Goal: Information Seeking & Learning: Find specific page/section

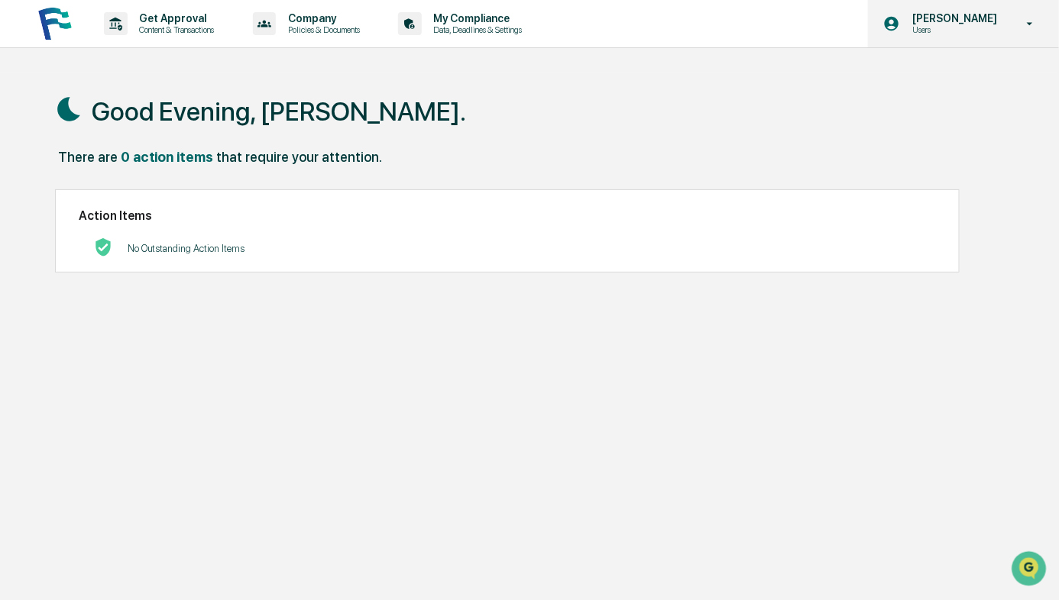
click at [964, 37] on div "[PERSON_NAME] Users" at bounding box center [963, 23] width 191 height 47
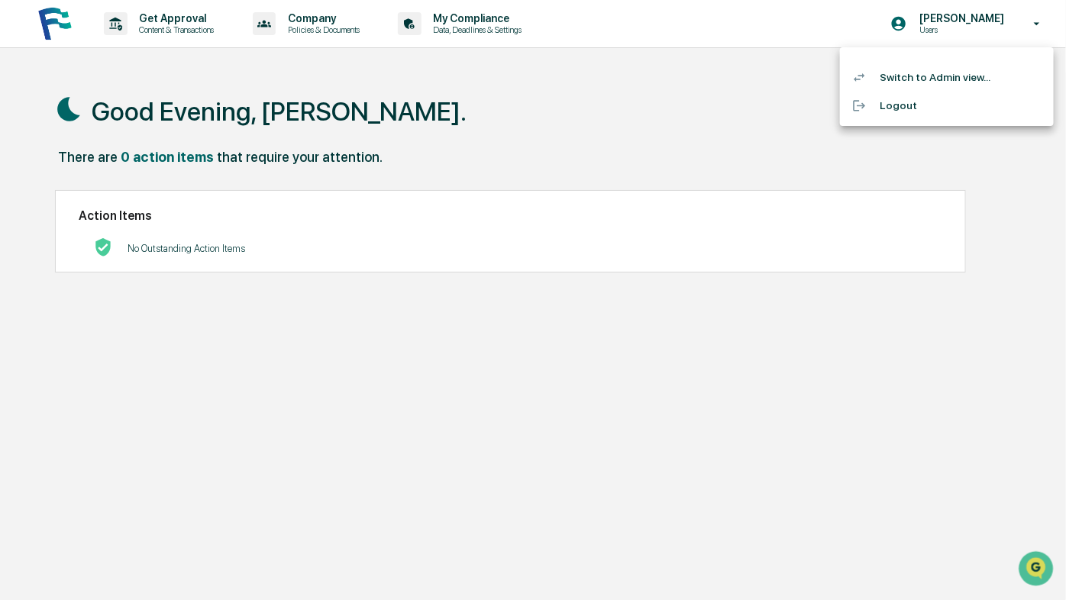
click at [913, 73] on li "Switch to Admin view..." at bounding box center [947, 77] width 214 height 28
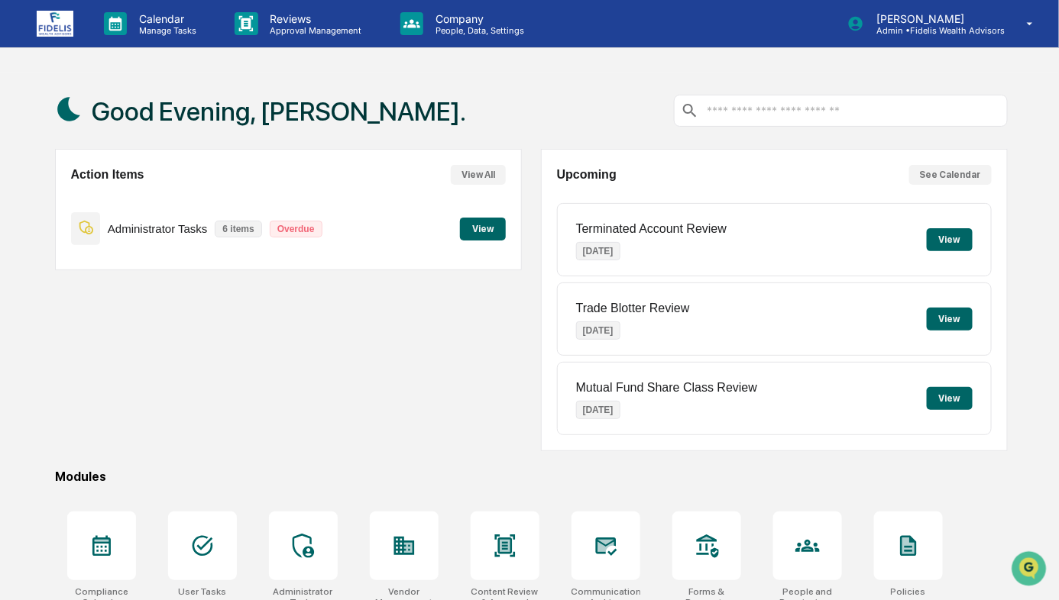
click at [482, 226] on button "View" at bounding box center [483, 229] width 46 height 23
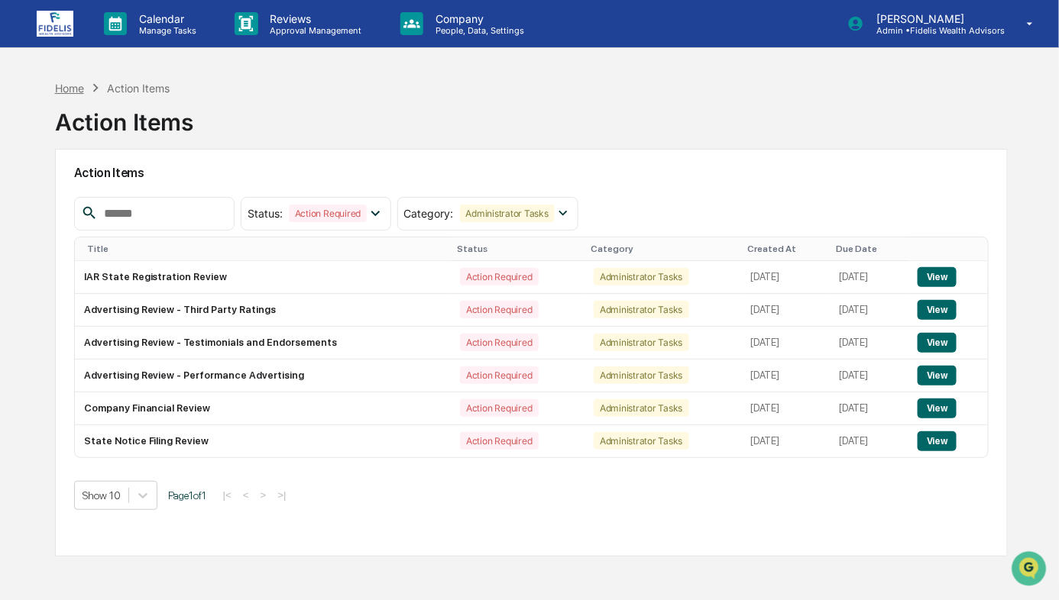
click at [66, 84] on div "Home" at bounding box center [69, 88] width 29 height 13
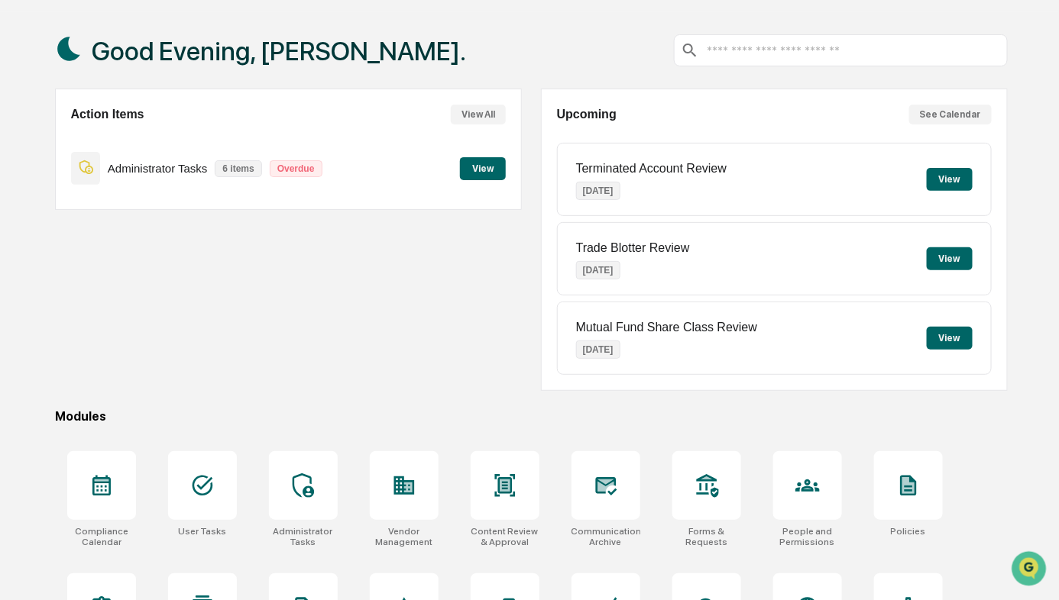
scroll to position [138, 0]
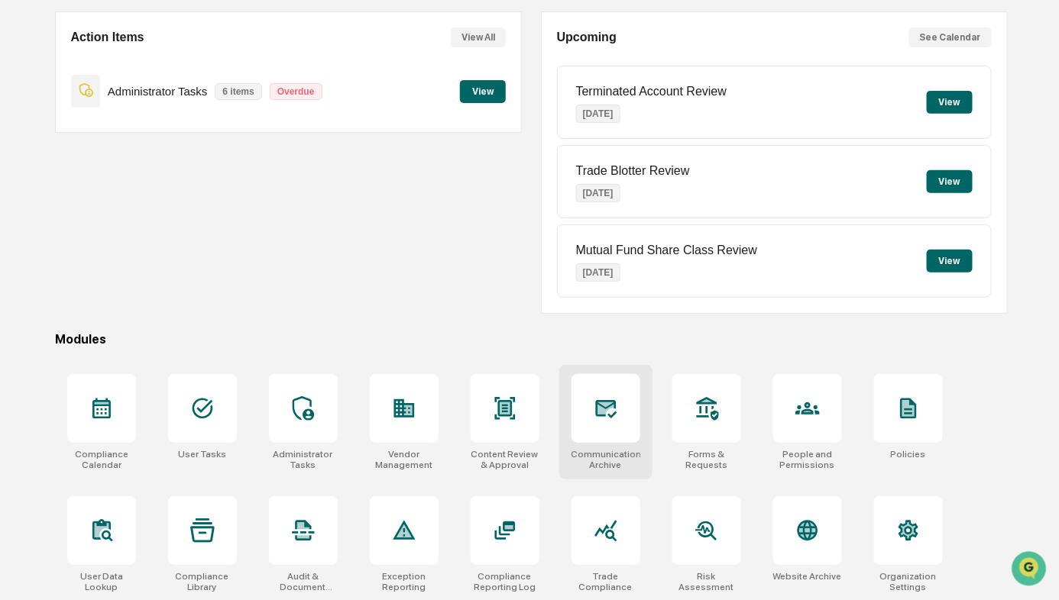
click at [613, 426] on div at bounding box center [605, 408] width 69 height 69
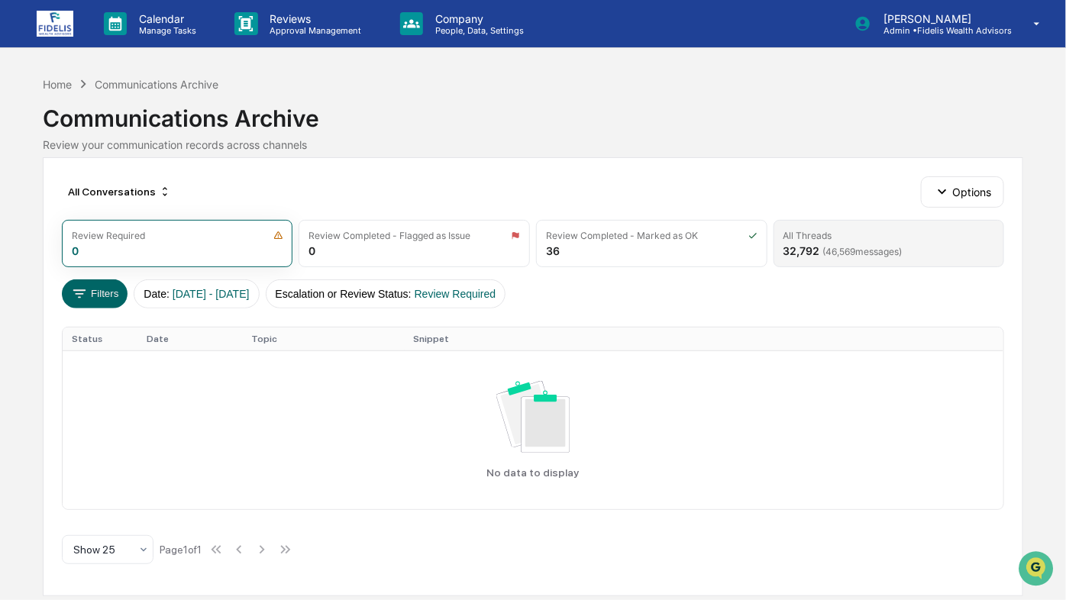
click at [817, 241] on div "All Threads 32,792 ( 46,569 messages)" at bounding box center [889, 243] width 231 height 47
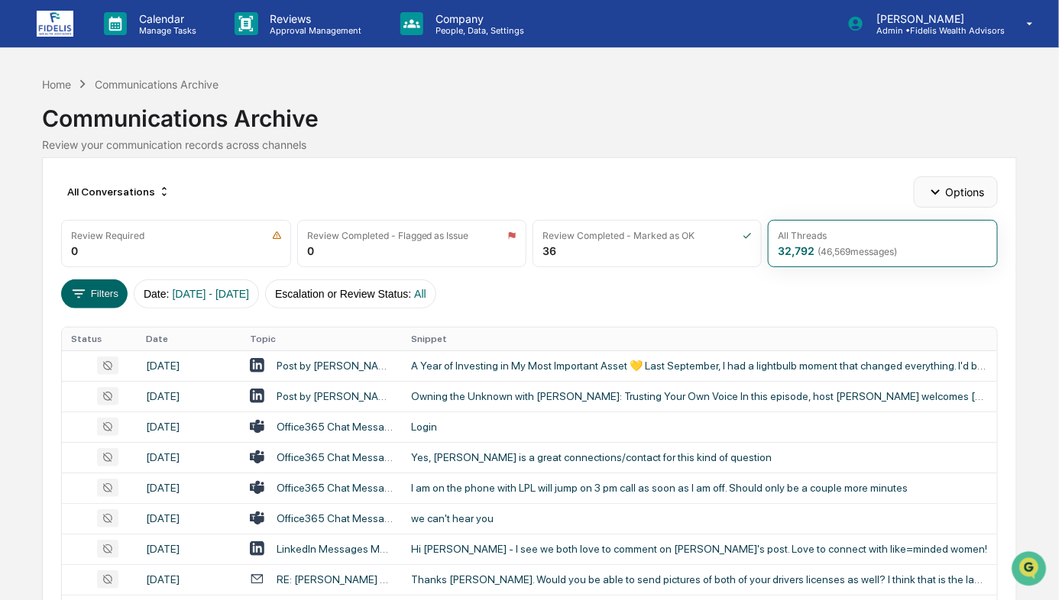
click at [954, 196] on button "Options" at bounding box center [955, 191] width 83 height 31
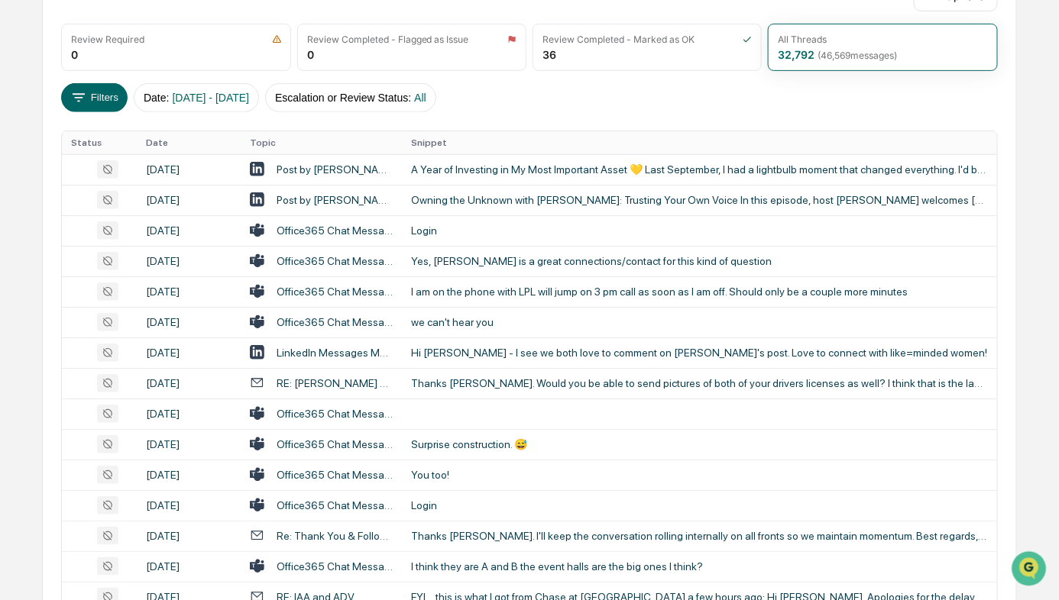
scroll to position [197, 0]
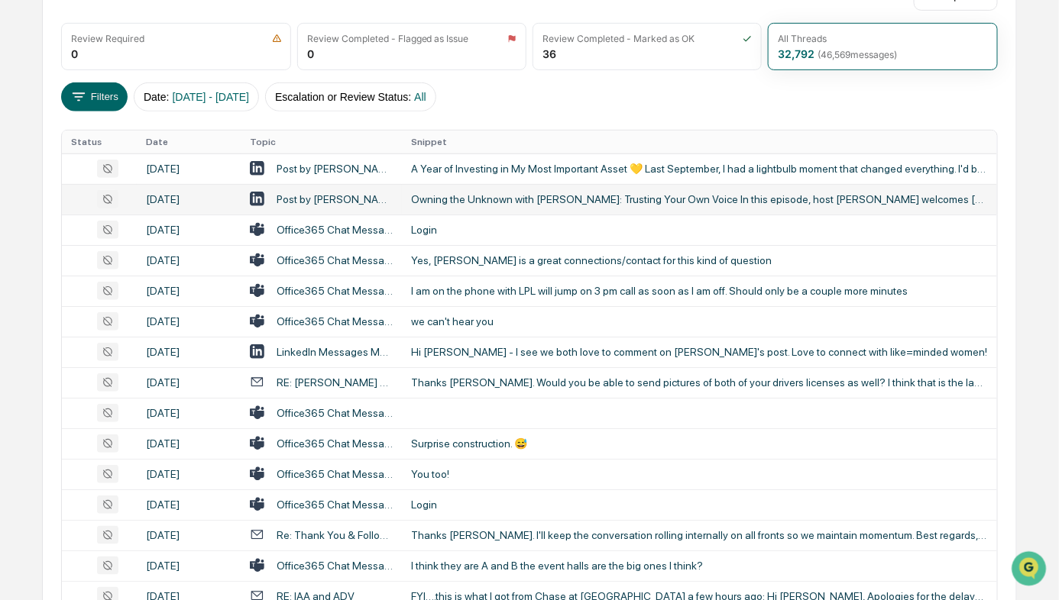
click at [925, 206] on div "Owning the Unknown with Jennifer Rayner: Trusting Your Own Voice In this episod…" at bounding box center [699, 199] width 576 height 12
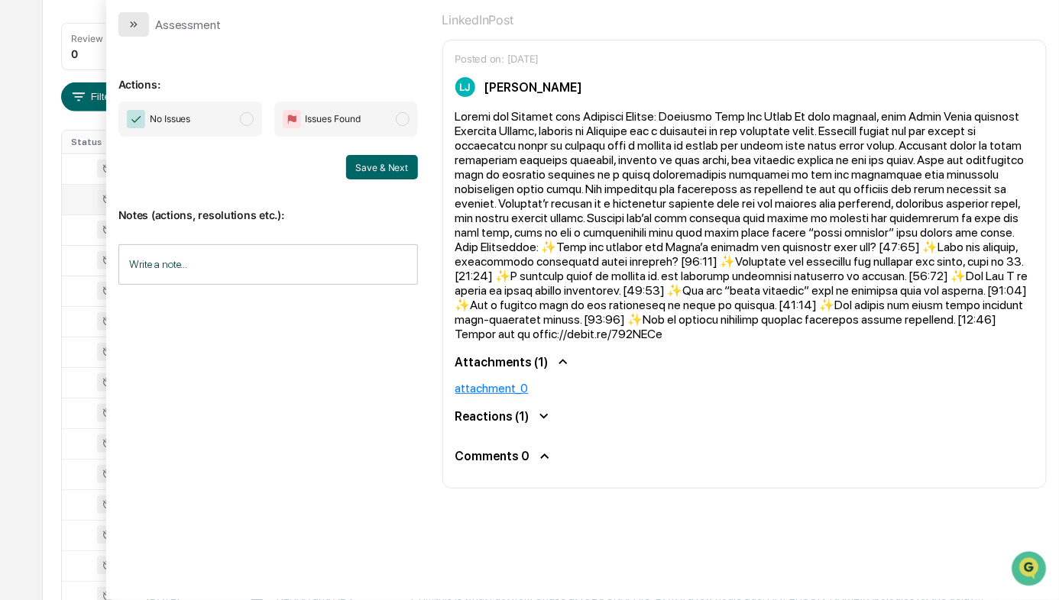
click at [126, 24] on button "modal" at bounding box center [133, 24] width 31 height 24
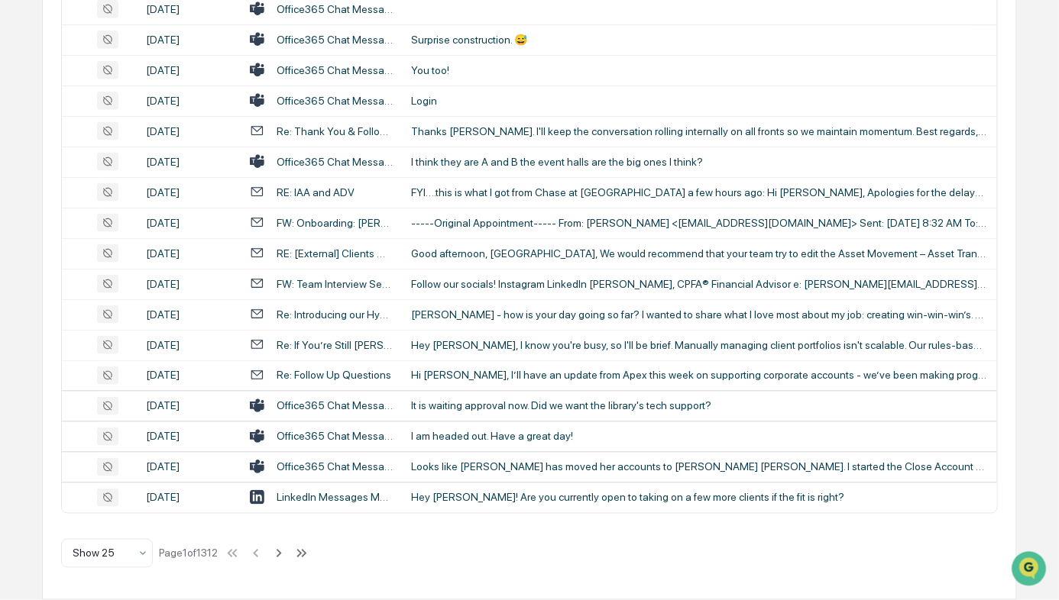
scroll to position [787, 0]
click at [129, 556] on div "Show 25" at bounding box center [101, 553] width 72 height 21
click at [117, 518] on div "Show 100" at bounding box center [107, 515] width 90 height 31
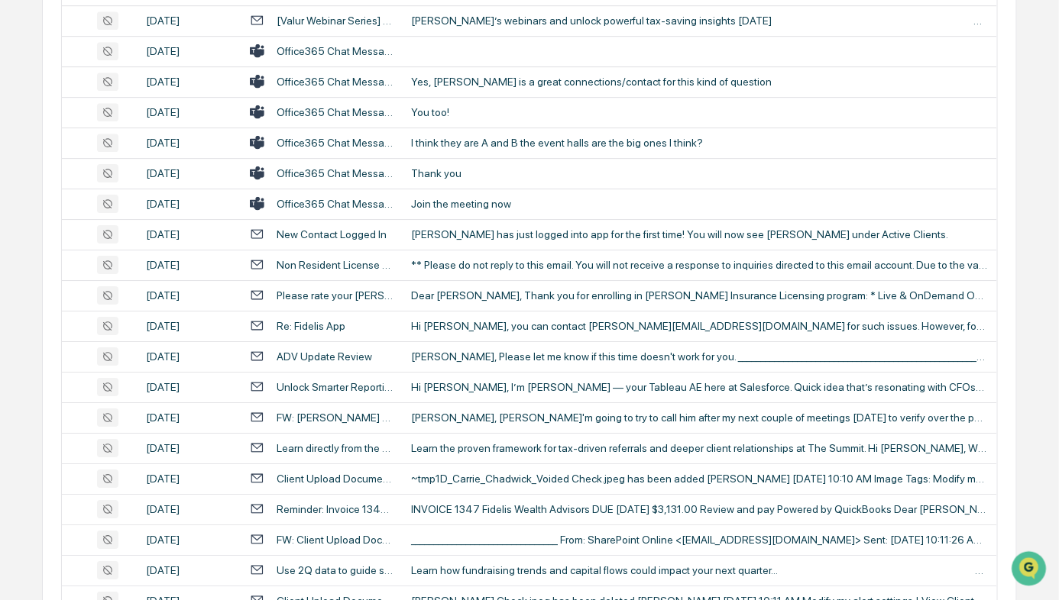
scroll to position [0, 0]
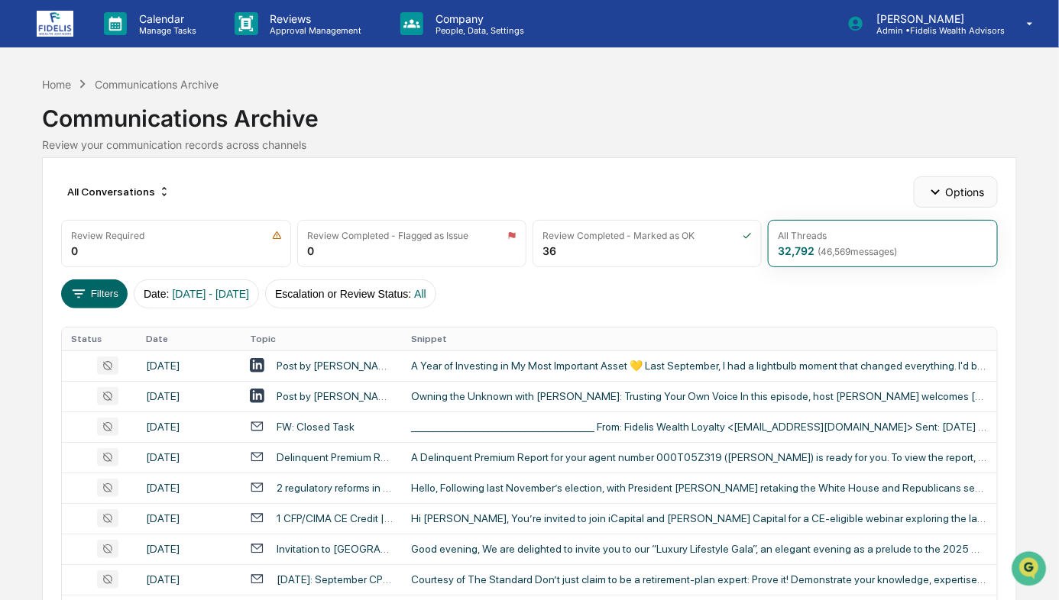
click at [948, 198] on button "Options" at bounding box center [955, 191] width 83 height 31
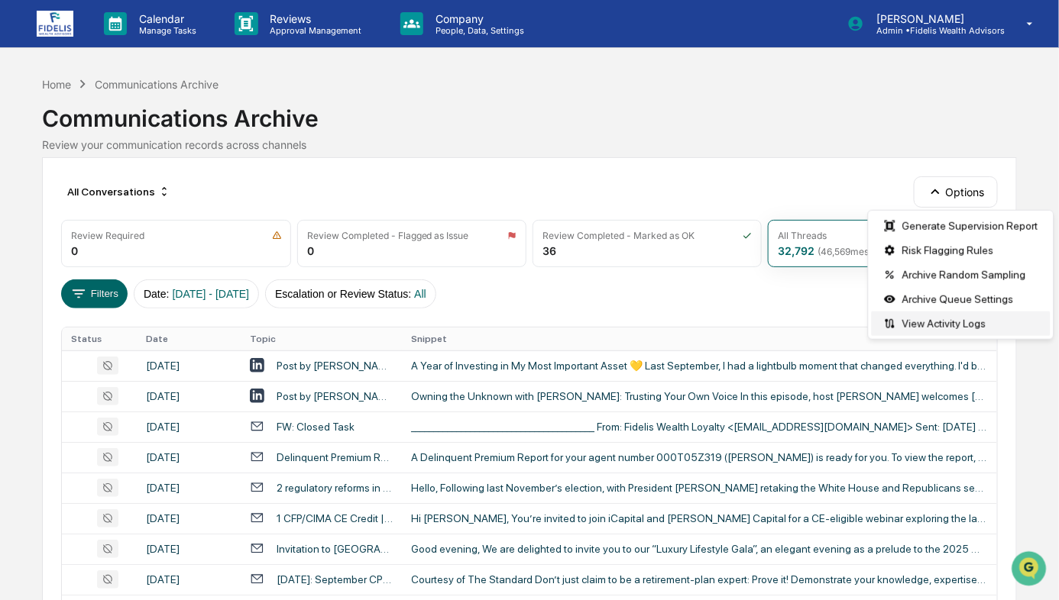
click at [933, 327] on div "View Activity Logs" at bounding box center [961, 324] width 179 height 24
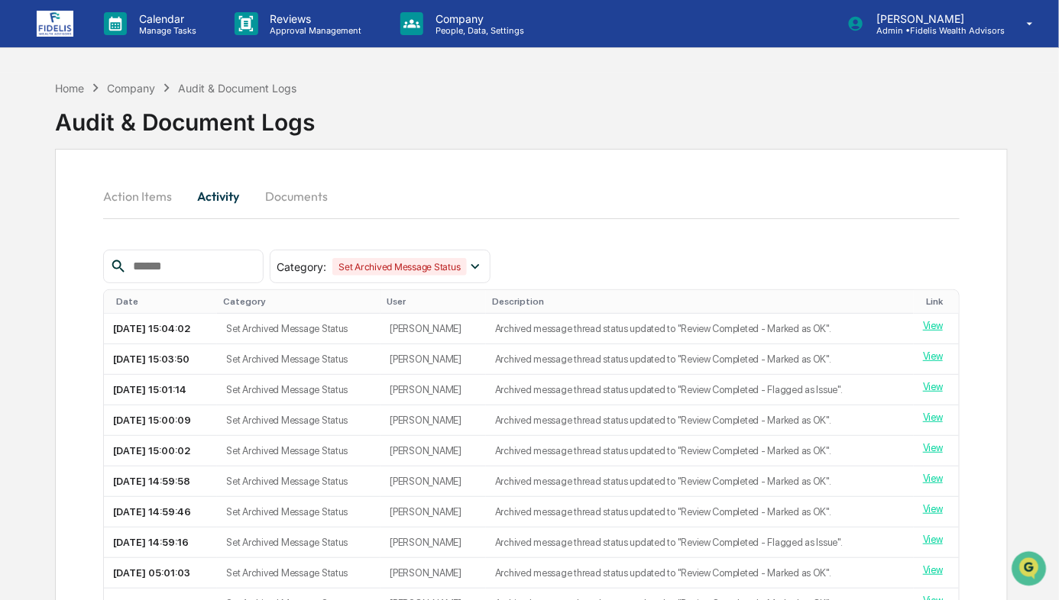
click at [135, 200] on button "Action Items" at bounding box center [143, 196] width 81 height 37
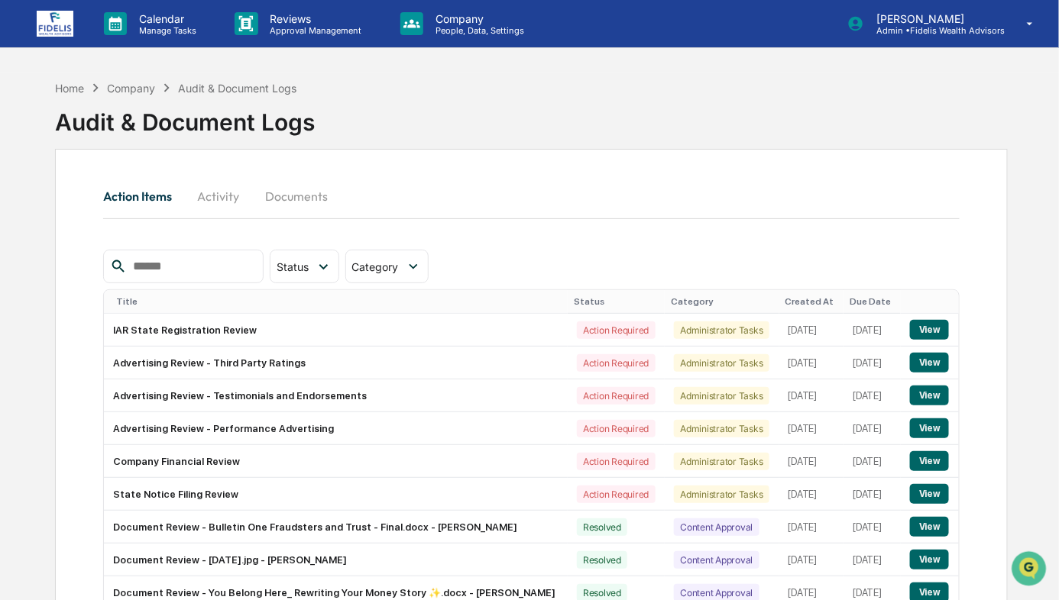
click at [125, 88] on div "Company" at bounding box center [131, 88] width 48 height 13
click at [60, 83] on div "Home" at bounding box center [69, 88] width 29 height 13
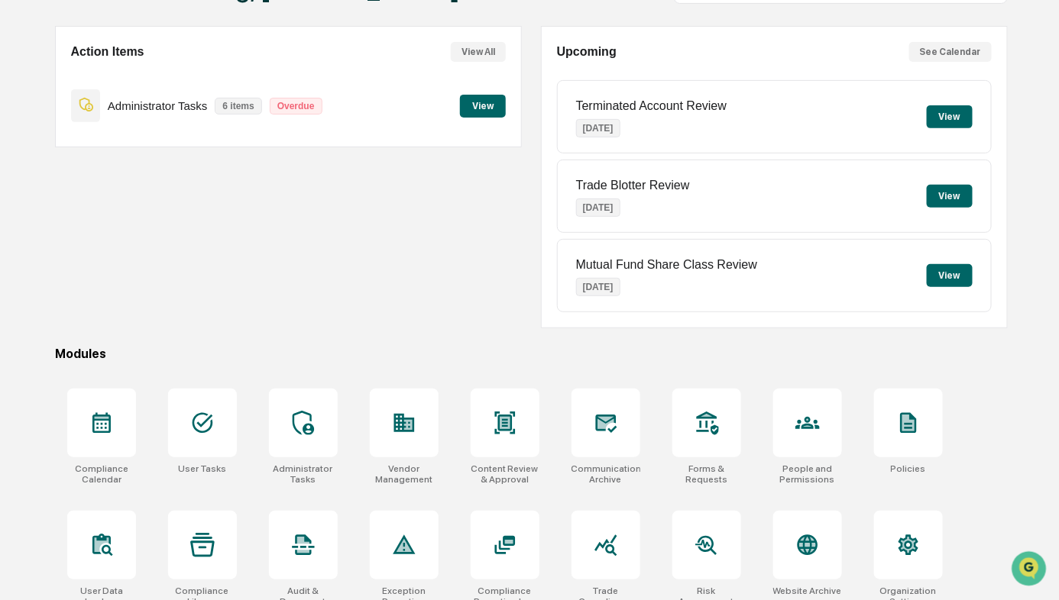
scroll to position [138, 0]
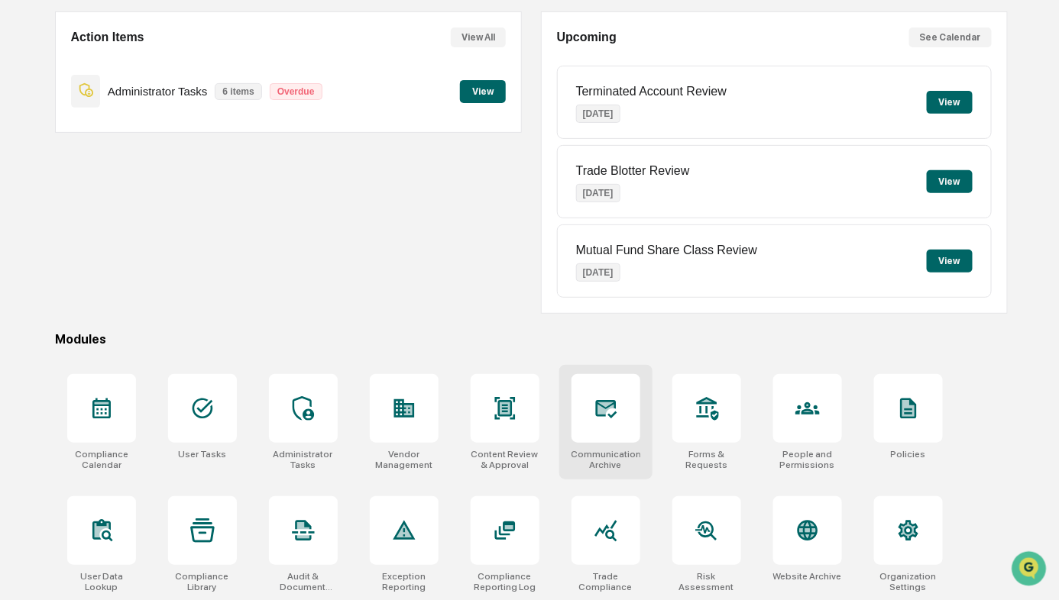
click at [584, 421] on div at bounding box center [605, 408] width 69 height 69
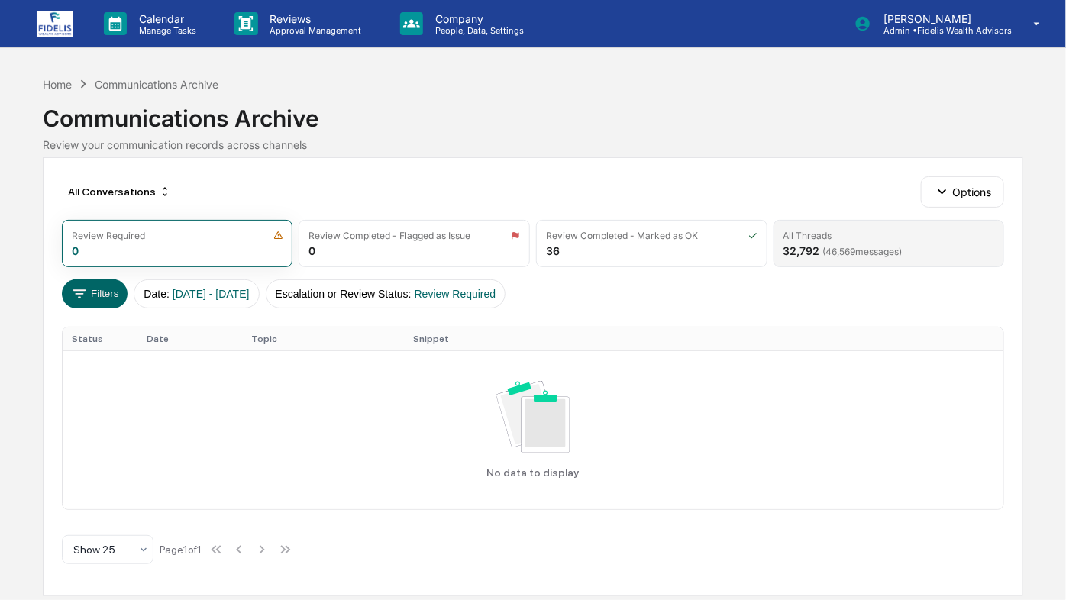
click at [824, 244] on div "32,792 ( 46,569 messages)" at bounding box center [843, 250] width 119 height 13
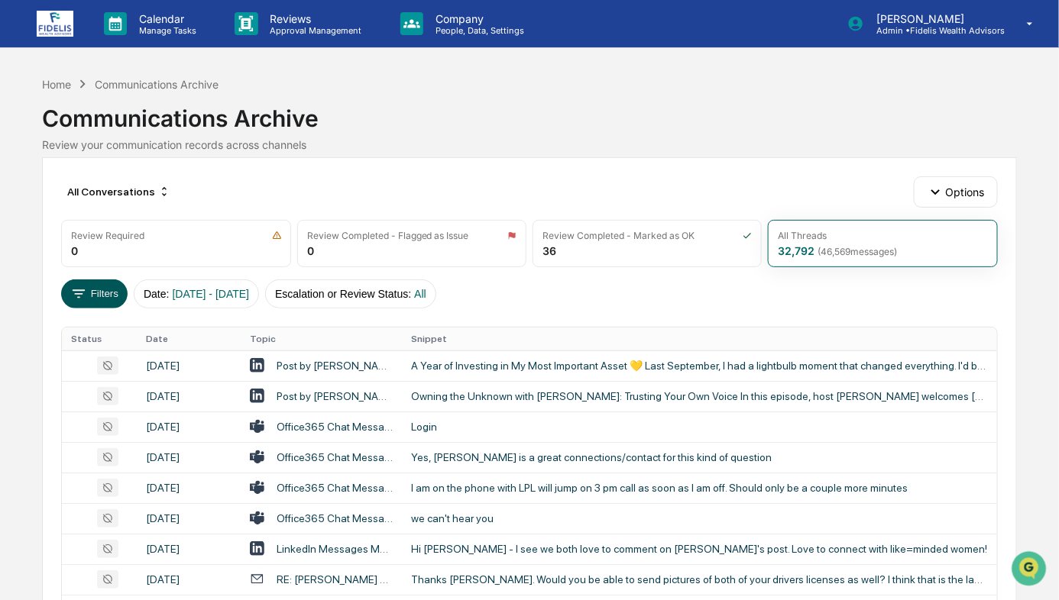
click at [90, 291] on button "Filters" at bounding box center [94, 294] width 66 height 29
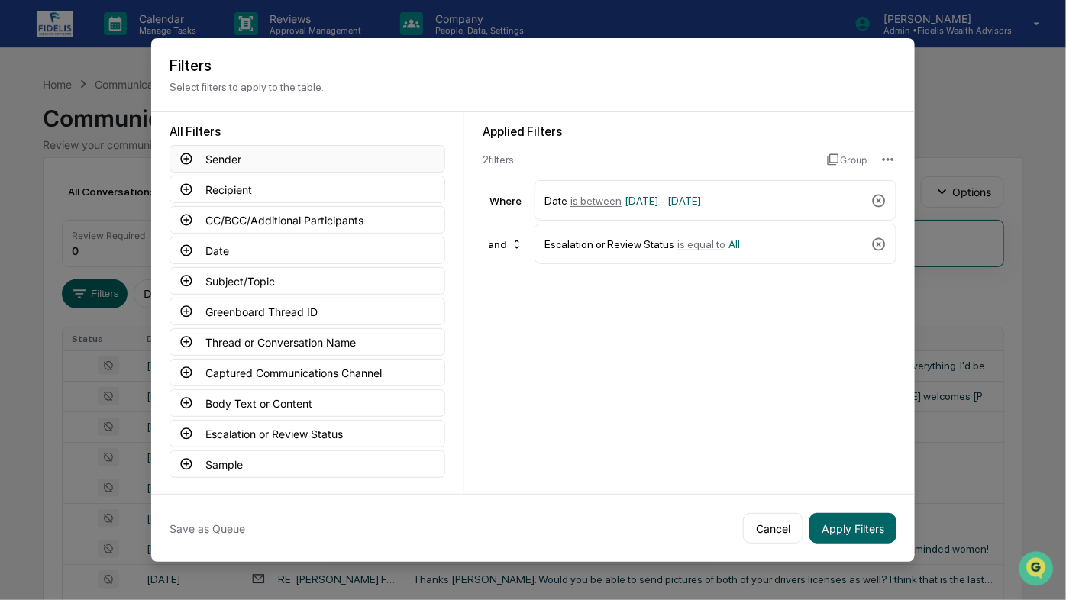
click at [218, 161] on button "Sender" at bounding box center [308, 159] width 276 height 28
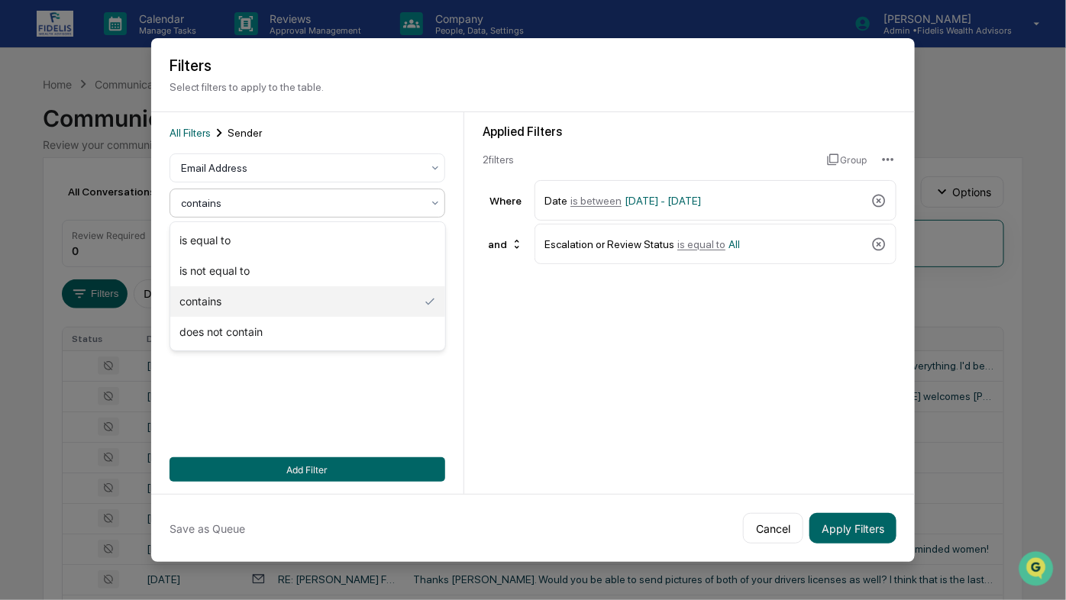
click at [224, 206] on div at bounding box center [301, 203] width 241 height 15
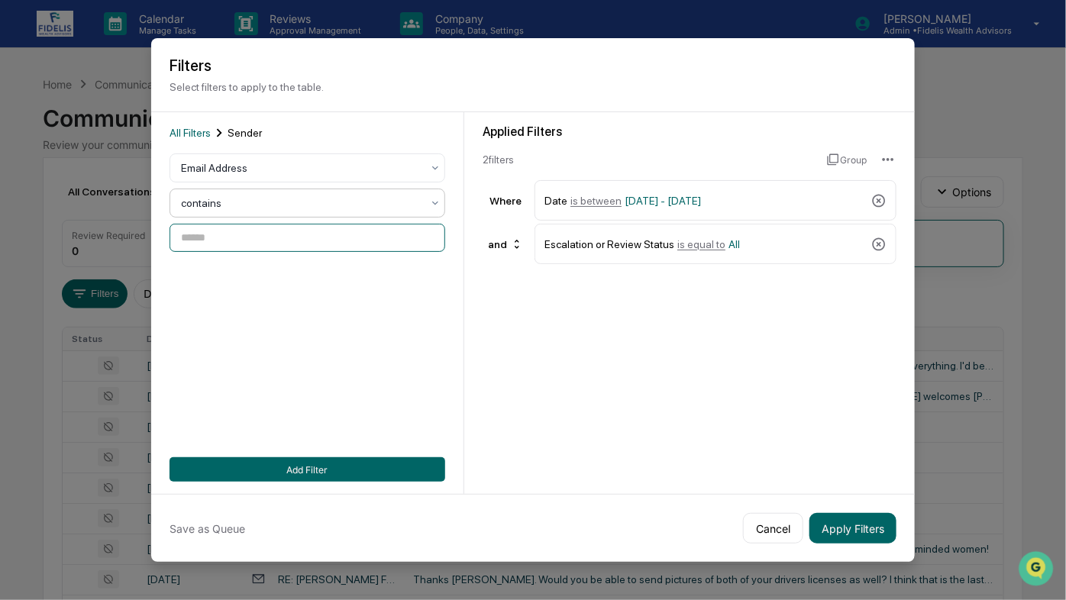
click at [217, 242] on input at bounding box center [308, 238] width 276 height 28
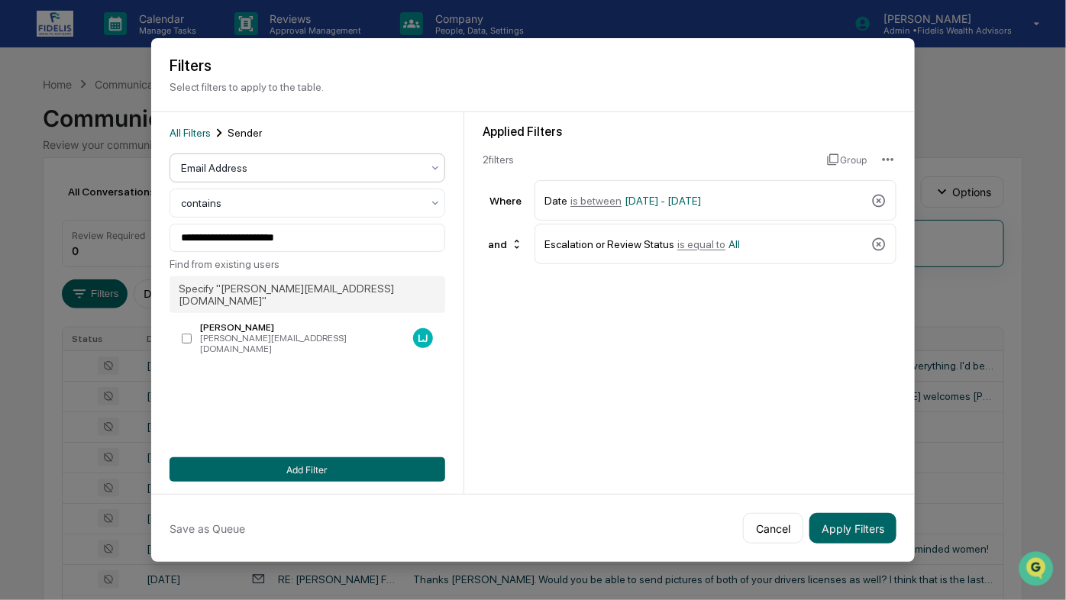
click at [287, 171] on div at bounding box center [301, 167] width 241 height 15
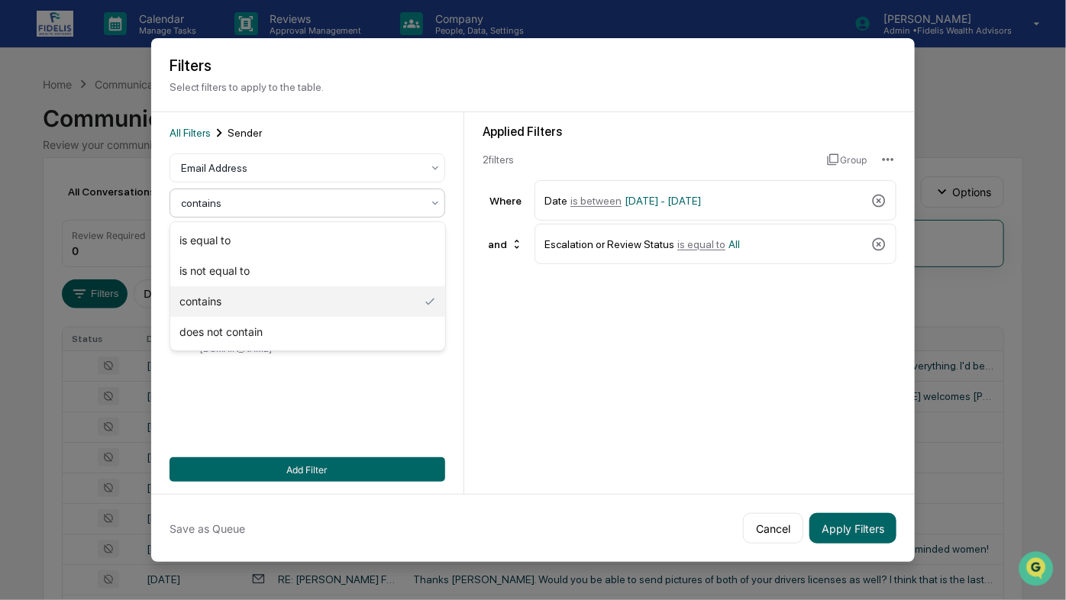
click at [253, 208] on div at bounding box center [301, 203] width 241 height 15
click at [208, 296] on div "contains" at bounding box center [307, 301] width 274 height 31
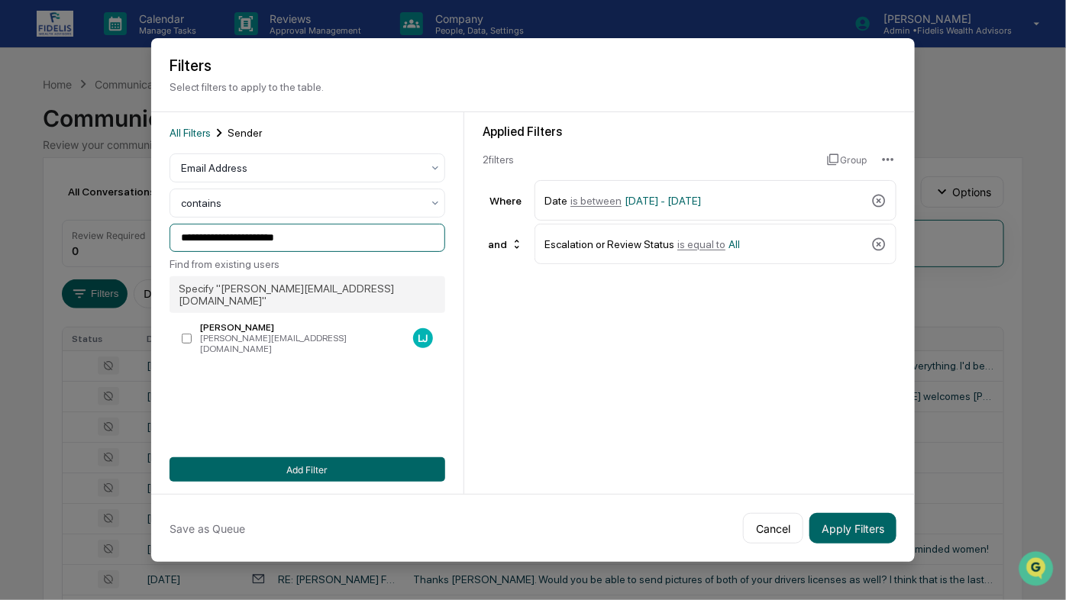
drag, startPoint x: 309, startPoint y: 240, endPoint x: 129, endPoint y: 231, distance: 179.8
click at [129, 231] on body "Calendar Manage Tasks Reviews Approval Management Company People, Data, Setting…" at bounding box center [533, 601] width 1066 height 1202
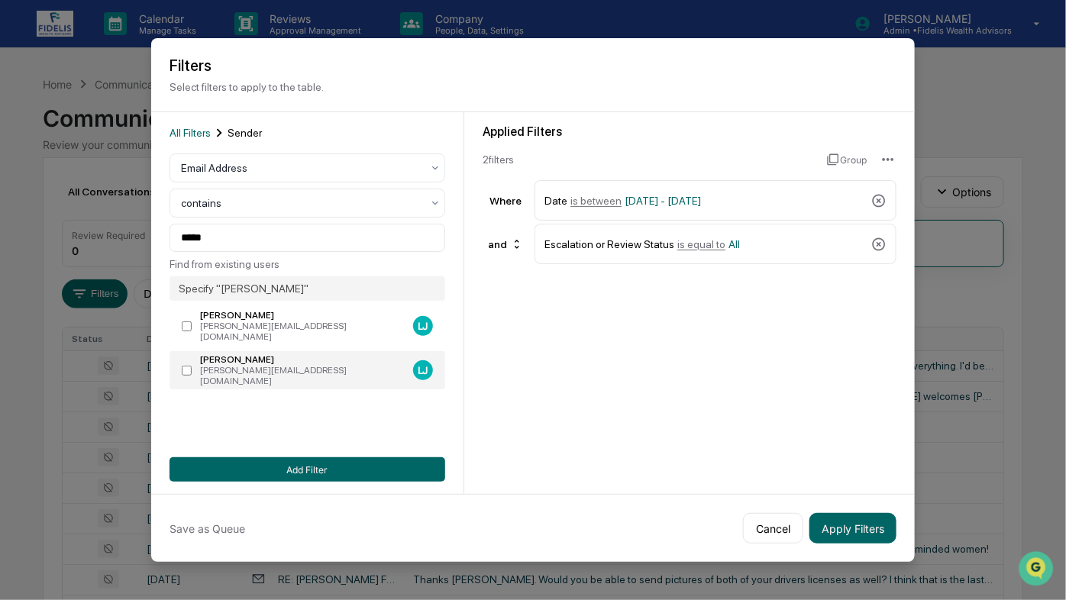
type input "**********"
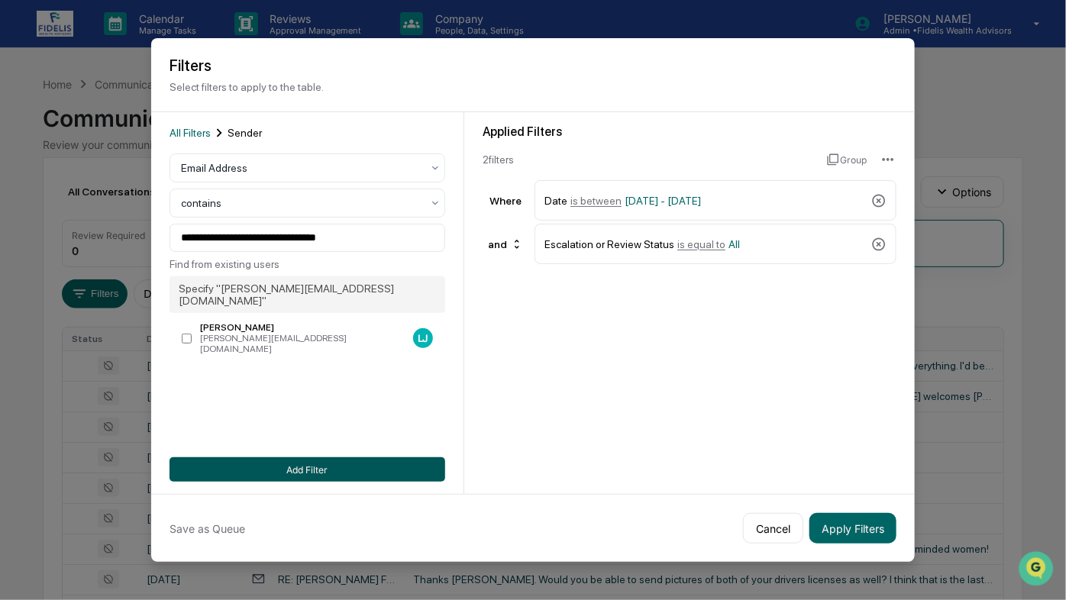
click at [329, 471] on button "Add Filter" at bounding box center [308, 470] width 276 height 24
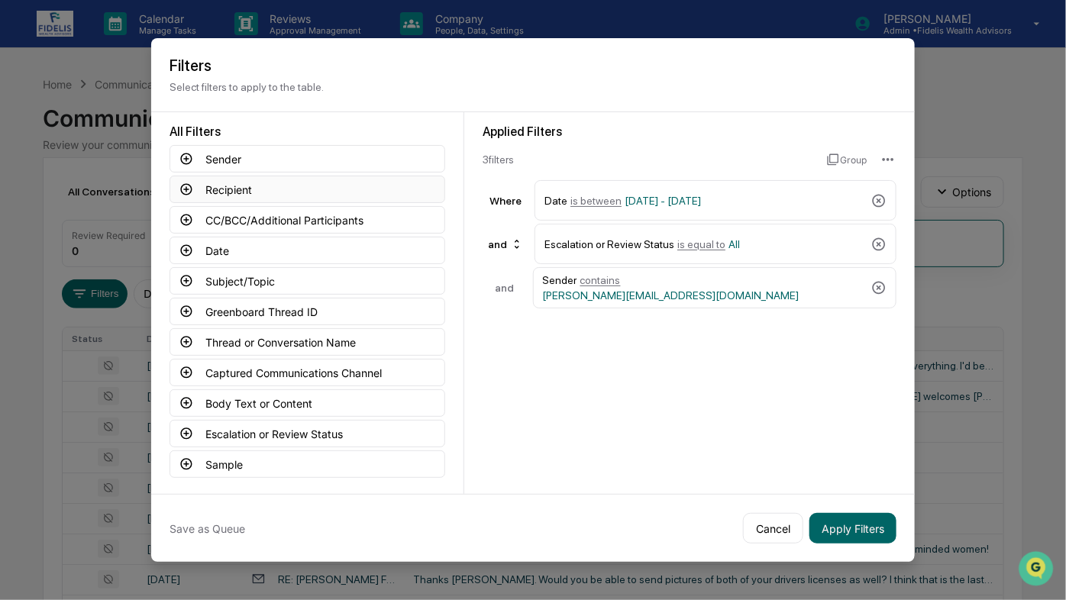
click at [231, 186] on button "Recipient" at bounding box center [308, 190] width 276 height 28
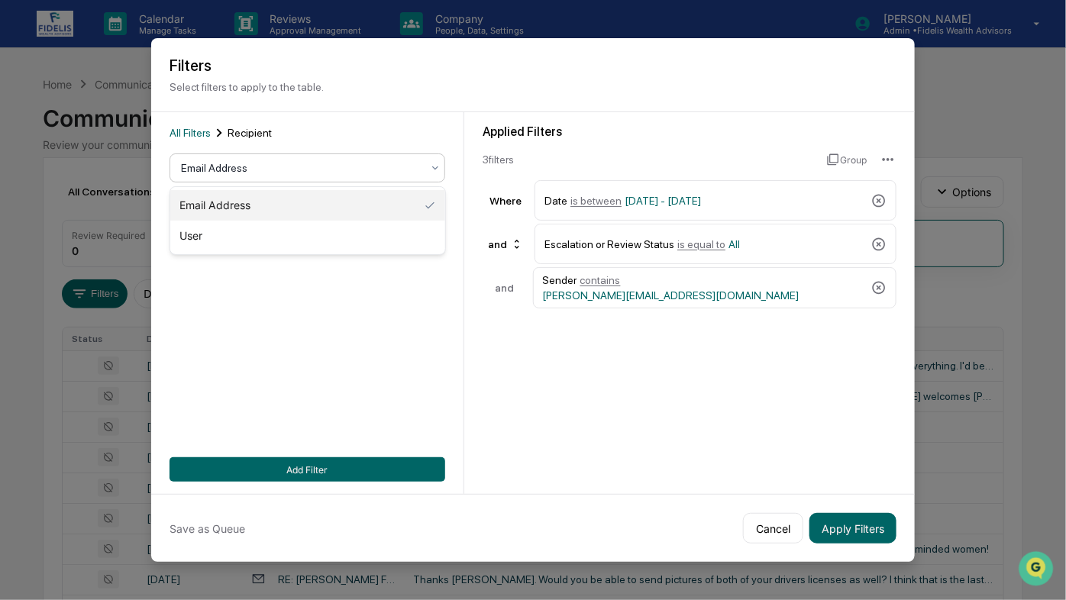
click at [228, 163] on div at bounding box center [301, 167] width 241 height 15
click at [209, 235] on div "User" at bounding box center [307, 236] width 274 height 31
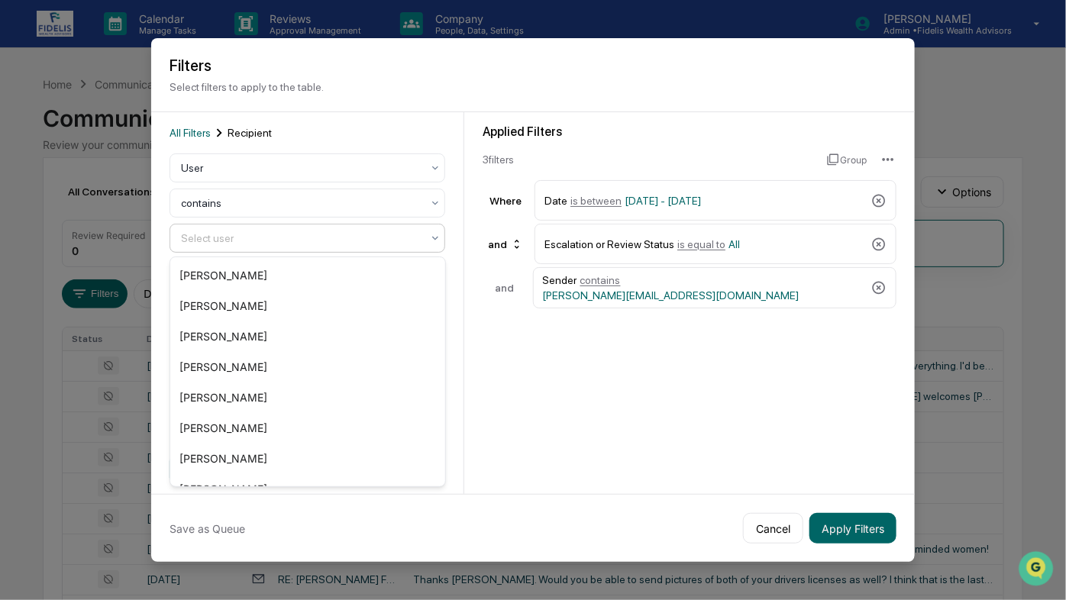
click at [221, 232] on div at bounding box center [301, 238] width 241 height 15
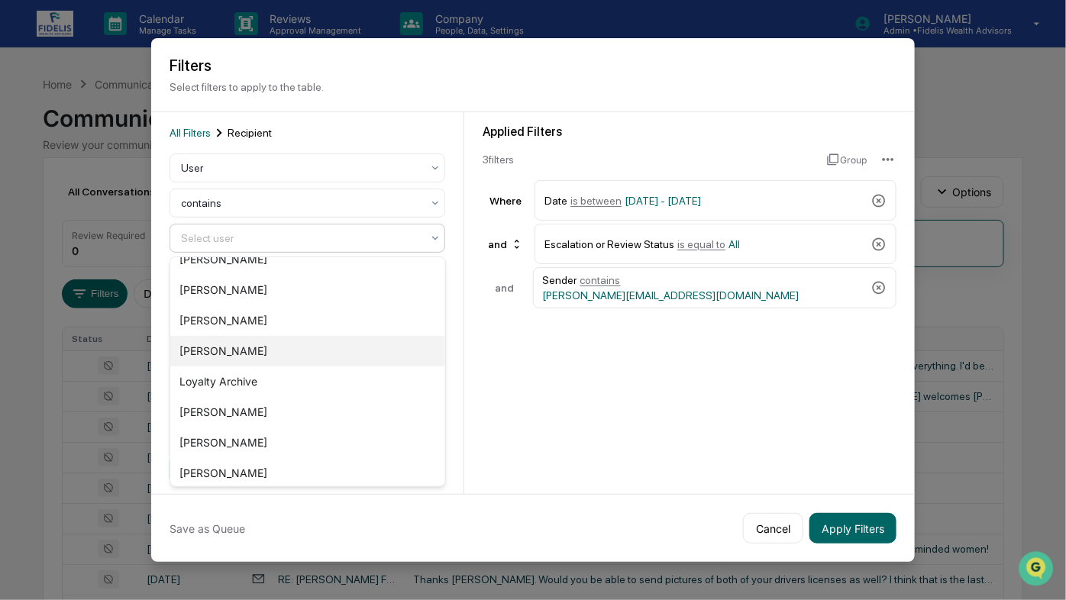
click at [227, 349] on div "Lorie Jones" at bounding box center [307, 351] width 274 height 31
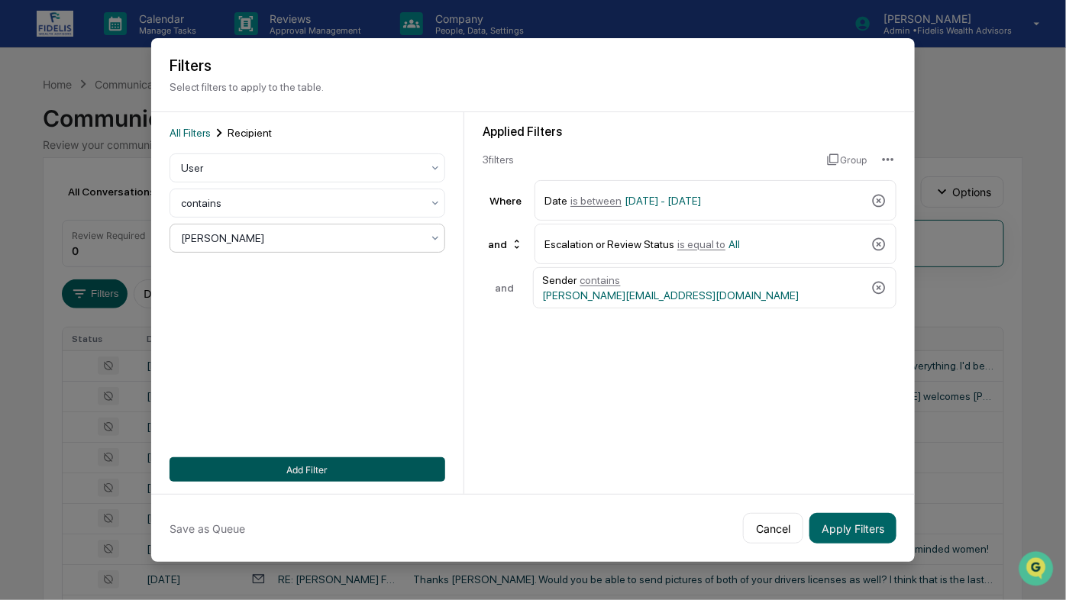
click at [302, 469] on button "Add Filter" at bounding box center [308, 470] width 276 height 24
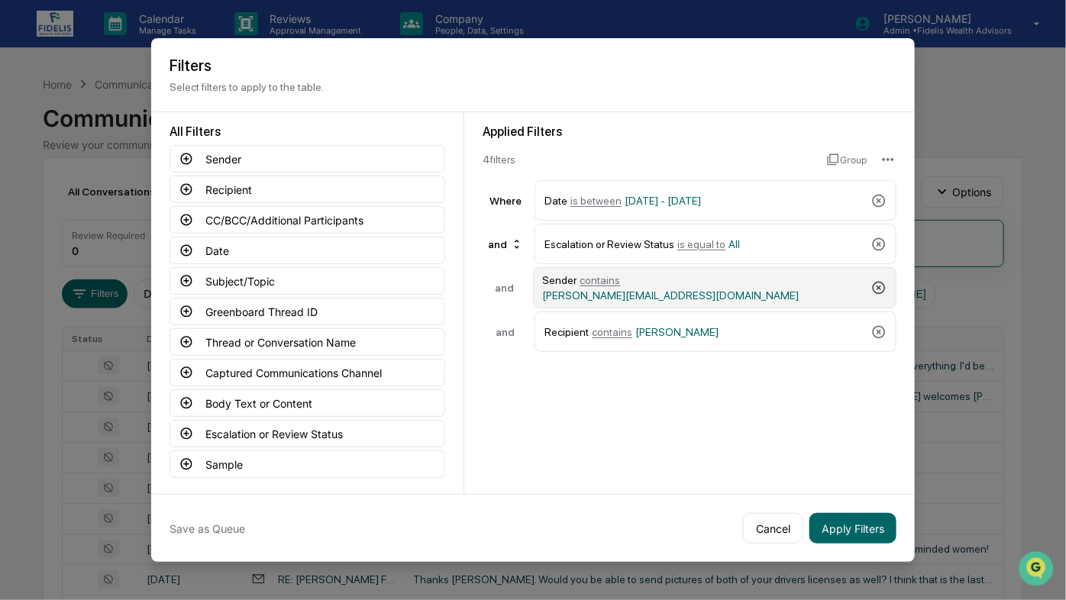
click at [879, 284] on icon at bounding box center [879, 287] width 15 height 15
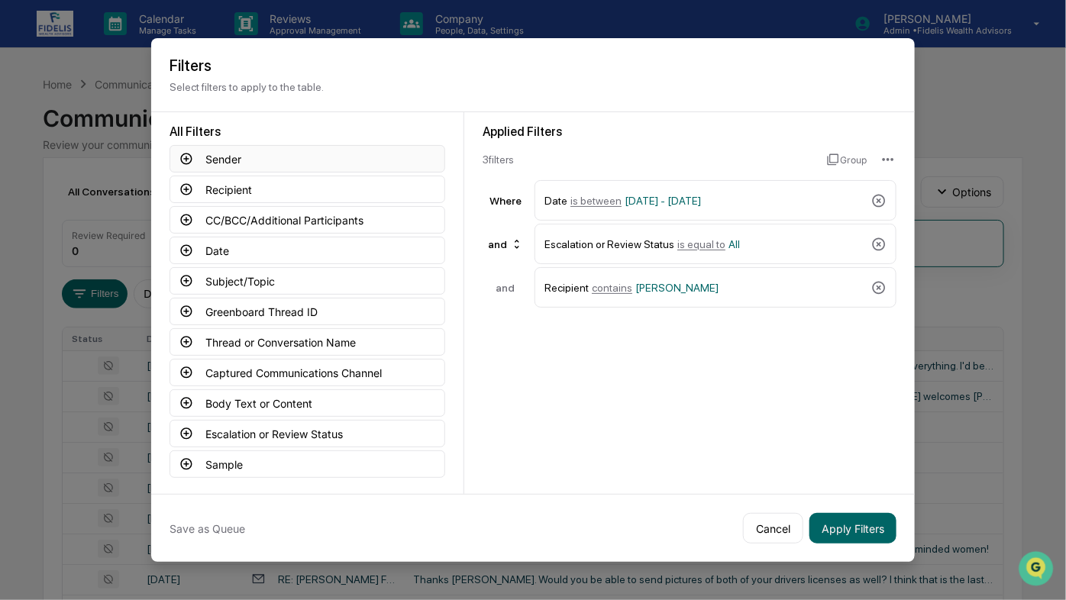
click at [186, 157] on icon at bounding box center [186, 159] width 11 height 11
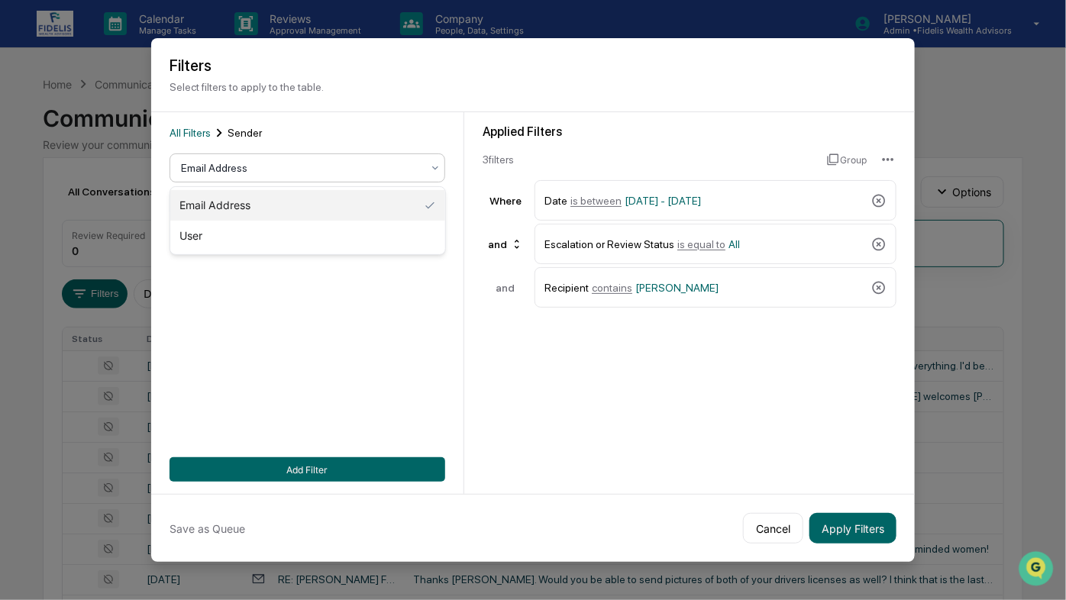
click at [227, 172] on div at bounding box center [301, 167] width 241 height 15
click at [207, 243] on div "User" at bounding box center [307, 236] width 274 height 31
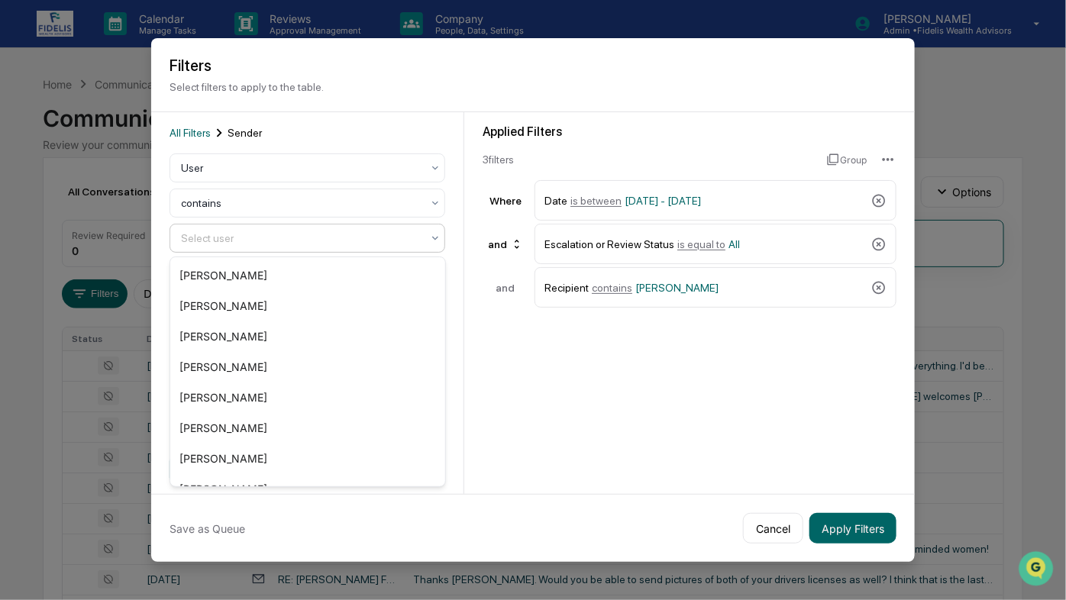
click at [238, 238] on div at bounding box center [301, 238] width 241 height 15
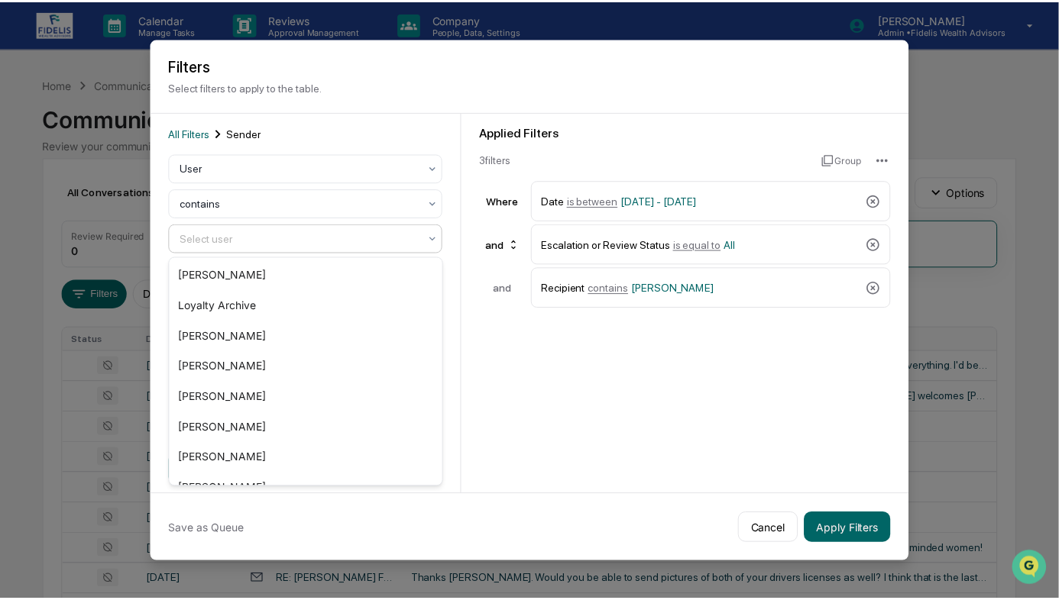
scroll to position [280, 0]
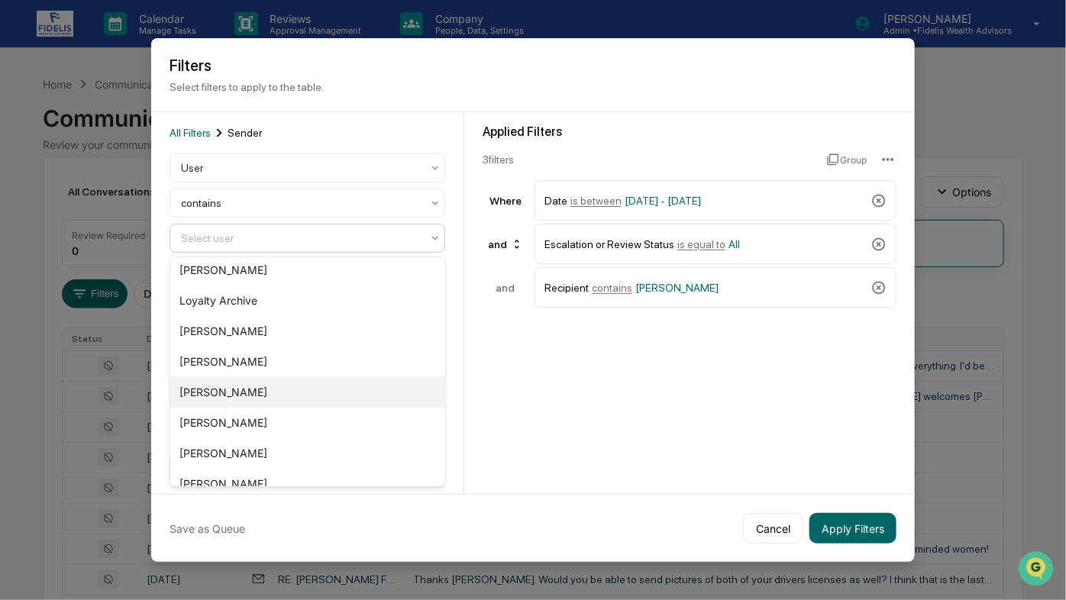
click at [255, 394] on div "[PERSON_NAME]" at bounding box center [307, 392] width 274 height 31
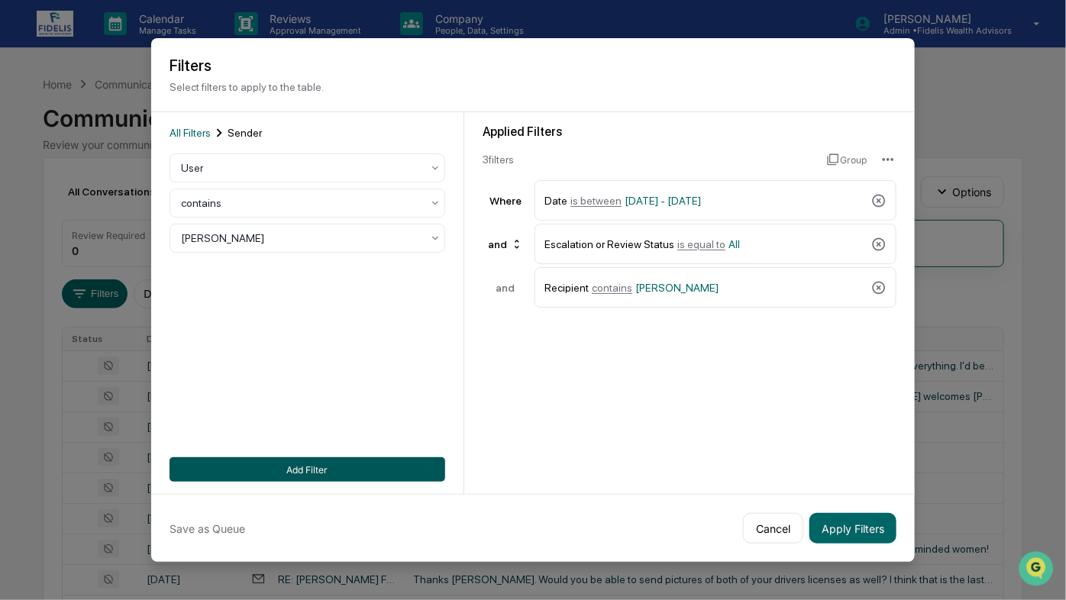
click at [296, 461] on button "Add Filter" at bounding box center [308, 470] width 276 height 24
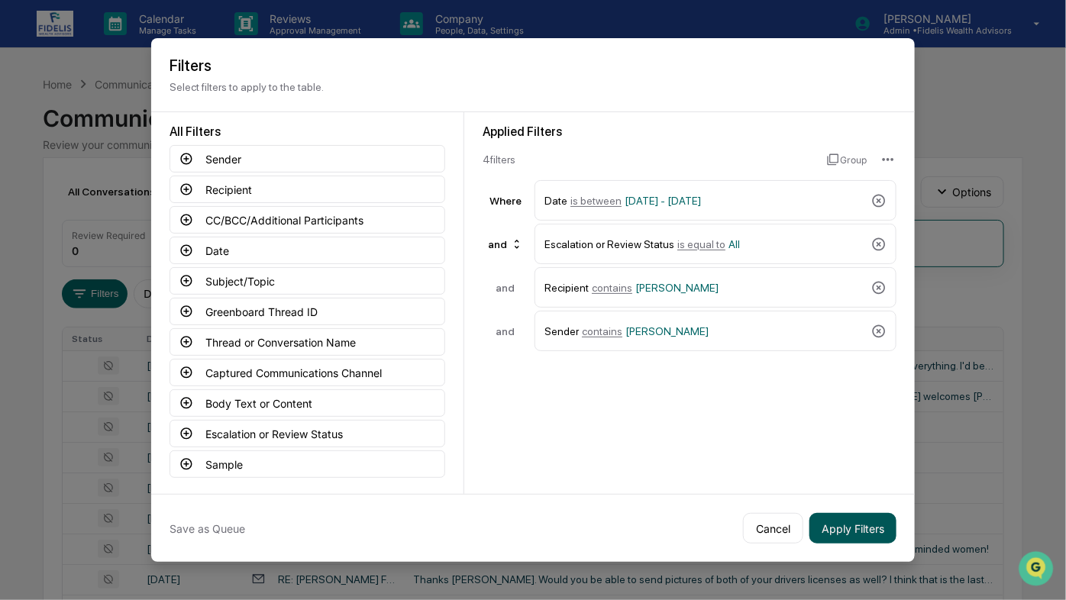
click at [859, 524] on button "Apply Filters" at bounding box center [853, 528] width 87 height 31
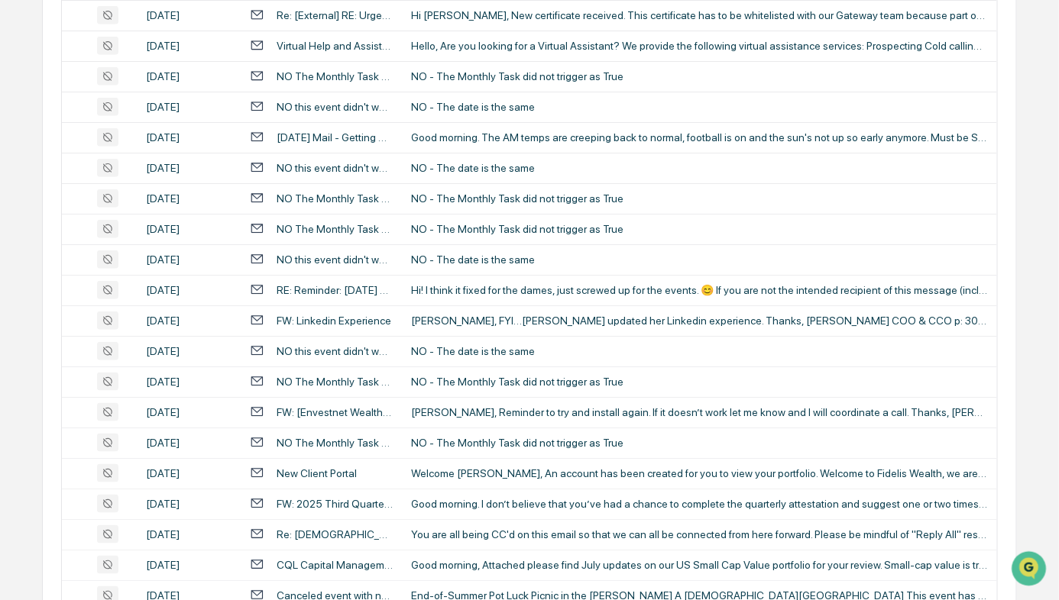
scroll to position [12, 0]
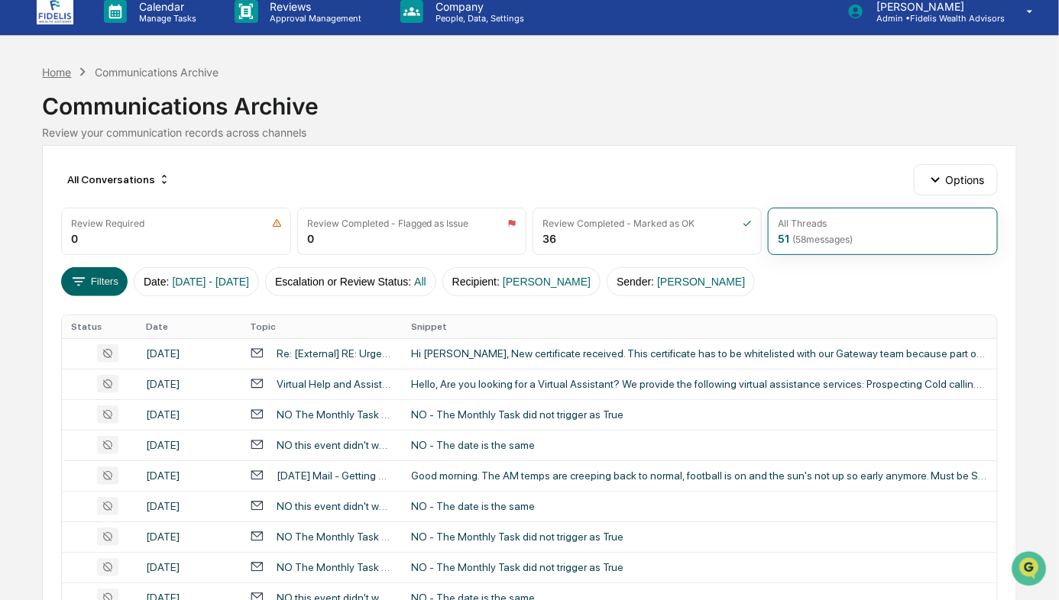
click at [58, 75] on div "Home" at bounding box center [56, 72] width 29 height 13
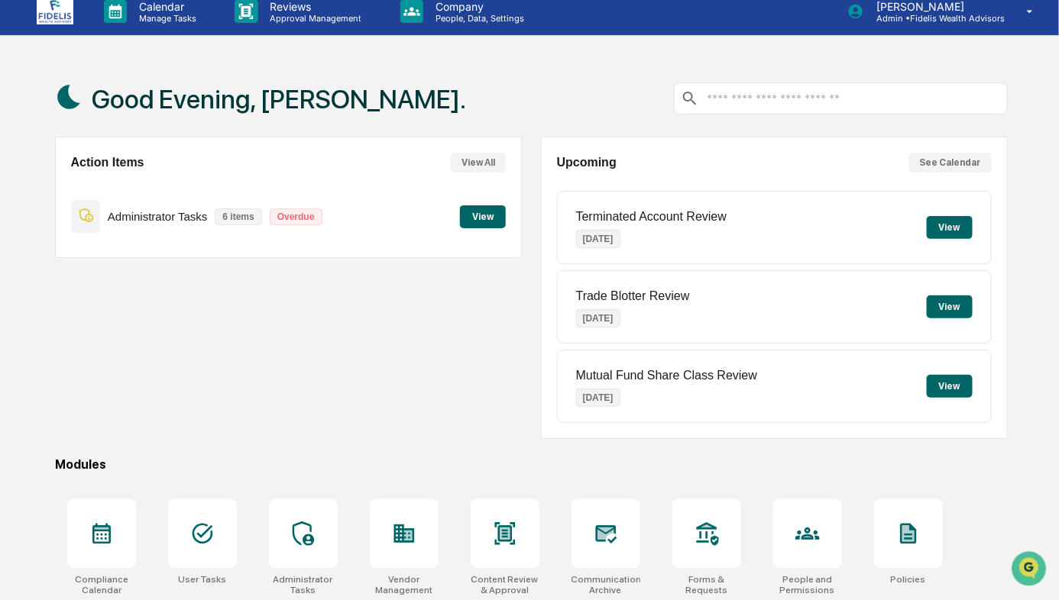
scroll to position [138, 0]
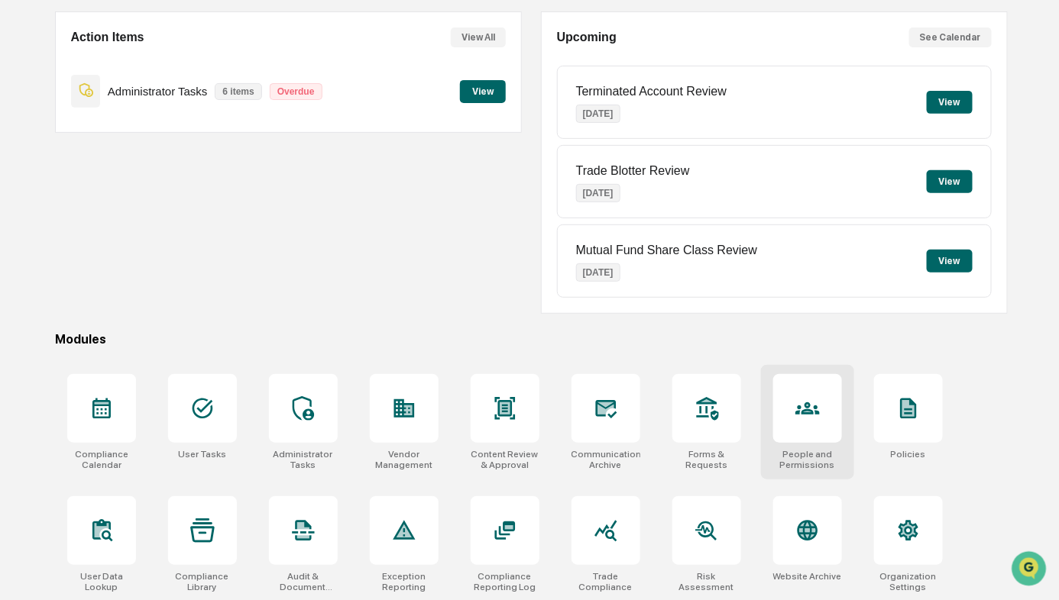
click at [809, 404] on icon at bounding box center [807, 409] width 24 height 12
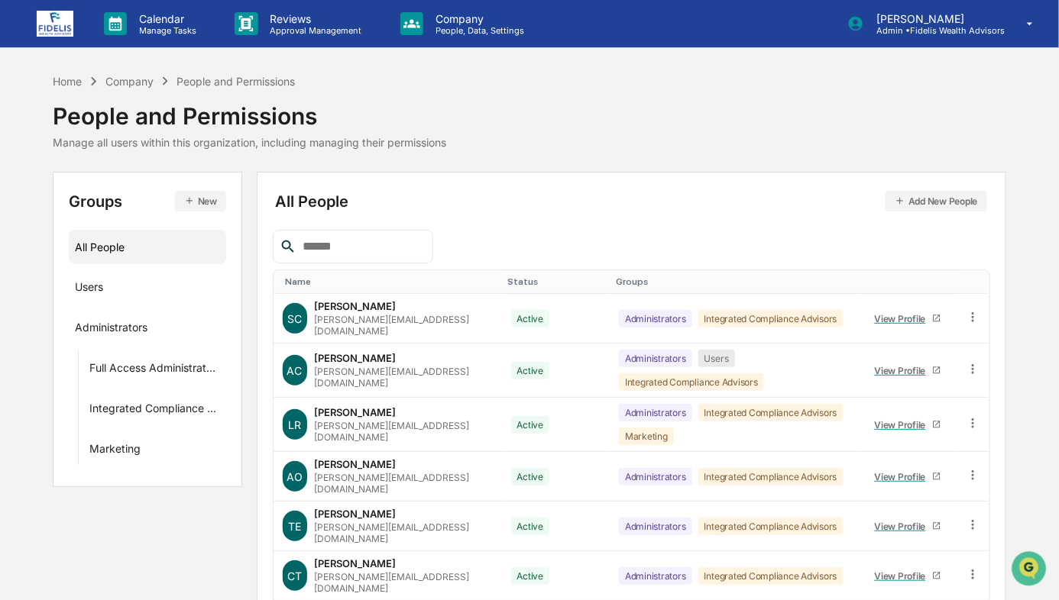
scroll to position [232, 0]
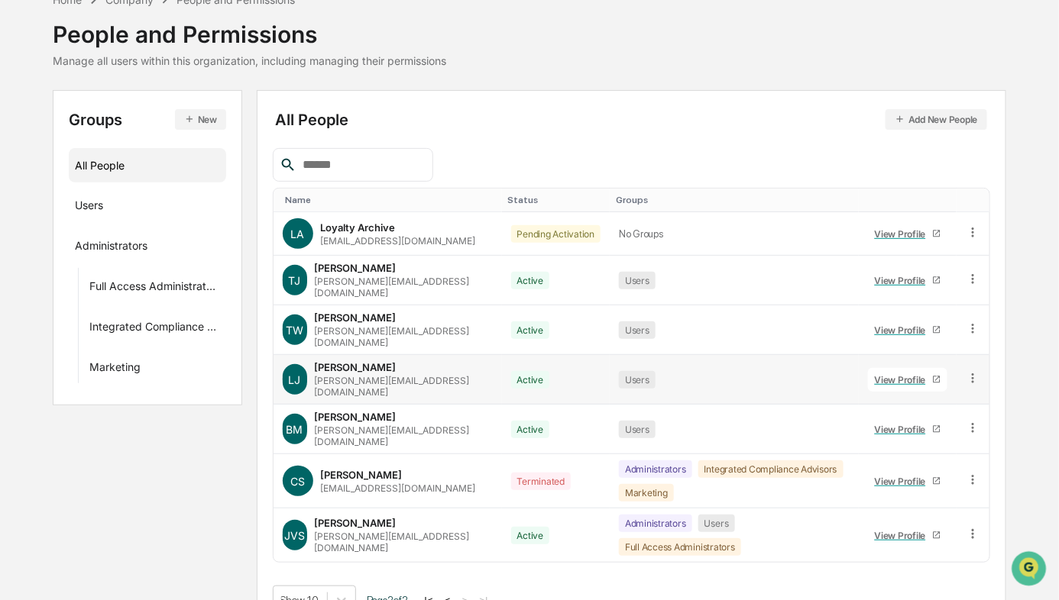
click at [353, 375] on div "lorie@fearlessfinancialadvisors.com" at bounding box center [404, 386] width 178 height 23
click at [893, 374] on div "View Profile" at bounding box center [903, 379] width 57 height 11
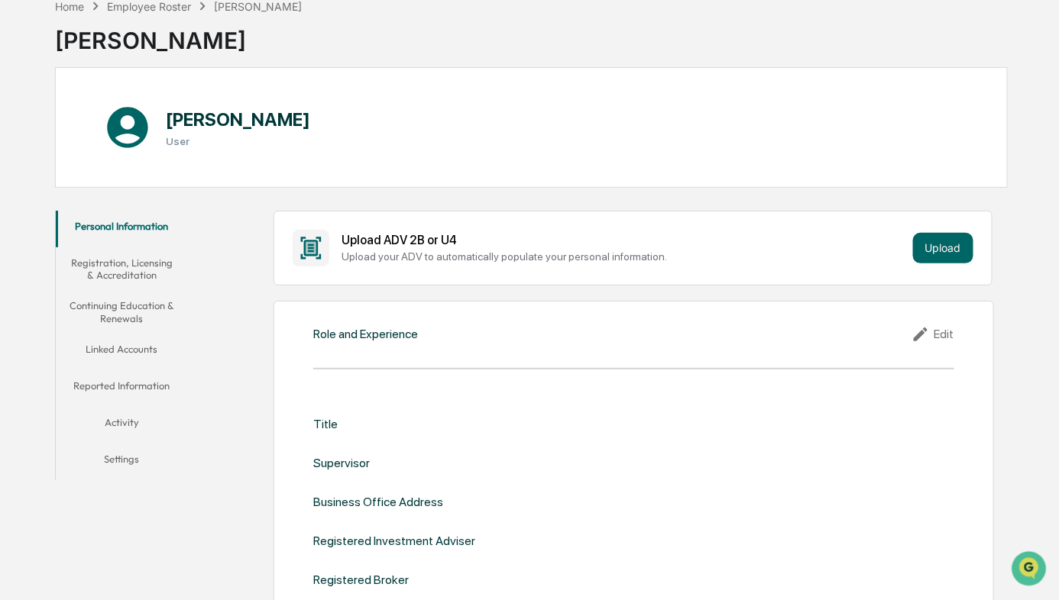
click at [127, 351] on button "Linked Accounts" at bounding box center [122, 352] width 133 height 37
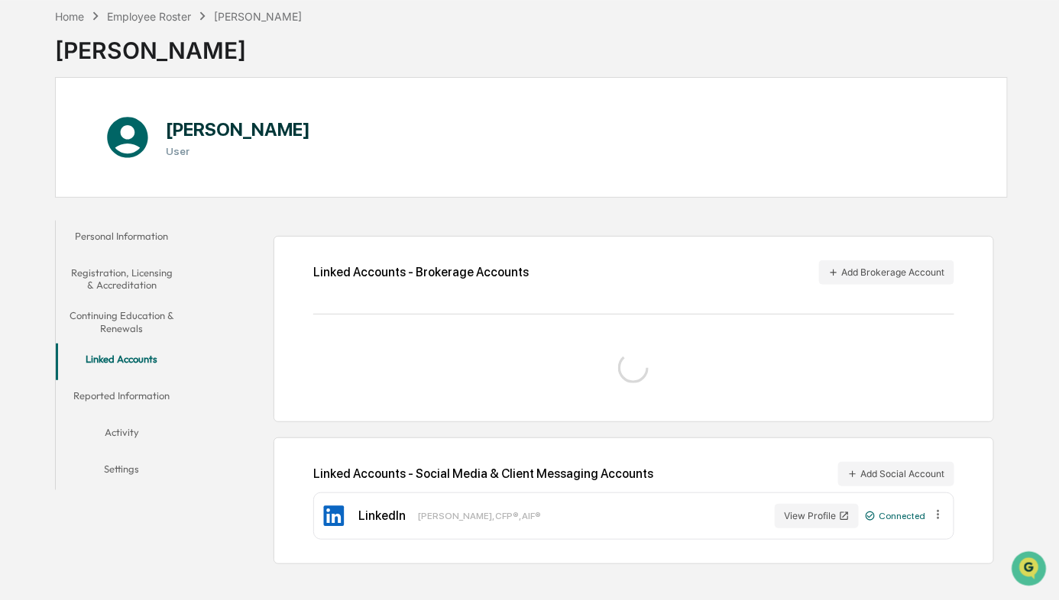
scroll to position [82, 0]
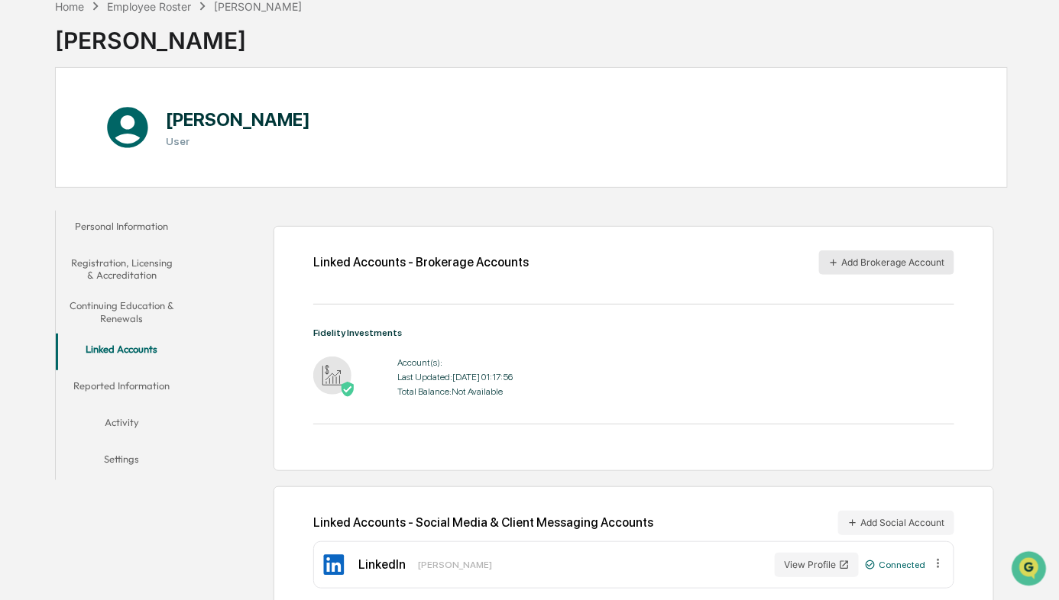
click at [862, 264] on button "Add Brokerage Account" at bounding box center [886, 263] width 135 height 24
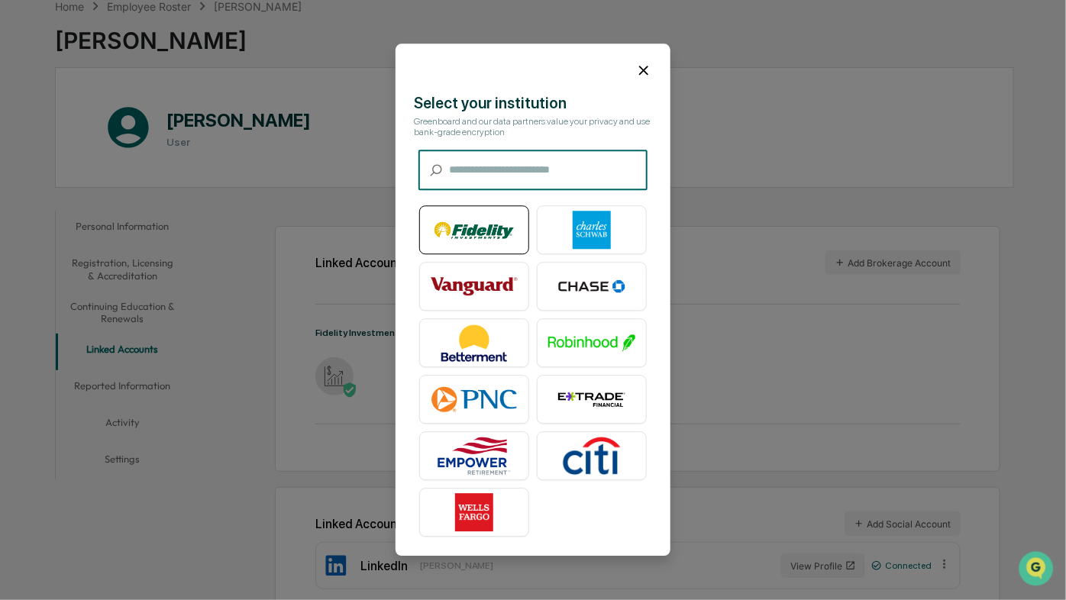
click at [467, 223] on img at bounding box center [474, 231] width 87 height 38
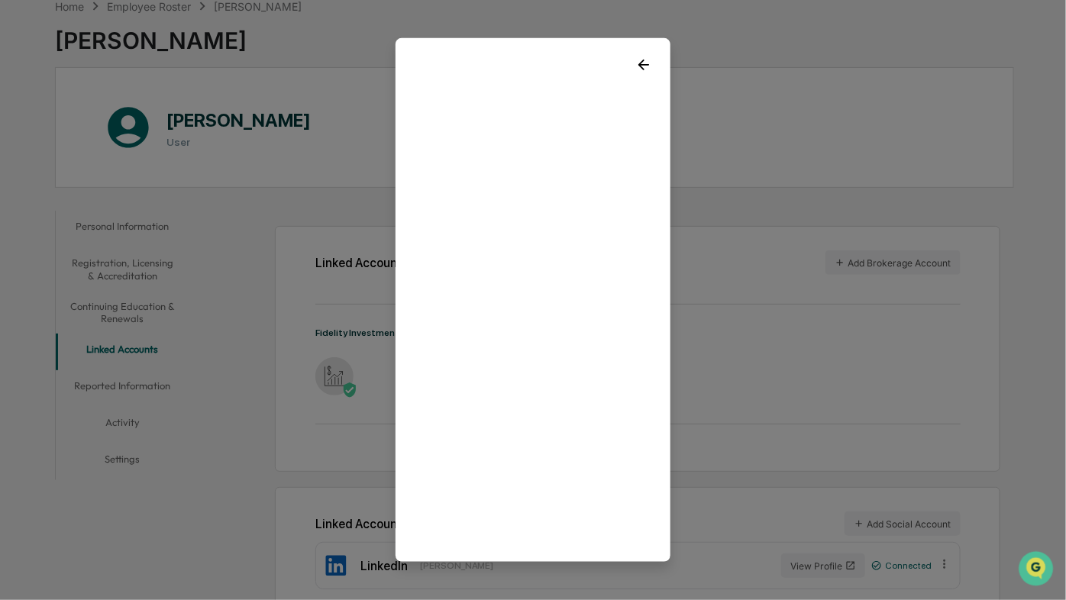
click at [644, 66] on icon at bounding box center [644, 65] width 11 height 11
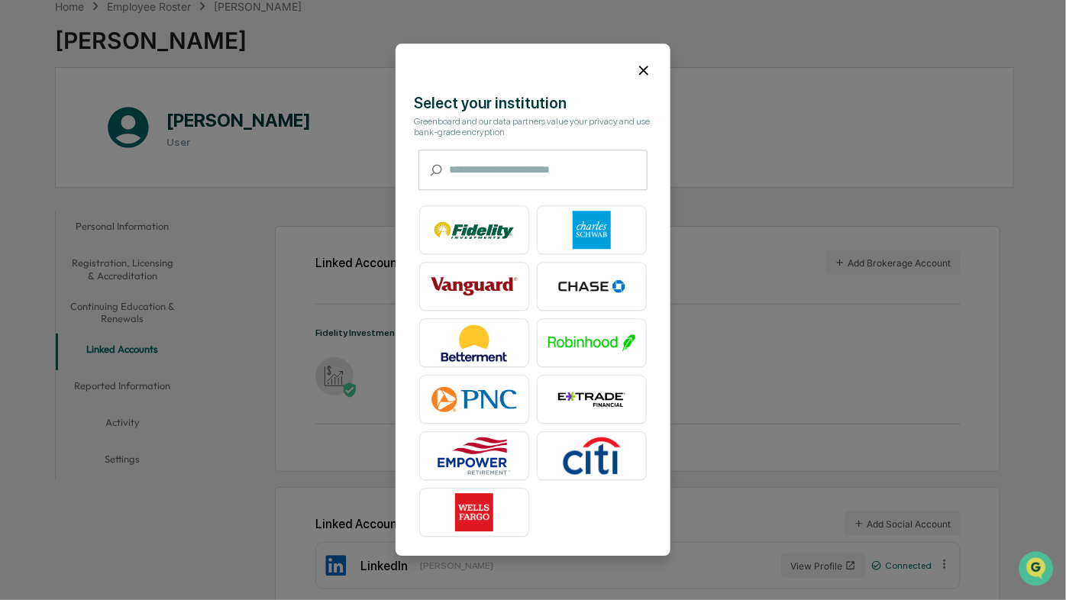
click at [643, 70] on icon at bounding box center [644, 70] width 17 height 17
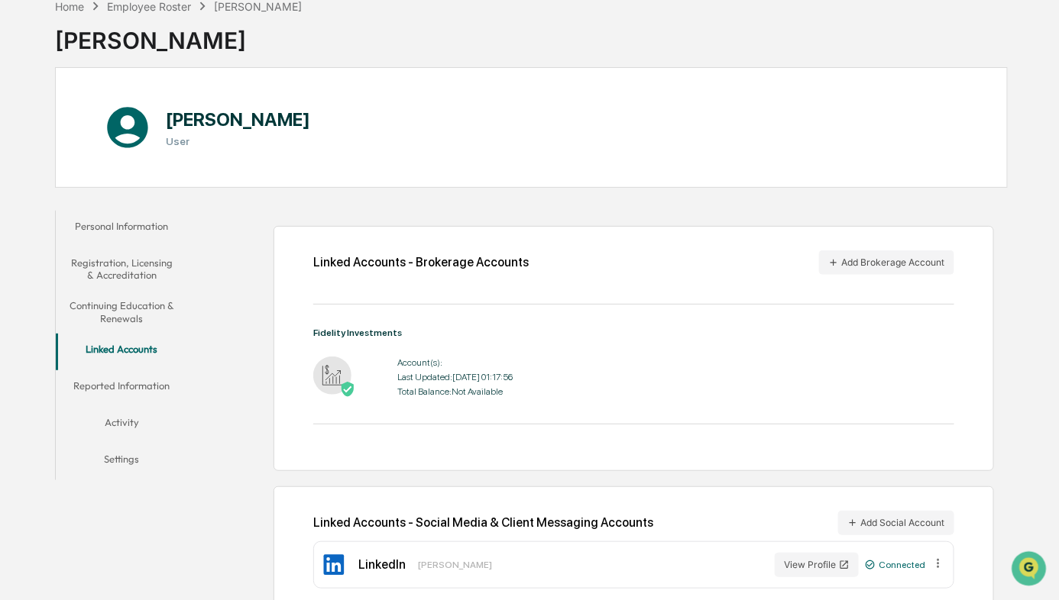
click at [128, 417] on button "Activity" at bounding box center [122, 425] width 133 height 37
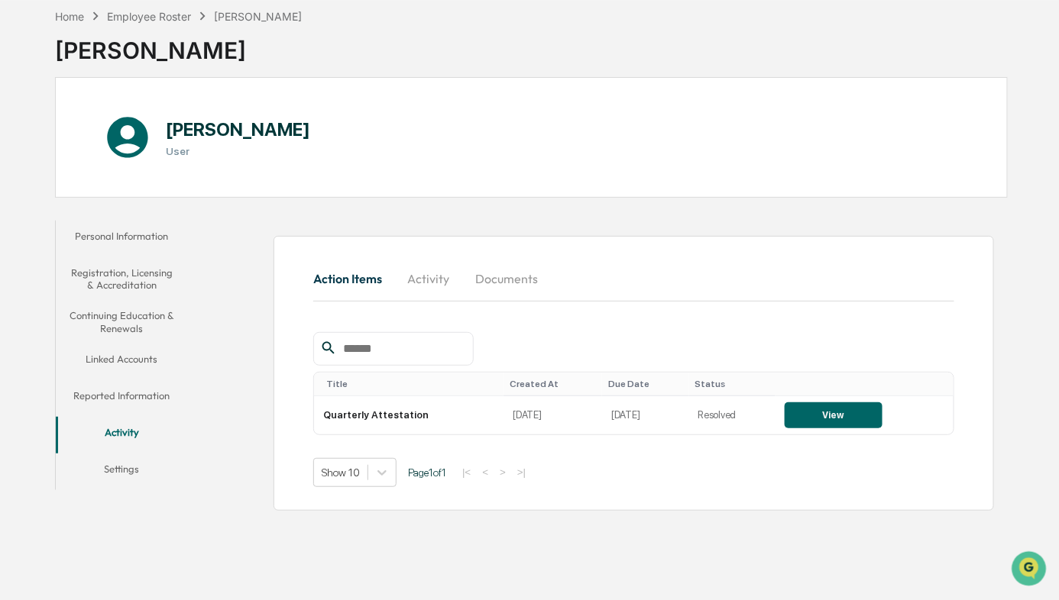
click at [115, 472] on button "Settings" at bounding box center [122, 472] width 133 height 37
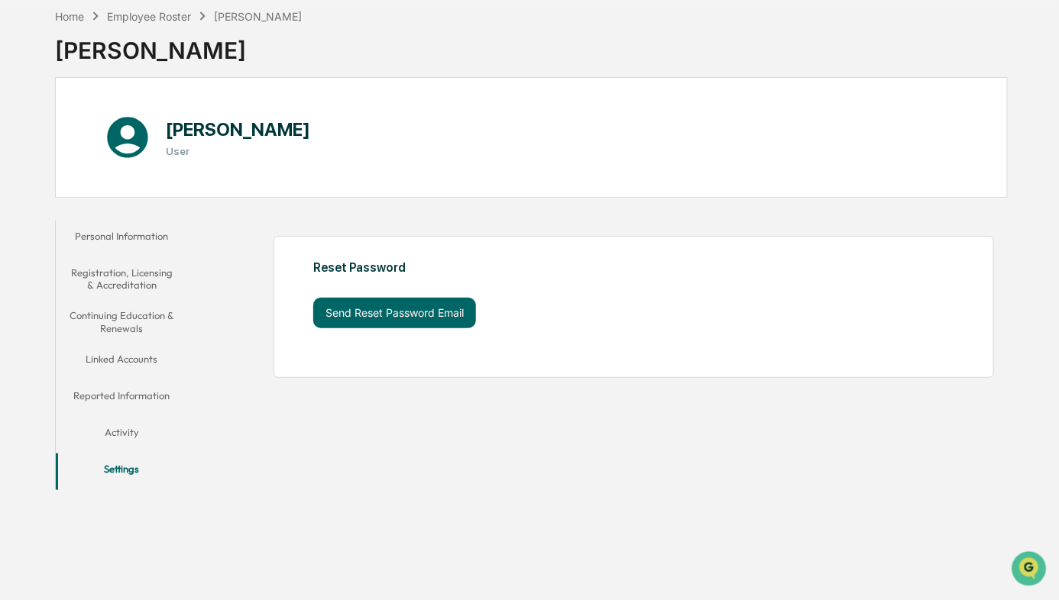
click at [124, 358] on button "Linked Accounts" at bounding box center [122, 362] width 133 height 37
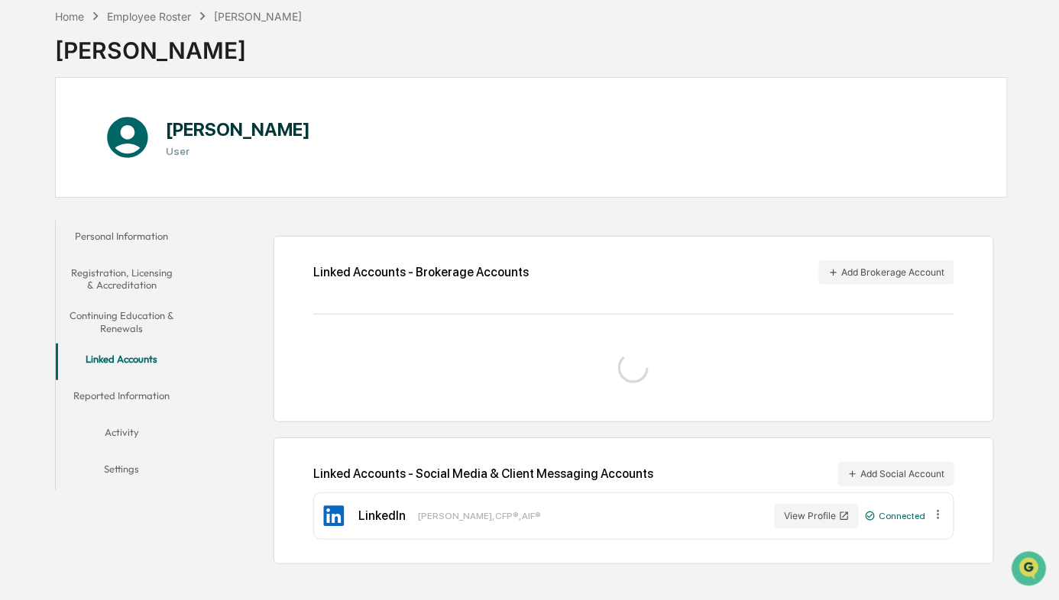
click at [124, 312] on button "Continuing Education & Renewals" at bounding box center [122, 322] width 133 height 44
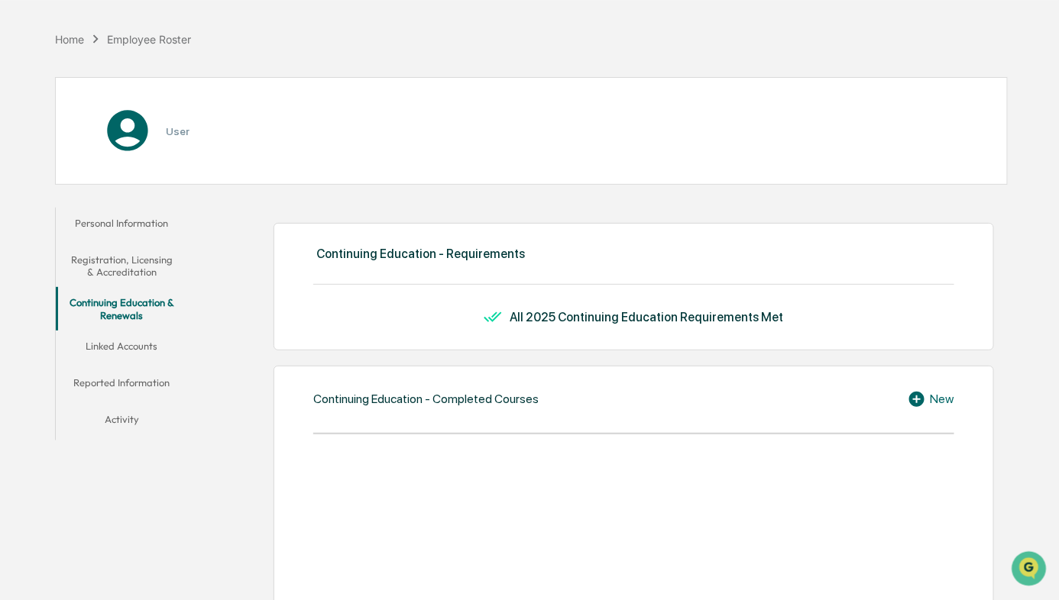
click at [121, 272] on button "Registration, Licensing & Accreditation" at bounding box center [122, 266] width 133 height 44
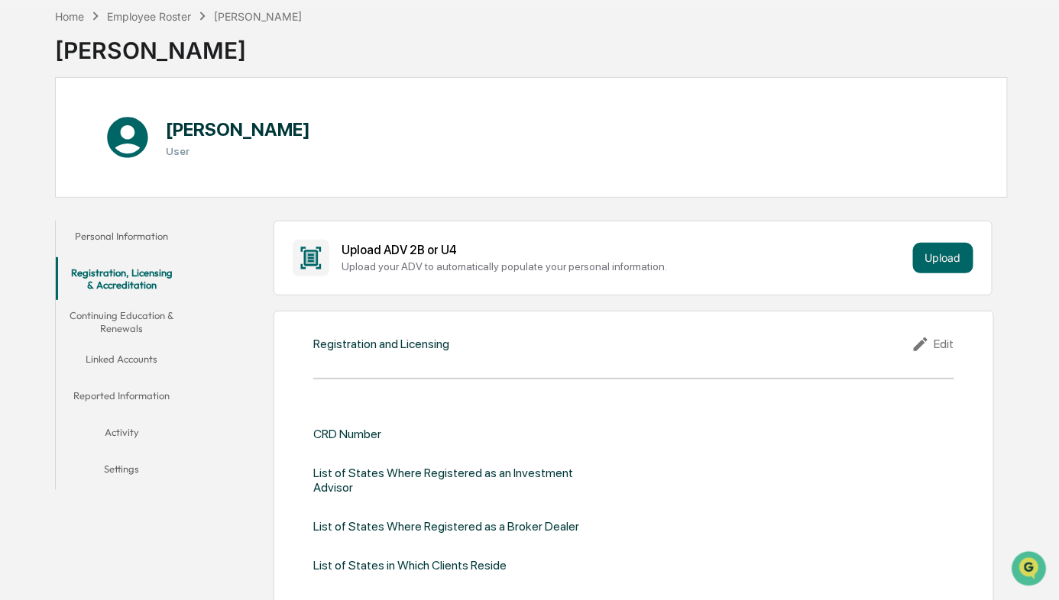
click at [118, 235] on button "Personal Information" at bounding box center [122, 239] width 133 height 37
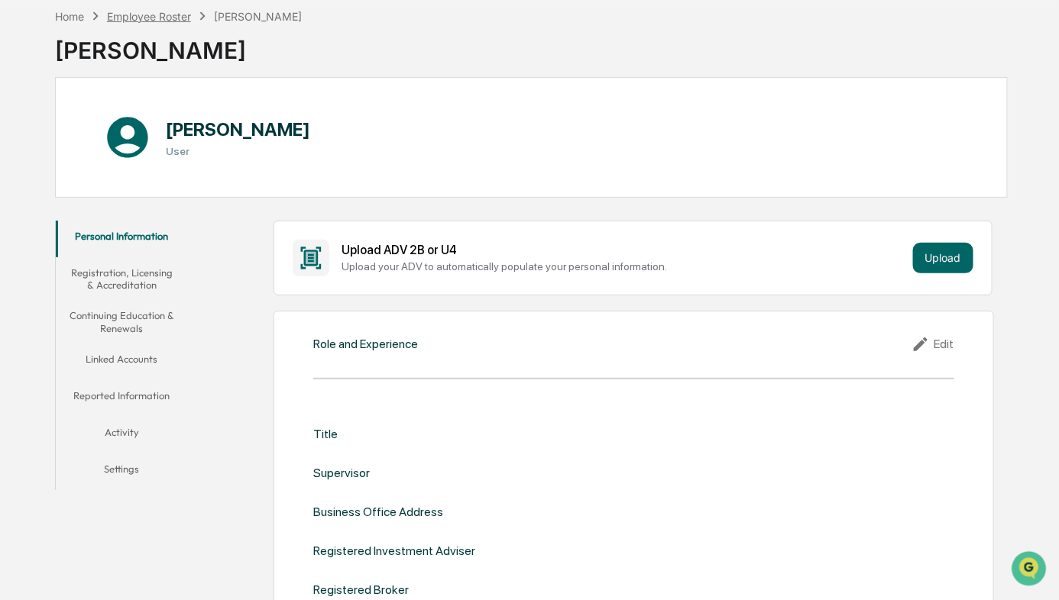
click at [134, 14] on div "Employee Roster" at bounding box center [149, 16] width 84 height 13
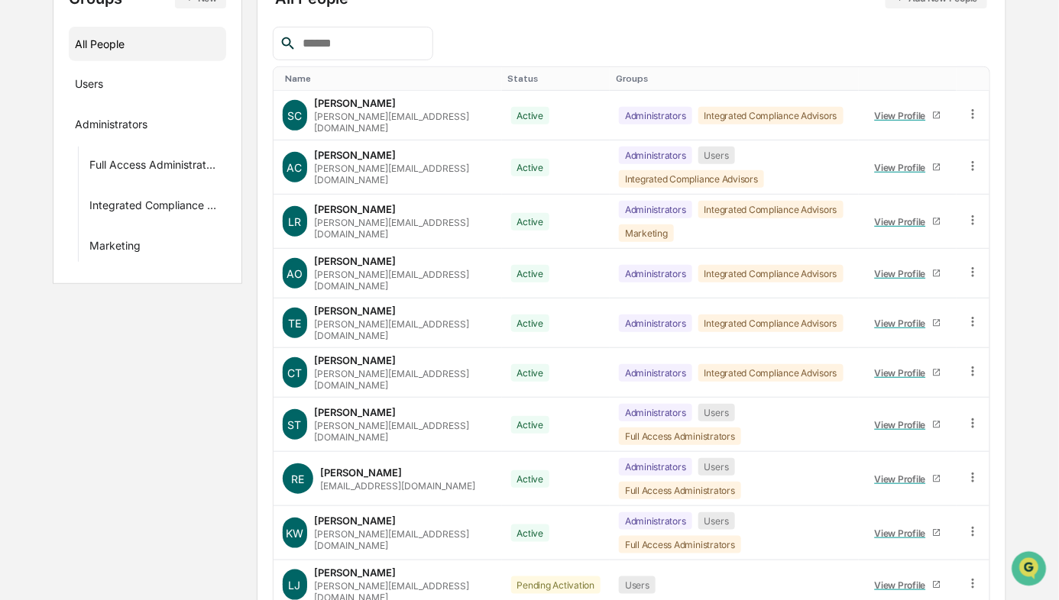
scroll to position [232, 0]
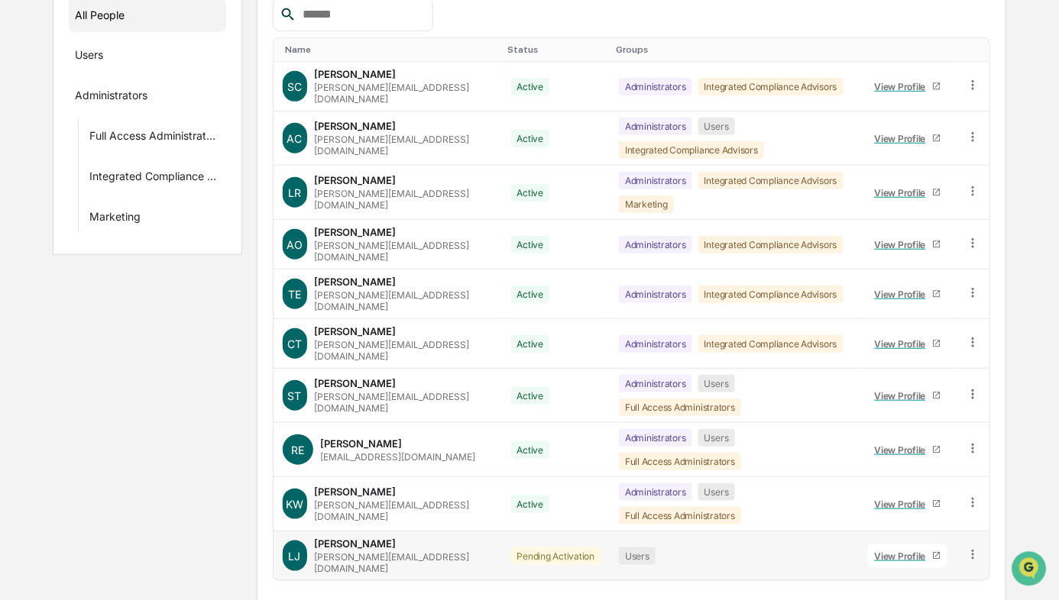
click at [920, 551] on div "View Profile" at bounding box center [903, 556] width 57 height 11
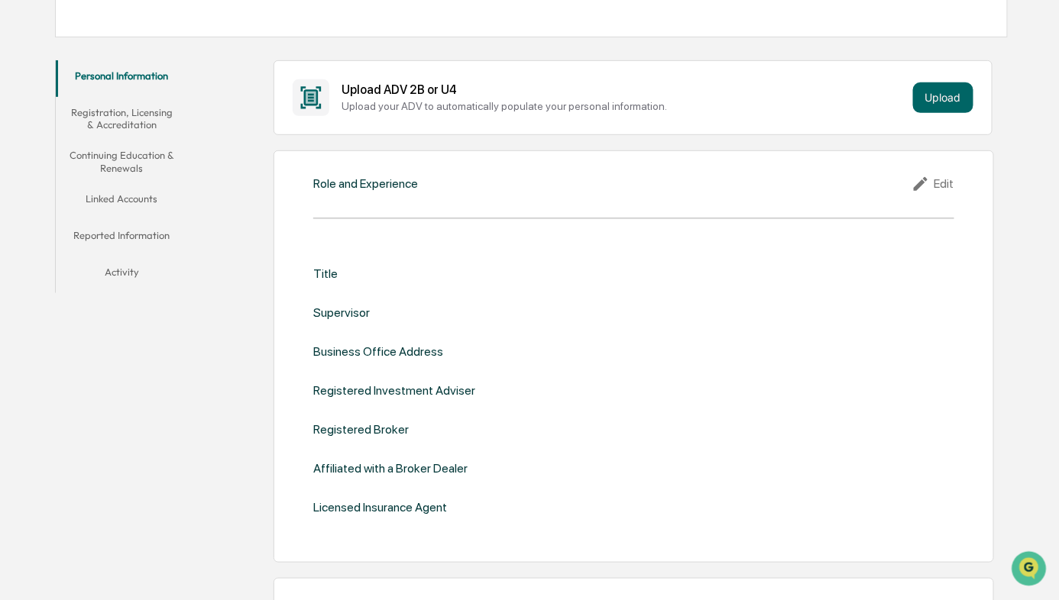
click at [108, 195] on button "Linked Accounts" at bounding box center [122, 201] width 133 height 37
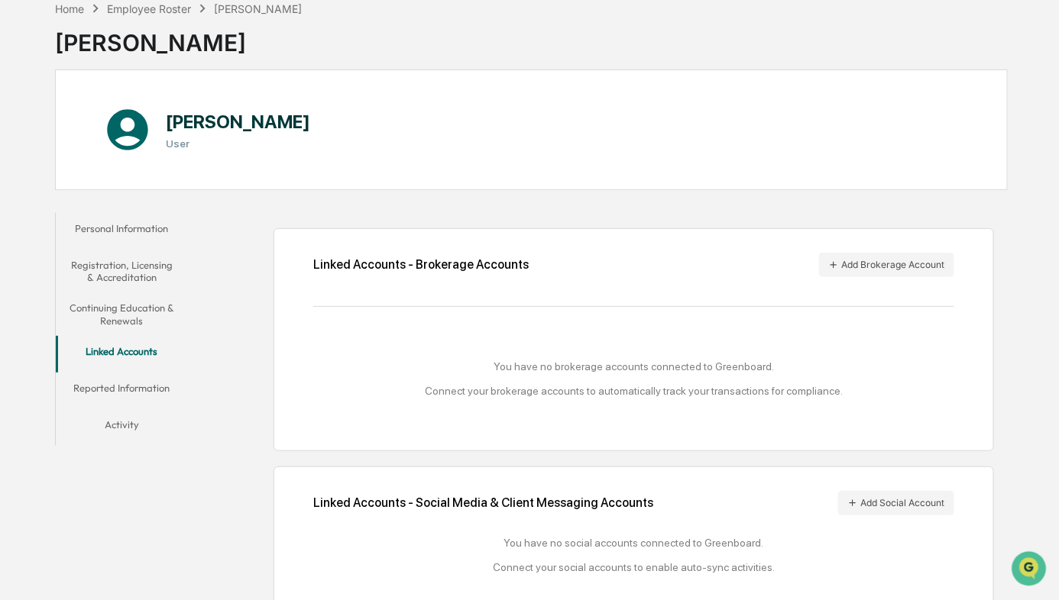
scroll to position [102, 0]
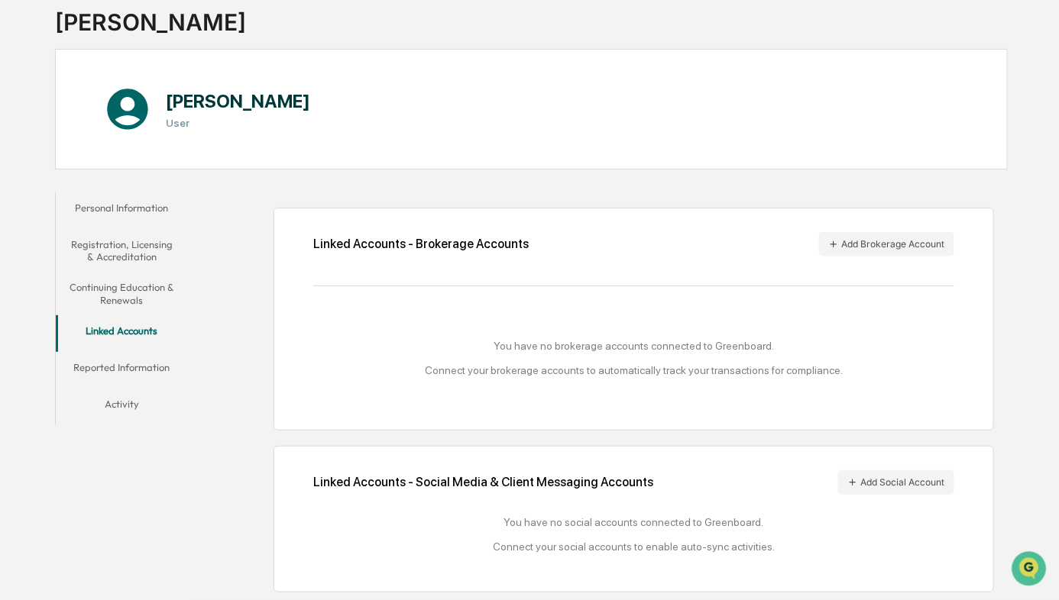
click at [117, 289] on button "Continuing Education & Renewals" at bounding box center [122, 294] width 133 height 44
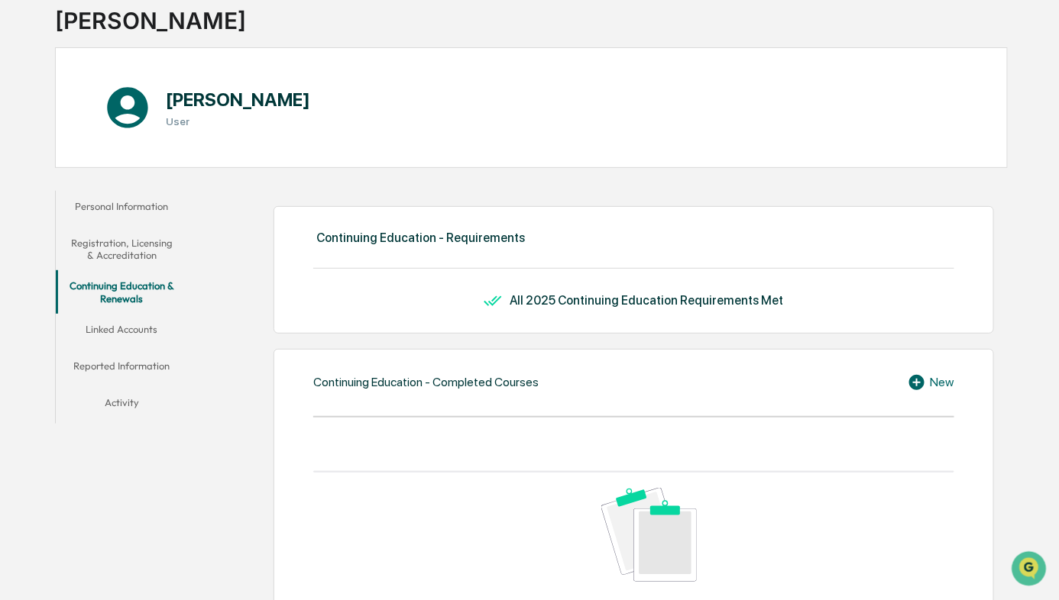
click at [114, 245] on button "Registration, Licensing & Accreditation" at bounding box center [122, 250] width 133 height 44
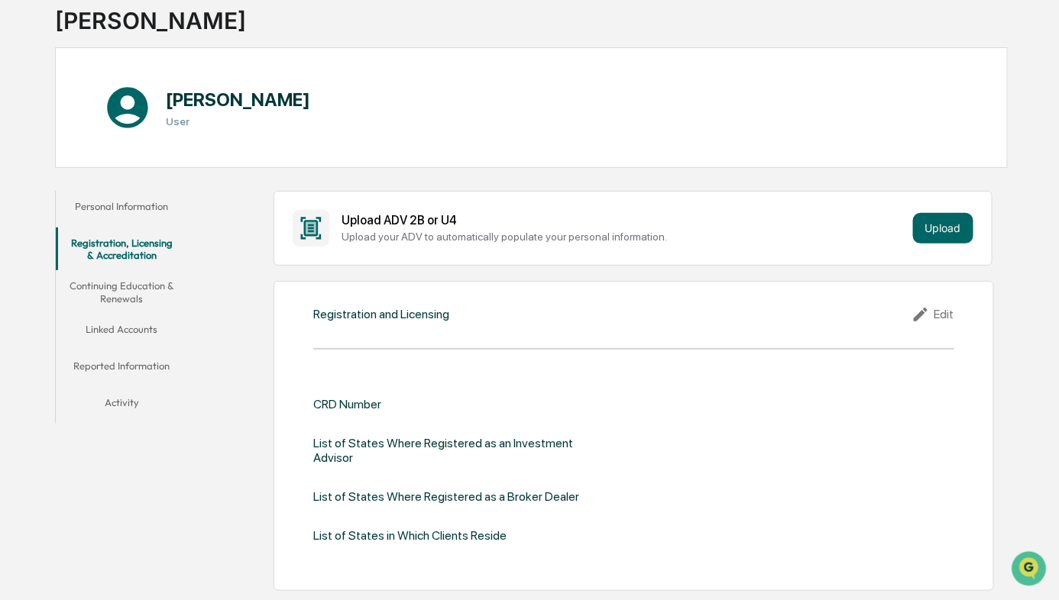
click at [112, 203] on button "Personal Information" at bounding box center [122, 209] width 133 height 37
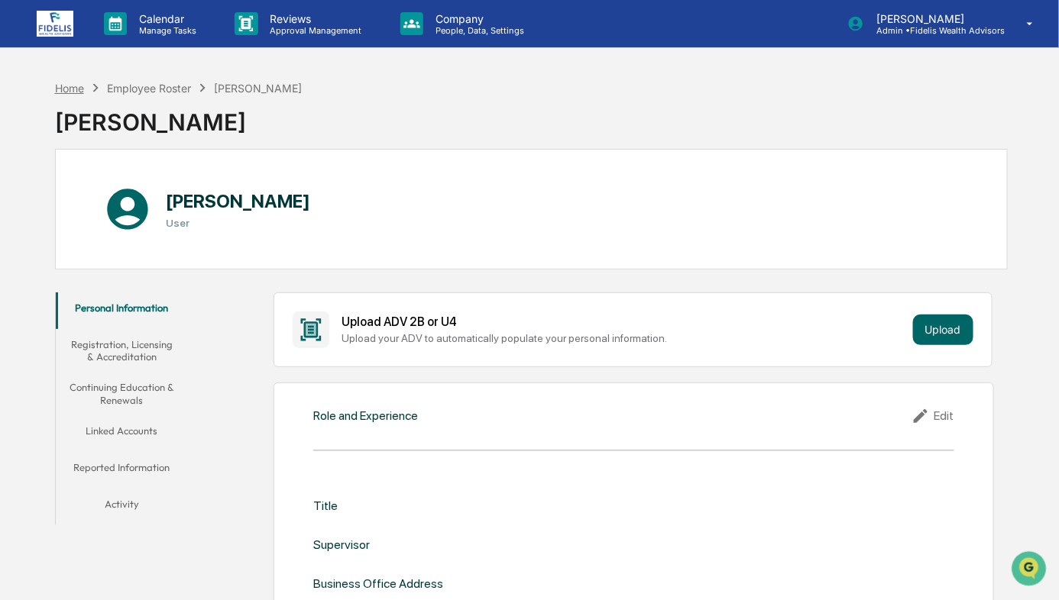
click at [58, 82] on div "Home" at bounding box center [69, 88] width 29 height 13
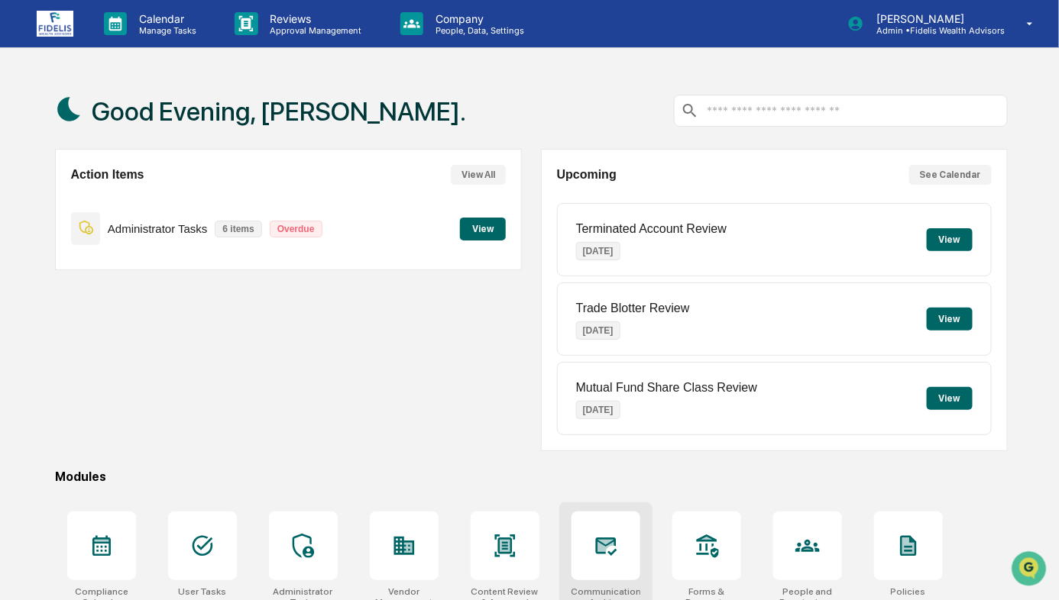
click at [613, 549] on icon at bounding box center [605, 547] width 21 height 18
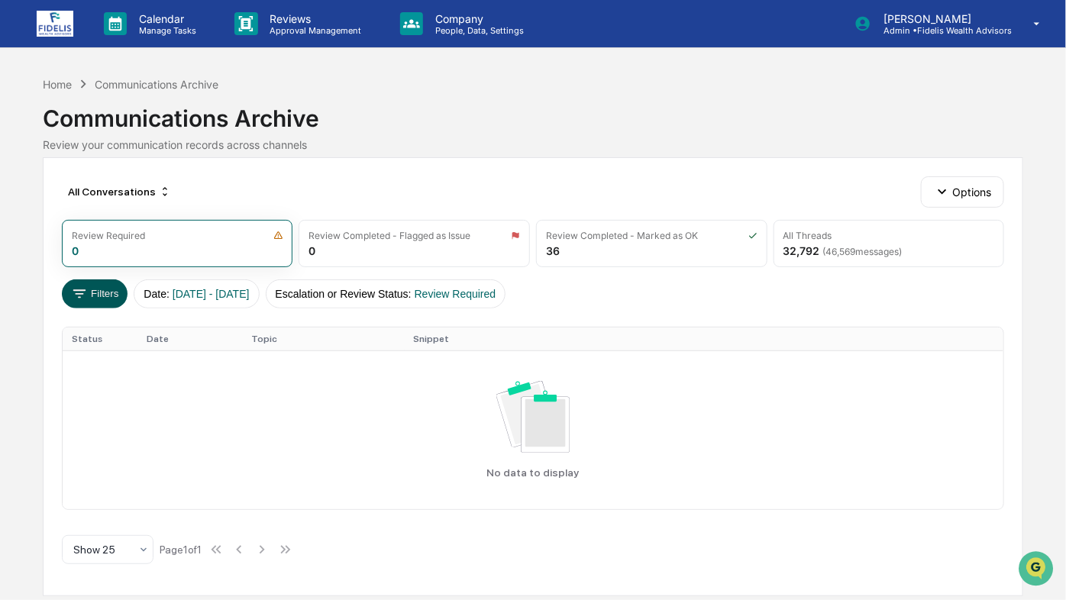
click at [114, 290] on button "Filters" at bounding box center [95, 294] width 66 height 29
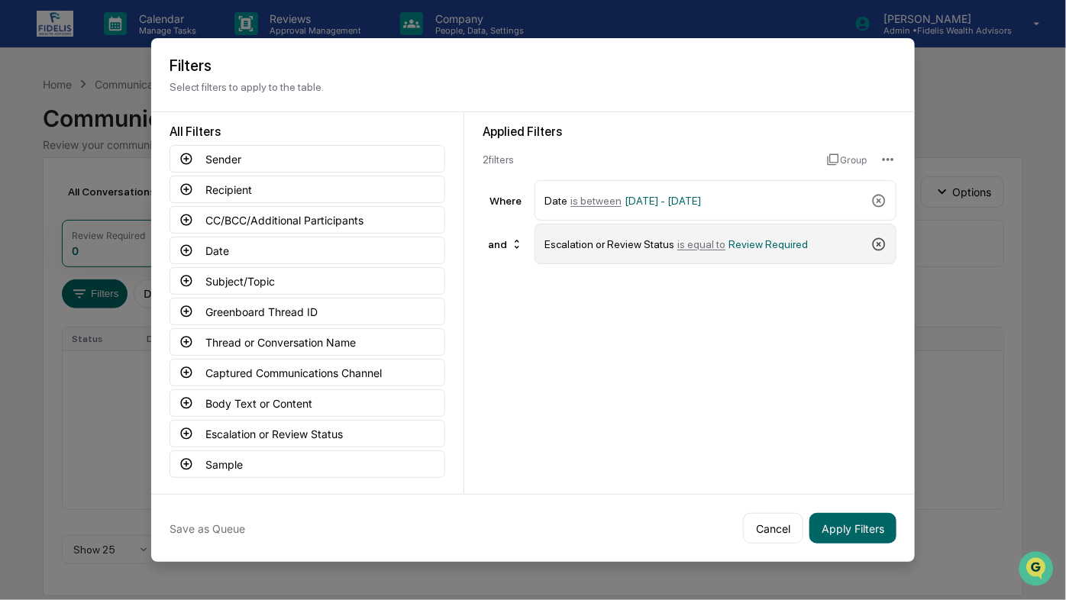
click at [882, 243] on icon at bounding box center [879, 244] width 15 height 15
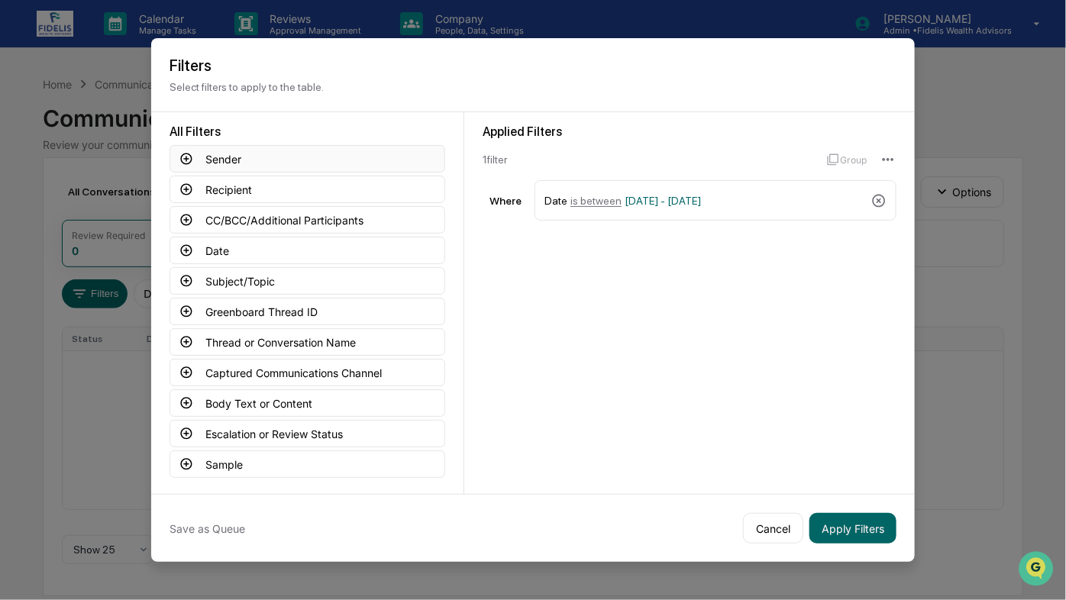
click at [182, 152] on icon at bounding box center [187, 159] width 14 height 14
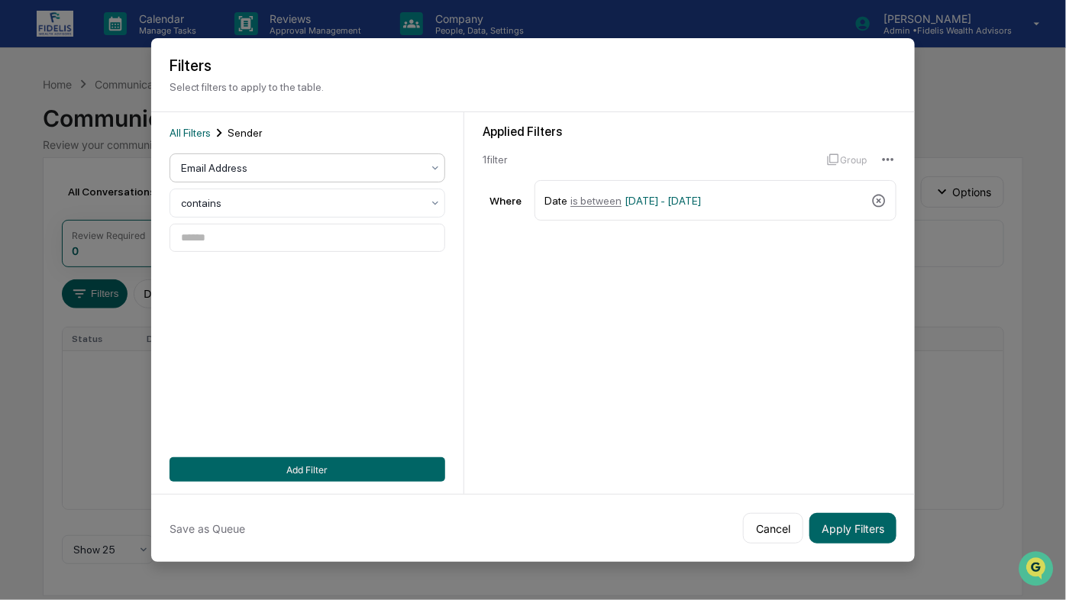
click at [231, 169] on div at bounding box center [301, 167] width 241 height 15
click at [218, 199] on div "Email Address" at bounding box center [307, 205] width 274 height 31
click at [209, 237] on input at bounding box center [308, 238] width 276 height 28
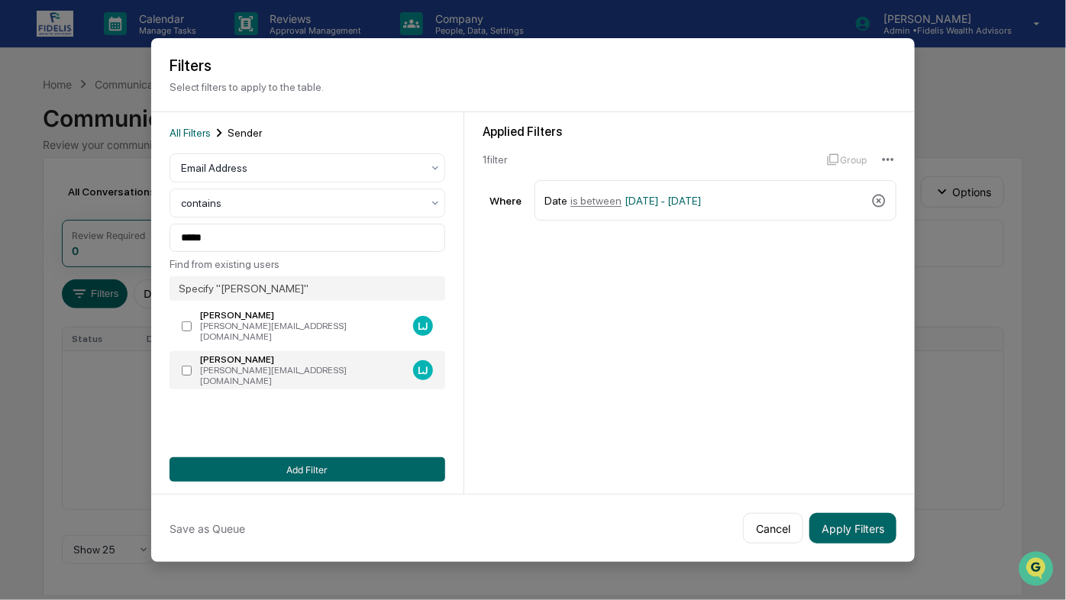
type input "**********"
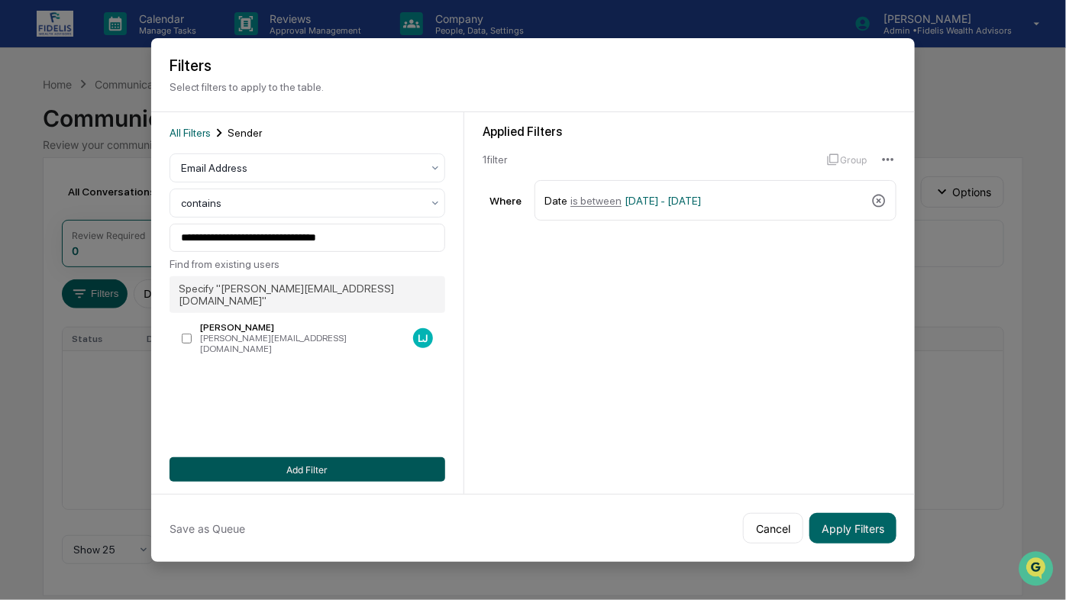
click at [308, 477] on button "Add Filter" at bounding box center [308, 470] width 276 height 24
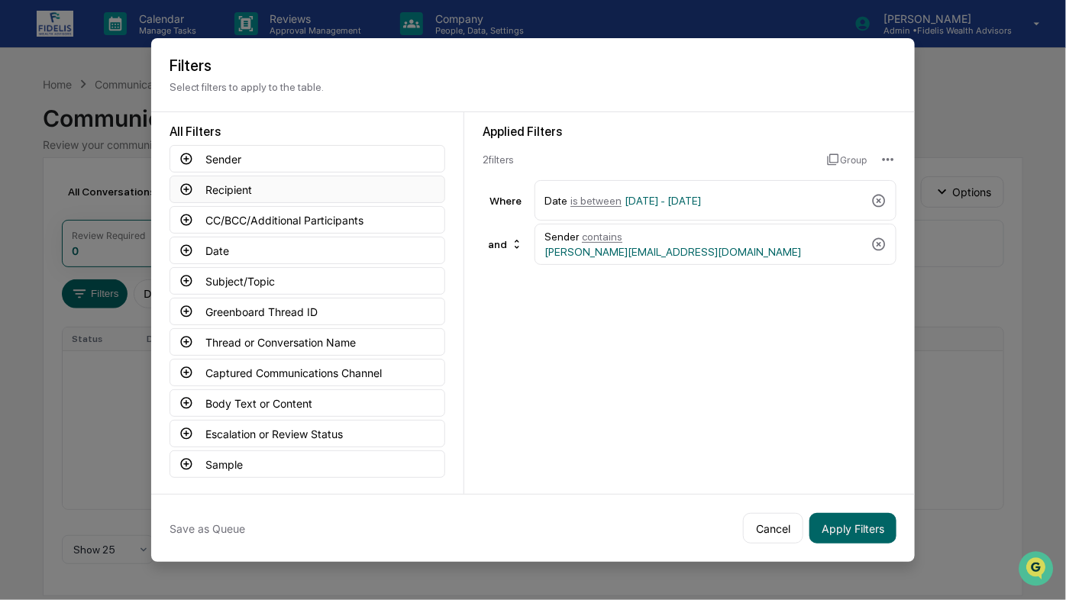
click at [184, 183] on icon at bounding box center [187, 190] width 14 height 14
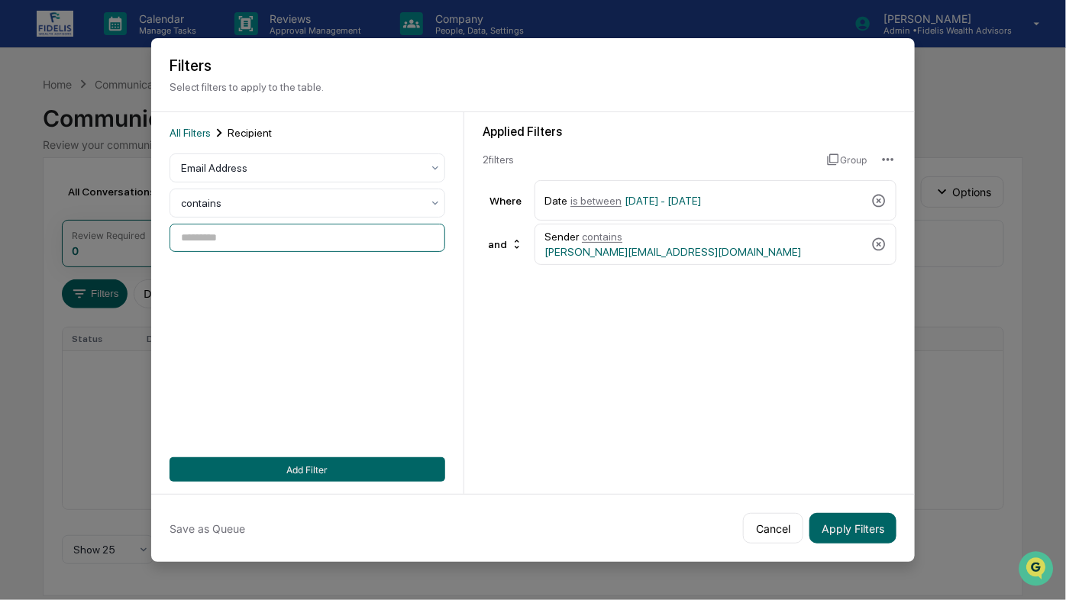
click at [216, 232] on input at bounding box center [308, 238] width 276 height 28
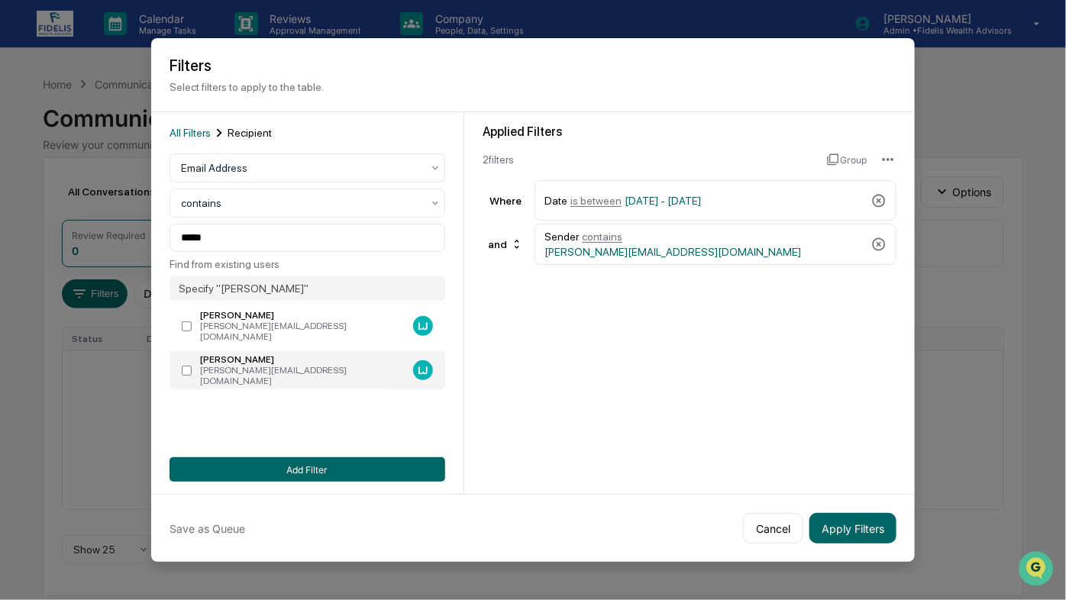
type input "**********"
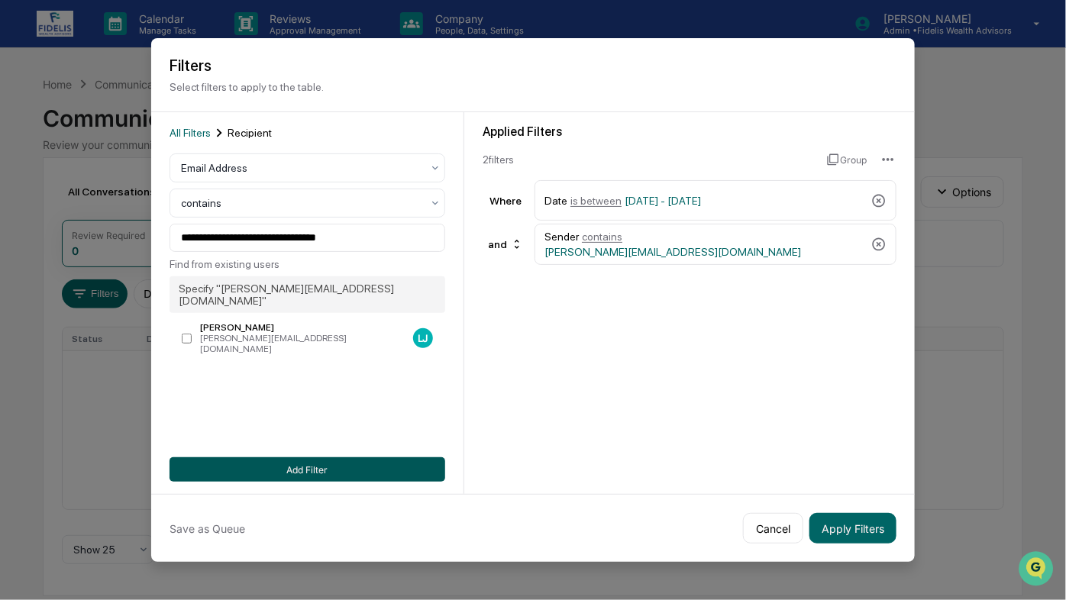
click at [293, 462] on button "Add Filter" at bounding box center [308, 470] width 276 height 24
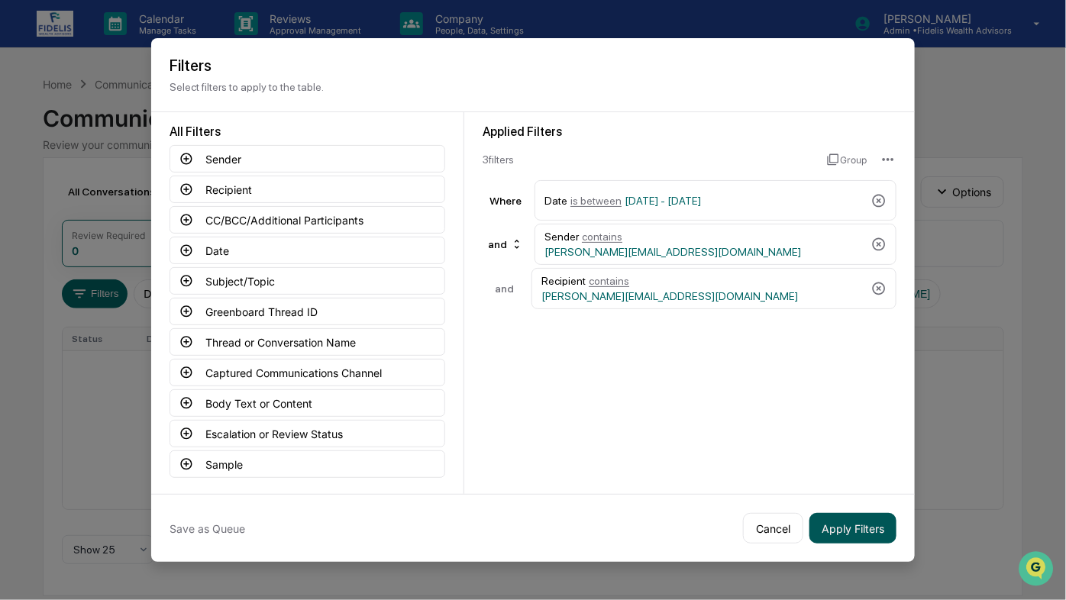
click at [852, 530] on button "Apply Filters" at bounding box center [853, 528] width 87 height 31
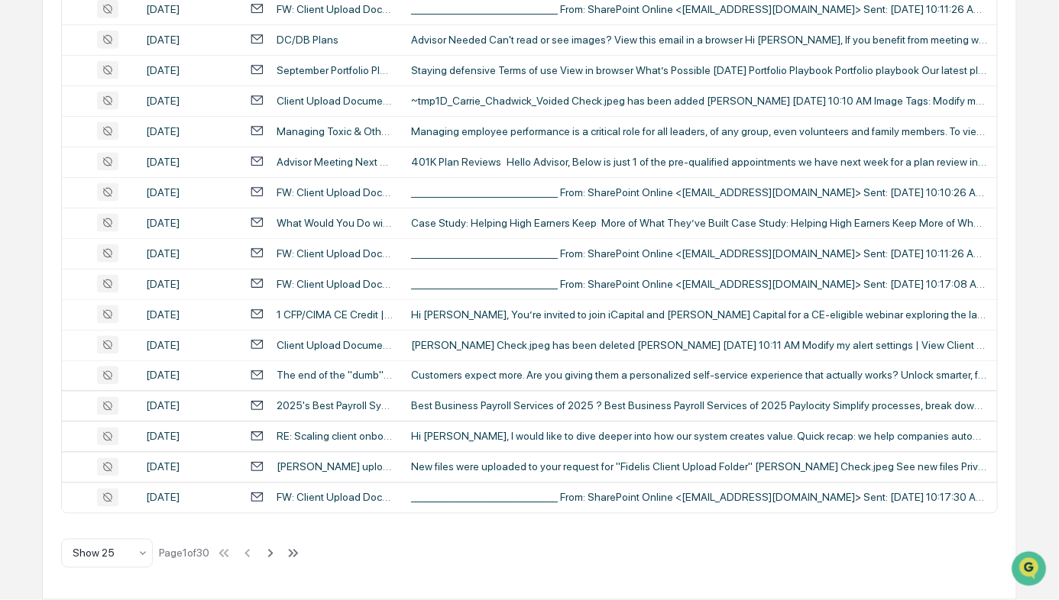
scroll to position [787, 0]
click at [121, 552] on div at bounding box center [101, 553] width 57 height 15
click at [93, 508] on div "Show 100" at bounding box center [107, 515] width 90 height 31
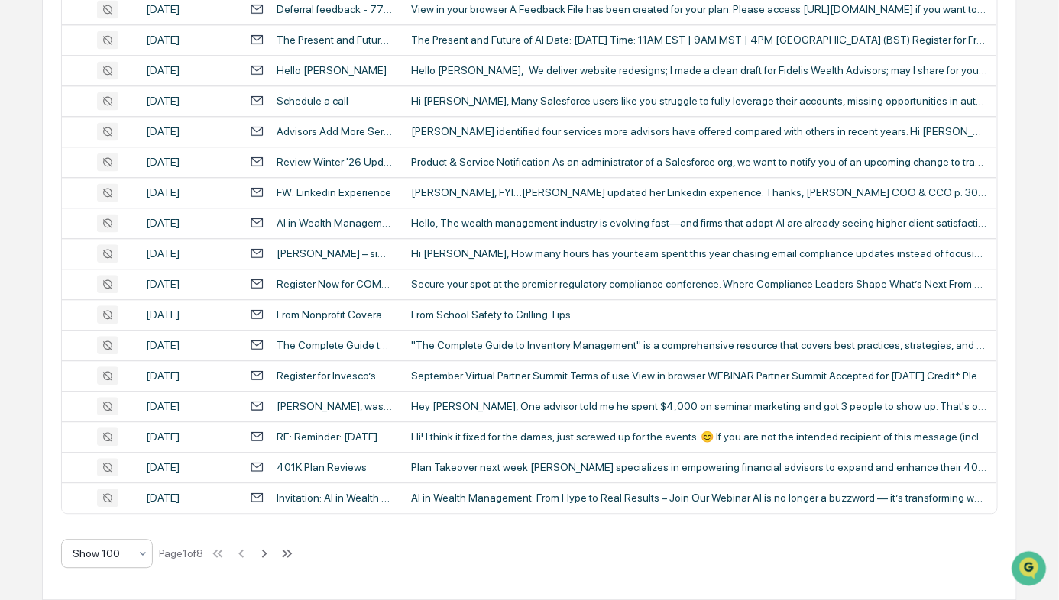
scroll to position [3647, 0]
click at [267, 553] on icon at bounding box center [264, 553] width 5 height 8
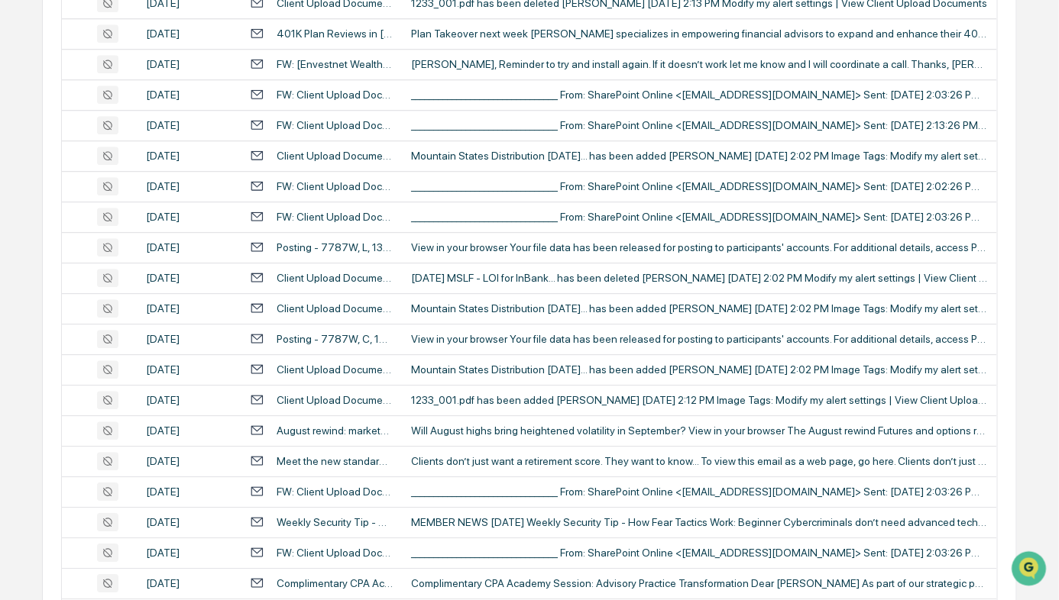
scroll to position [1235, 0]
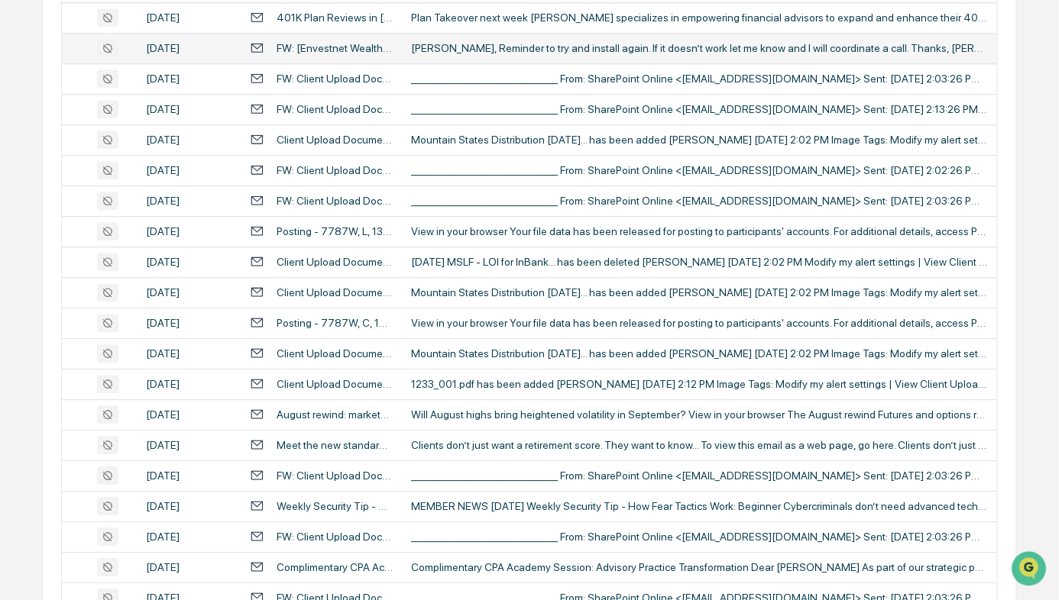
click at [577, 54] on div "Sam, Reminder to try and install again. If it doesn’t work let me know and I wi…" at bounding box center [699, 48] width 576 height 12
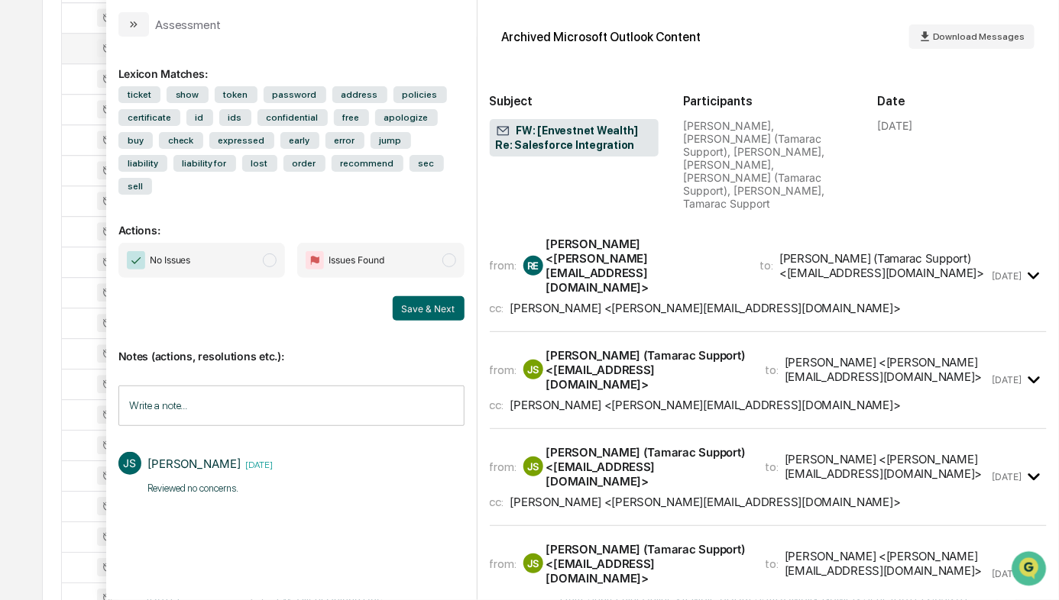
click at [133, 22] on icon "modal" at bounding box center [135, 24] width 4 height 6
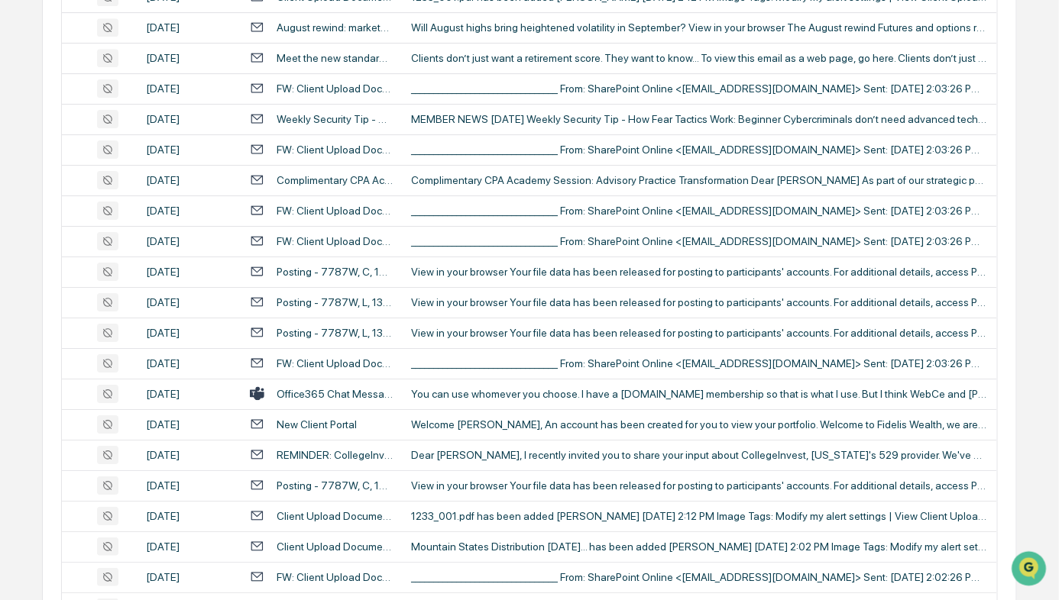
scroll to position [1619, 0]
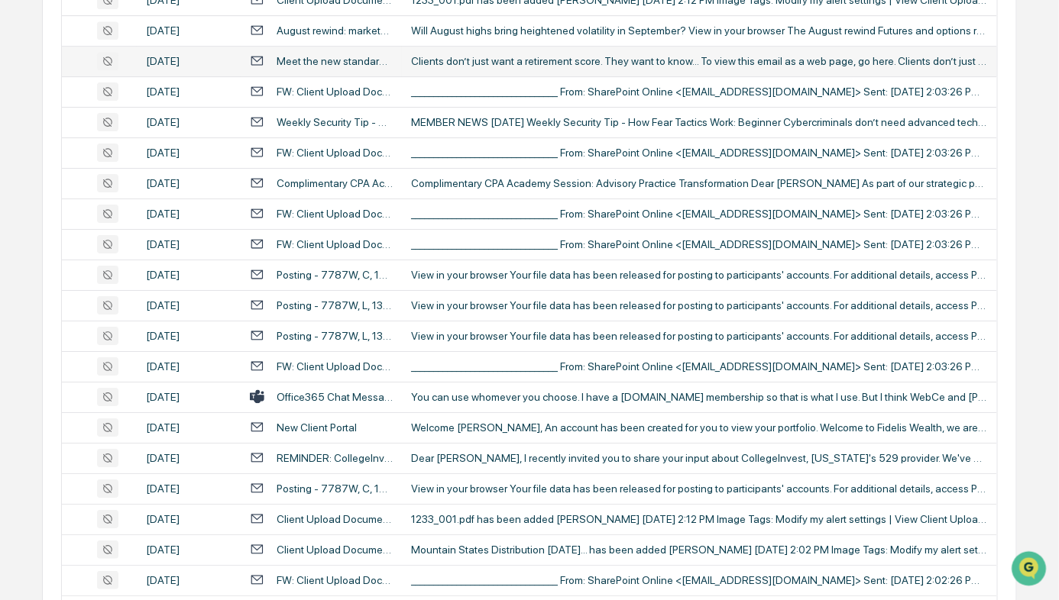
click at [556, 76] on td "Clients don’t just want a retirement score. They want to know... To view this e…" at bounding box center [699, 61] width 594 height 31
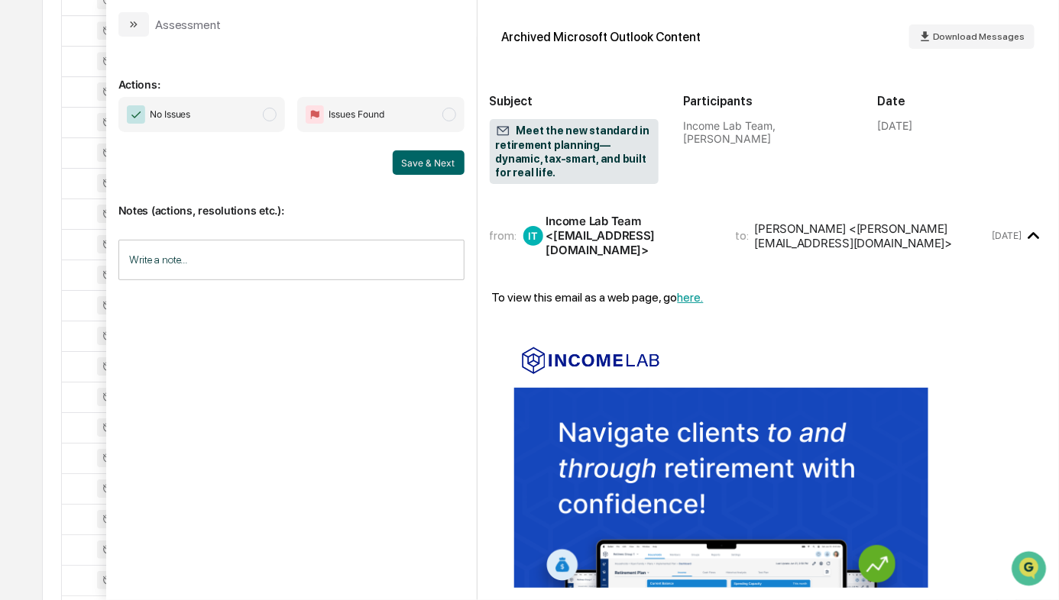
drag, startPoint x: 136, startPoint y: 27, endPoint x: 341, endPoint y: 327, distance: 363.4
click at [136, 27] on icon "modal" at bounding box center [134, 24] width 12 height 12
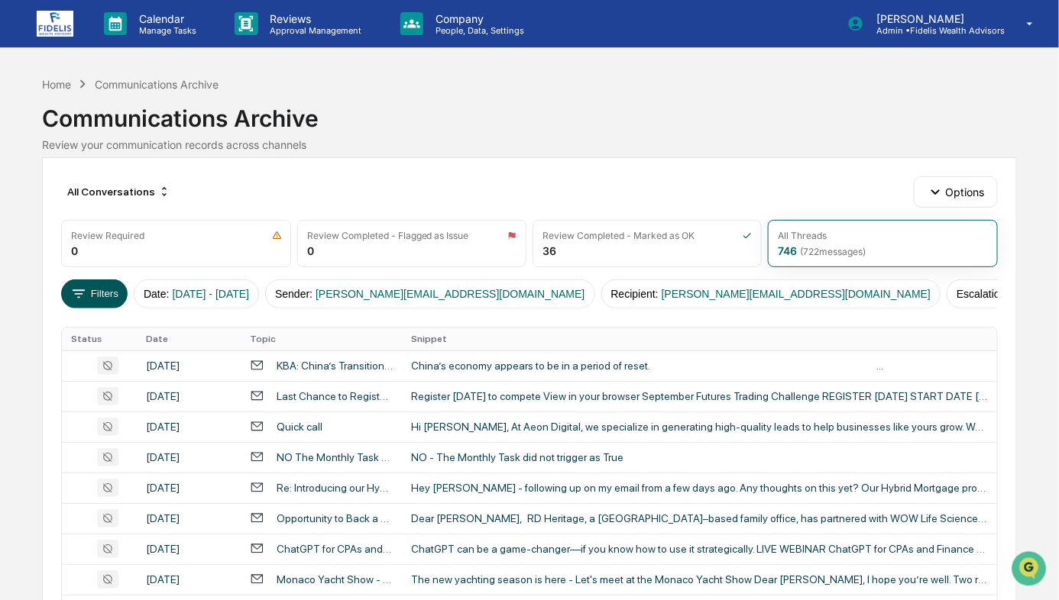
click at [88, 299] on button "Filters" at bounding box center [94, 294] width 66 height 29
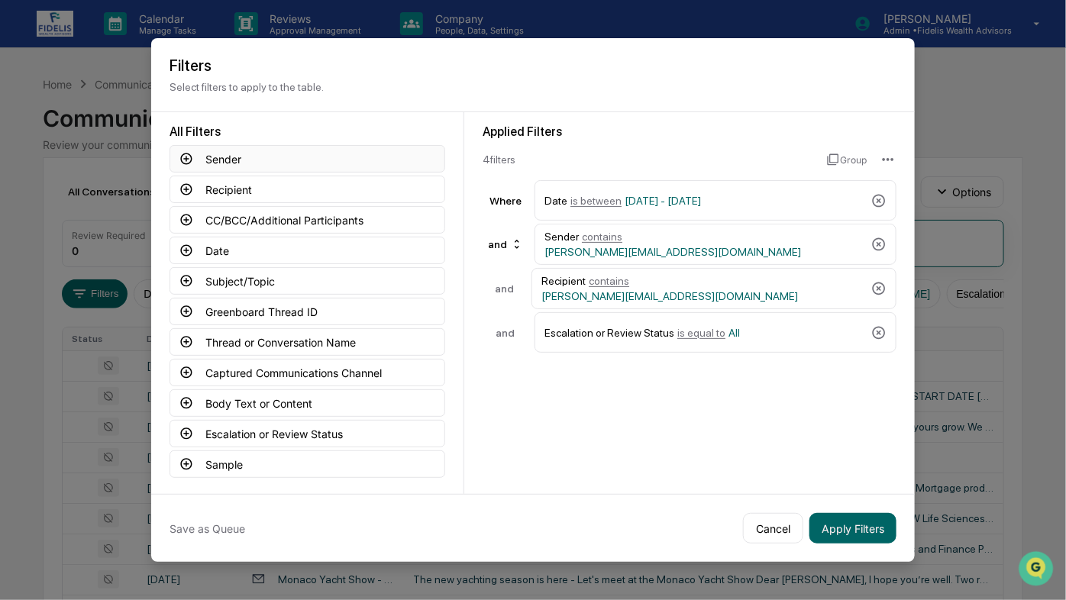
click at [189, 163] on icon at bounding box center [186, 159] width 11 height 11
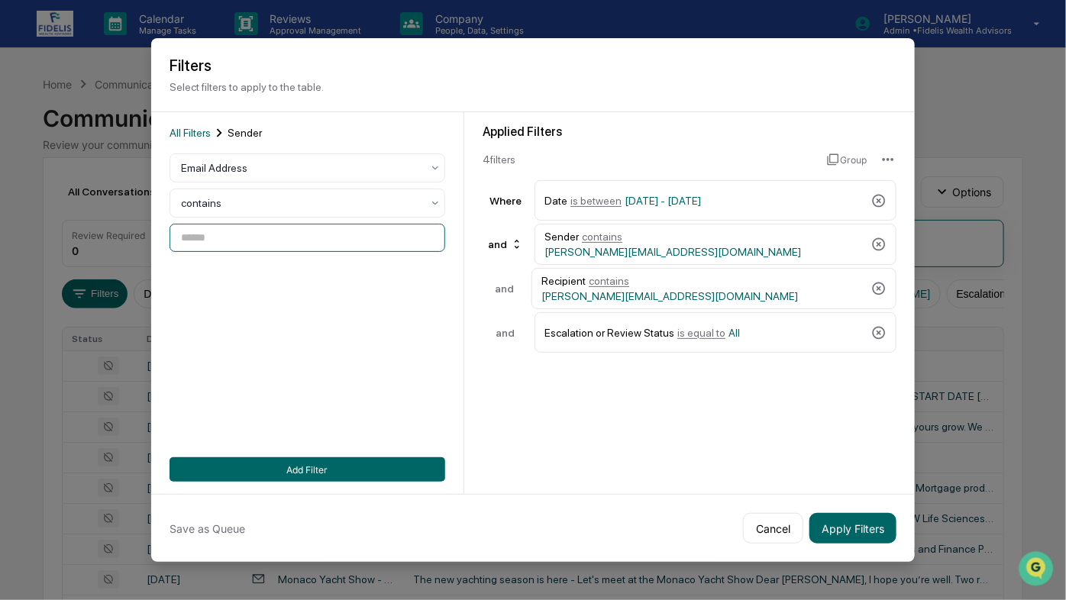
click at [216, 244] on input at bounding box center [308, 238] width 276 height 28
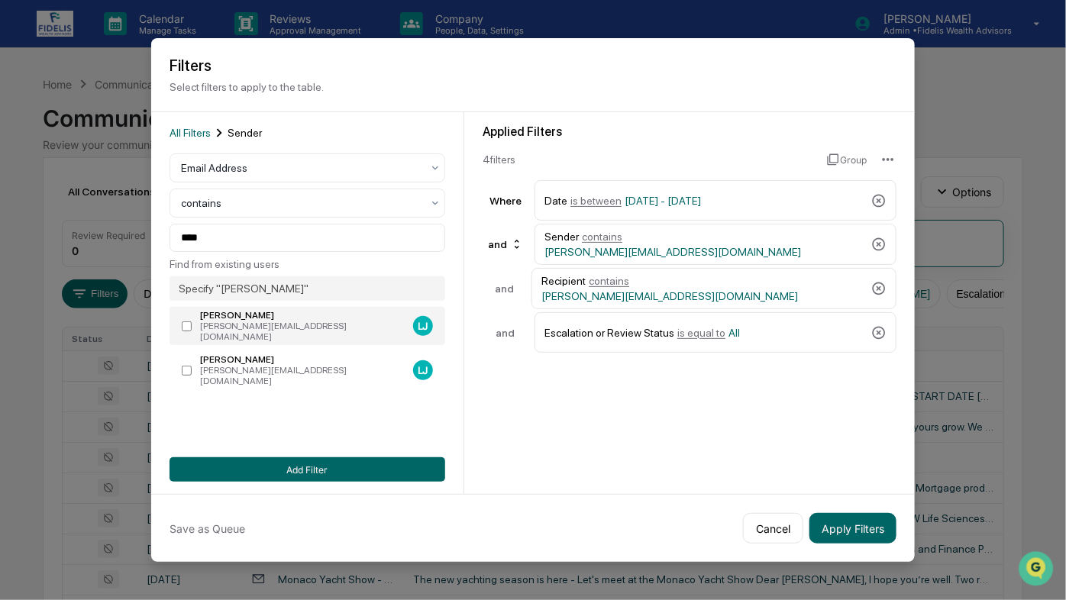
type input "**********"
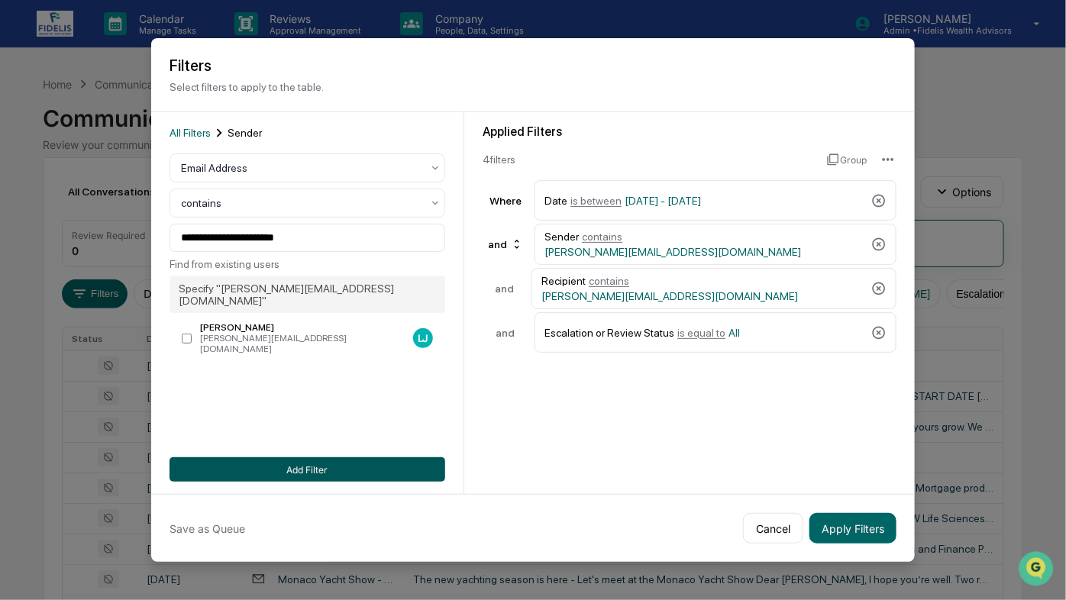
click at [301, 474] on button "Add Filter" at bounding box center [308, 470] width 276 height 24
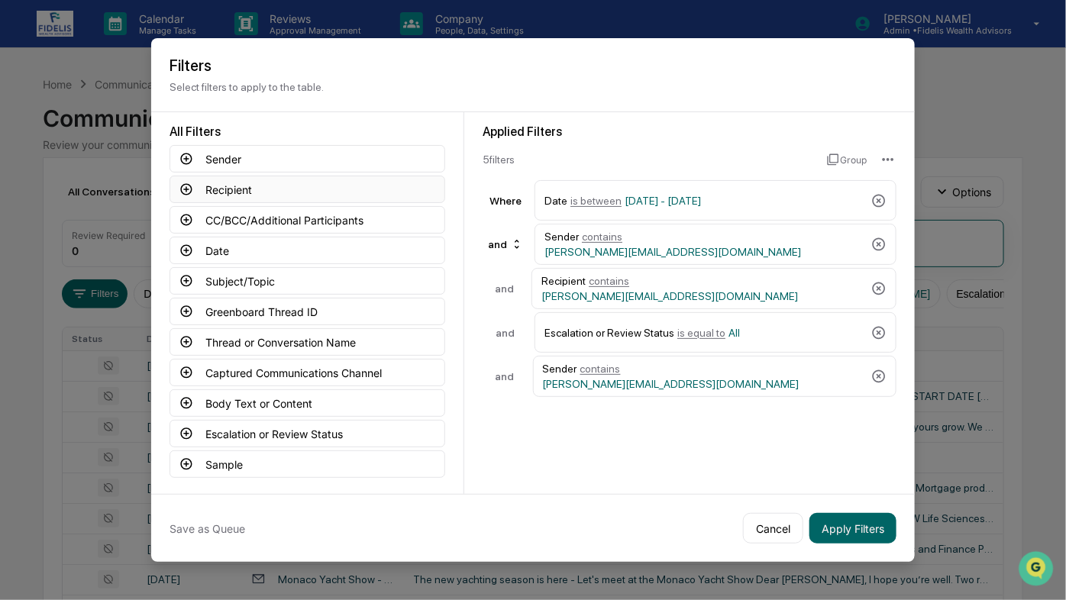
click at [222, 189] on button "Recipient" at bounding box center [308, 190] width 276 height 28
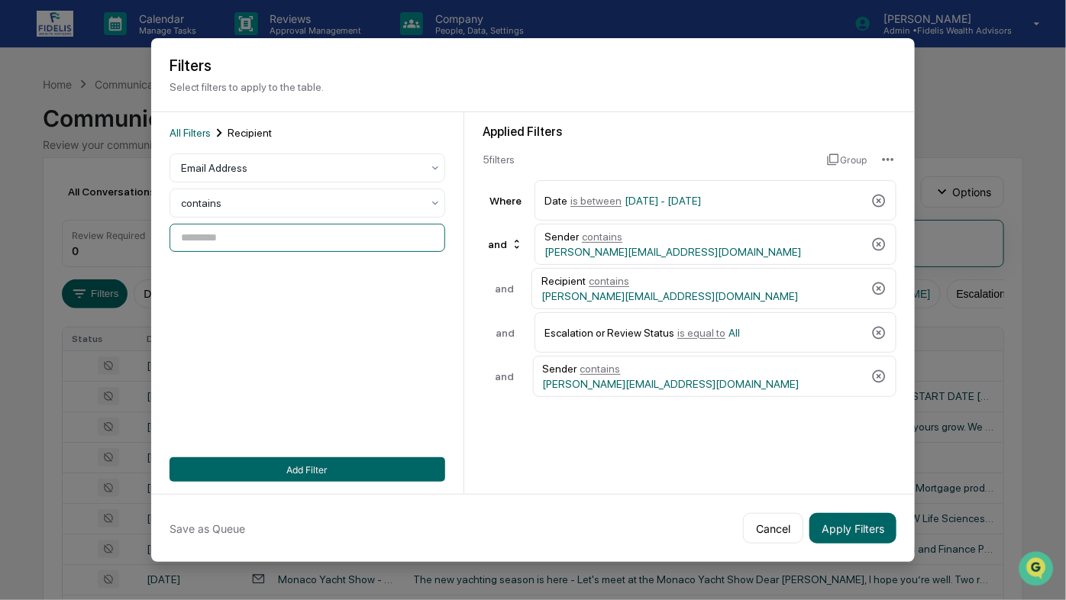
click at [210, 245] on input at bounding box center [308, 238] width 276 height 28
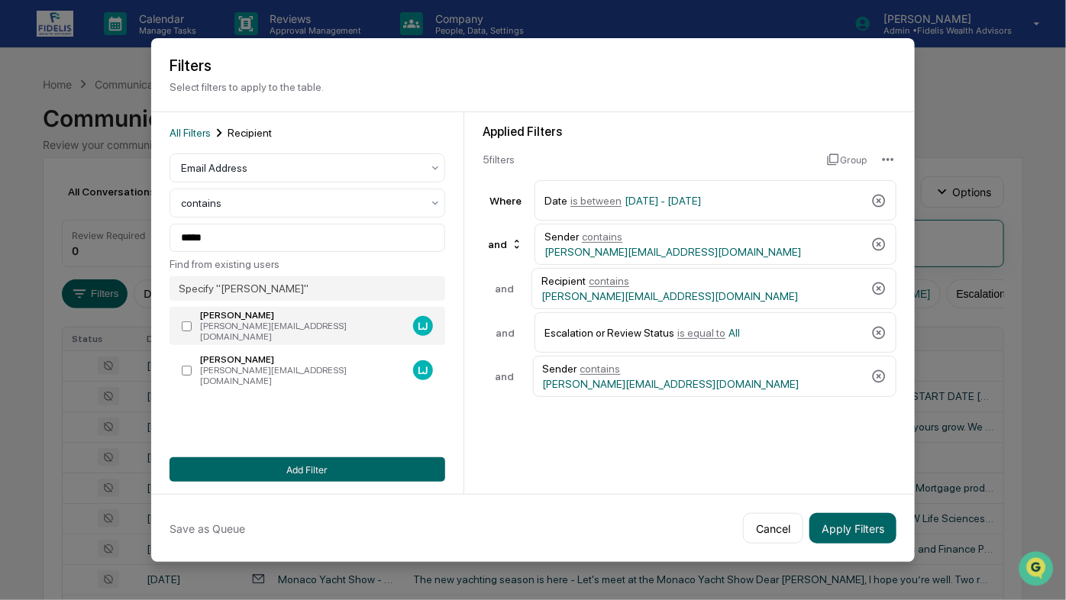
type input "**********"
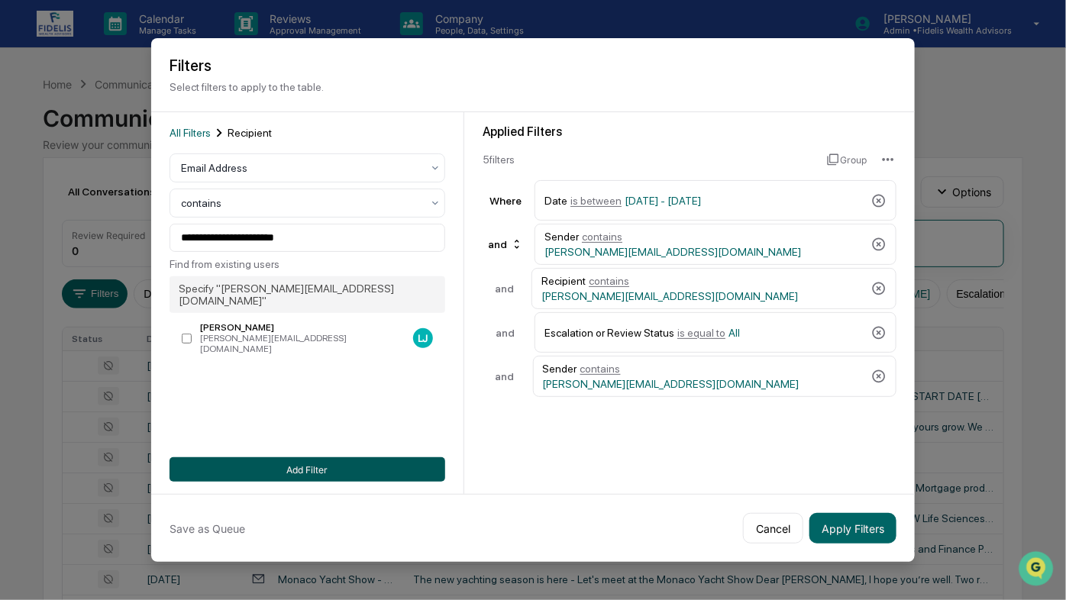
click at [299, 472] on button "Add Filter" at bounding box center [308, 470] width 276 height 24
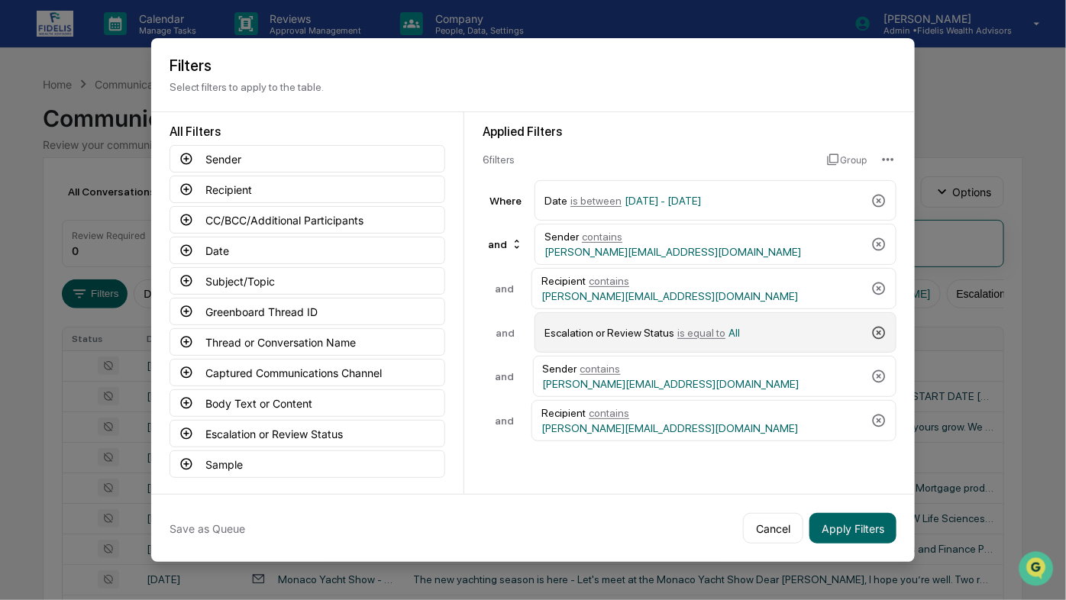
click at [880, 328] on icon at bounding box center [879, 332] width 13 height 13
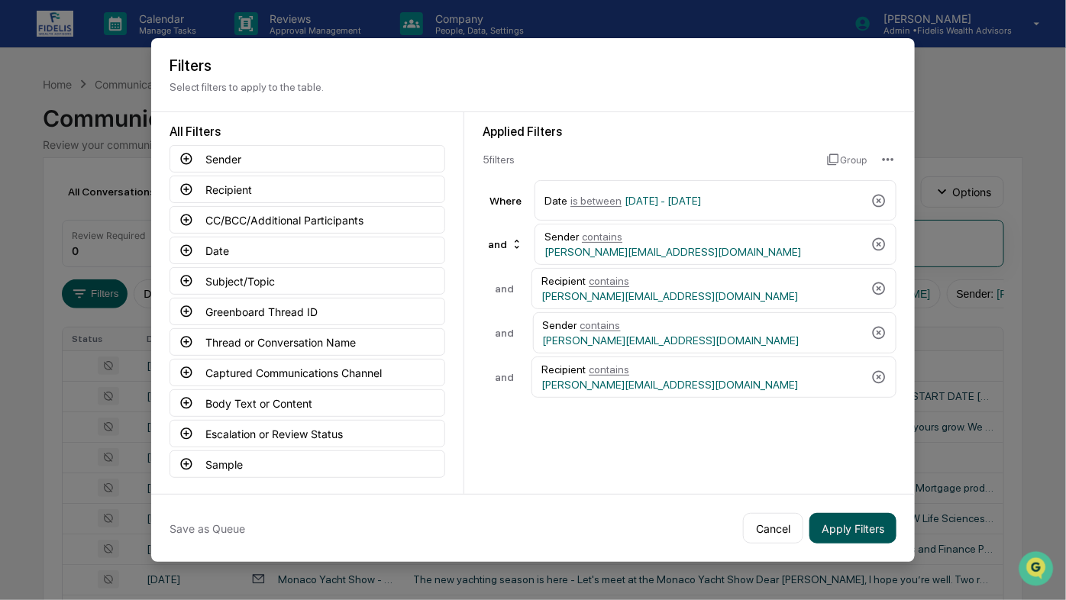
click at [862, 536] on button "Apply Filters" at bounding box center [853, 528] width 87 height 31
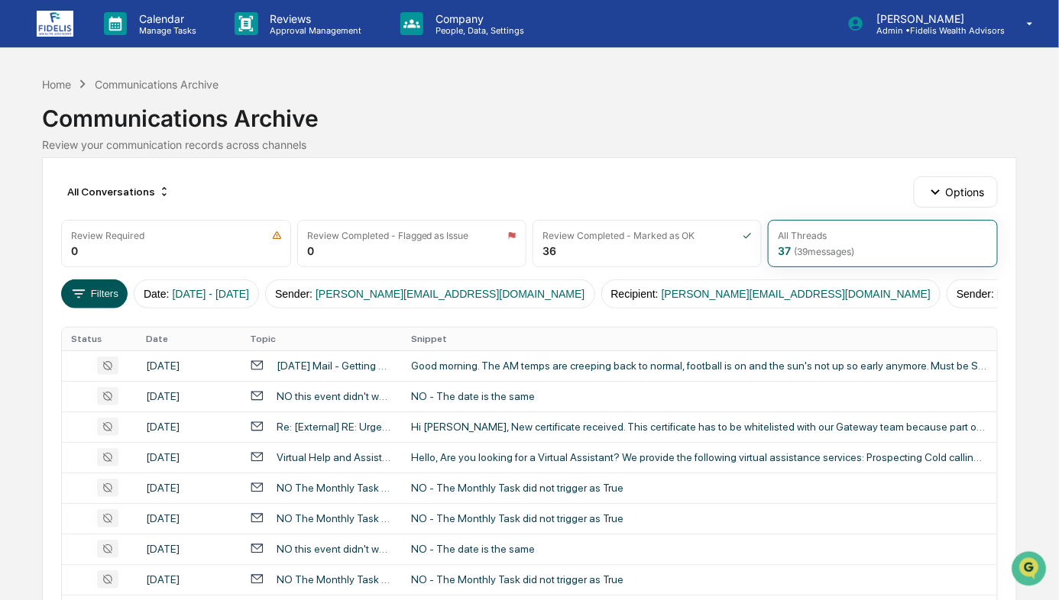
click at [93, 283] on button "Filters" at bounding box center [94, 294] width 66 height 29
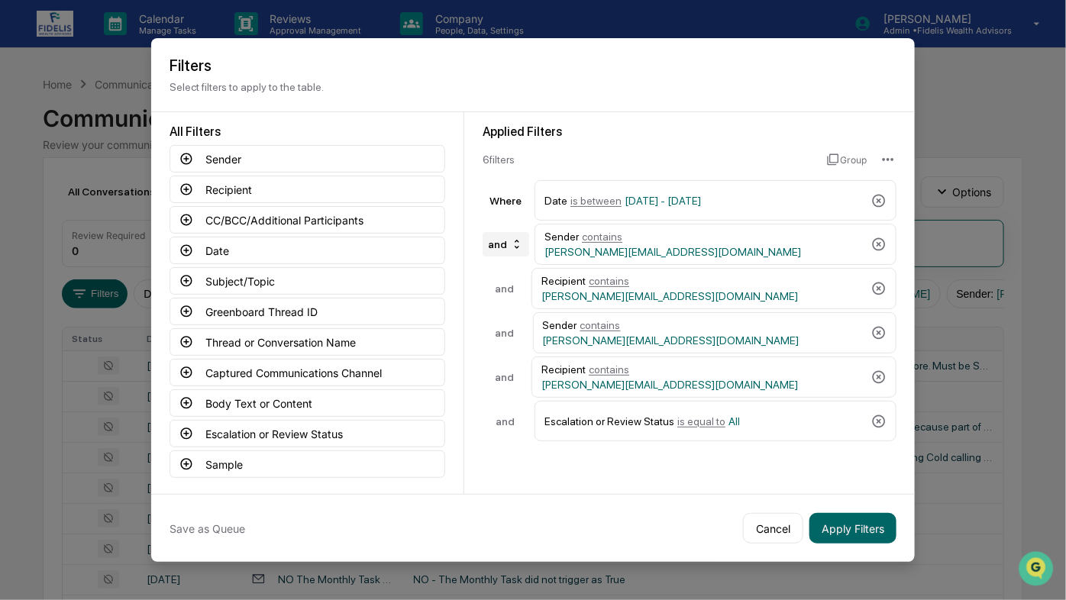
click at [517, 243] on icon at bounding box center [517, 244] width 12 height 12
click at [496, 295] on div "or" at bounding box center [507, 294] width 61 height 18
click at [850, 535] on button "Apply Filters" at bounding box center [853, 528] width 87 height 31
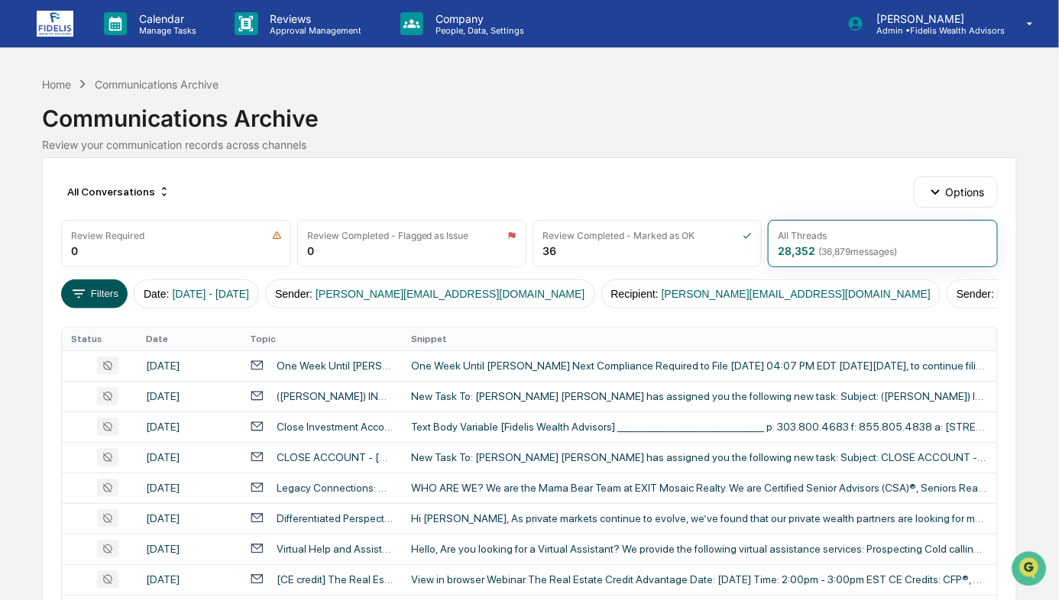
click at [89, 296] on button "Filters" at bounding box center [94, 294] width 66 height 29
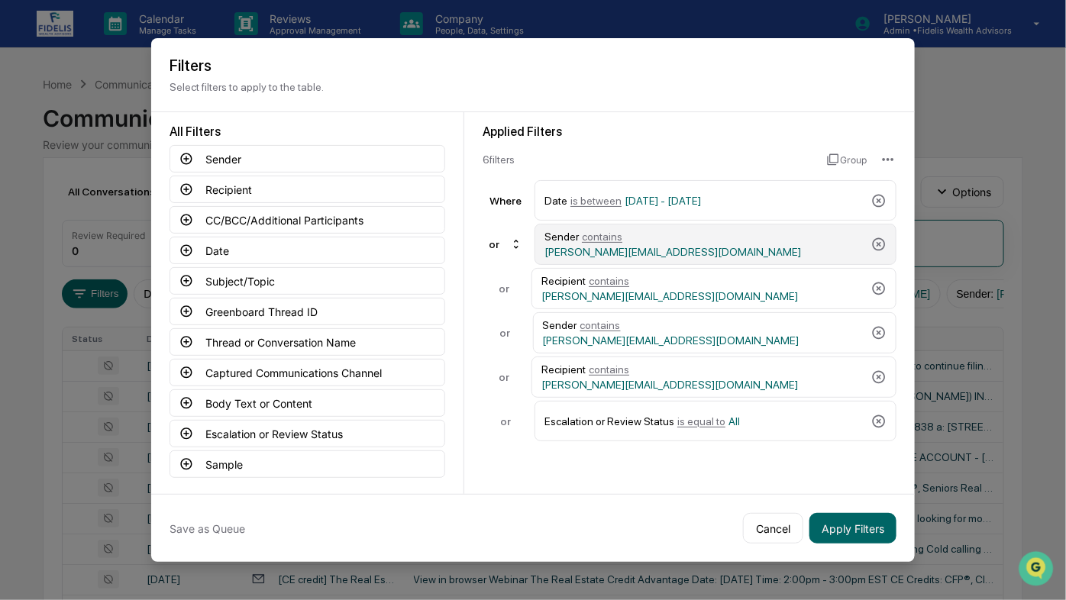
click at [596, 241] on span "contains" at bounding box center [602, 237] width 40 height 12
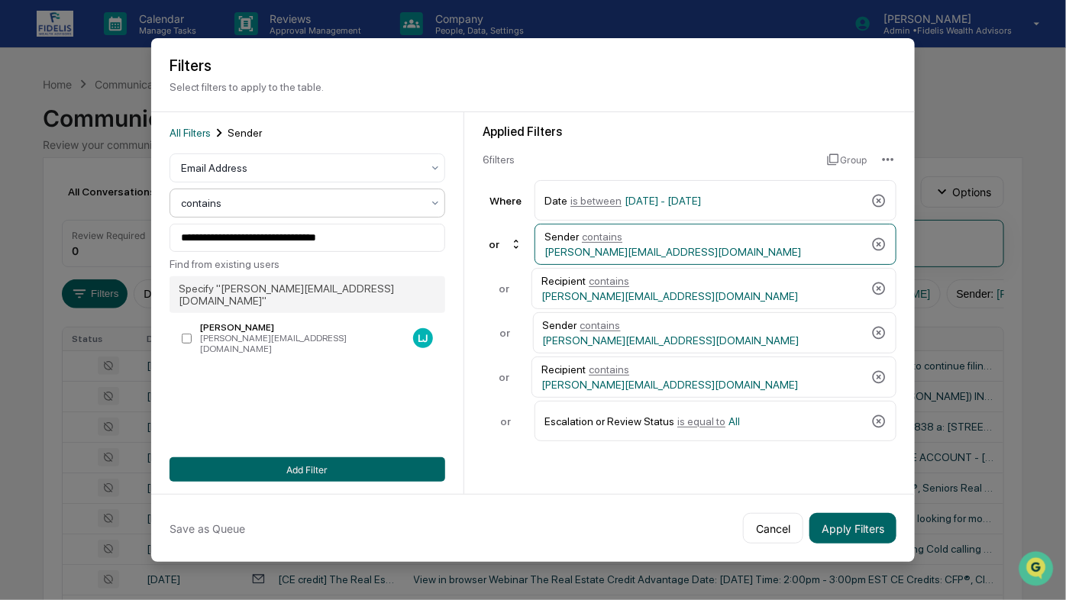
click at [219, 212] on div "contains" at bounding box center [301, 203] width 256 height 21
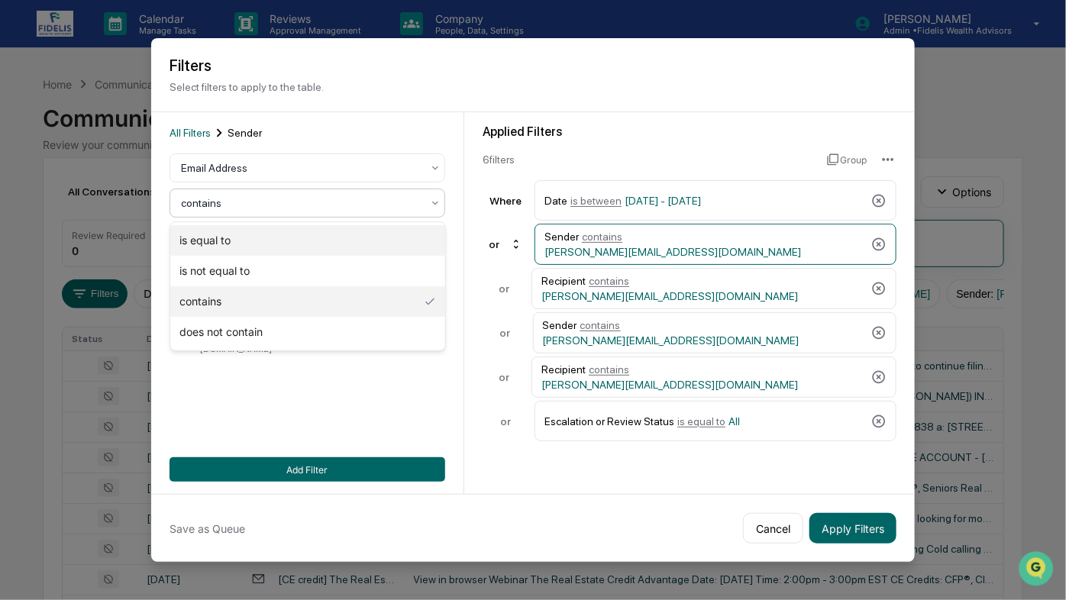
click at [214, 242] on div "is equal to" at bounding box center [307, 240] width 274 height 31
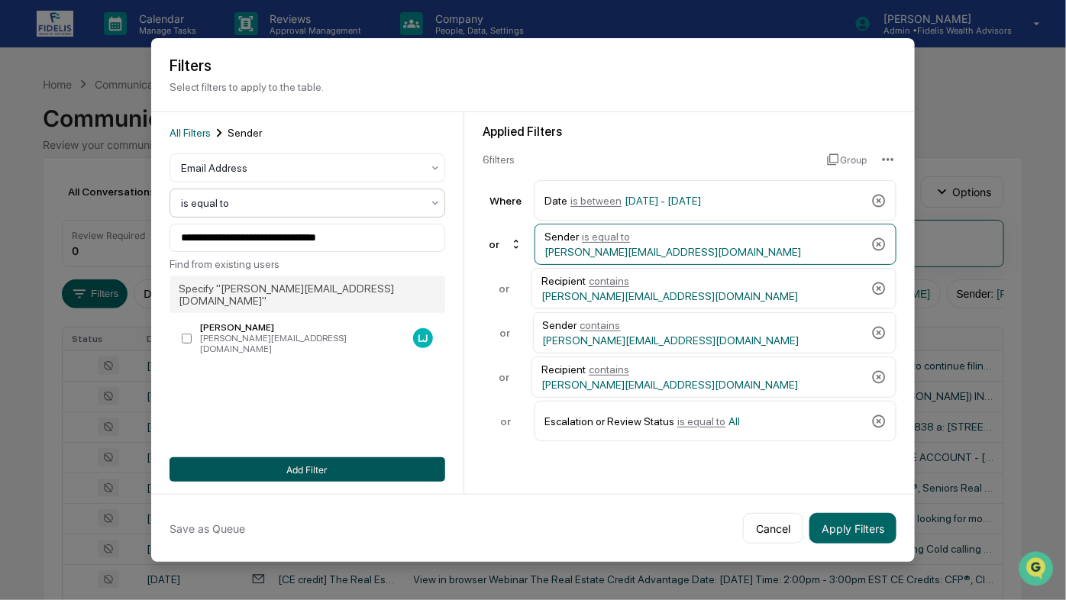
click at [290, 461] on button "Add Filter" at bounding box center [308, 470] width 276 height 24
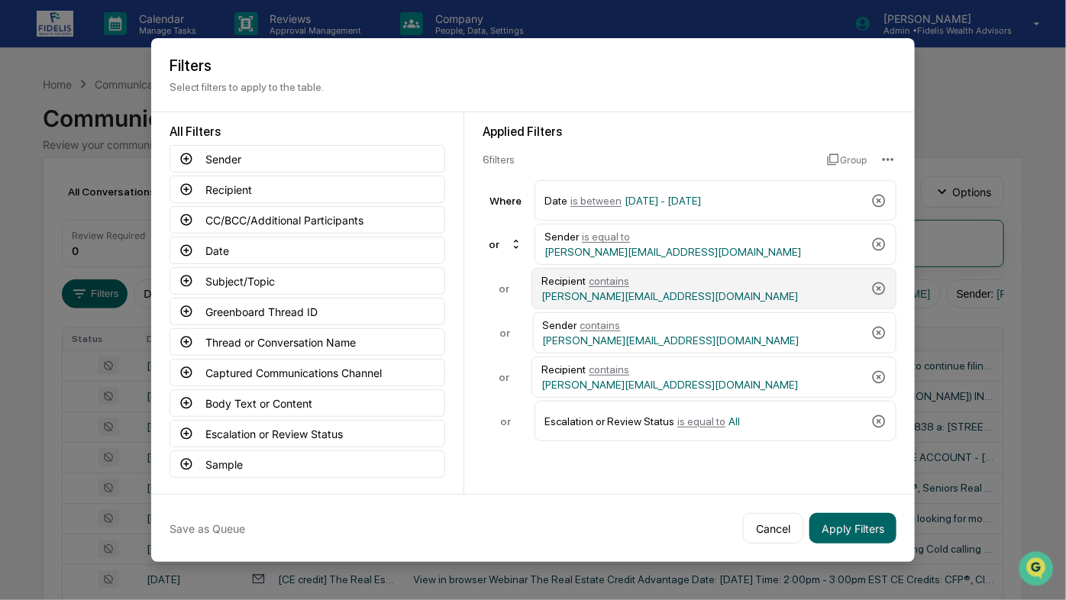
click at [604, 287] on span "contains" at bounding box center [609, 281] width 40 height 12
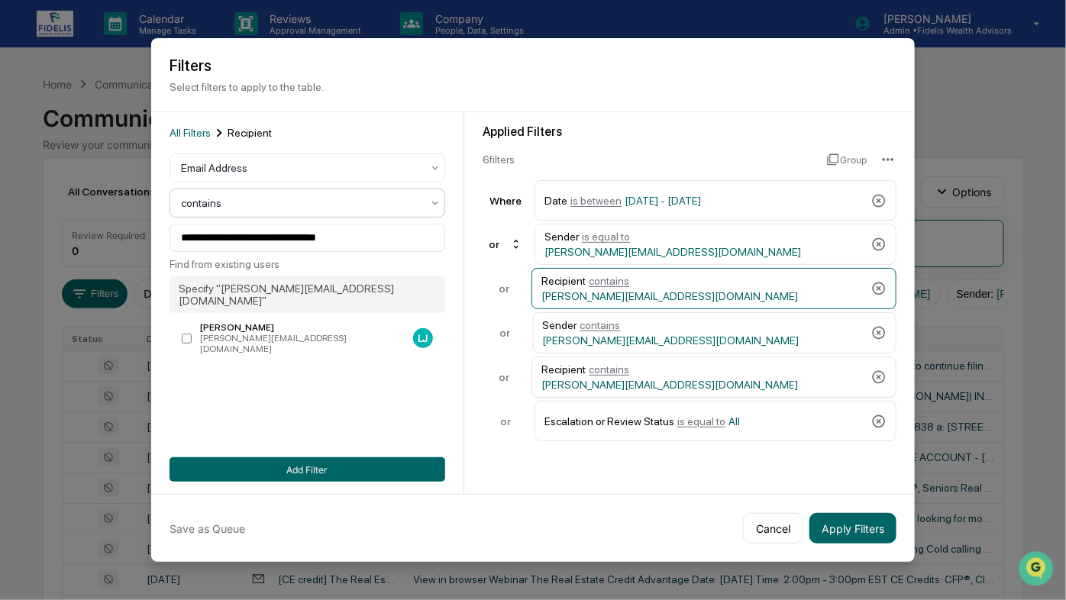
click at [211, 204] on div at bounding box center [301, 203] width 241 height 15
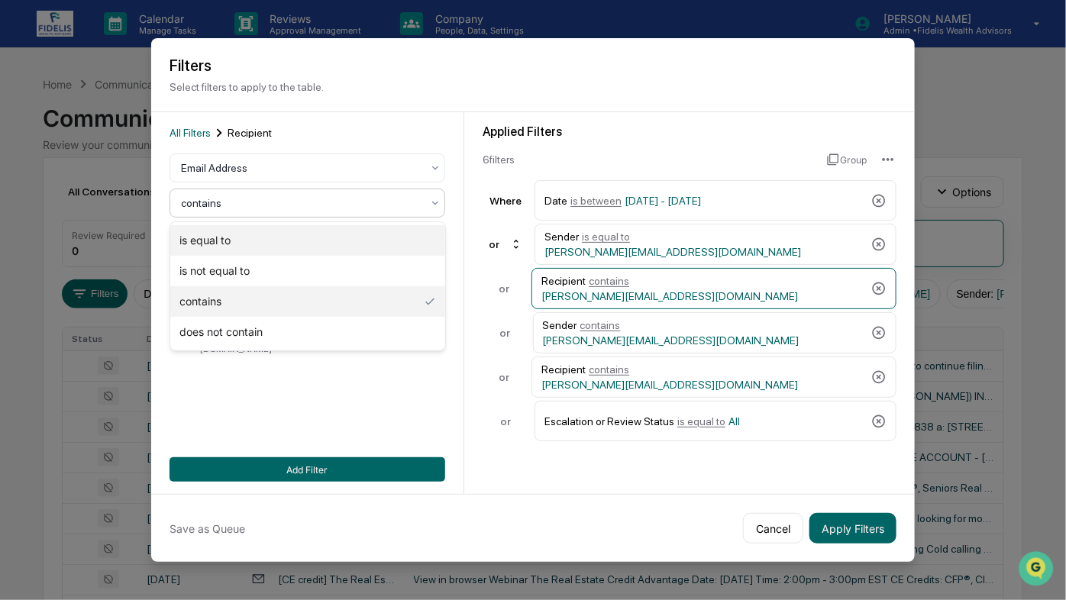
click at [203, 239] on div "is equal to" at bounding box center [307, 240] width 274 height 31
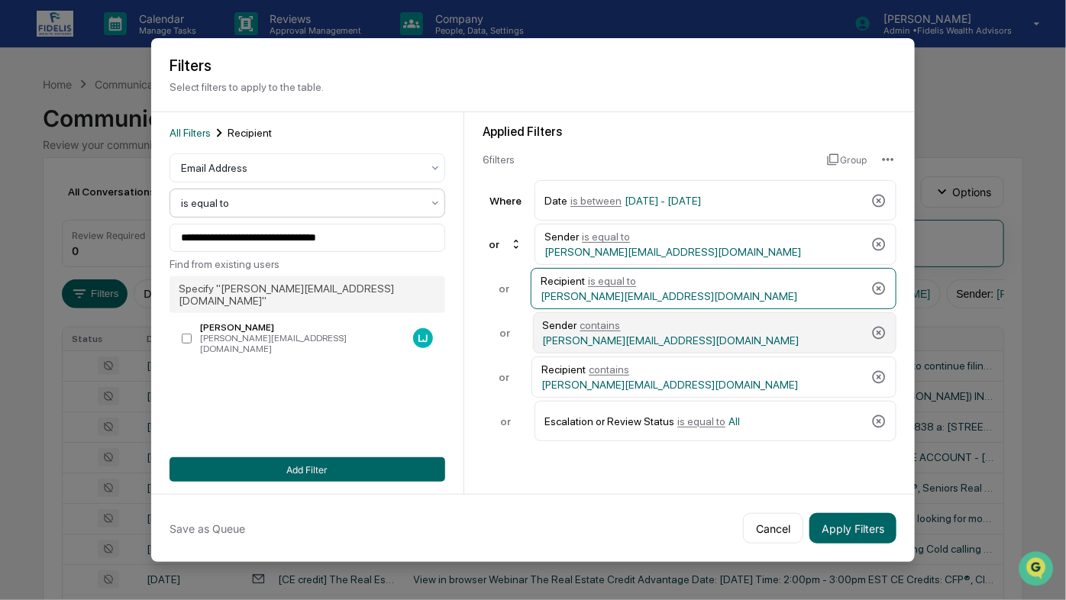
click at [594, 332] on span "contains" at bounding box center [601, 325] width 40 height 12
type input "**********"
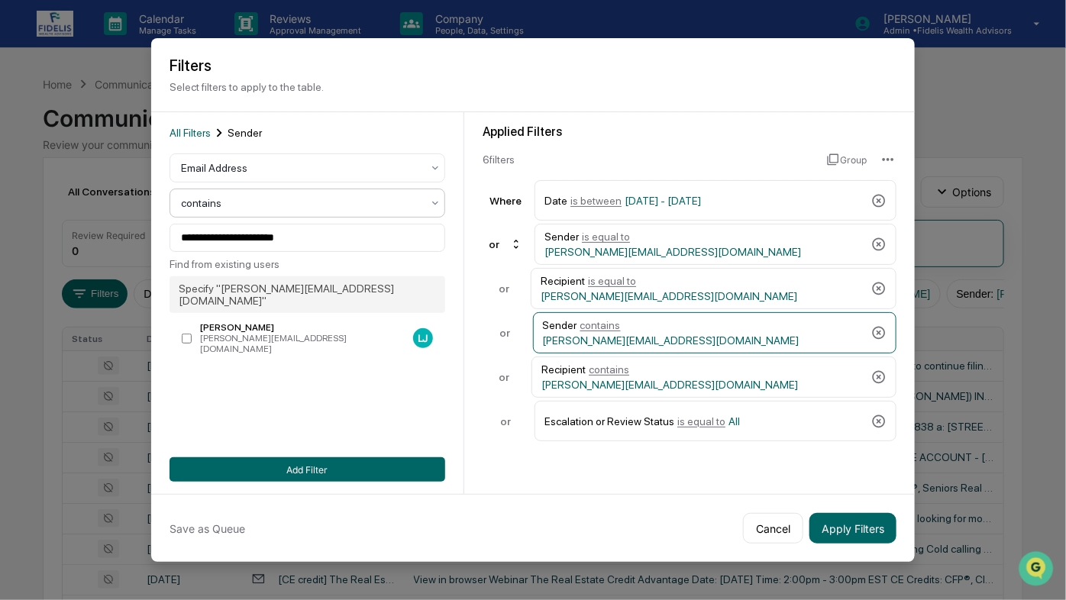
click at [246, 209] on div at bounding box center [301, 203] width 241 height 15
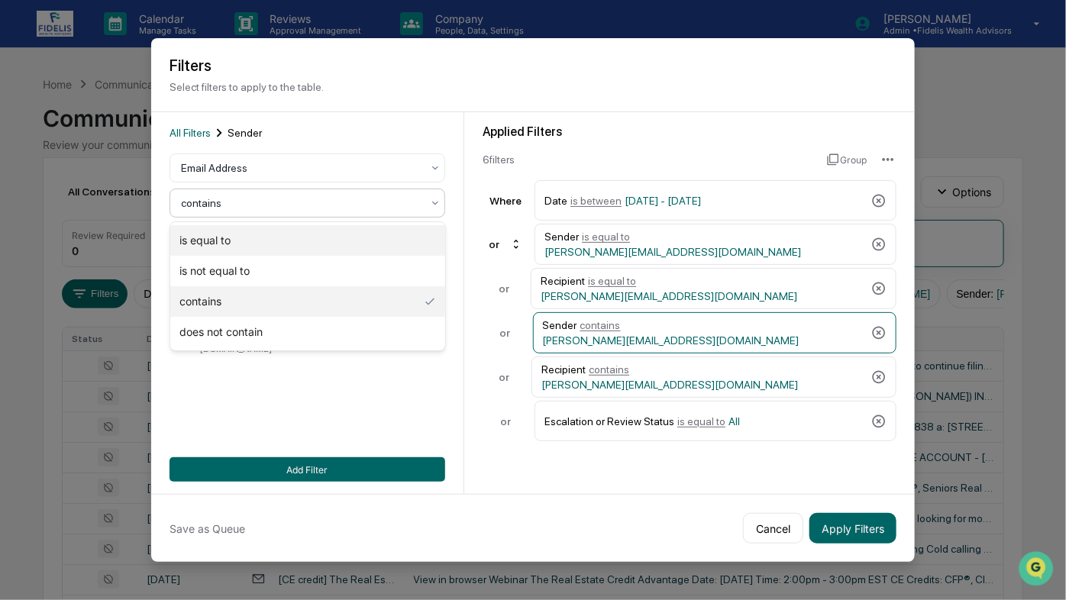
click at [218, 238] on div "is equal to" at bounding box center [307, 240] width 274 height 31
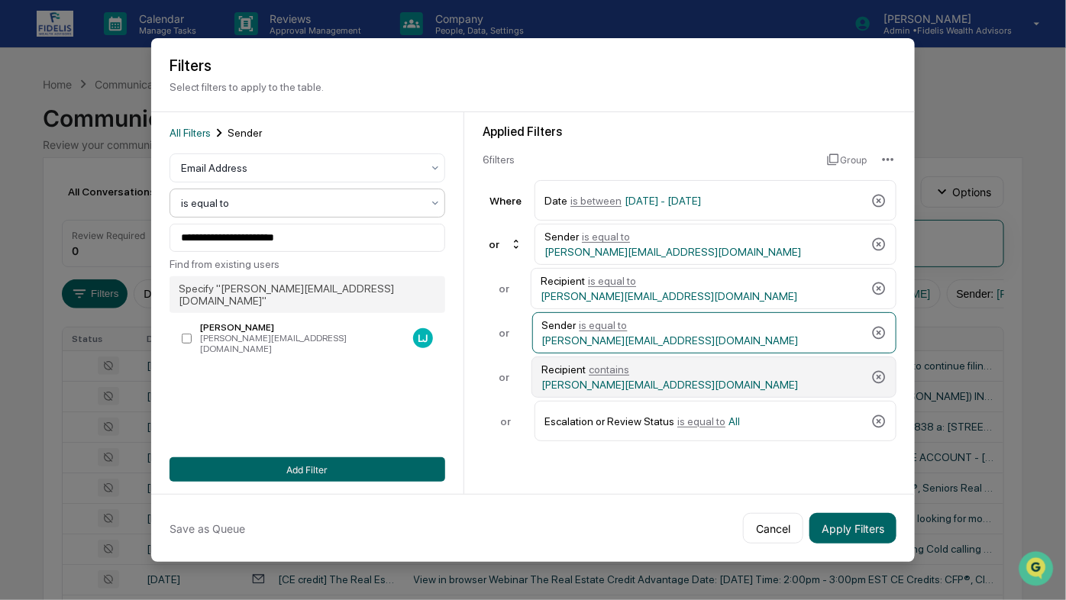
click at [607, 370] on span "contains" at bounding box center [609, 370] width 40 height 12
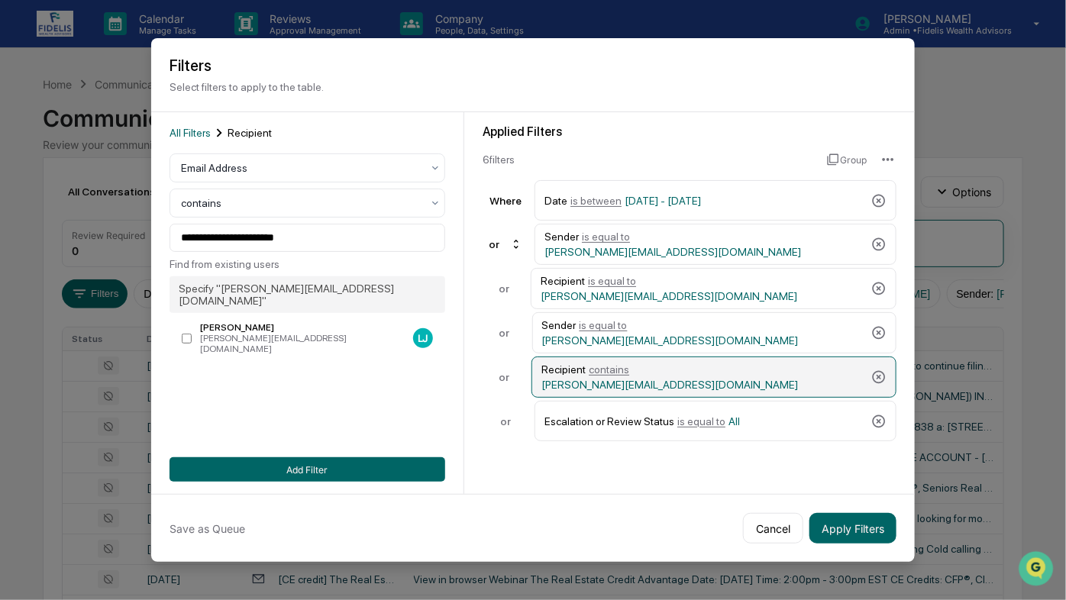
click at [607, 370] on span "contains" at bounding box center [609, 370] width 40 height 12
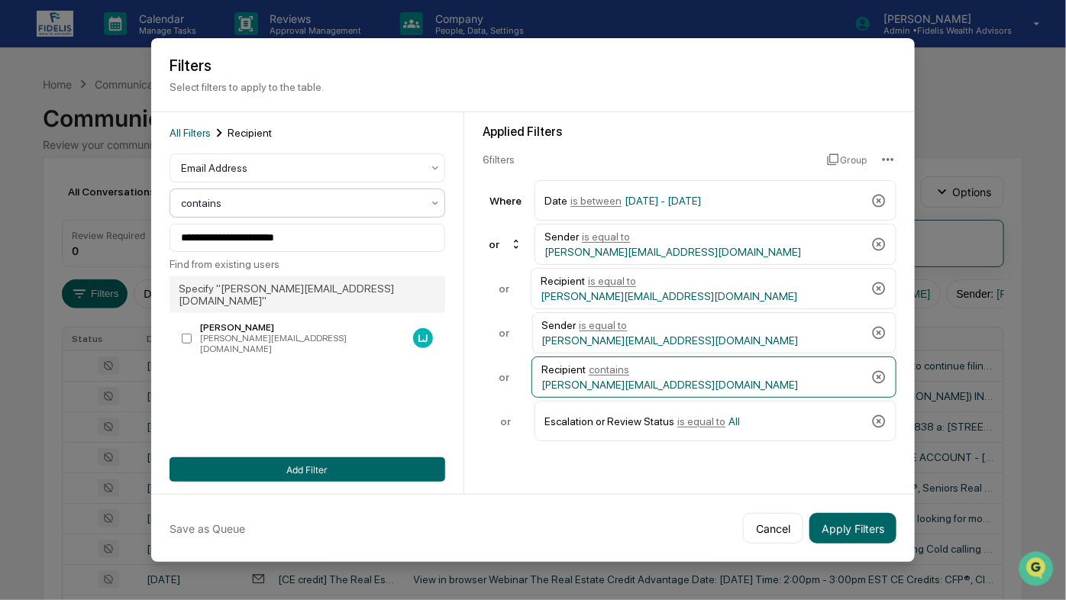
click at [202, 204] on div at bounding box center [301, 203] width 241 height 15
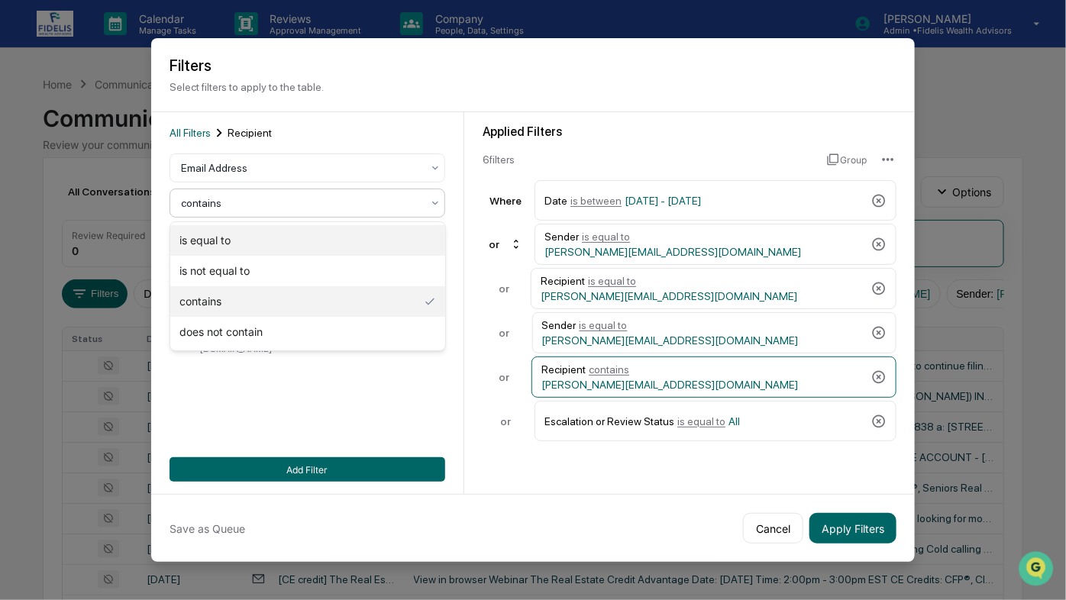
click at [209, 237] on div "is equal to" at bounding box center [307, 240] width 274 height 31
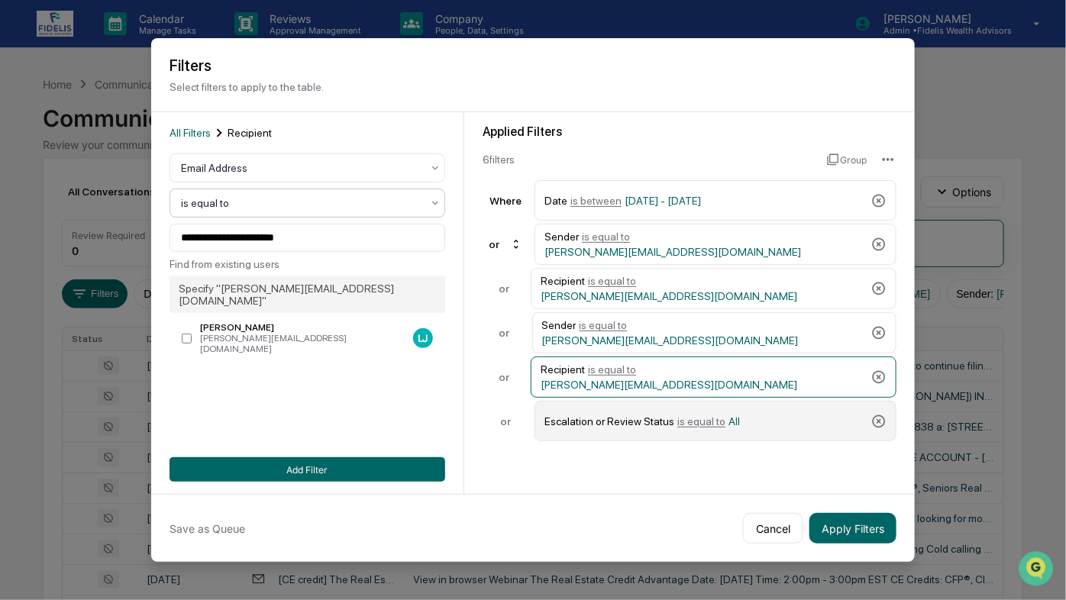
click at [867, 413] on div "Escalation or Review Status is equal to All" at bounding box center [716, 421] width 362 height 40
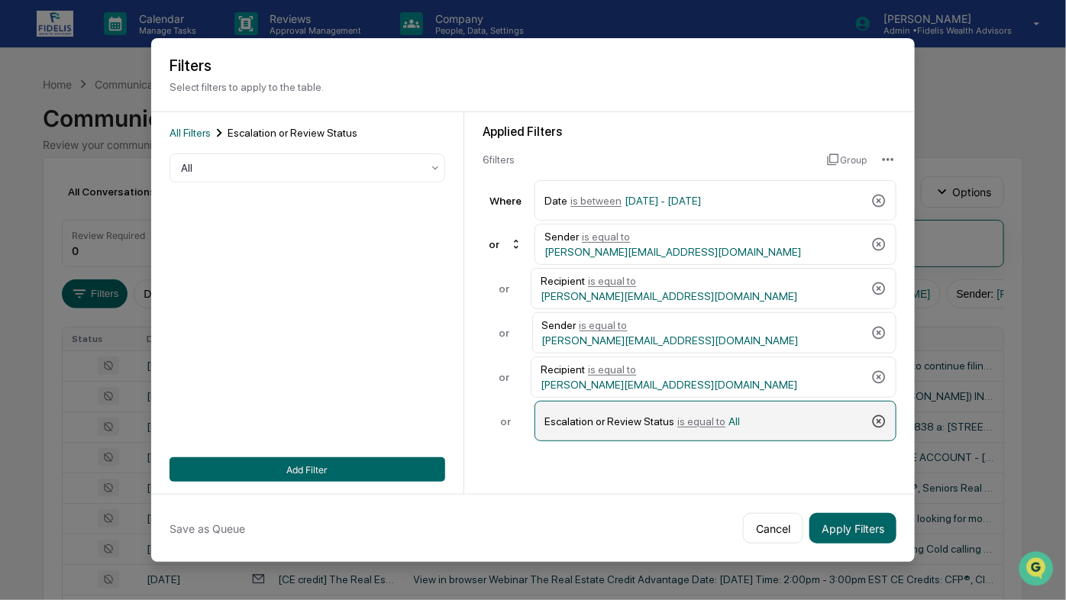
click at [877, 418] on icon at bounding box center [879, 421] width 15 height 15
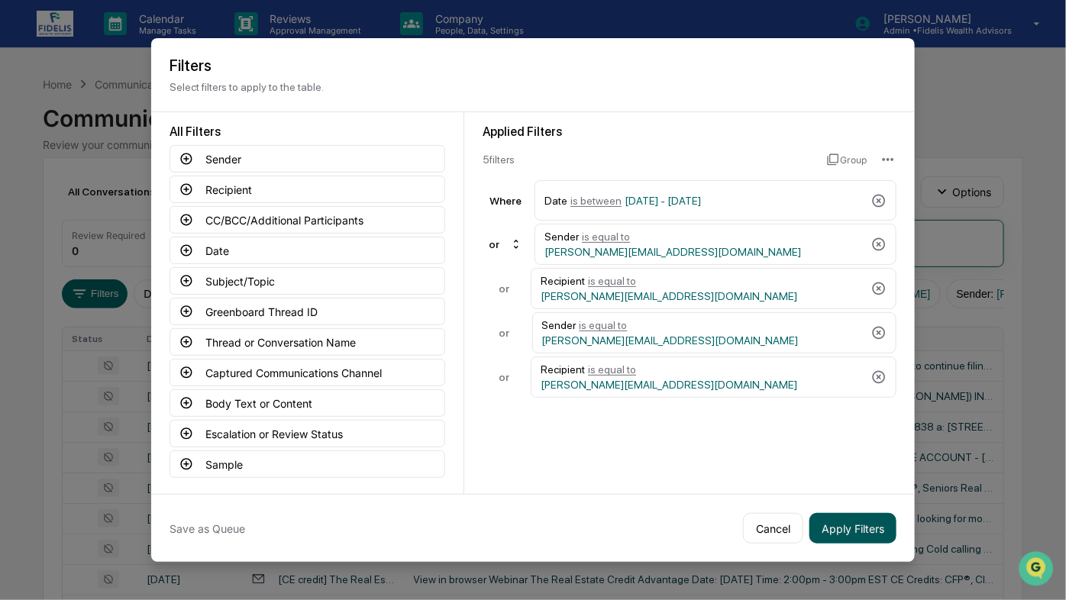
click at [857, 526] on button "Apply Filters" at bounding box center [853, 528] width 87 height 31
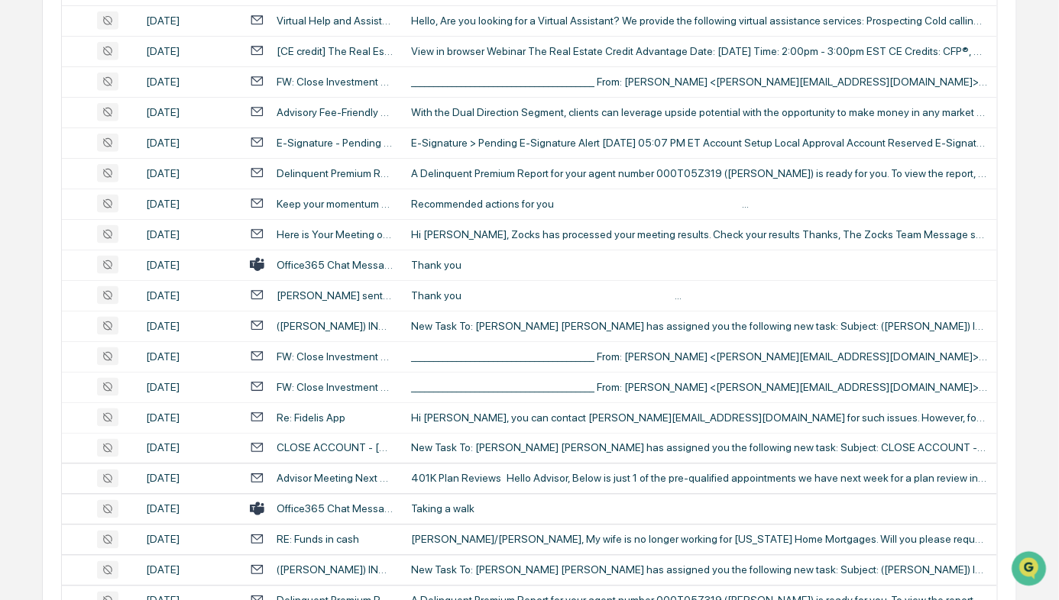
scroll to position [562, 0]
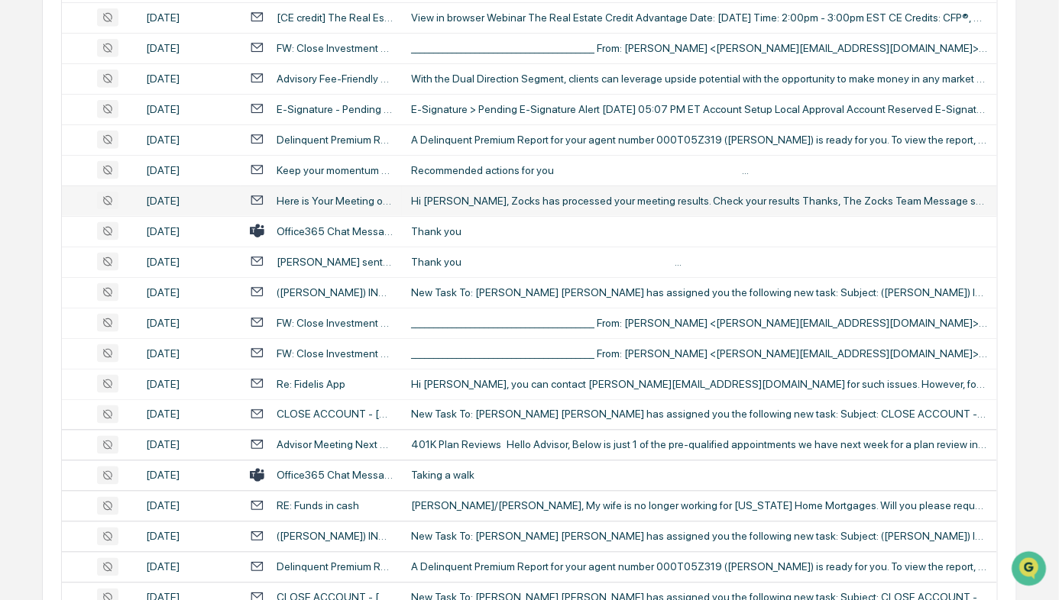
click at [667, 207] on div "Hi Sam, Zocks has processed your meeting results. Check your results Thanks, Th…" at bounding box center [699, 201] width 576 height 12
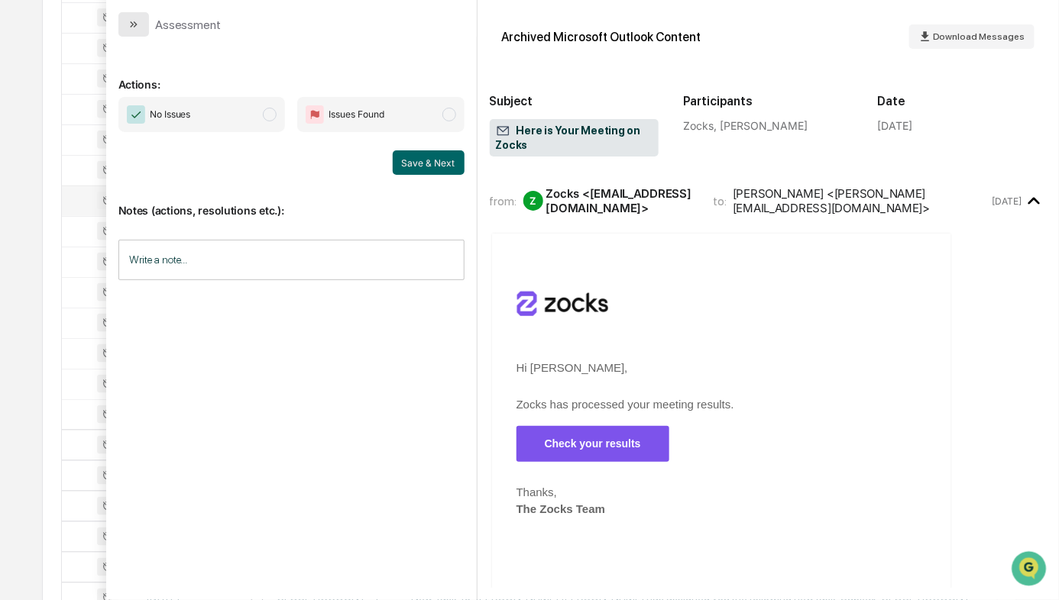
click at [131, 25] on icon "modal" at bounding box center [132, 24] width 4 height 6
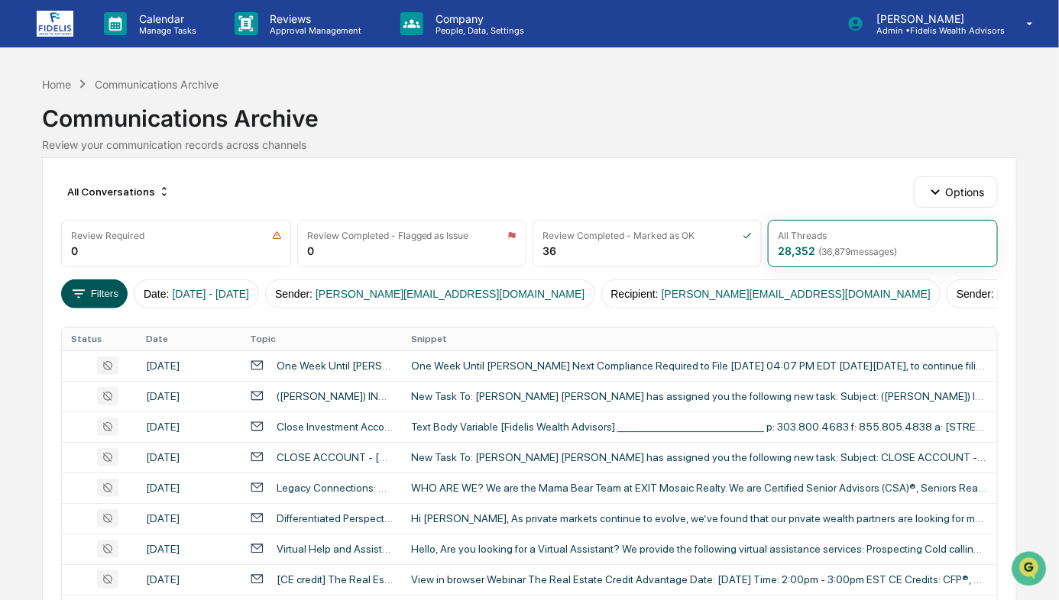
click at [86, 286] on icon at bounding box center [78, 294] width 17 height 17
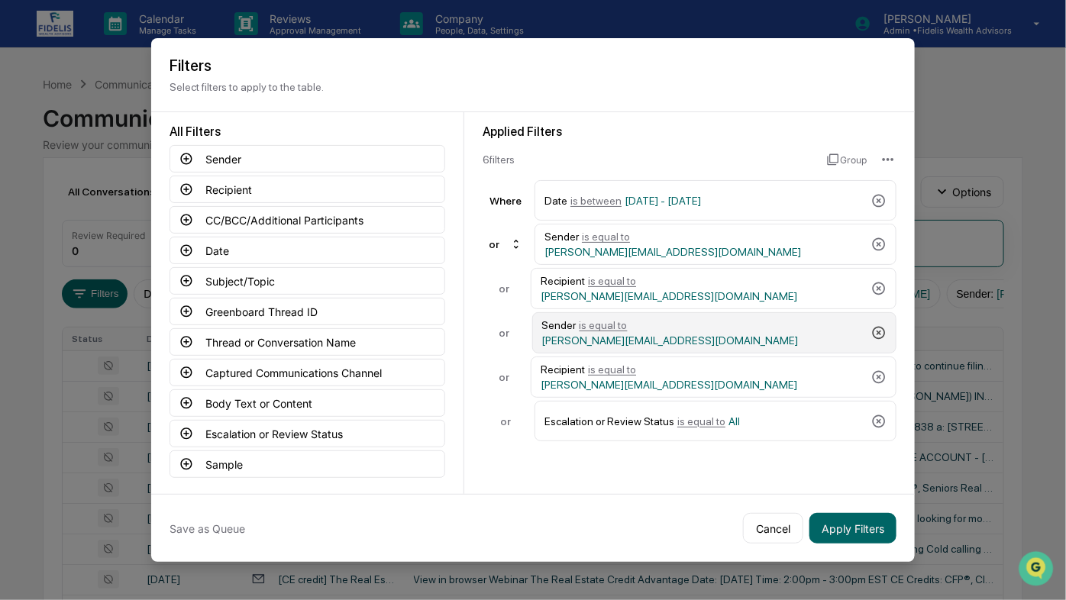
click at [879, 327] on icon at bounding box center [879, 332] width 15 height 15
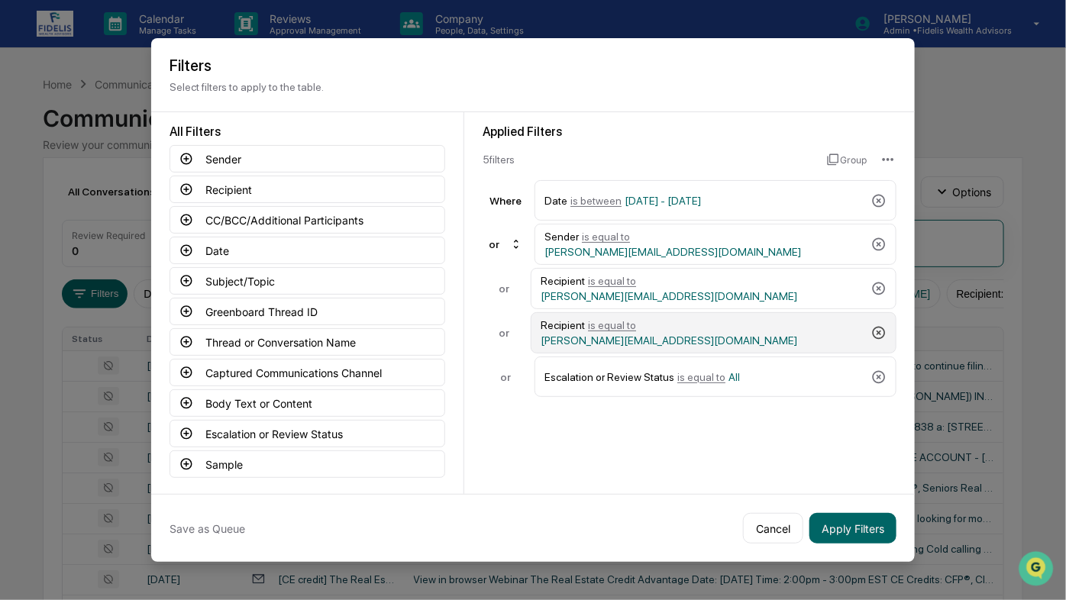
click at [879, 327] on icon at bounding box center [879, 332] width 15 height 15
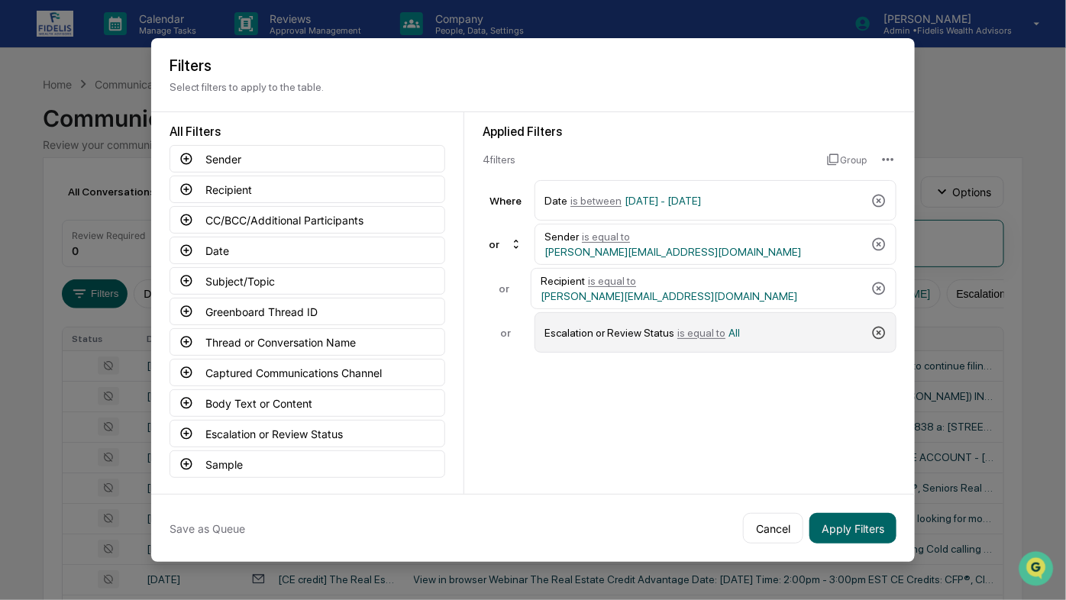
click at [879, 327] on icon at bounding box center [879, 332] width 15 height 15
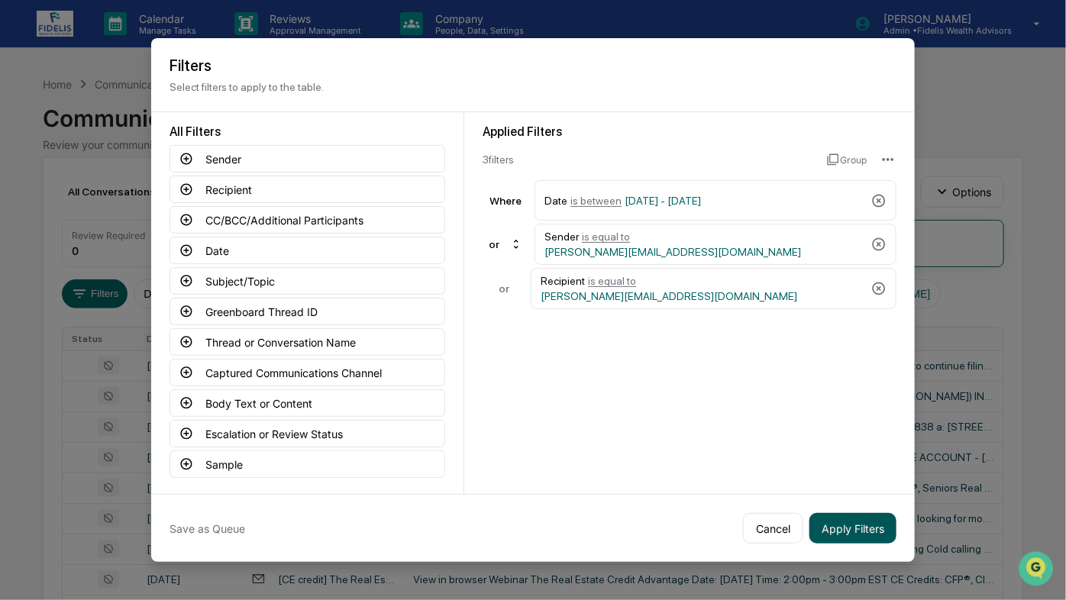
click at [854, 539] on button "Apply Filters" at bounding box center [853, 528] width 87 height 31
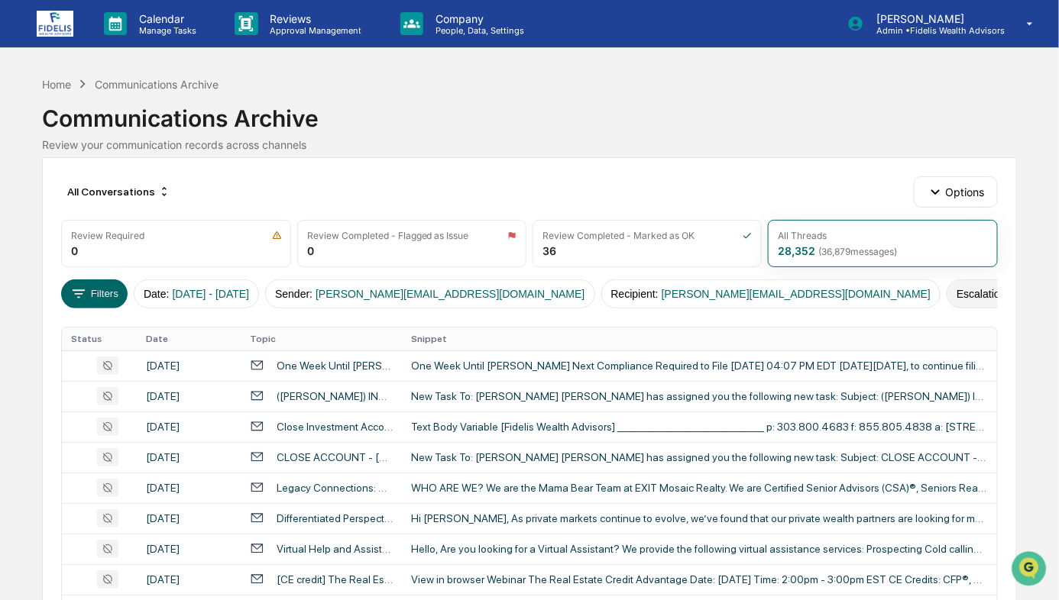
click at [947, 292] on button "Escalation or Review Status : All" at bounding box center [1032, 294] width 171 height 29
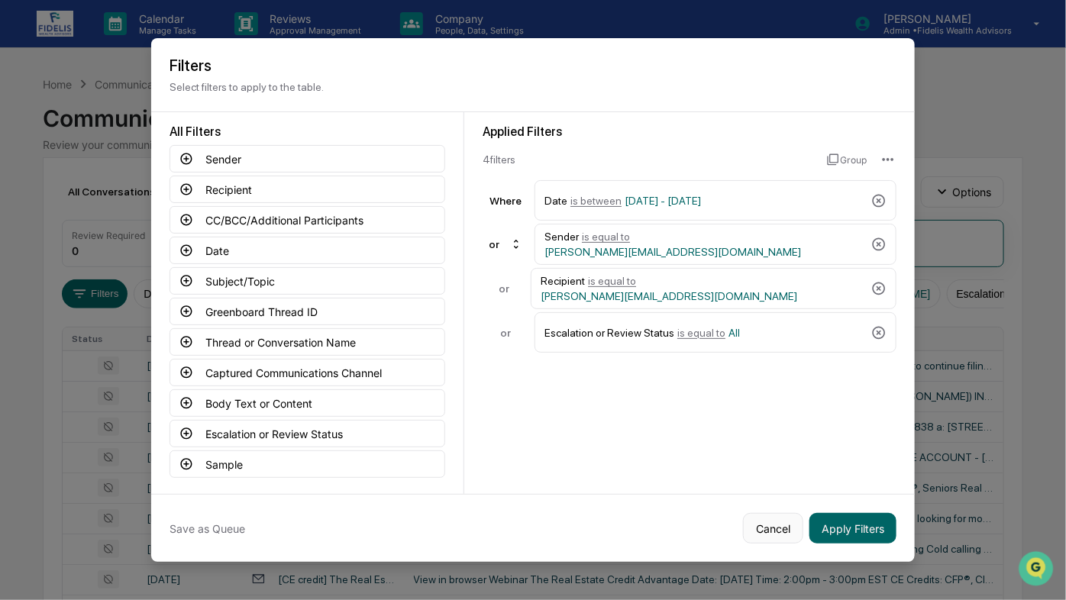
click at [789, 525] on button "Cancel" at bounding box center [773, 528] width 60 height 31
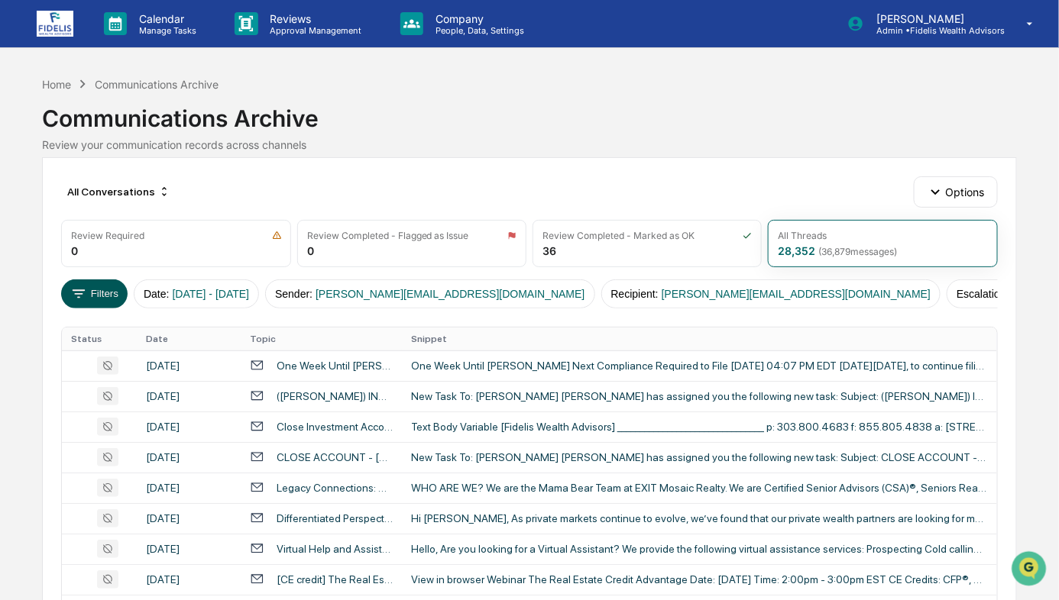
click at [115, 300] on button "Filters" at bounding box center [94, 294] width 66 height 29
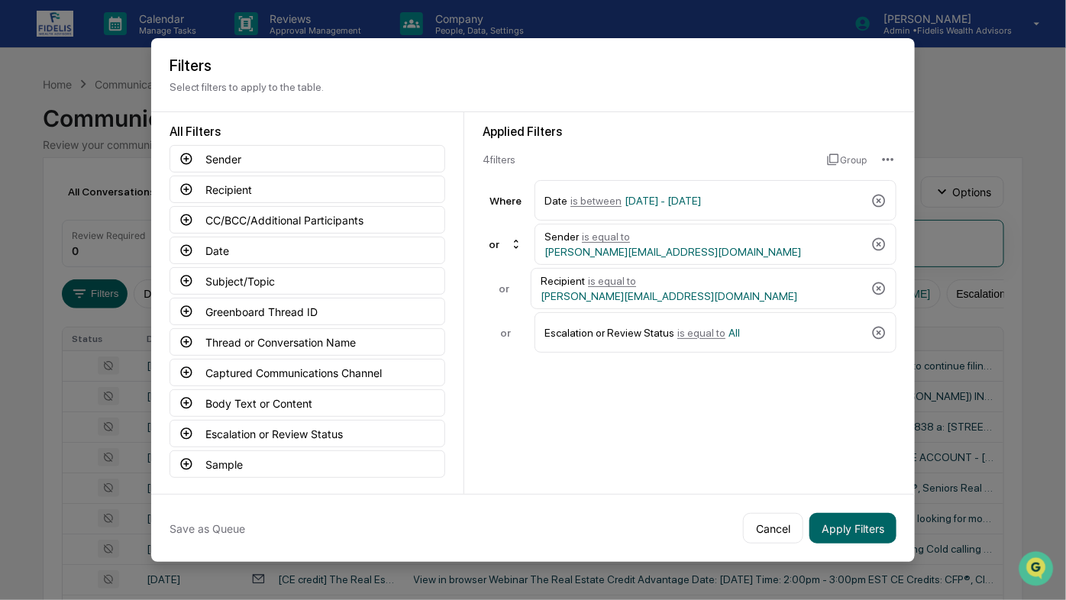
click at [501, 203] on div "Where" at bounding box center [506, 201] width 46 height 12
click at [493, 239] on div "or" at bounding box center [506, 244] width 46 height 24
click at [489, 271] on div "and" at bounding box center [496, 273] width 18 height 12
click at [504, 287] on div "and" at bounding box center [504, 289] width 42 height 12
drag, startPoint x: 517, startPoint y: 249, endPoint x: 516, endPoint y: 289, distance: 39.8
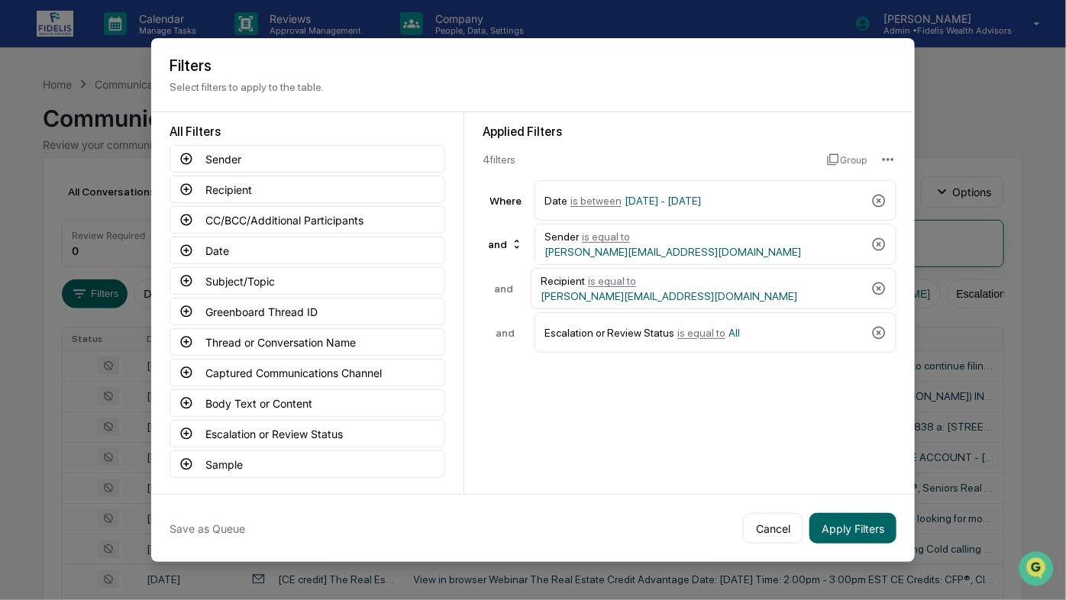
click at [516, 289] on div "Applied Filters 4 filter s Group Where Date is between 01/01/2024 - 12/31/2025 …" at bounding box center [690, 239] width 414 height 228
drag, startPoint x: 500, startPoint y: 238, endPoint x: 495, endPoint y: 288, distance: 50.6
click at [495, 288] on div "Applied Filters 4 filter s Group Where Date is between 01/01/2024 - 12/31/2025 …" at bounding box center [690, 239] width 414 height 228
click at [883, 328] on icon at bounding box center [879, 332] width 15 height 15
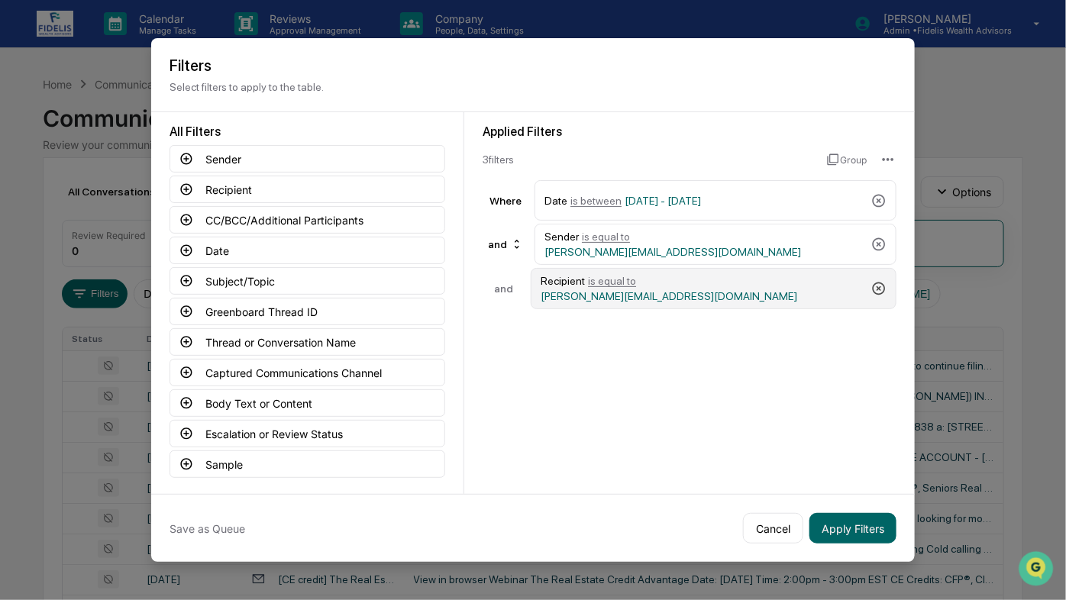
click at [884, 290] on icon at bounding box center [879, 289] width 13 height 13
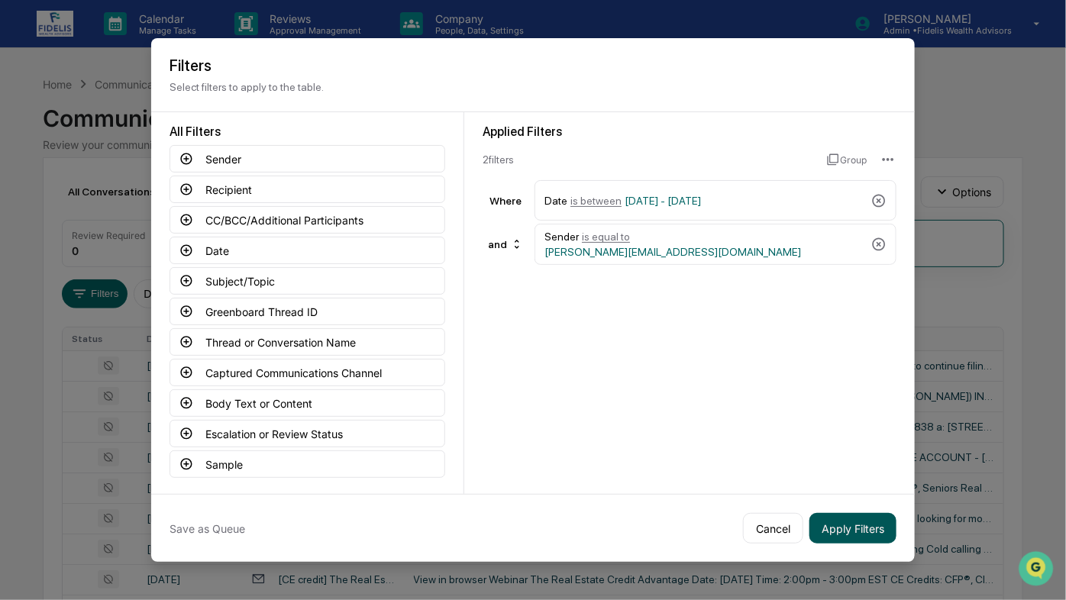
click at [856, 529] on button "Apply Filters" at bounding box center [853, 528] width 87 height 31
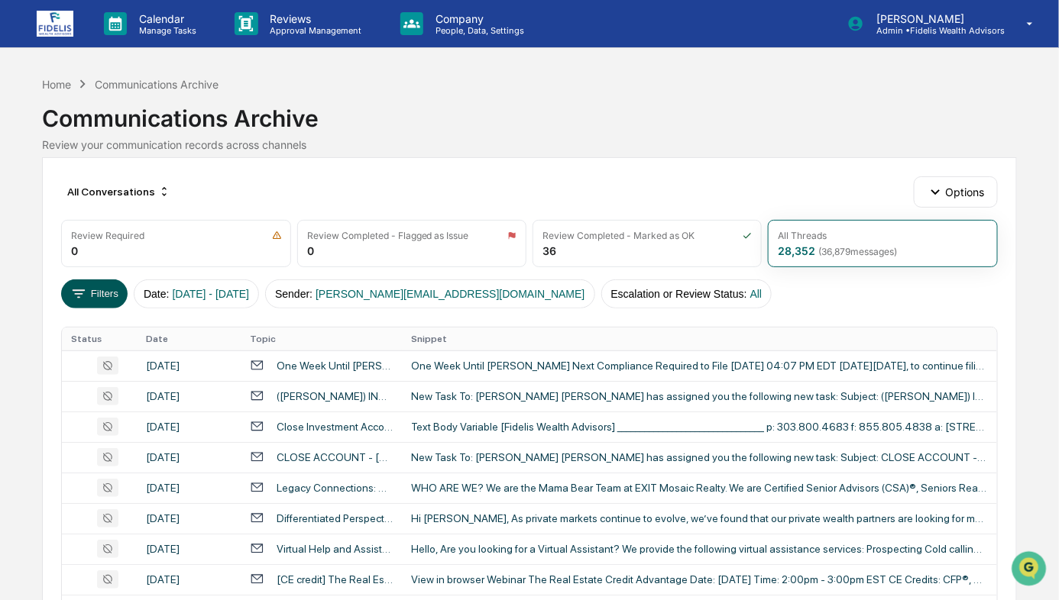
click at [95, 282] on button "Filters" at bounding box center [94, 294] width 66 height 29
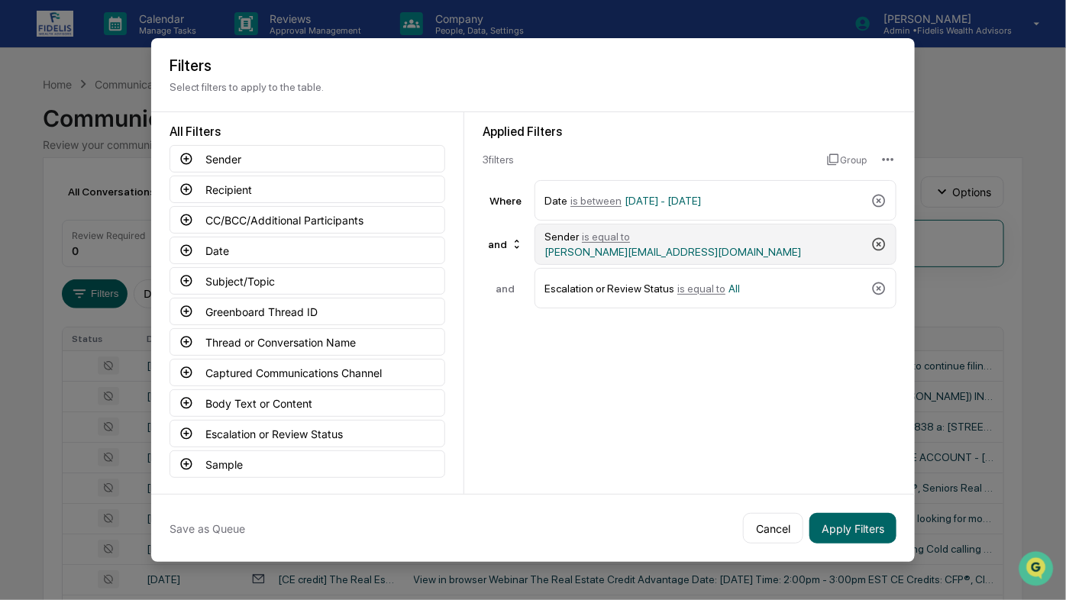
click at [882, 248] on icon at bounding box center [879, 244] width 13 height 13
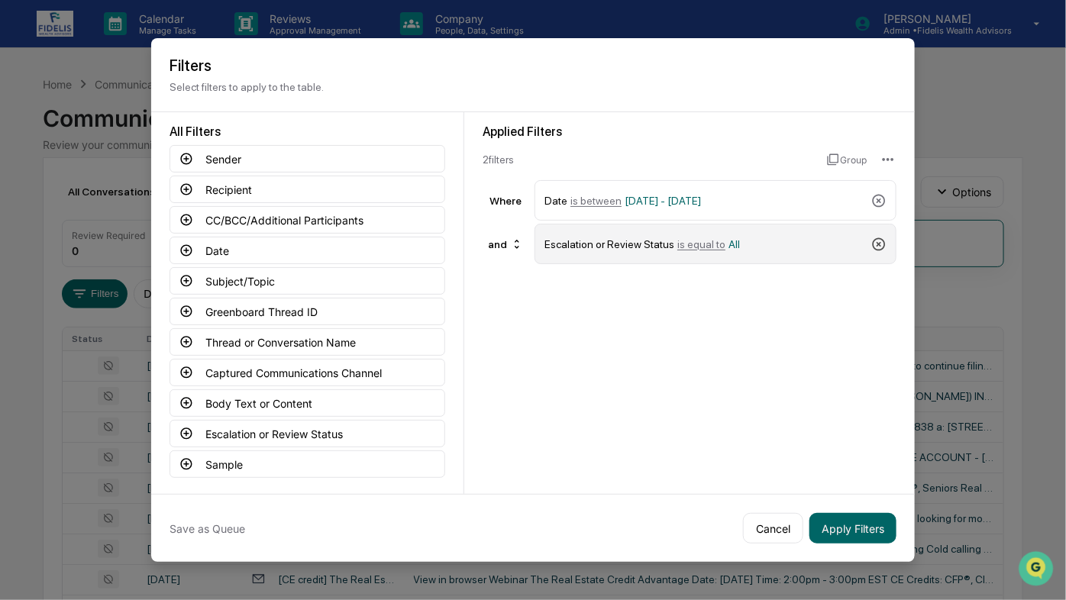
click at [881, 238] on icon at bounding box center [879, 244] width 15 height 15
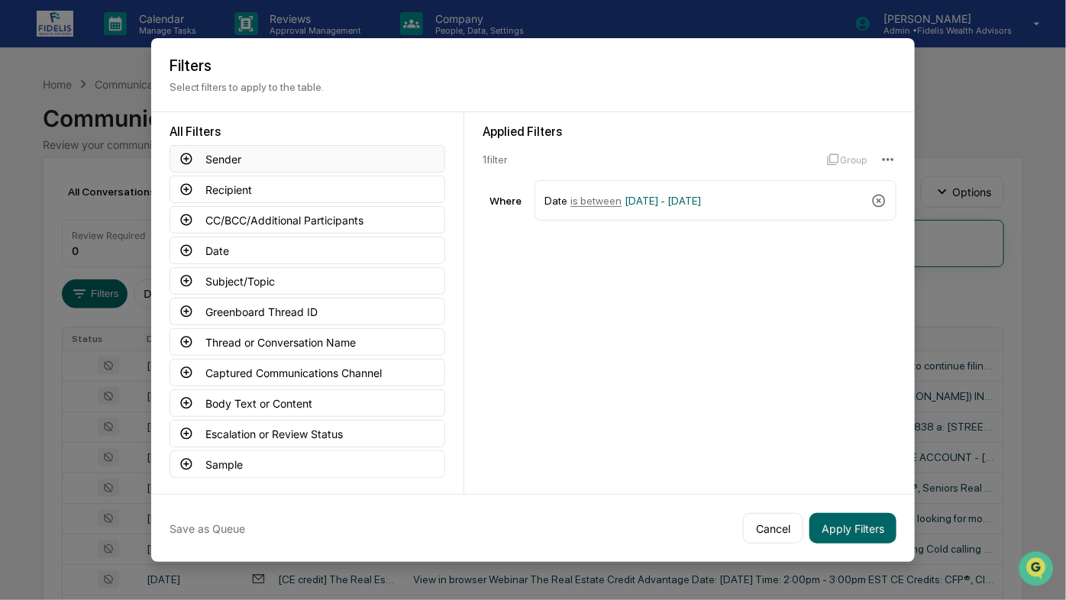
click at [180, 157] on icon at bounding box center [187, 159] width 14 height 14
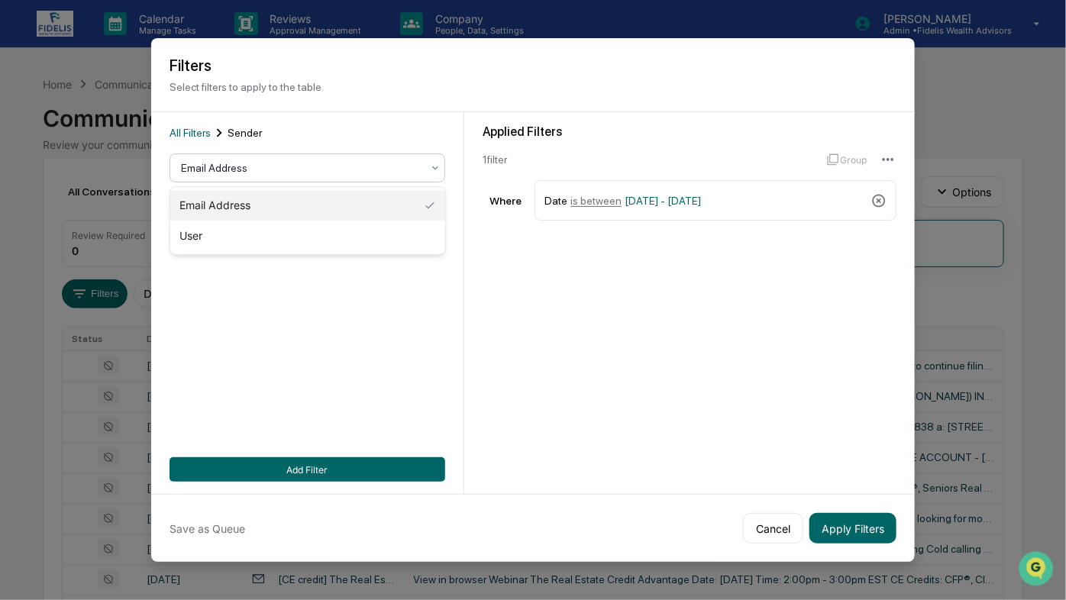
click at [226, 170] on div at bounding box center [301, 167] width 241 height 15
click at [196, 243] on div "User" at bounding box center [307, 236] width 274 height 31
click at [228, 232] on div at bounding box center [301, 238] width 241 height 15
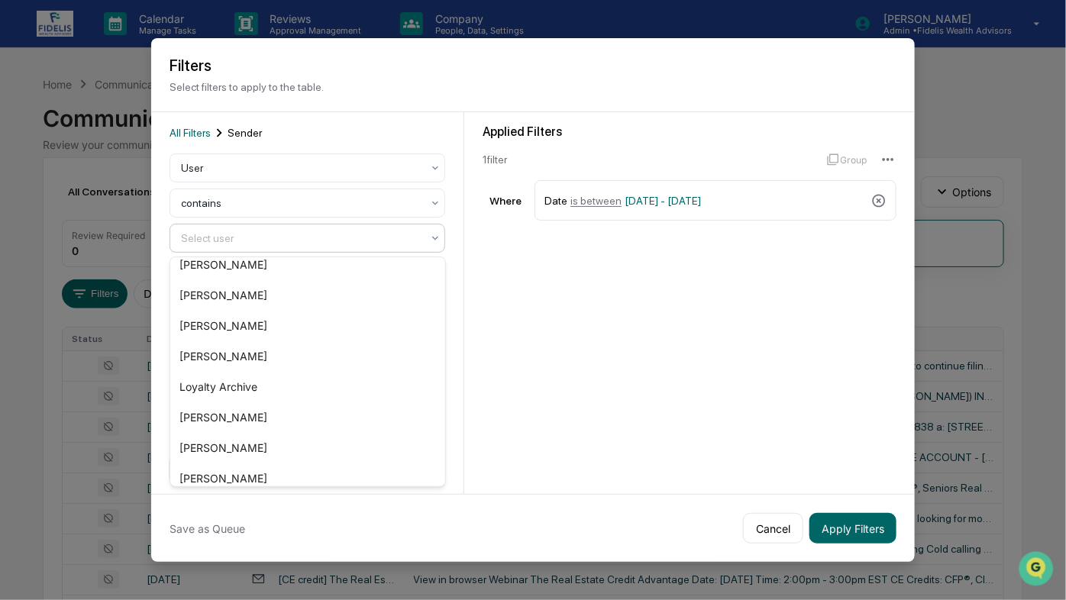
scroll to position [199, 0]
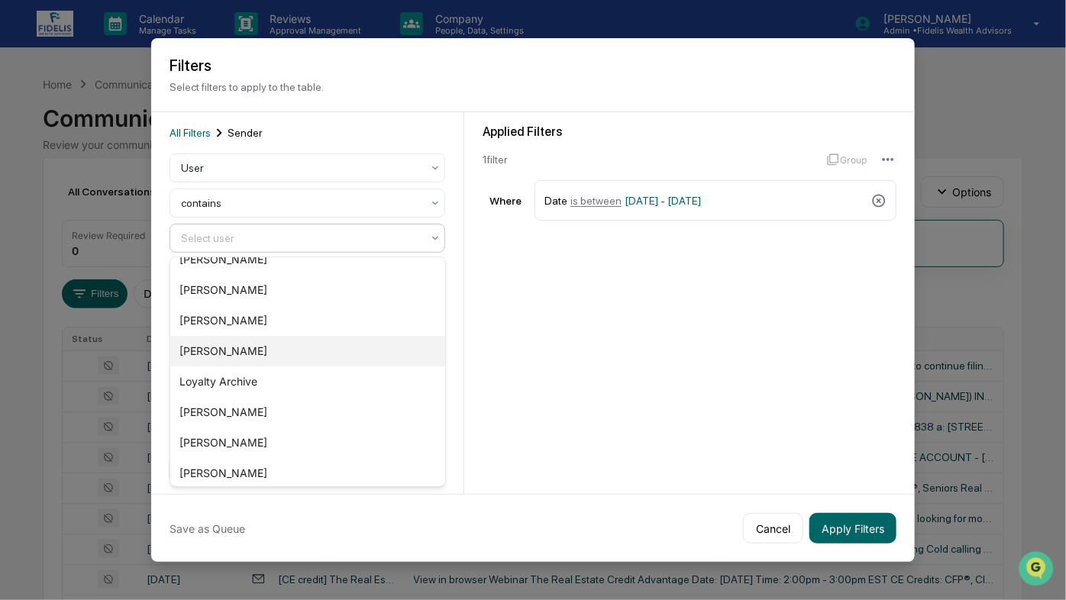
click at [242, 343] on div "Lorie Jones" at bounding box center [307, 351] width 274 height 31
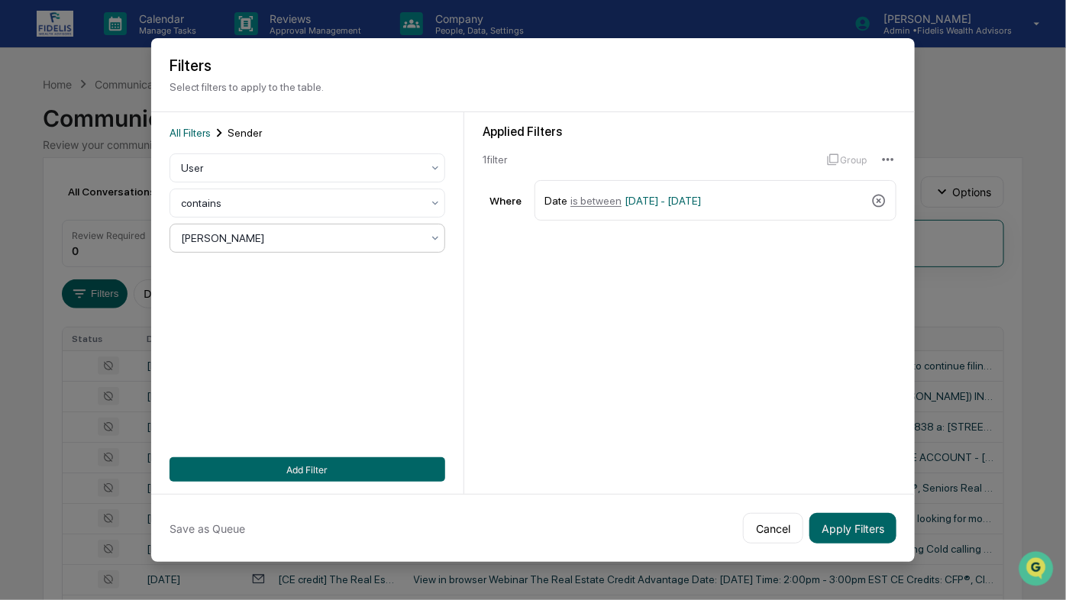
click at [364, 241] on div at bounding box center [301, 238] width 241 height 15
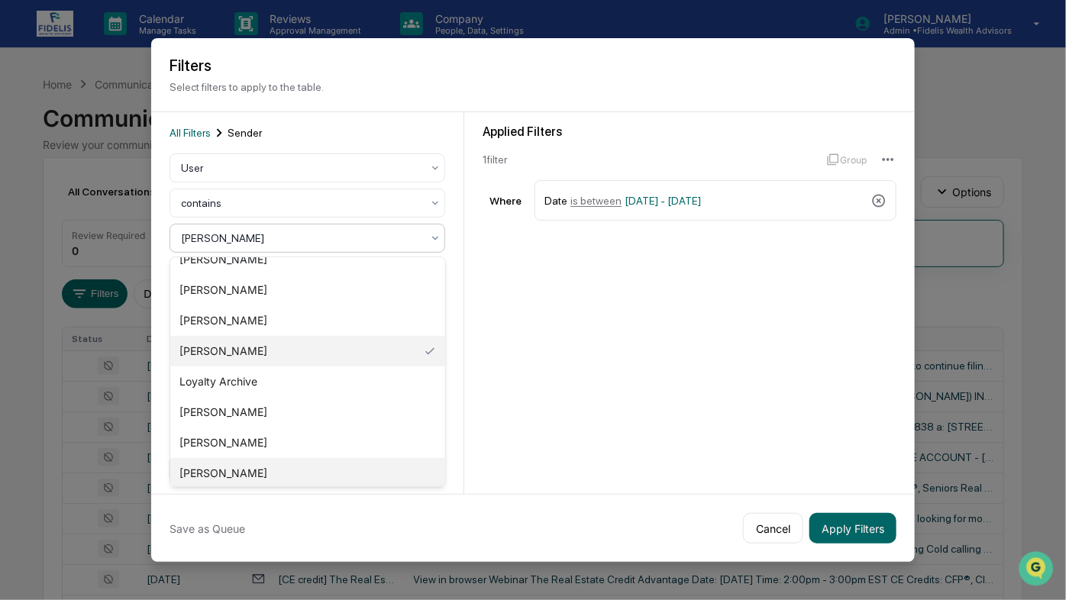
click at [229, 474] on div "Lorie Jones" at bounding box center [307, 473] width 274 height 31
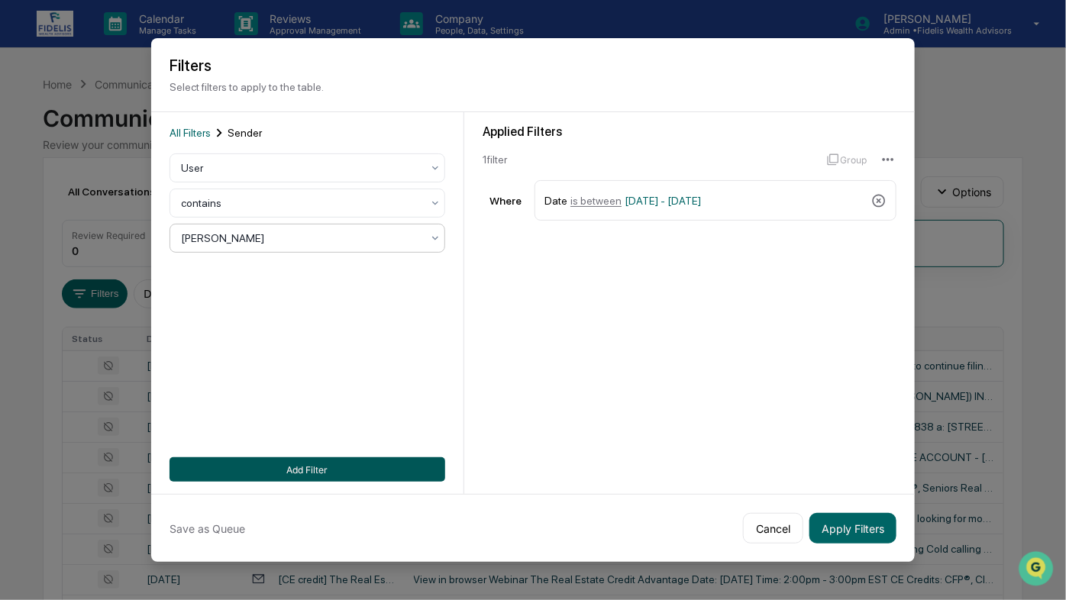
click at [266, 477] on button "Add Filter" at bounding box center [308, 470] width 276 height 24
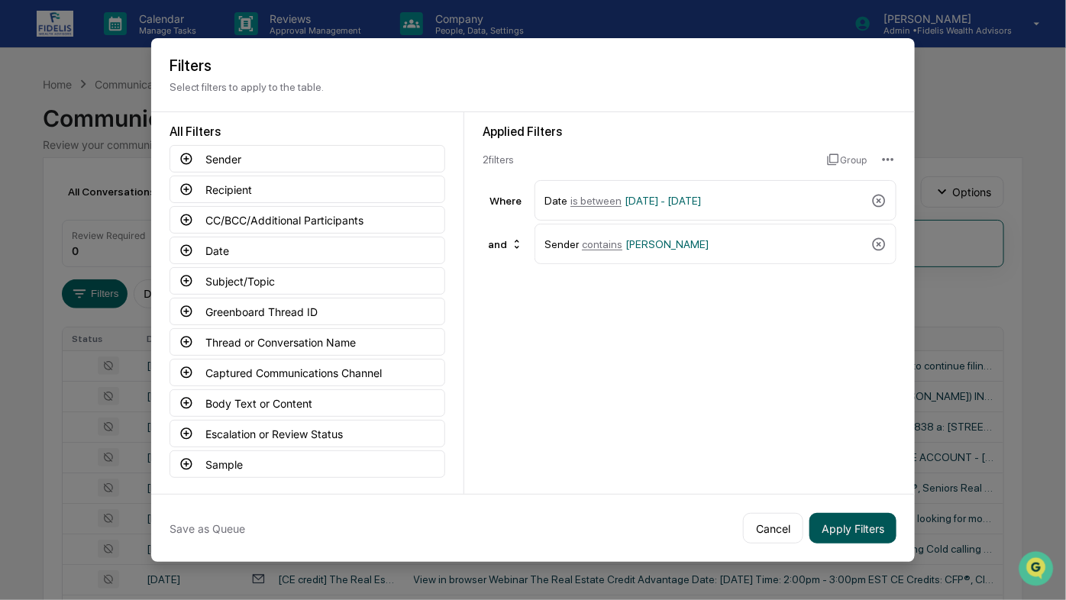
click at [858, 532] on button "Apply Filters" at bounding box center [853, 528] width 87 height 31
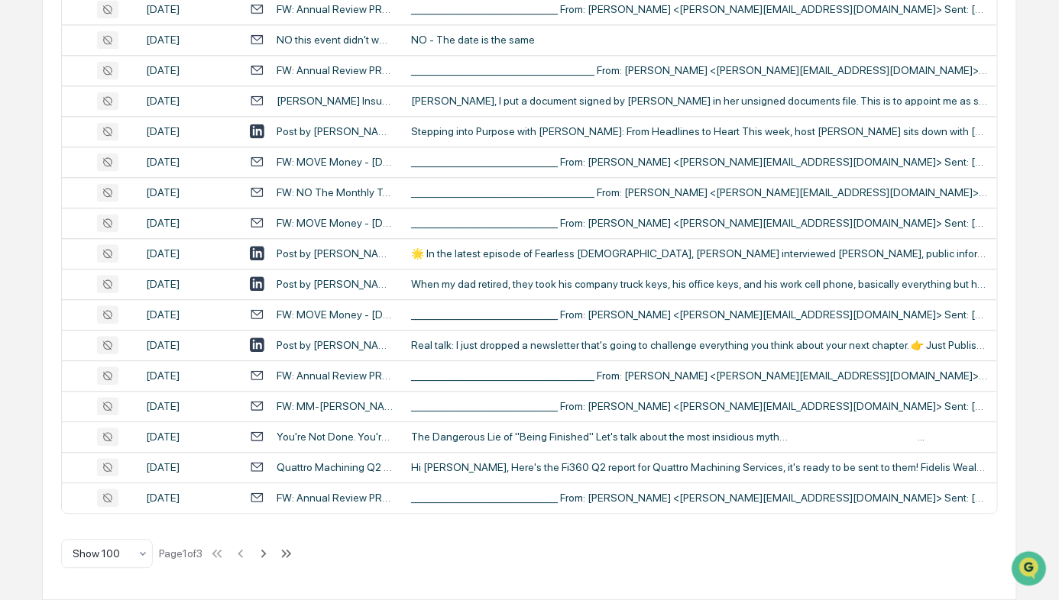
scroll to position [3103, 0]
click at [629, 107] on div "Karley, I put a document signed by Kari Orahood in her unsigned documents file.…" at bounding box center [699, 101] width 576 height 12
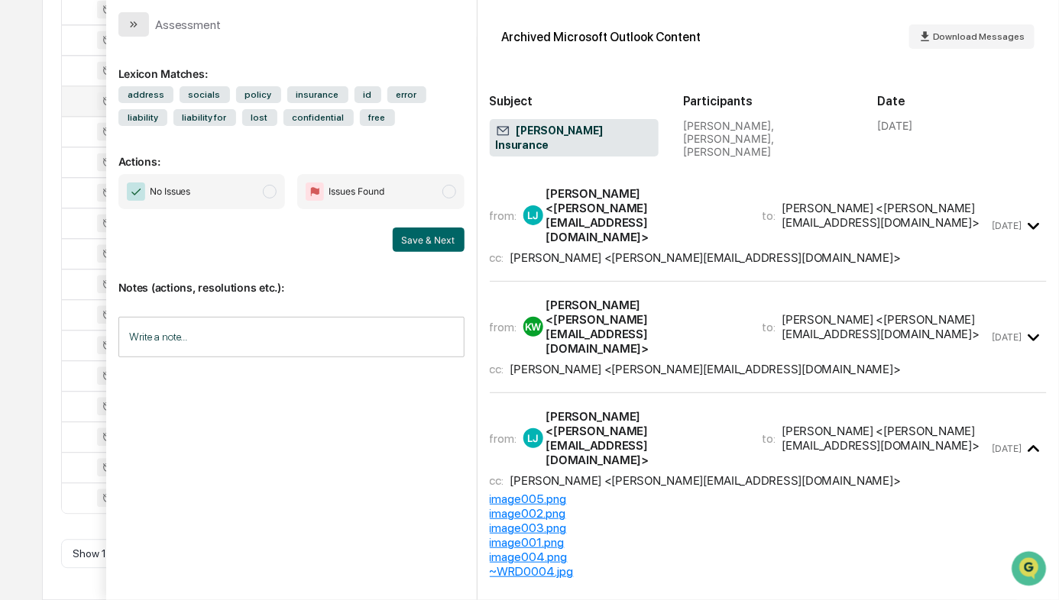
click at [130, 23] on icon "modal" at bounding box center [134, 24] width 12 height 12
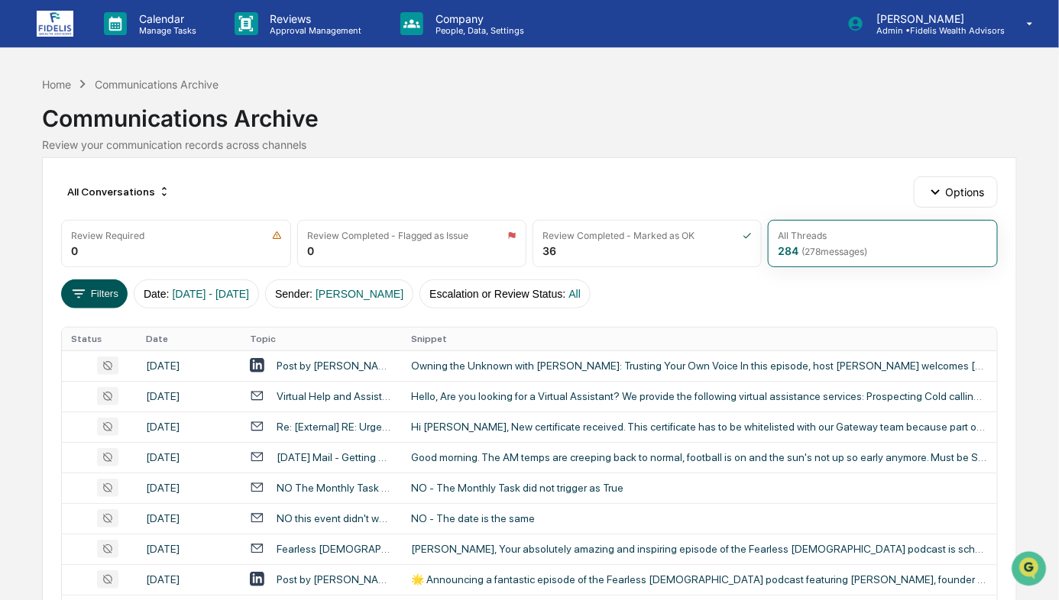
click at [84, 300] on button "Filters" at bounding box center [94, 294] width 66 height 29
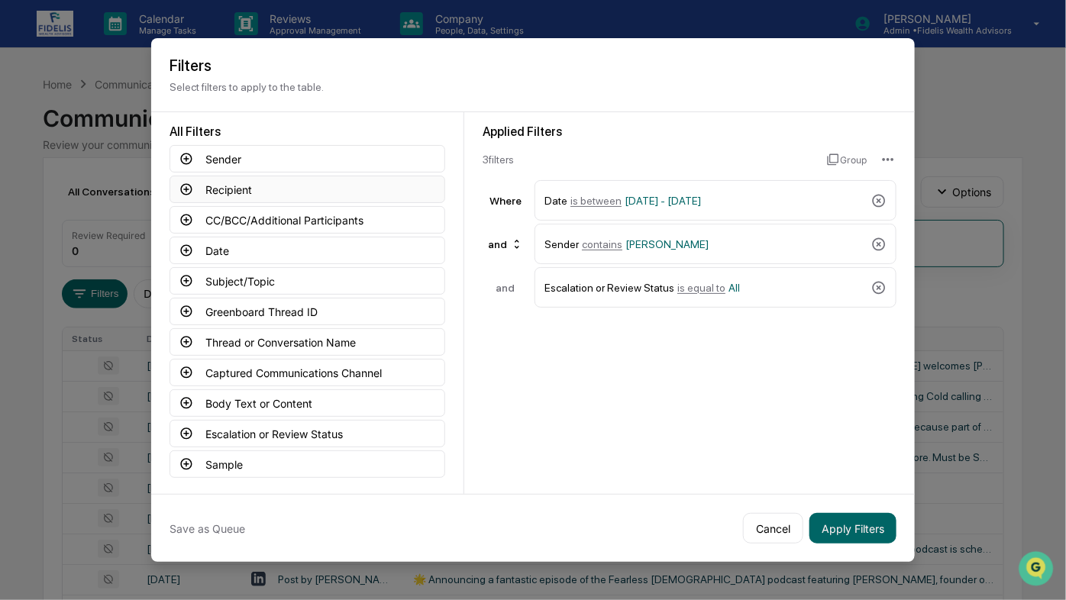
click at [183, 186] on icon at bounding box center [187, 190] width 14 height 14
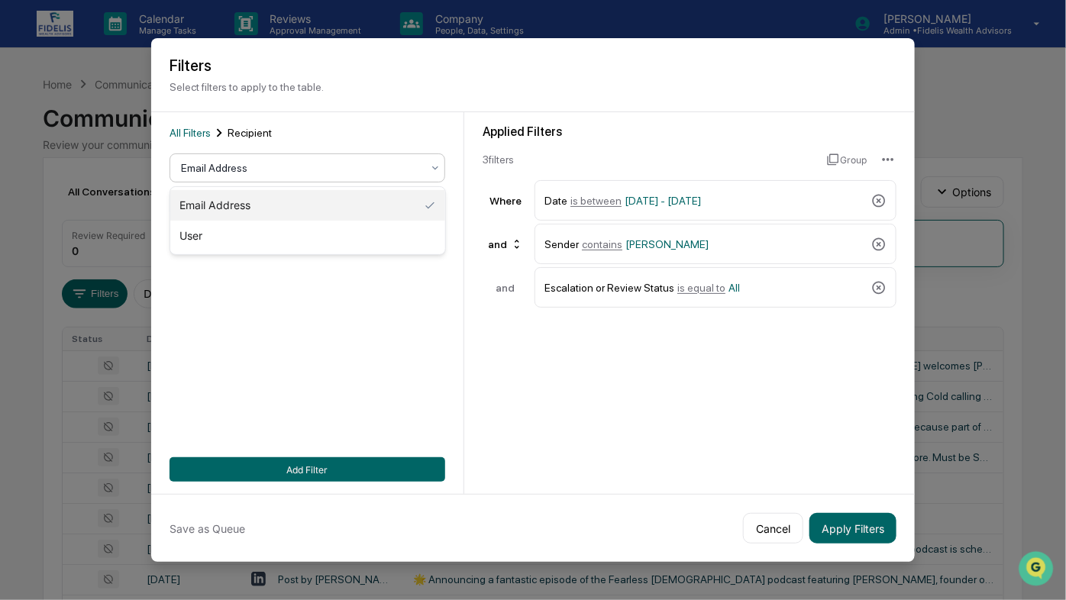
click at [220, 167] on div at bounding box center [301, 167] width 241 height 15
click at [215, 237] on div "User" at bounding box center [307, 236] width 274 height 31
click at [438, 235] on icon at bounding box center [435, 238] width 12 height 12
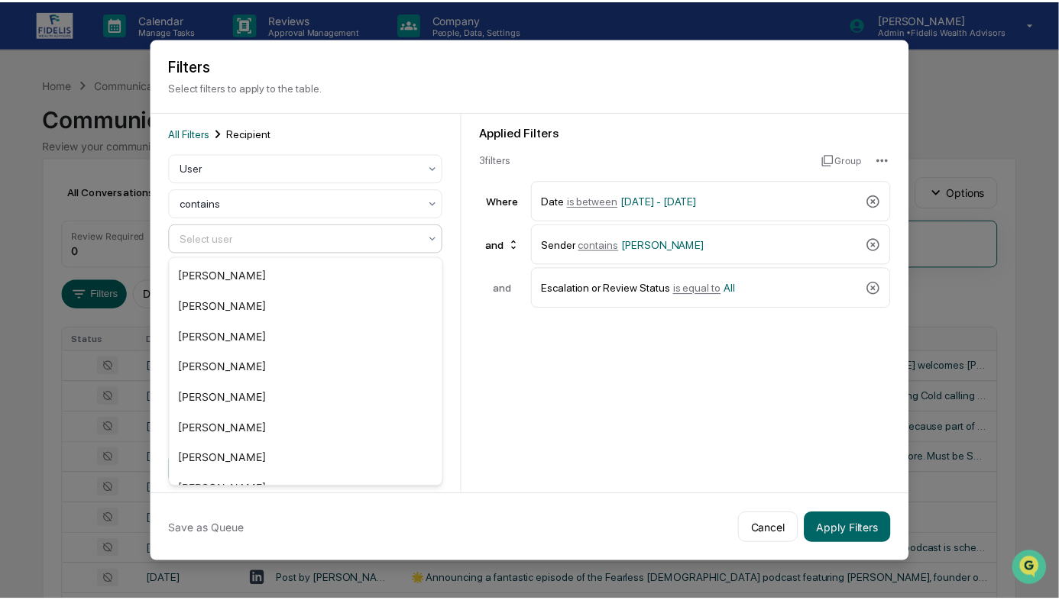
scroll to position [296, 0]
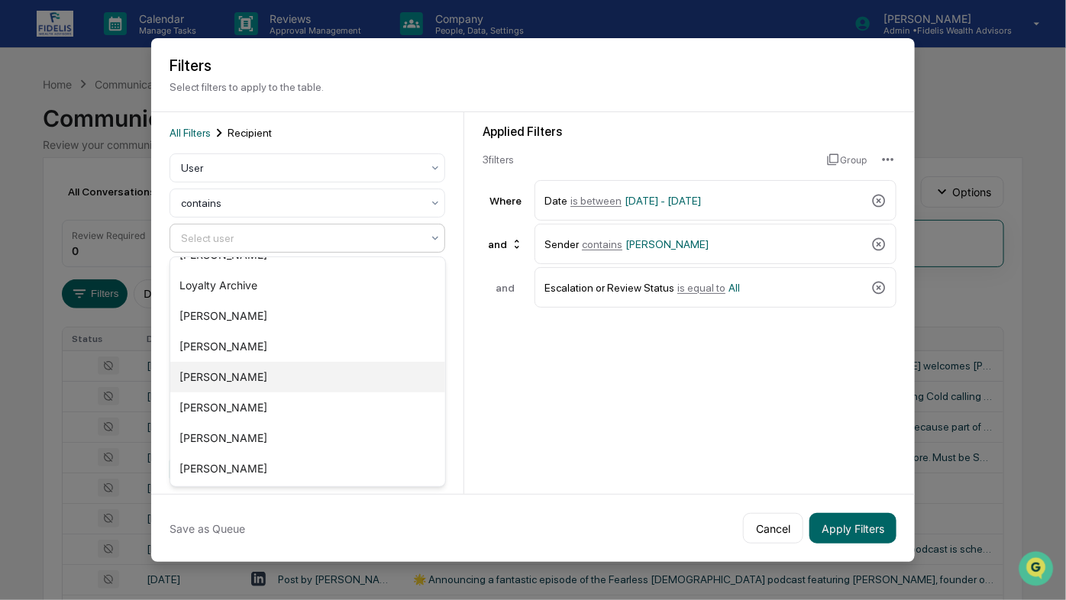
click at [237, 380] on div "Lorie Jones" at bounding box center [307, 377] width 274 height 31
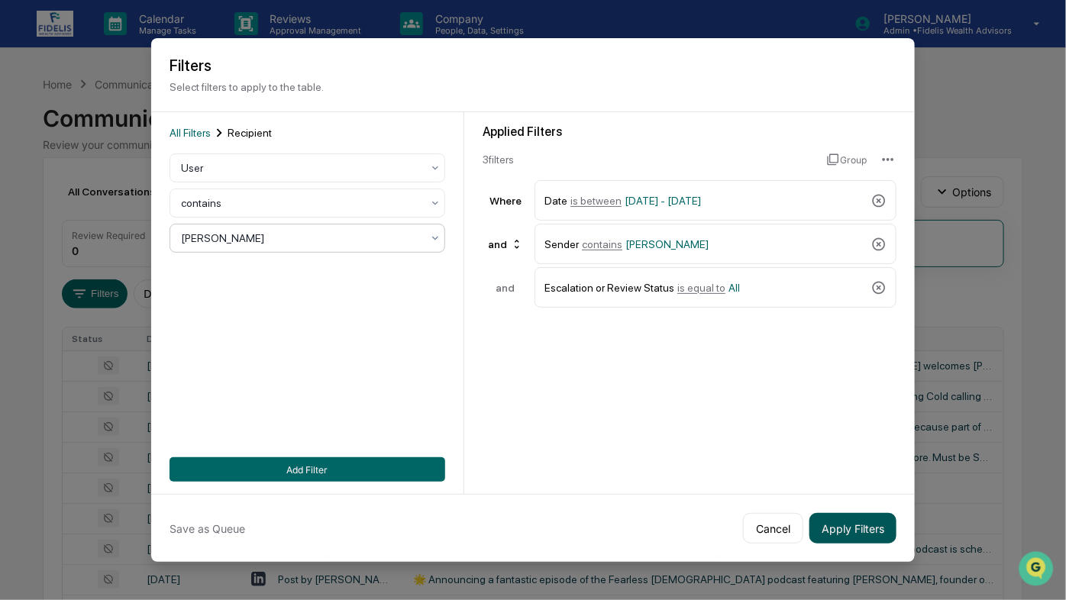
click at [860, 530] on button "Apply Filters" at bounding box center [853, 528] width 87 height 31
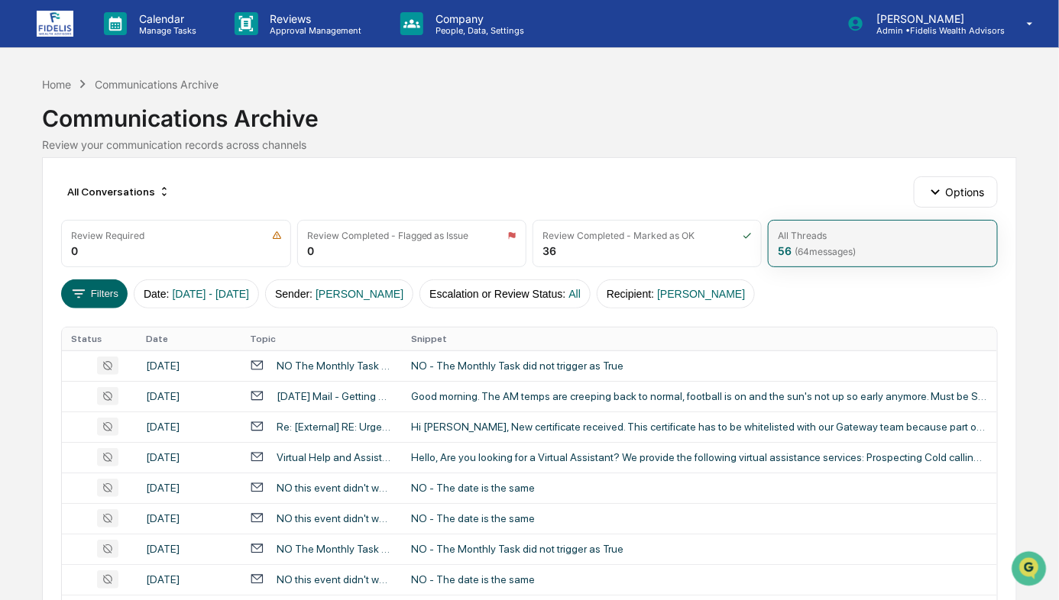
click at [823, 246] on span "( 64 messages)" at bounding box center [825, 251] width 61 height 11
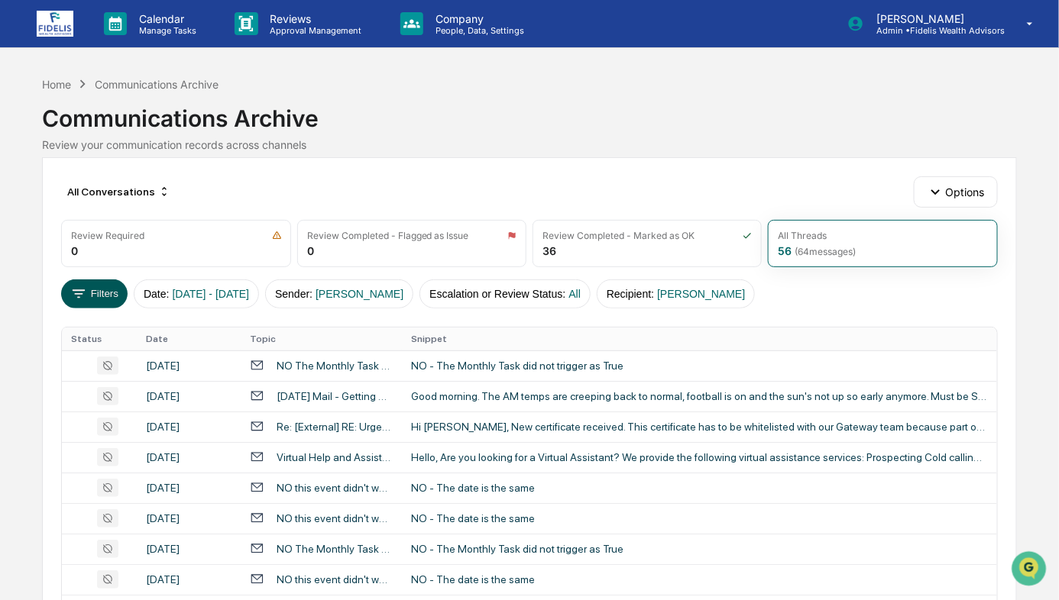
click at [80, 304] on button "Filters" at bounding box center [94, 294] width 66 height 29
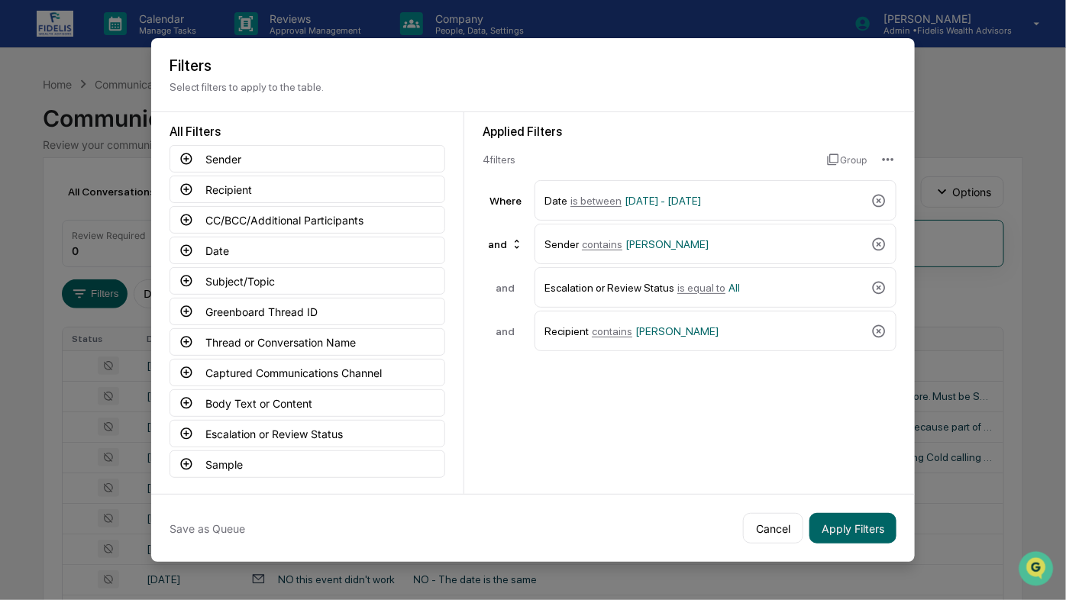
click at [503, 288] on div "and" at bounding box center [506, 288] width 46 height 12
click at [498, 240] on div "and" at bounding box center [506, 244] width 47 height 24
click at [493, 290] on div "or" at bounding box center [507, 294] width 61 height 18
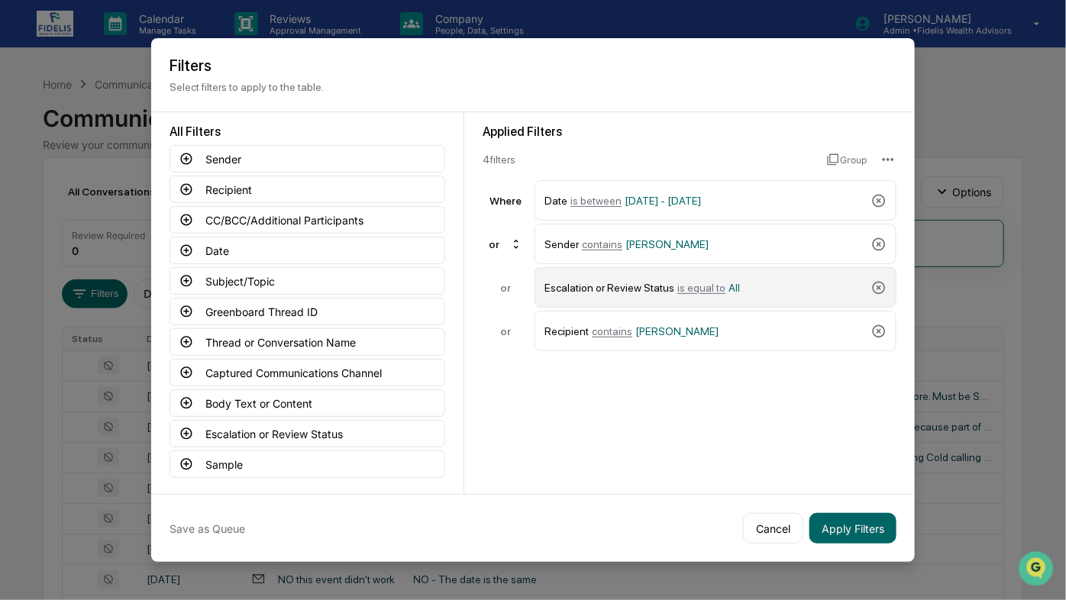
click at [729, 284] on span "All" at bounding box center [734, 288] width 11 height 12
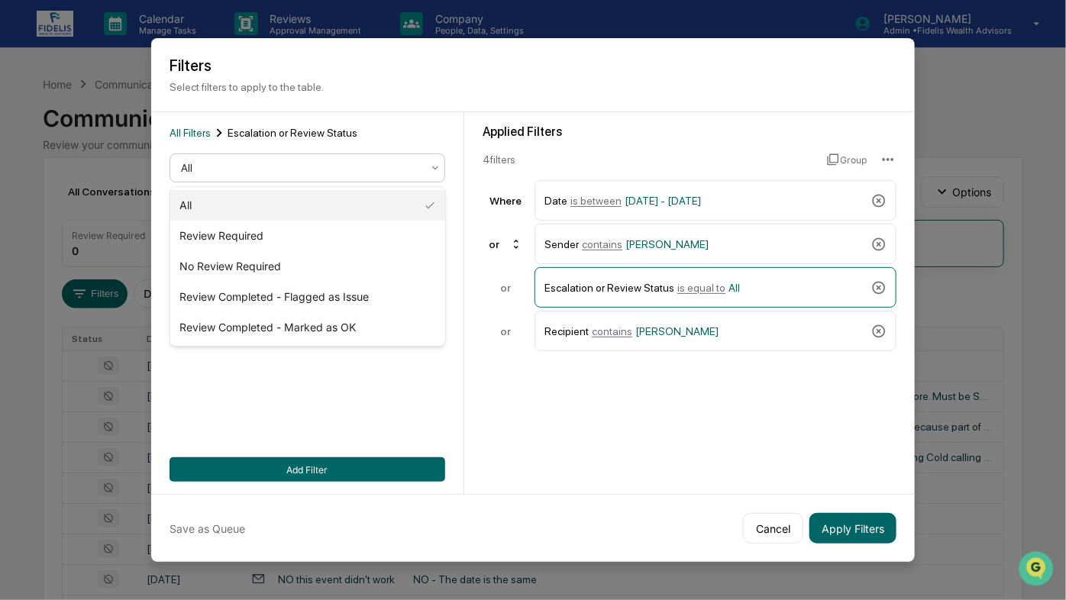
click at [326, 176] on div "All" at bounding box center [301, 167] width 256 height 21
click at [238, 269] on div "No Review Required" at bounding box center [307, 266] width 274 height 31
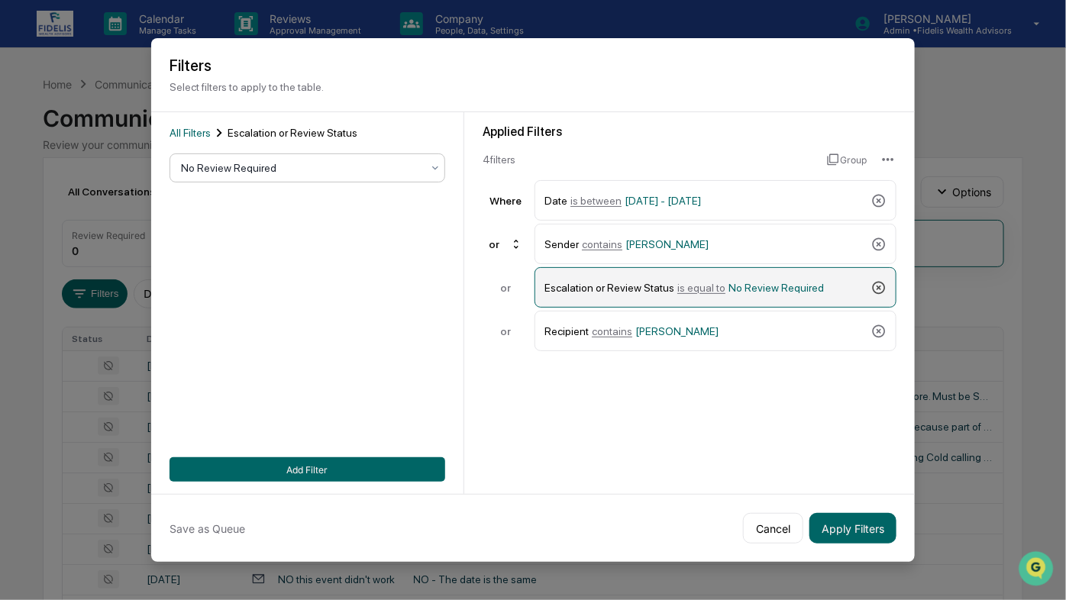
click at [879, 286] on icon at bounding box center [879, 287] width 13 height 13
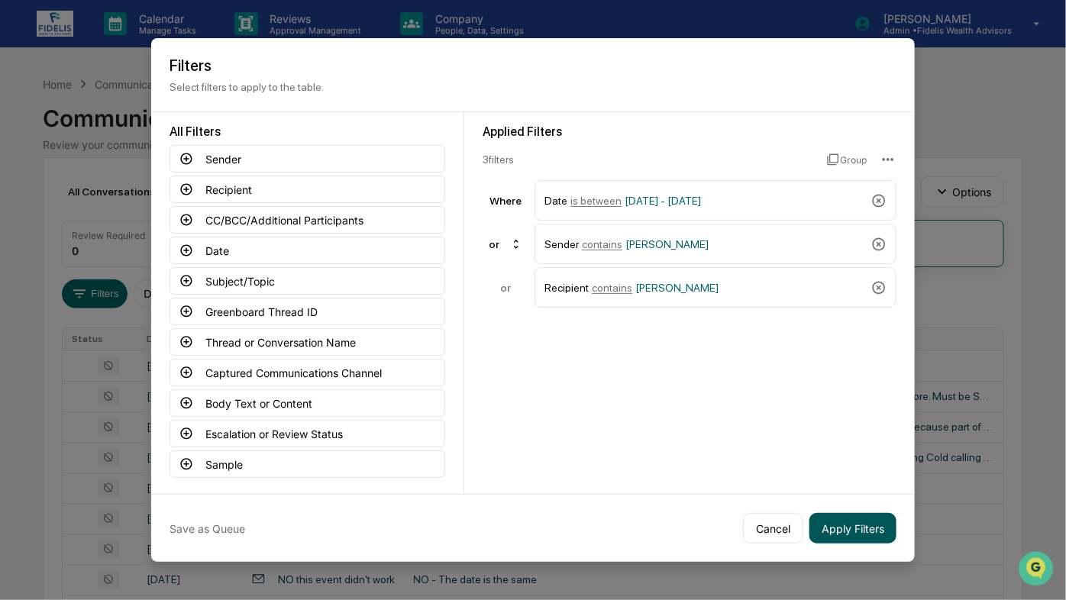
click at [861, 530] on button "Apply Filters" at bounding box center [853, 528] width 87 height 31
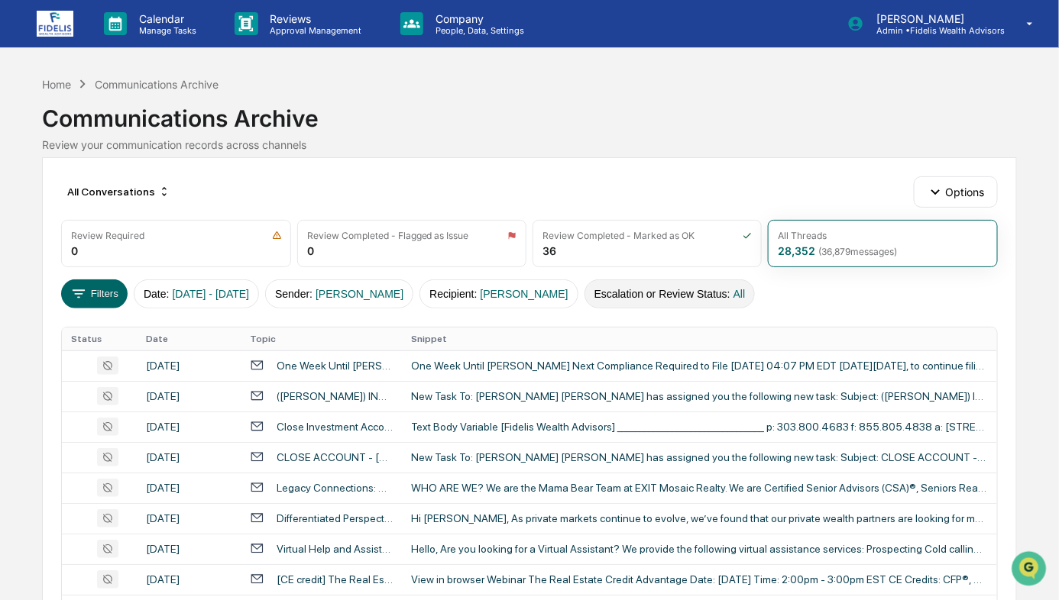
click at [701, 288] on button "Escalation or Review Status : All" at bounding box center [669, 294] width 171 height 29
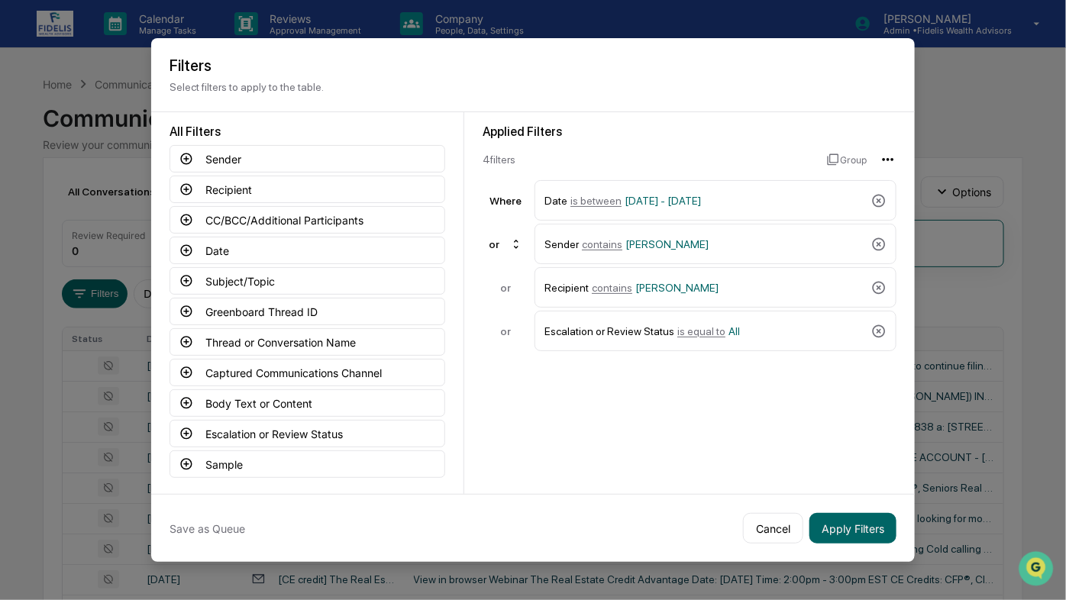
click at [888, 160] on html "Calendar Manage Tasks Reviews Approval Management Company People, Data, Setting…" at bounding box center [533, 300] width 1066 height 600
click at [855, 150] on html "Calendar Manage Tasks Reviews Approval Management Company People, Data, Setting…" at bounding box center [533, 300] width 1066 height 600
click at [844, 167] on button "Group" at bounding box center [847, 159] width 40 height 24
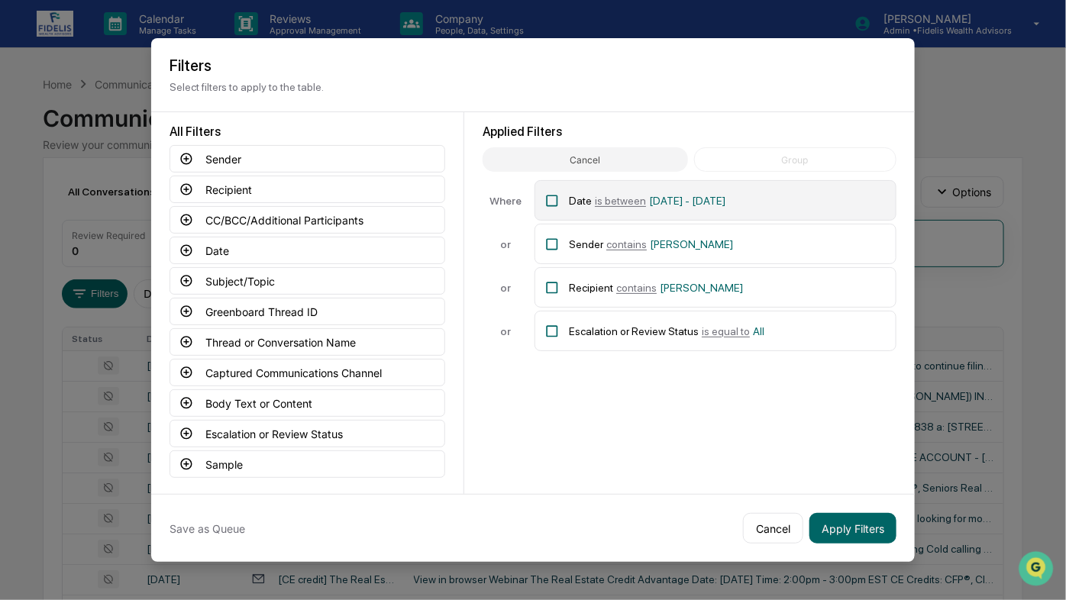
click at [551, 193] on icon at bounding box center [552, 200] width 15 height 15
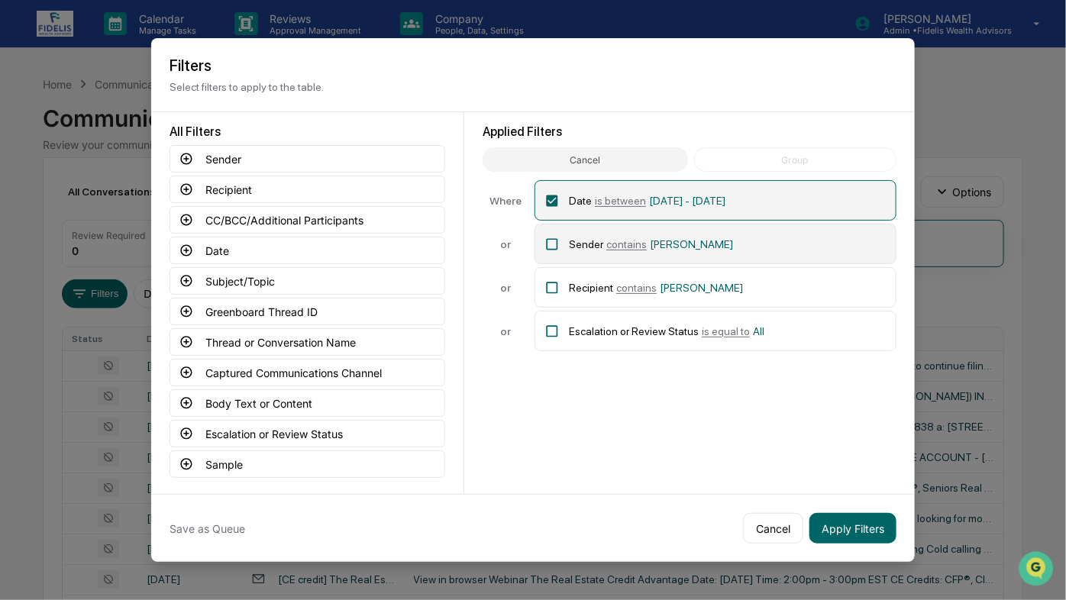
click at [554, 239] on icon at bounding box center [552, 244] width 15 height 15
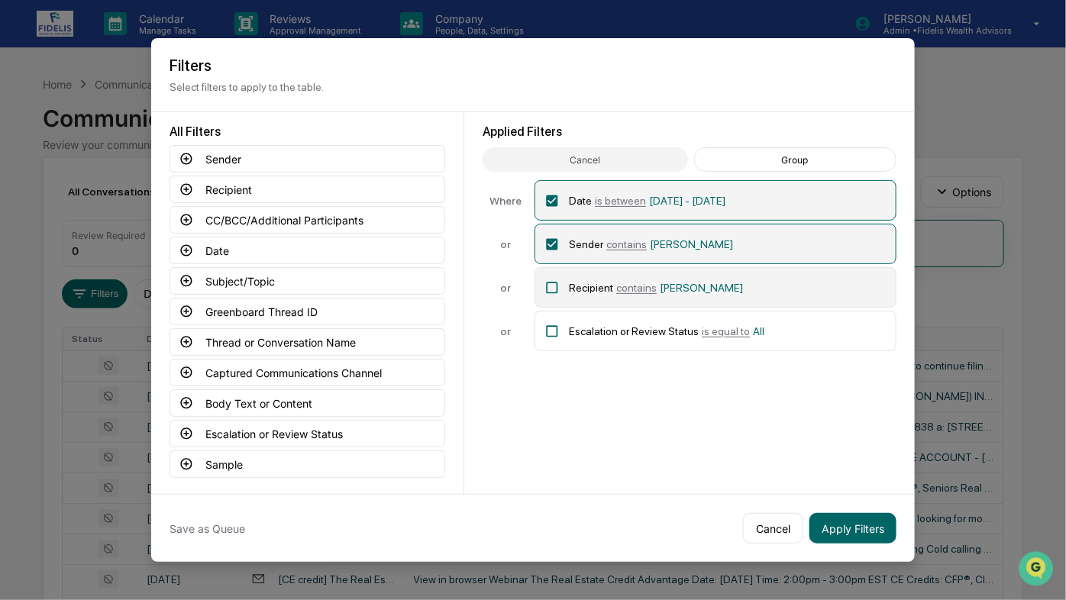
click at [557, 285] on icon at bounding box center [552, 287] width 11 height 11
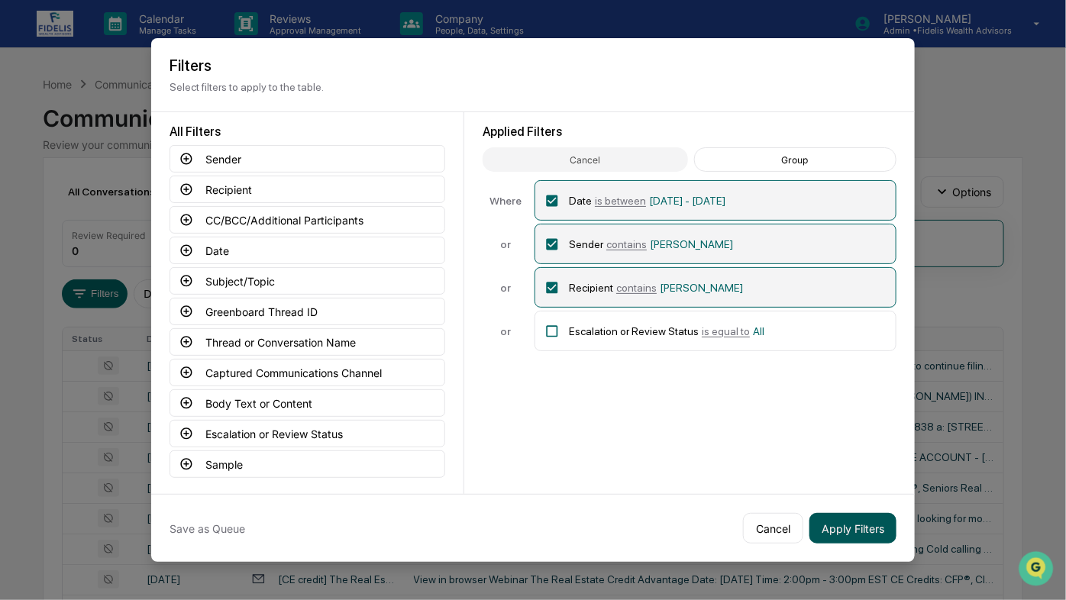
click at [850, 529] on button "Apply Filters" at bounding box center [853, 528] width 87 height 31
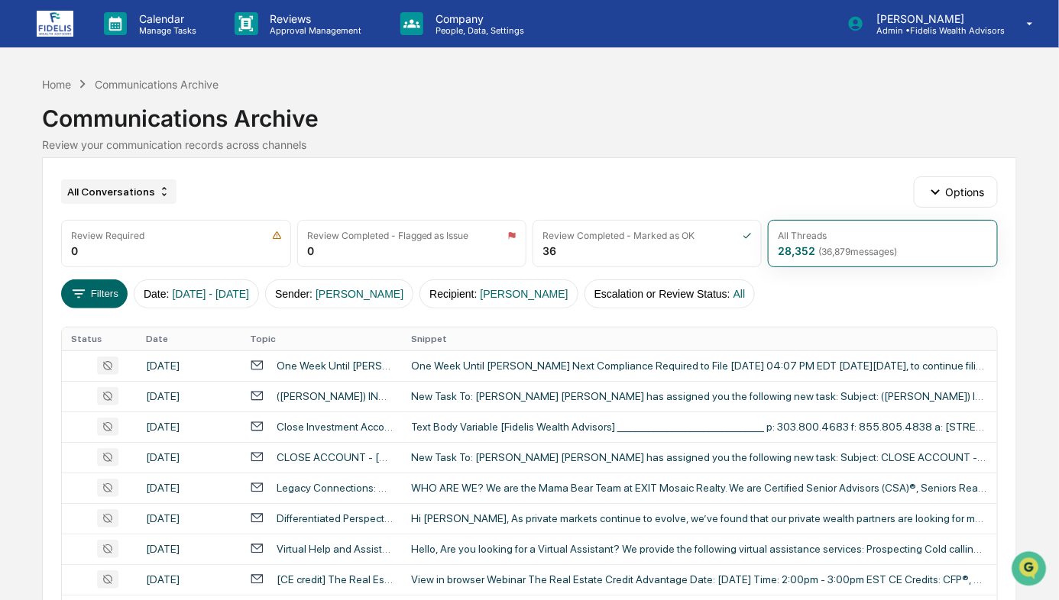
click at [118, 193] on div "All Conversations" at bounding box center [118, 192] width 115 height 24
click at [87, 292] on button "Filters" at bounding box center [94, 294] width 66 height 29
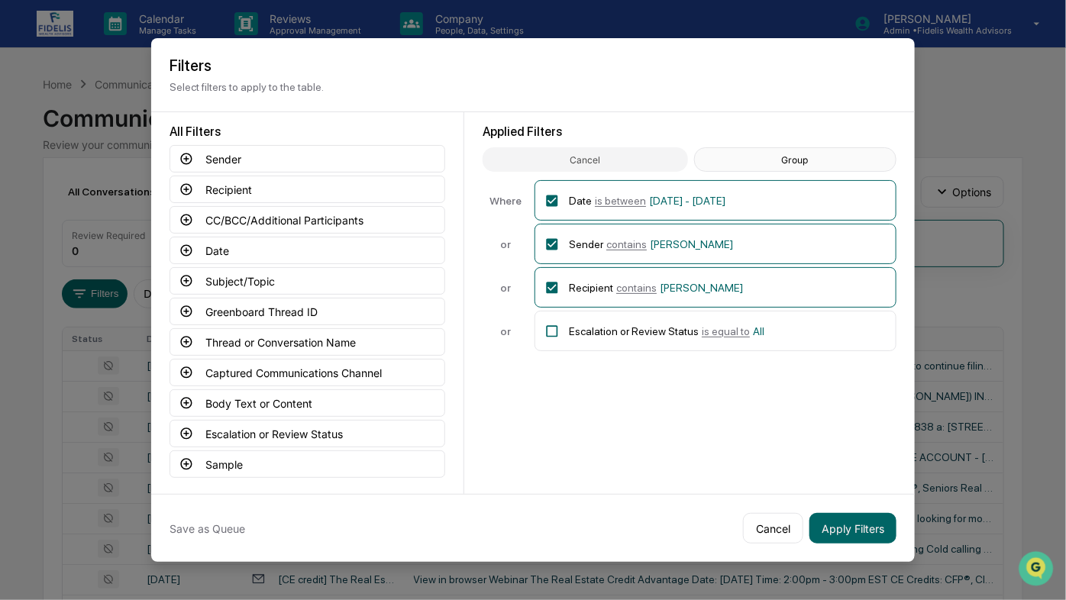
click at [765, 162] on button "Group" at bounding box center [795, 159] width 202 height 24
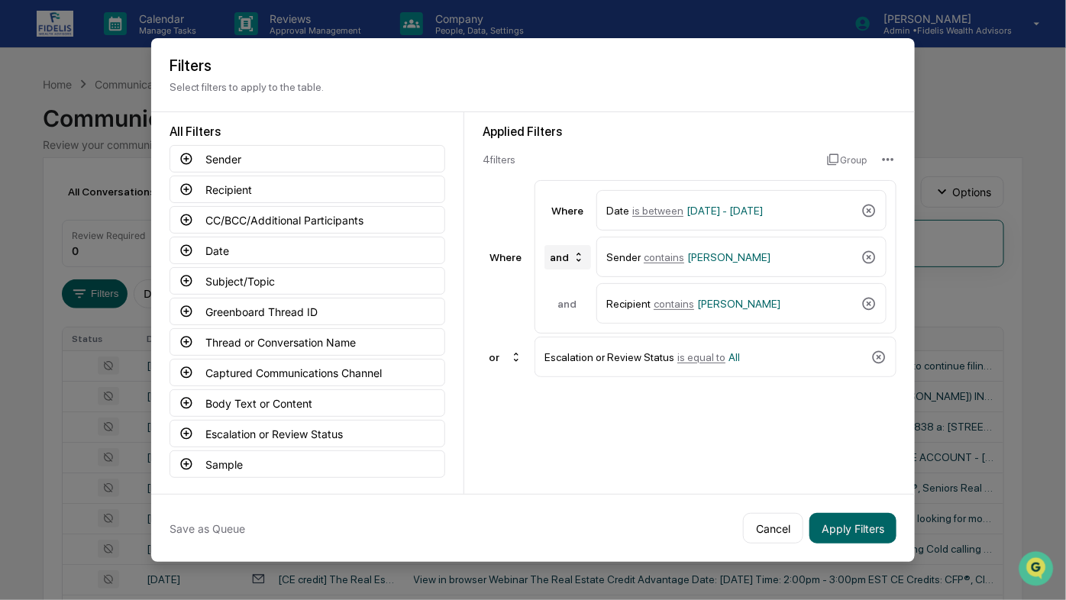
click at [559, 268] on div "and" at bounding box center [568, 257] width 47 height 24
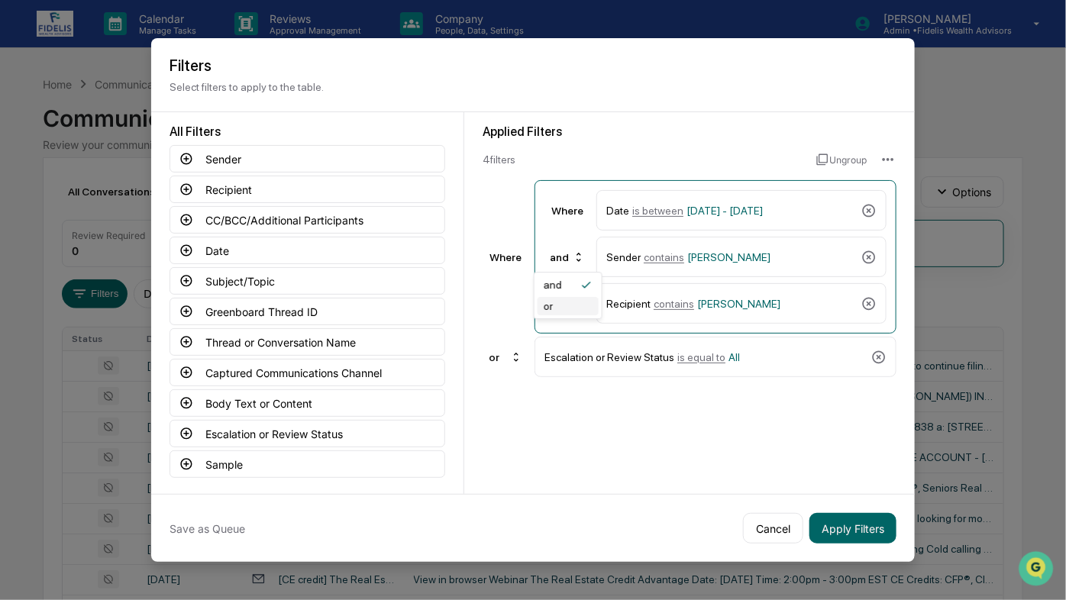
click at [552, 302] on div "or" at bounding box center [568, 306] width 61 height 18
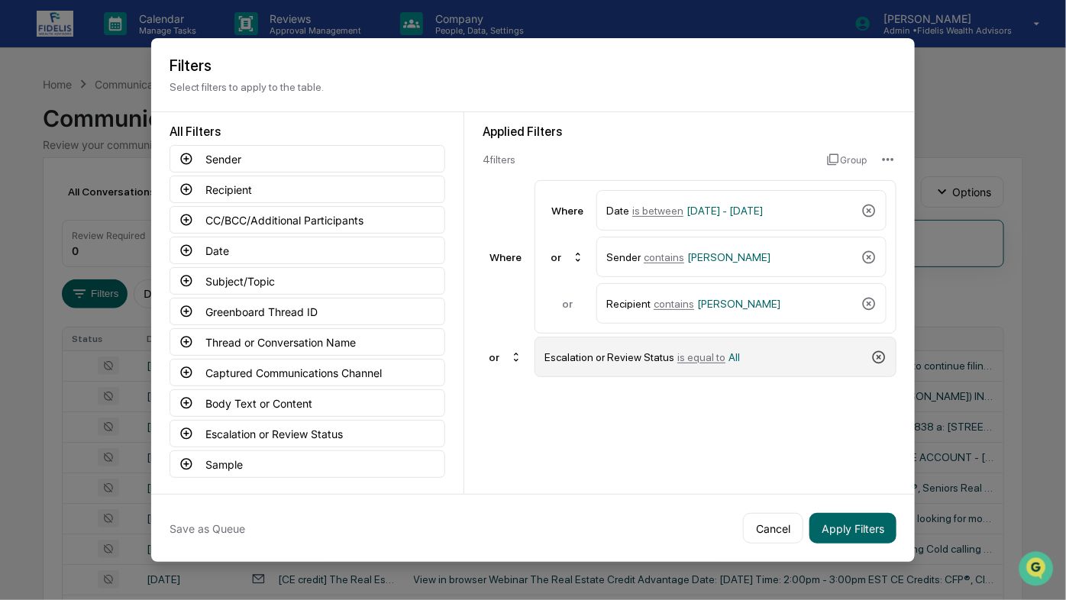
click at [878, 353] on icon at bounding box center [879, 357] width 13 height 13
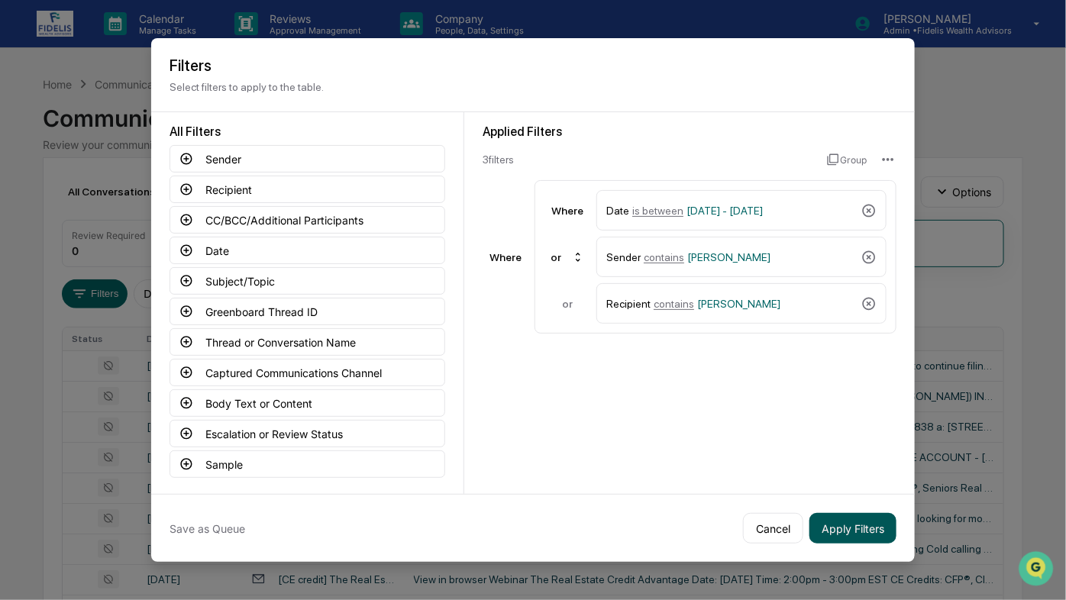
click at [851, 529] on button "Apply Filters" at bounding box center [853, 528] width 87 height 31
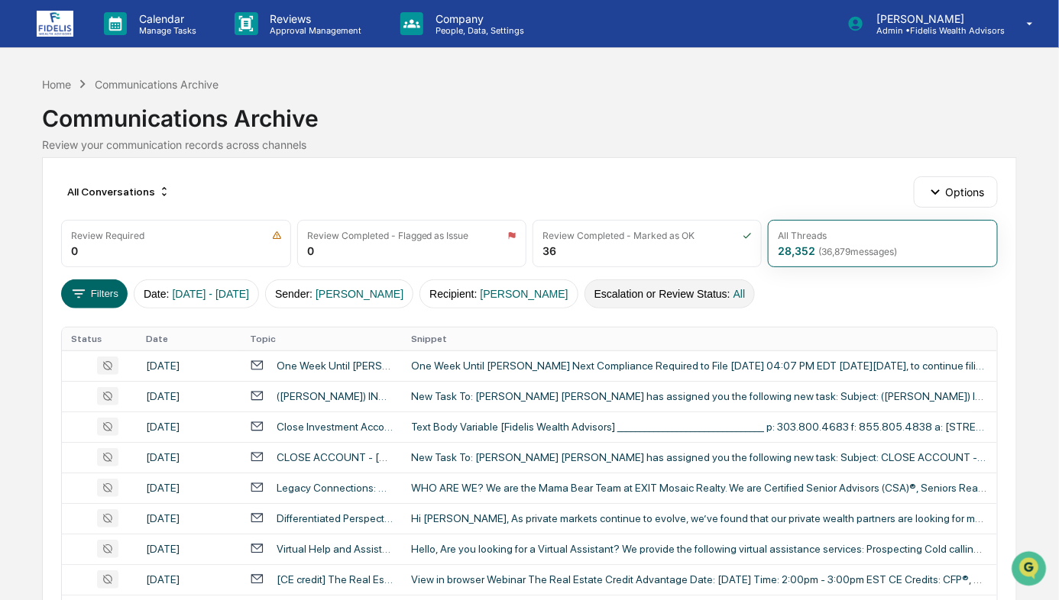
click at [695, 284] on button "Escalation or Review Status : All" at bounding box center [669, 294] width 171 height 29
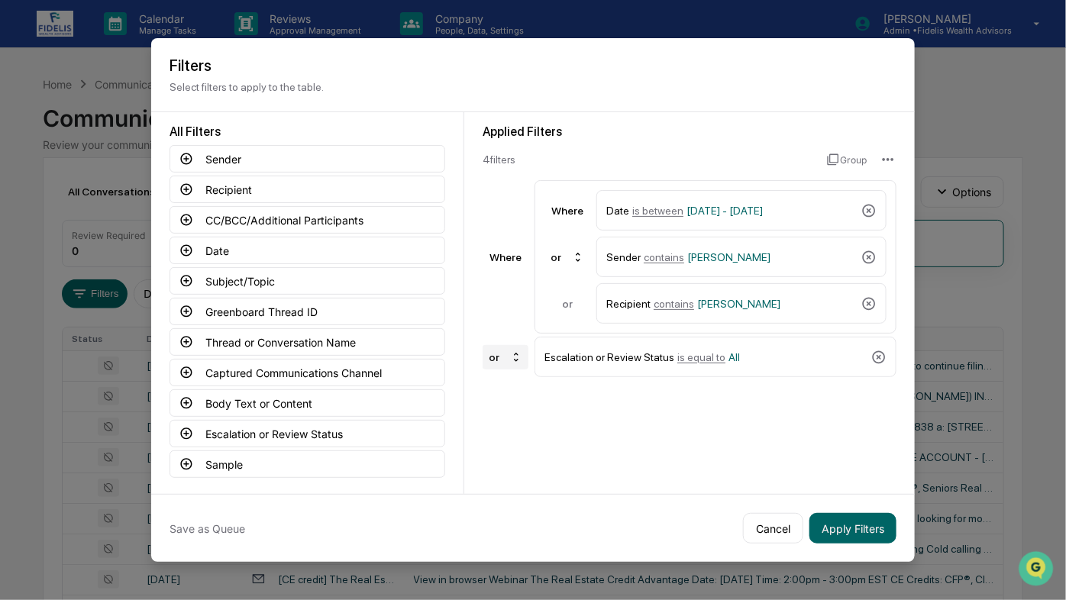
click at [489, 351] on div "or" at bounding box center [506, 357] width 46 height 24
click at [487, 386] on div "and" at bounding box center [496, 383] width 18 height 12
click at [838, 535] on button "Apply Filters" at bounding box center [853, 528] width 87 height 31
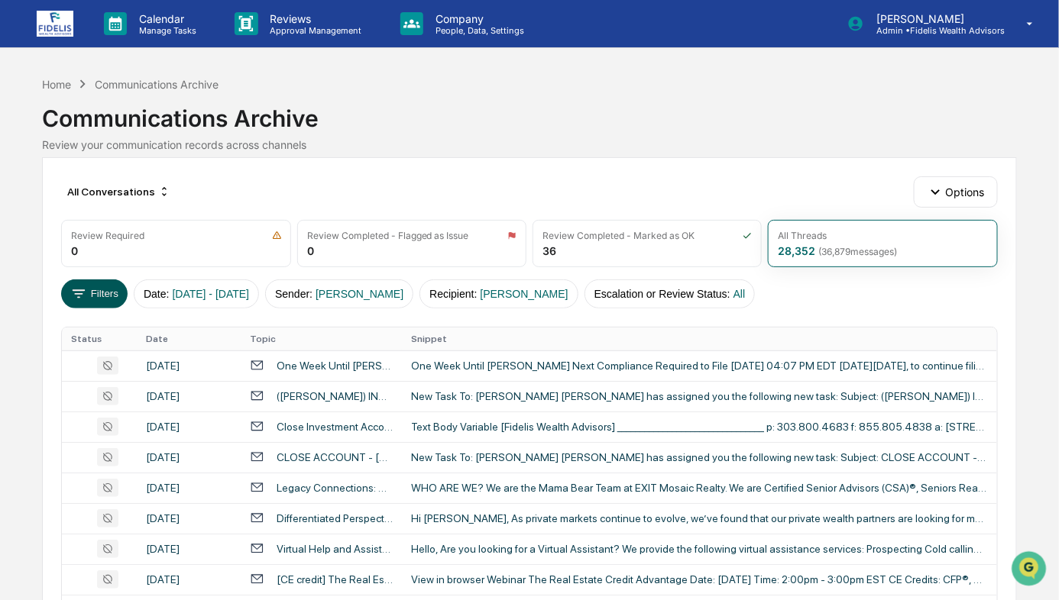
click at [102, 296] on button "Filters" at bounding box center [94, 294] width 66 height 29
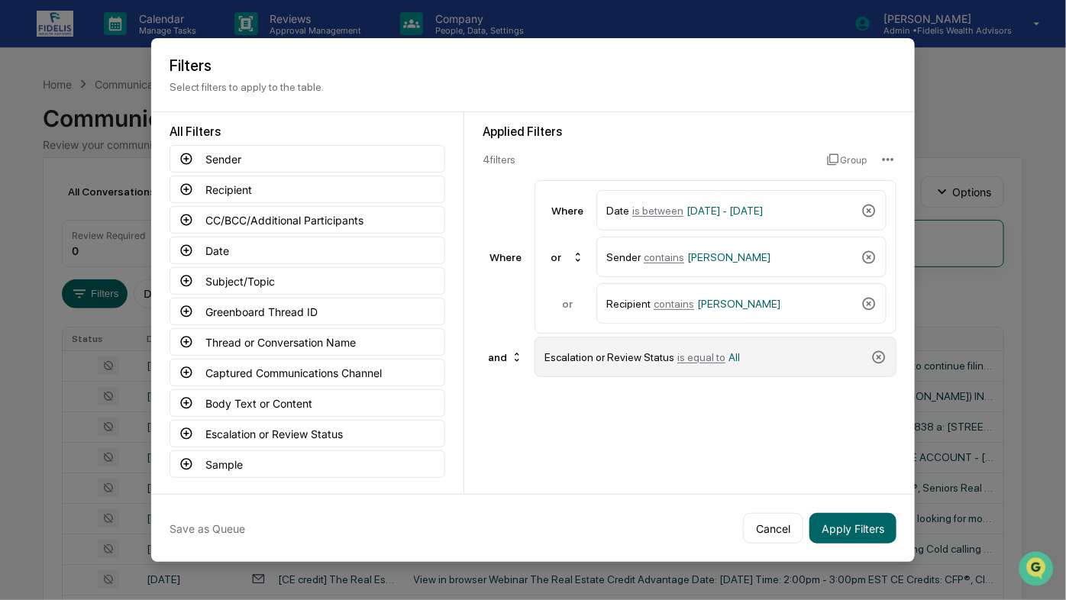
click at [697, 361] on div "Escalation or Review Status is equal to All" at bounding box center [705, 357] width 321 height 27
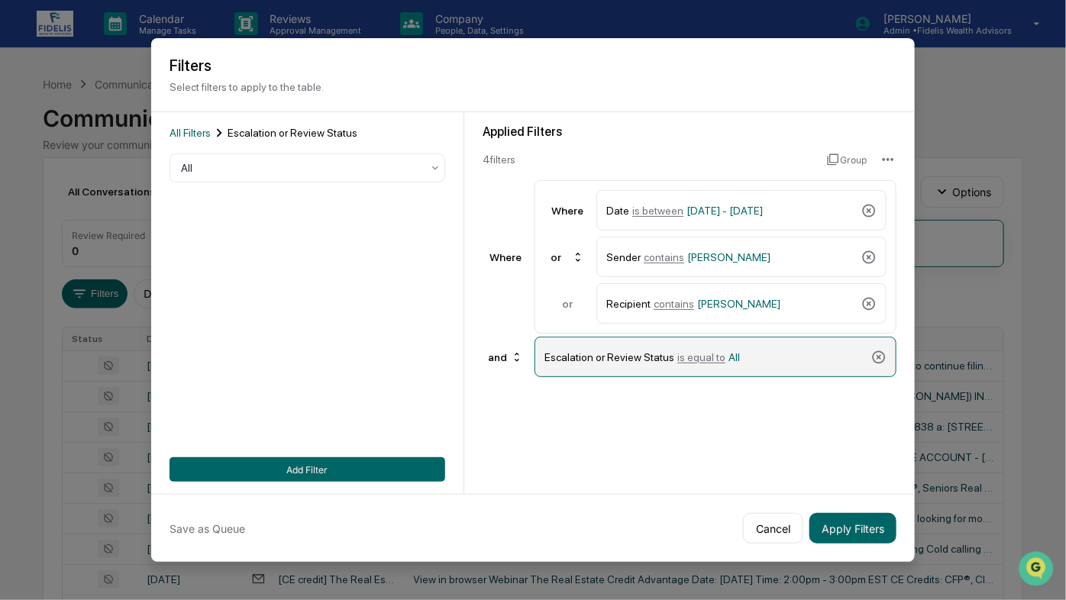
click at [801, 351] on div "Escalation or Review Status is equal to All" at bounding box center [705, 357] width 321 height 27
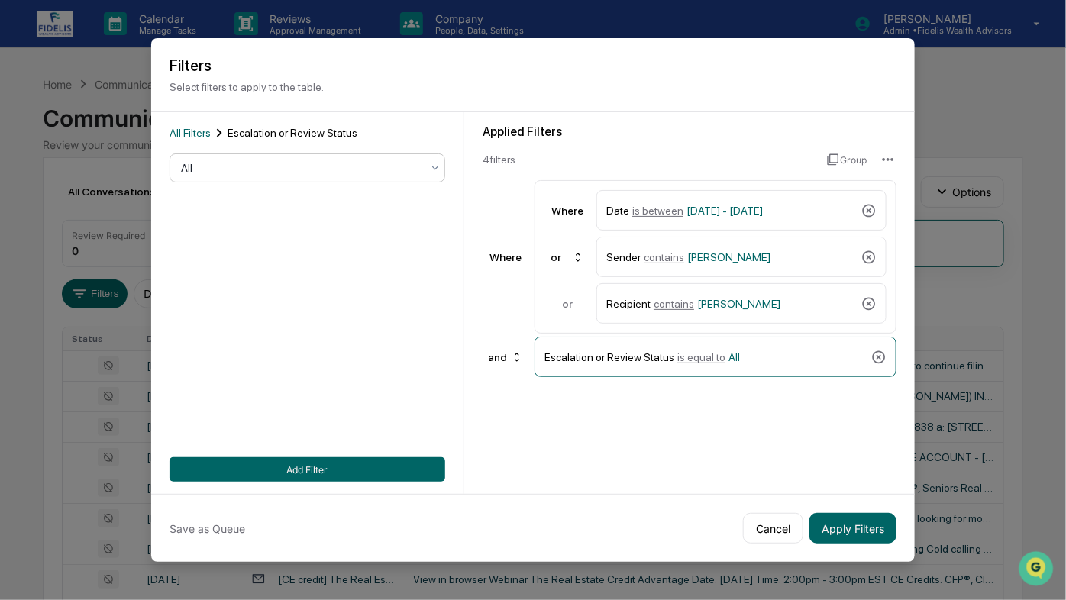
click at [323, 171] on div at bounding box center [301, 167] width 241 height 15
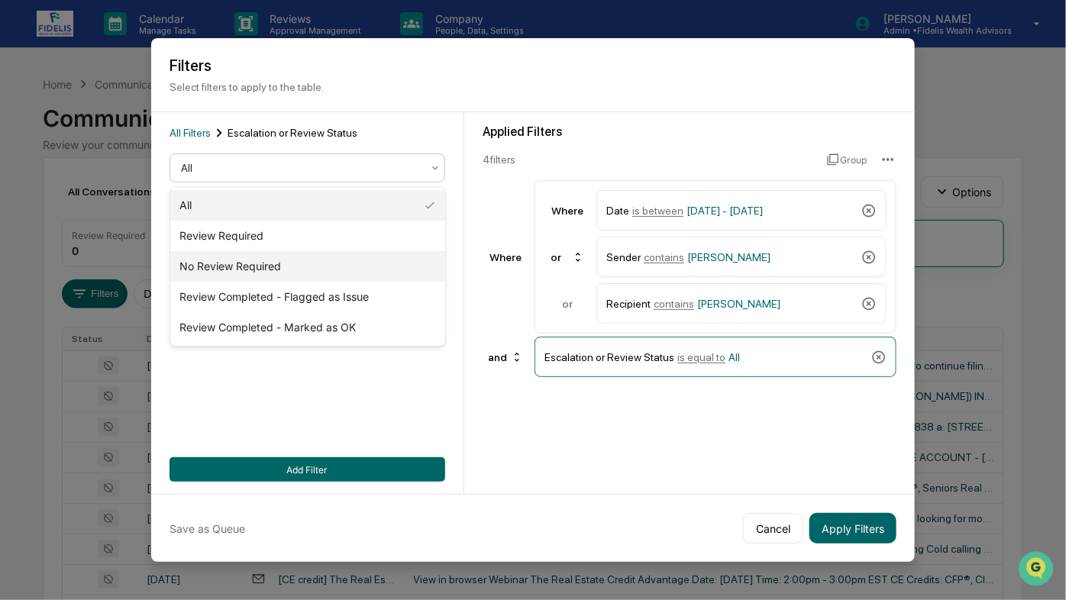
click at [215, 277] on div "No Review Required" at bounding box center [307, 266] width 274 height 31
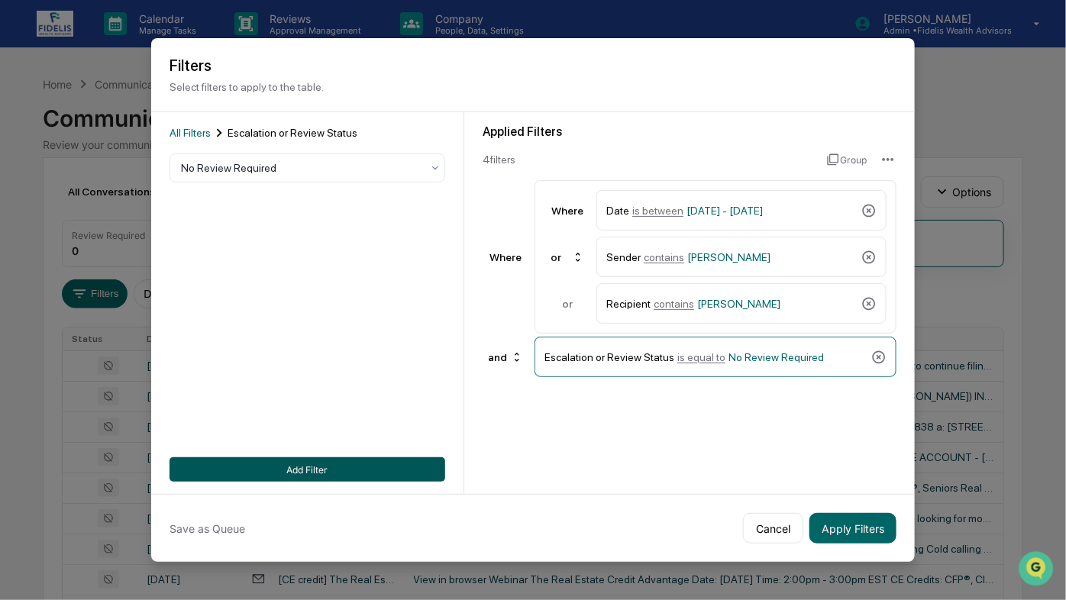
click at [336, 474] on button "Add Filter" at bounding box center [308, 470] width 276 height 24
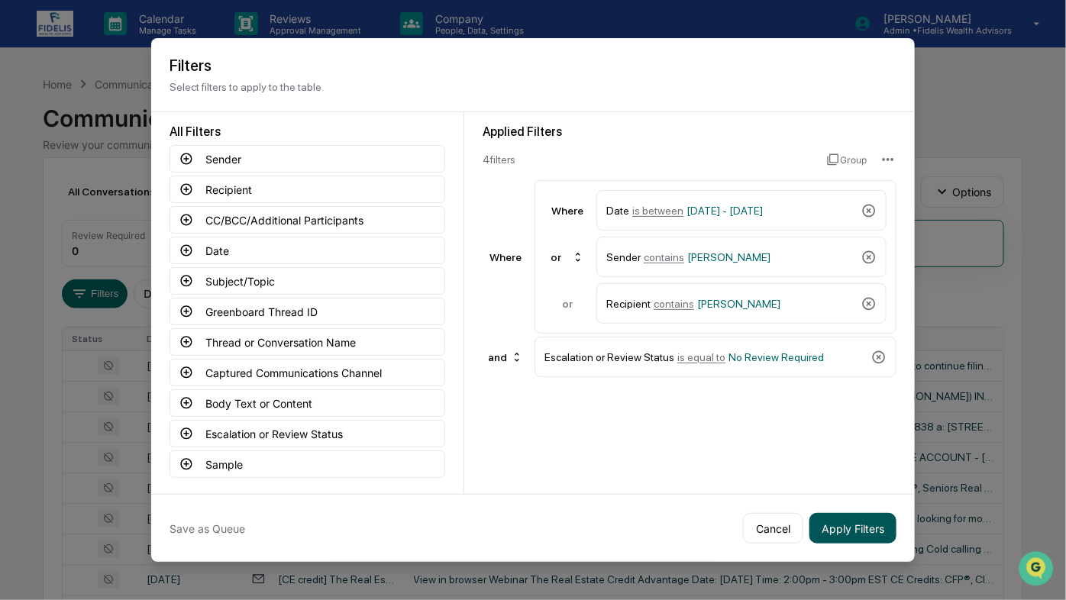
click at [855, 528] on button "Apply Filters" at bounding box center [853, 528] width 87 height 31
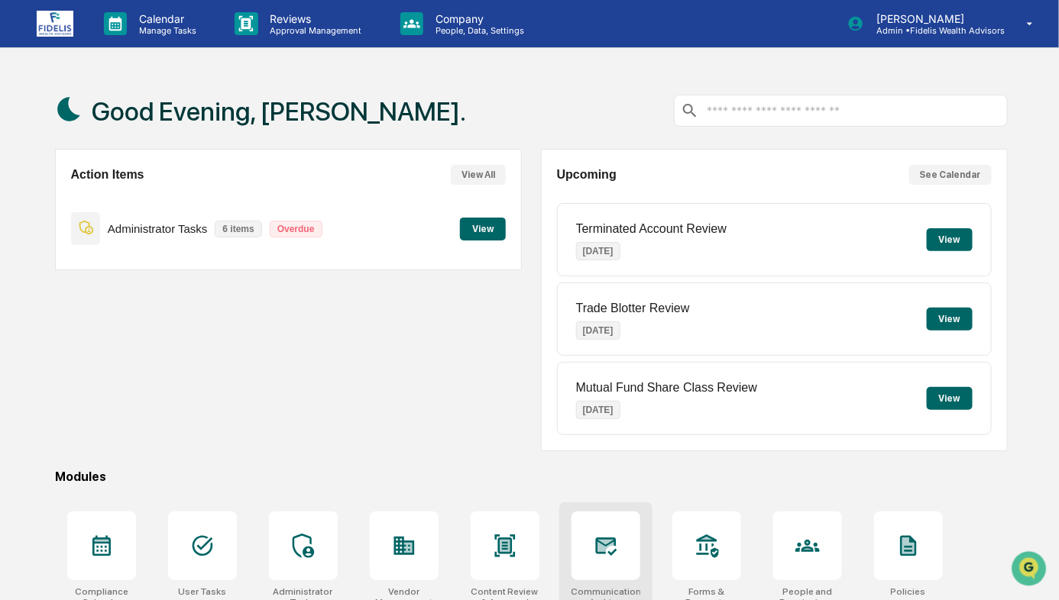
click at [594, 544] on icon at bounding box center [606, 546] width 24 height 24
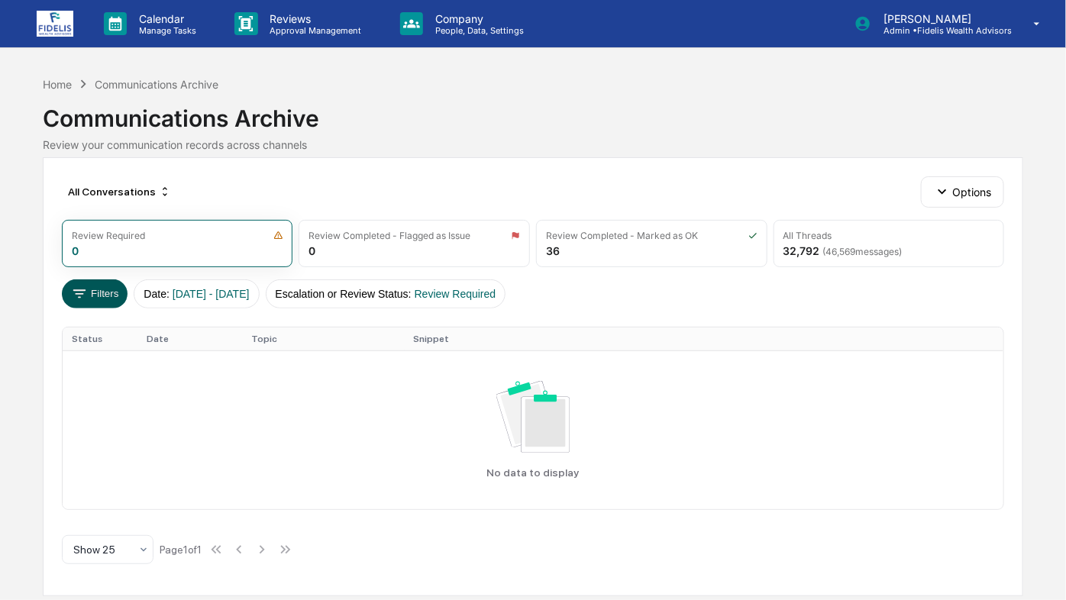
click at [92, 290] on button "Filters" at bounding box center [95, 294] width 66 height 29
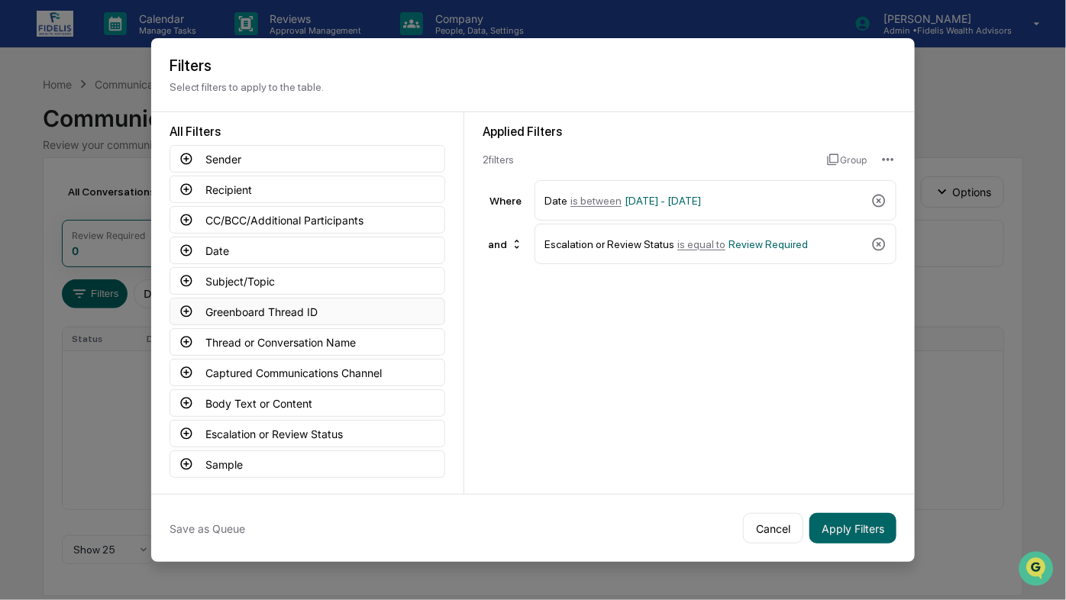
click at [179, 311] on button "Greenboard Thread ID" at bounding box center [308, 312] width 276 height 28
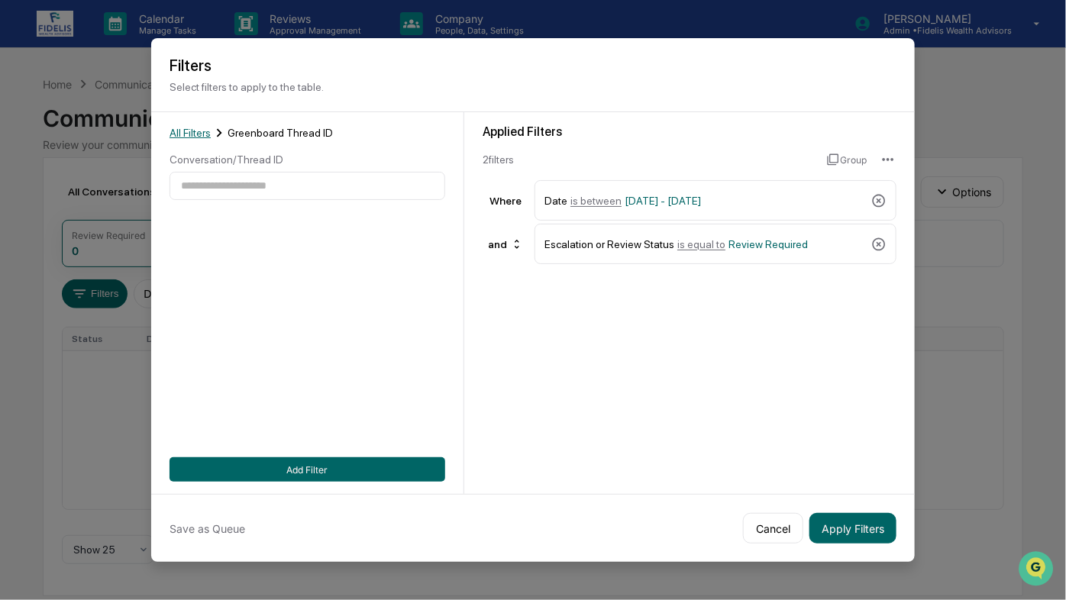
click at [183, 132] on span "All Filters" at bounding box center [190, 133] width 41 height 12
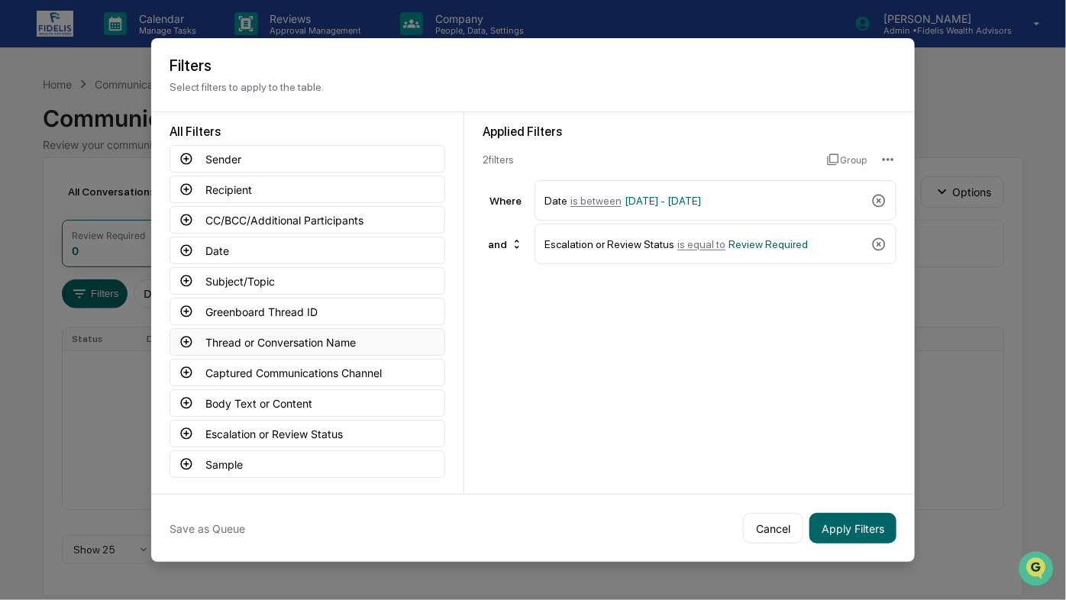
click at [183, 338] on icon at bounding box center [187, 342] width 14 height 14
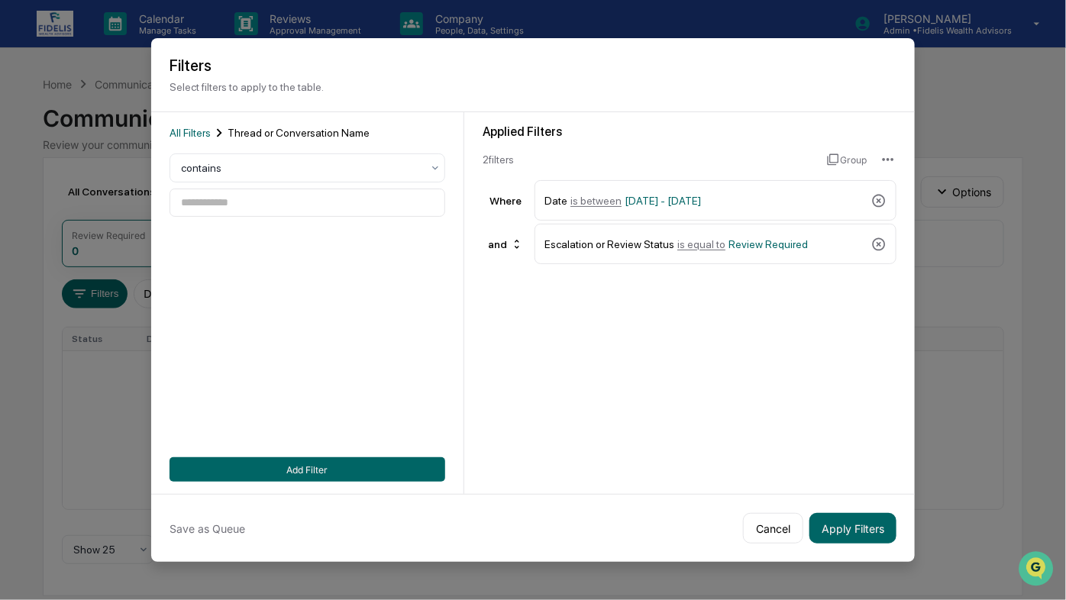
click at [183, 141] on div "All Filters Thread or Conversation Name" at bounding box center [308, 133] width 276 height 17
click at [185, 129] on span "All Filters" at bounding box center [190, 133] width 41 height 12
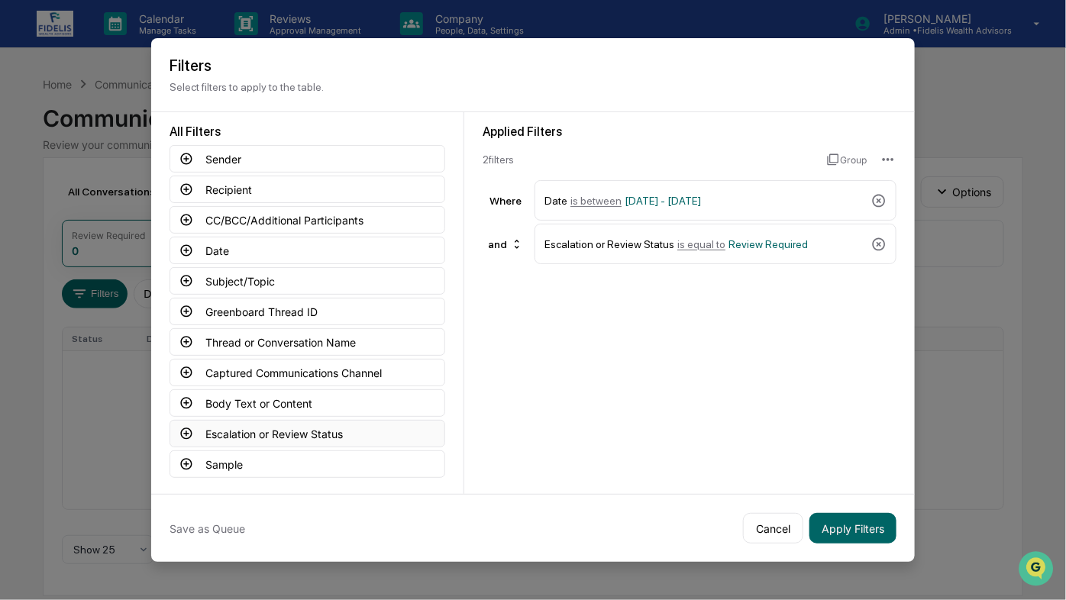
click at [186, 429] on icon at bounding box center [186, 434] width 11 height 11
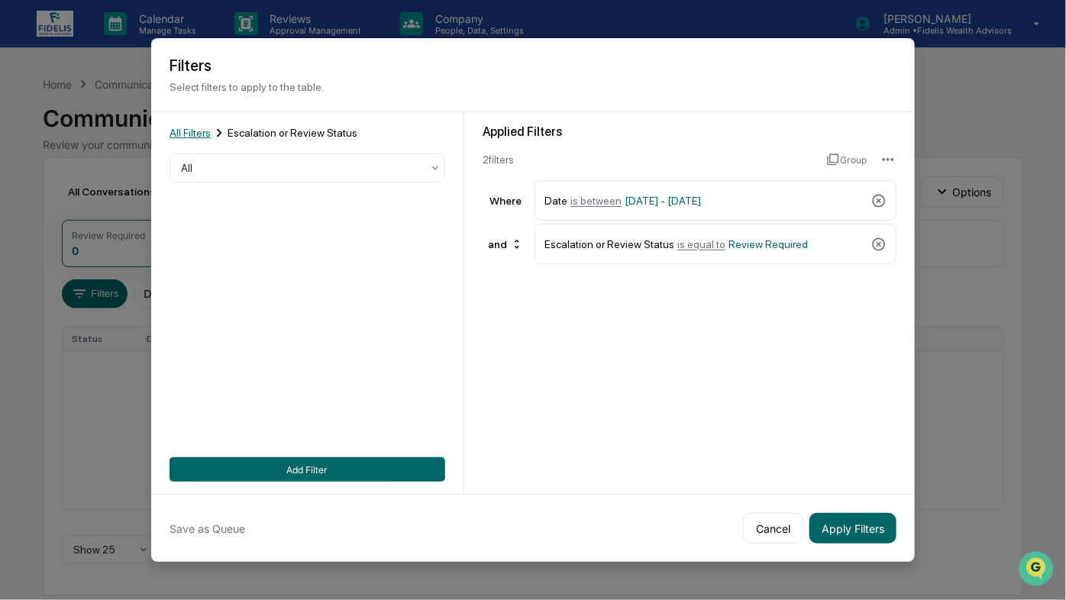
click at [190, 131] on span "All Filters" at bounding box center [190, 133] width 41 height 12
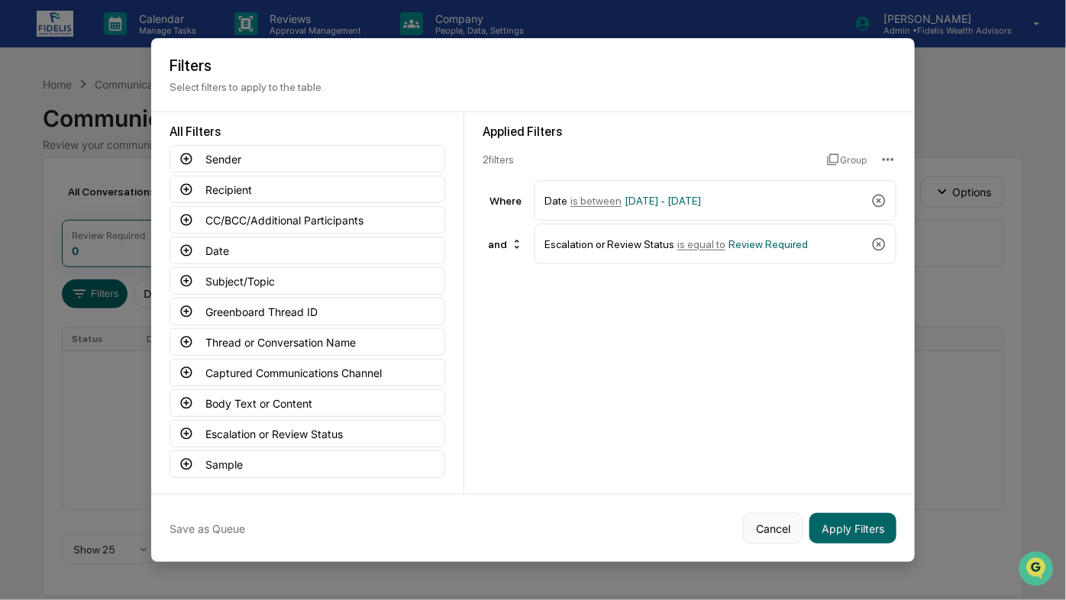
click at [767, 531] on button "Cancel" at bounding box center [773, 528] width 60 height 31
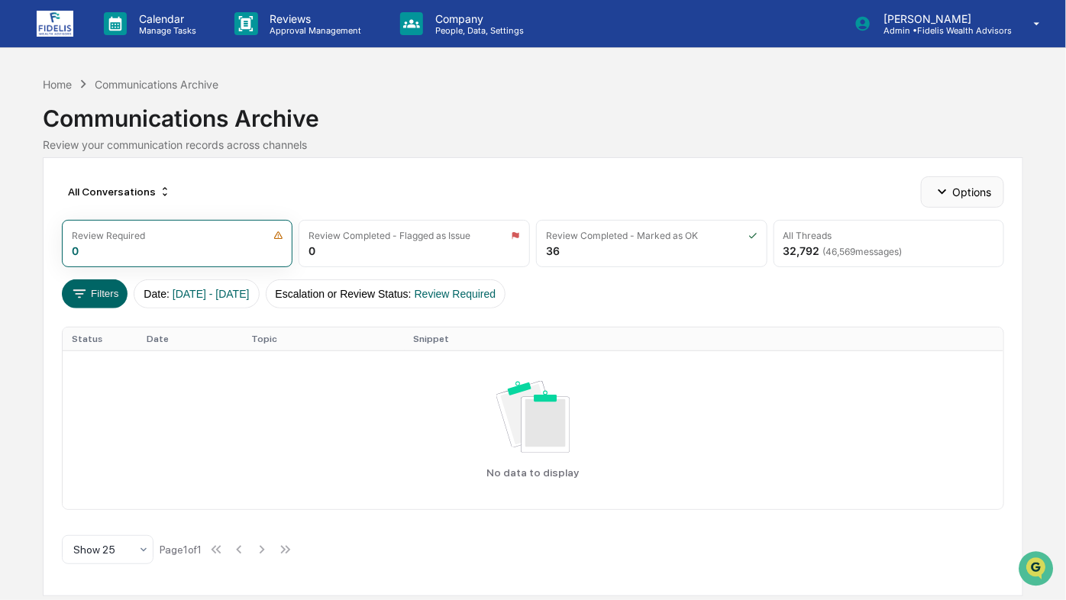
click at [966, 181] on button "Options" at bounding box center [962, 191] width 83 height 31
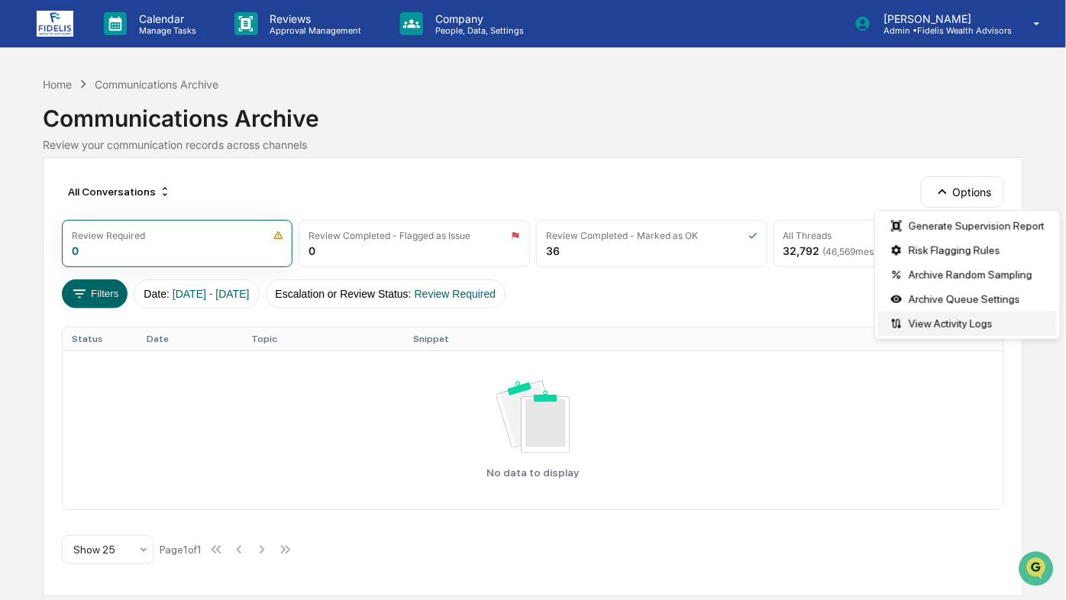
click at [947, 328] on div "View Activity Logs" at bounding box center [968, 324] width 179 height 24
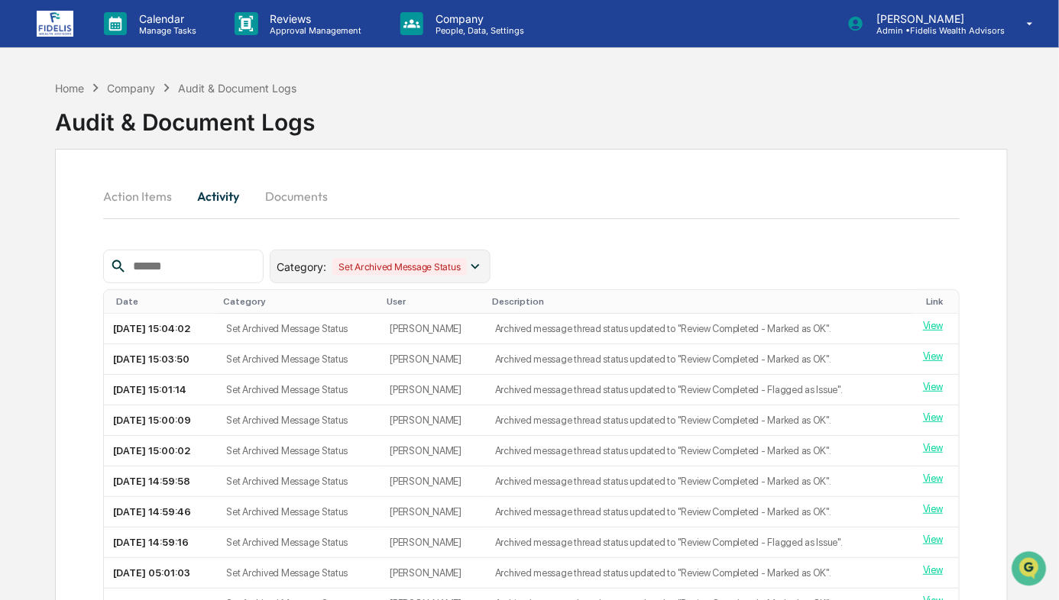
click at [467, 264] on div "Set Archived Message Status" at bounding box center [399, 267] width 134 height 18
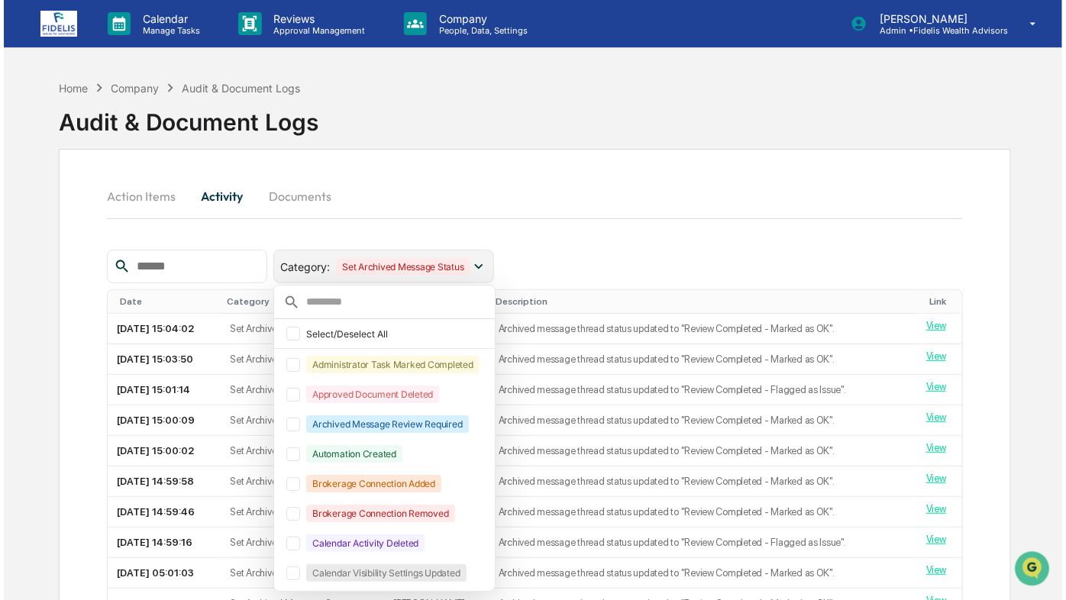
scroll to position [34, 0]
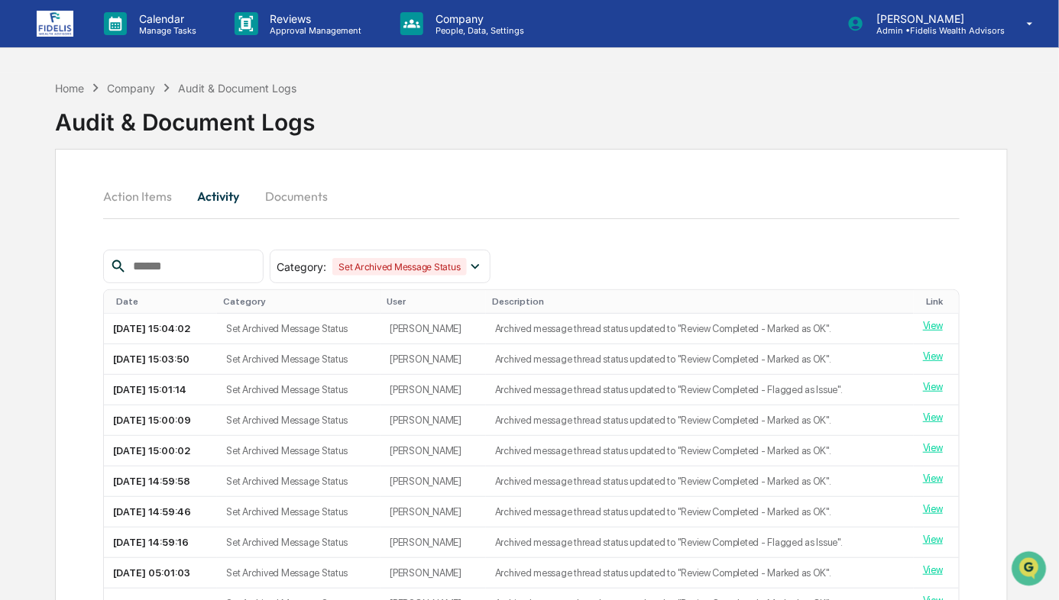
click at [526, 183] on div "Action Items Activity Documents" at bounding box center [531, 196] width 856 height 37
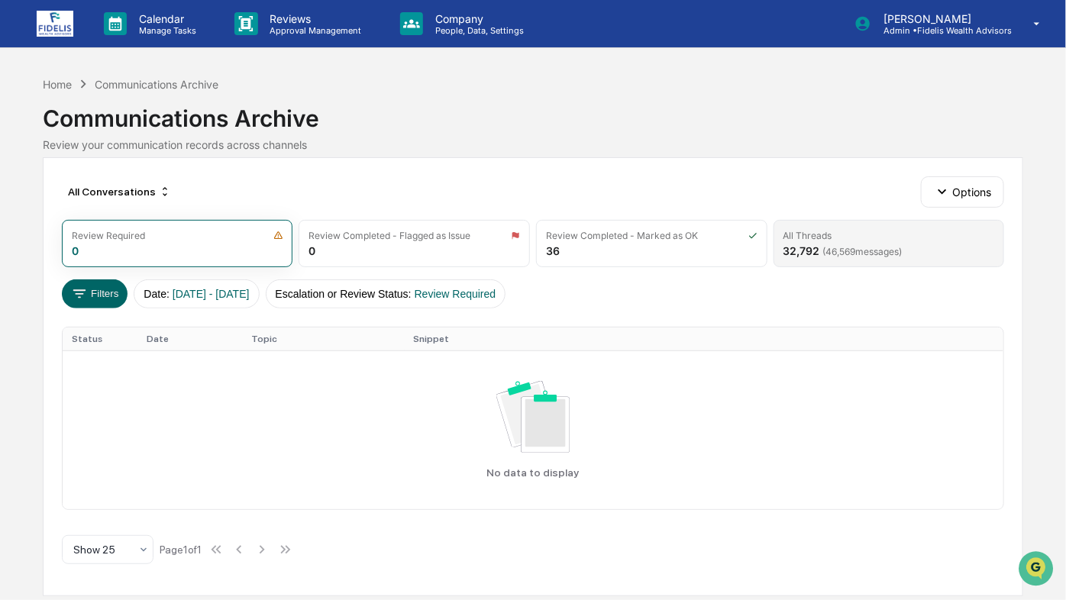
click at [807, 244] on div "32,792 ( 46,569 messages)" at bounding box center [843, 250] width 119 height 13
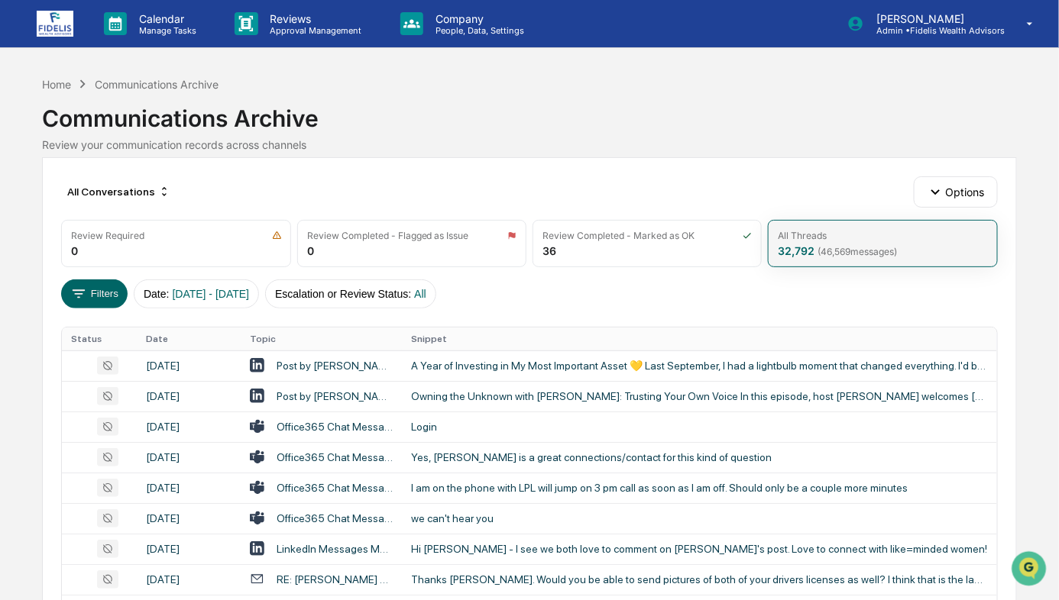
click at [807, 244] on div "32,792 ( 46,569 messages)" at bounding box center [837, 250] width 119 height 13
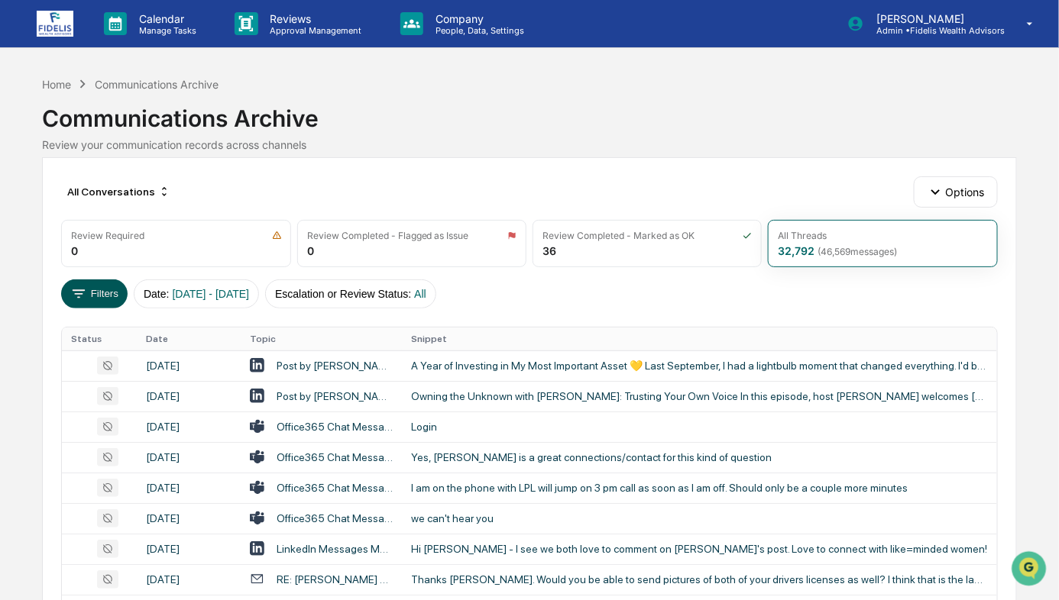
click at [89, 291] on button "Filters" at bounding box center [94, 294] width 66 height 29
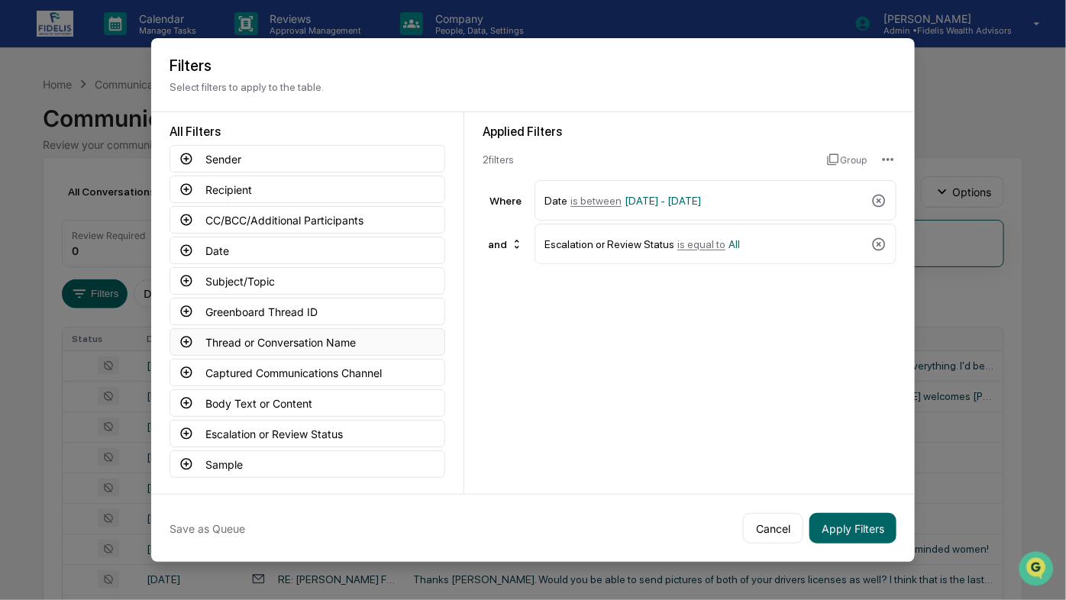
click at [183, 337] on icon at bounding box center [186, 342] width 11 height 11
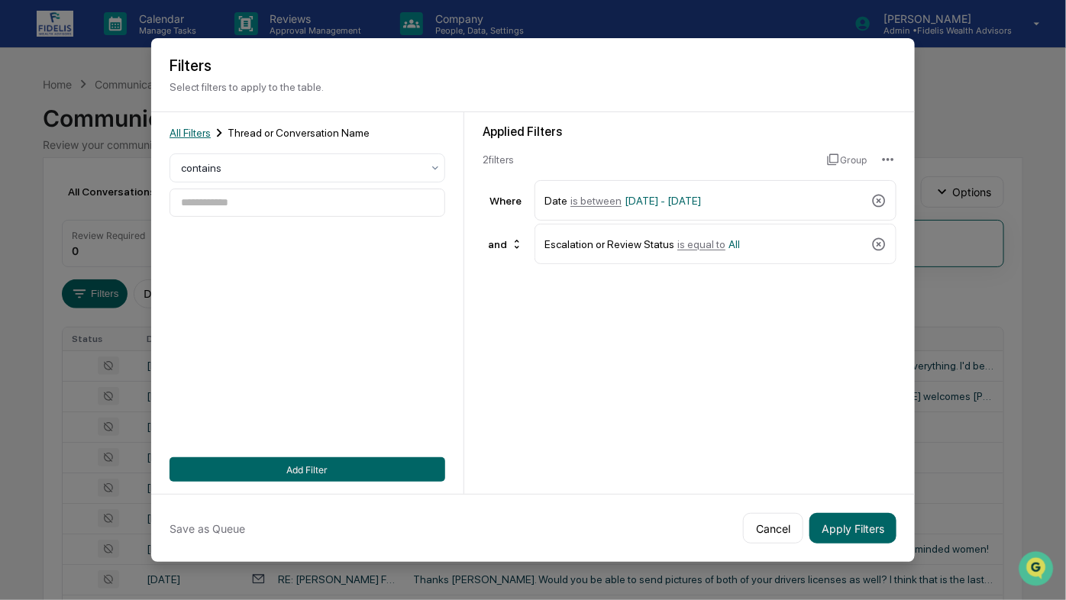
click at [191, 136] on span "All Filters" at bounding box center [190, 133] width 41 height 12
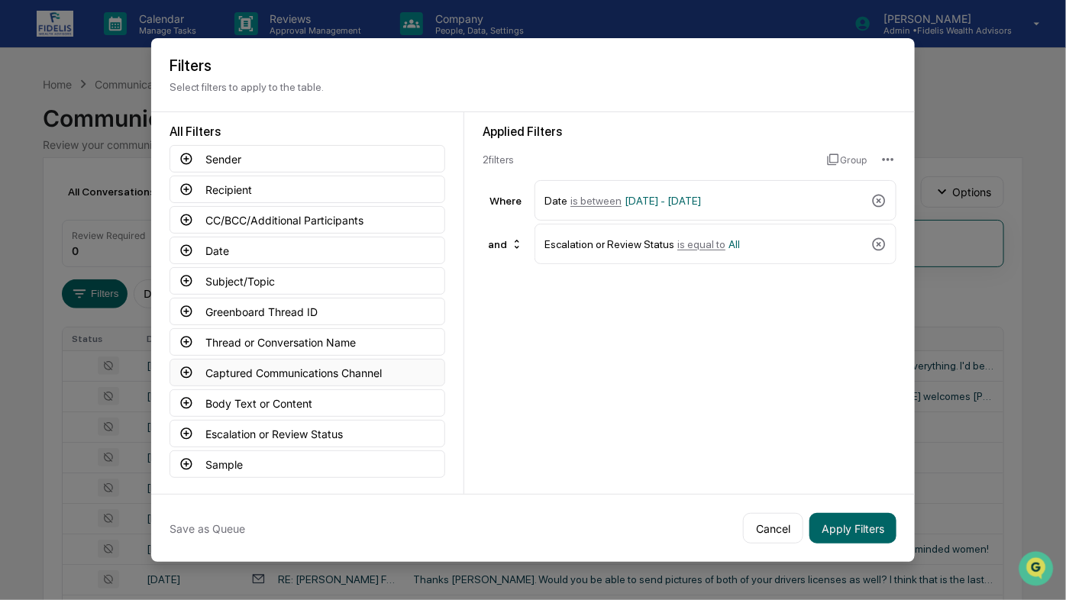
click at [192, 370] on icon at bounding box center [187, 373] width 14 height 14
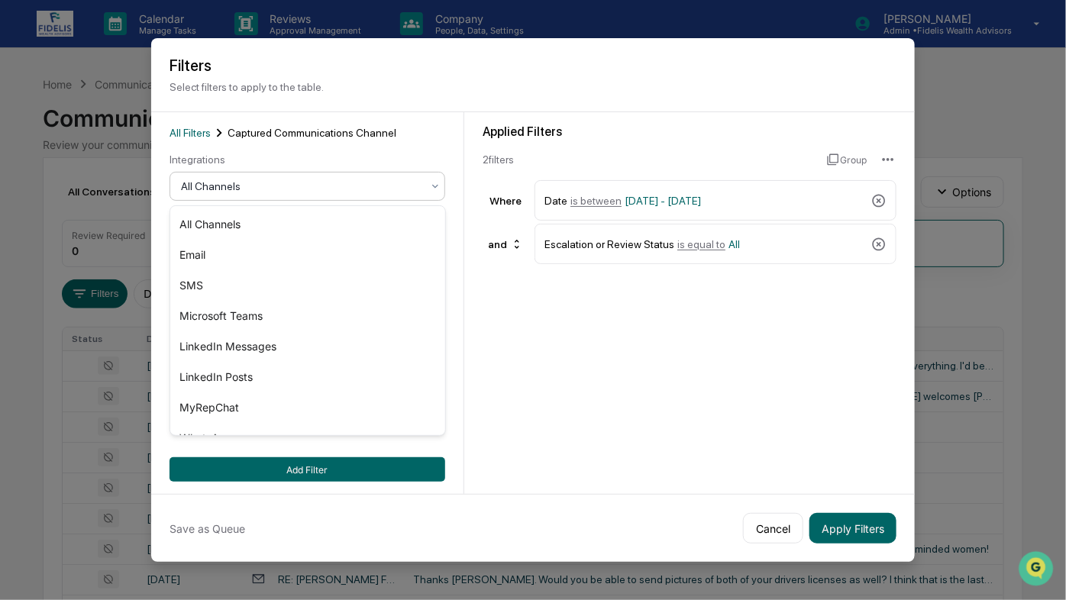
click at [235, 194] on div at bounding box center [301, 186] width 241 height 15
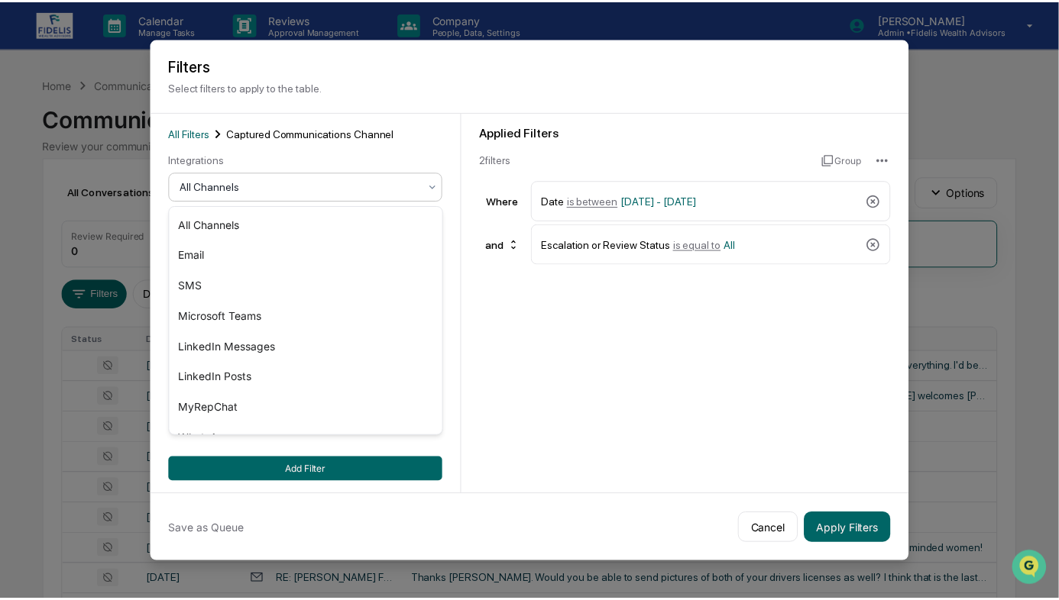
scroll to position [21, 0]
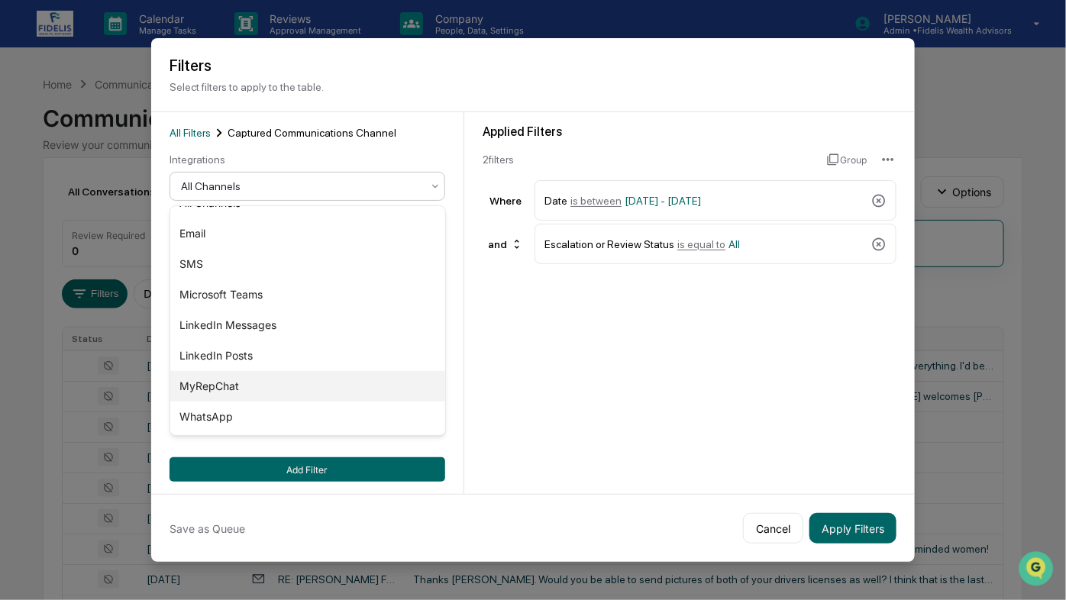
click at [189, 384] on div "MyRepChat" at bounding box center [307, 386] width 274 height 31
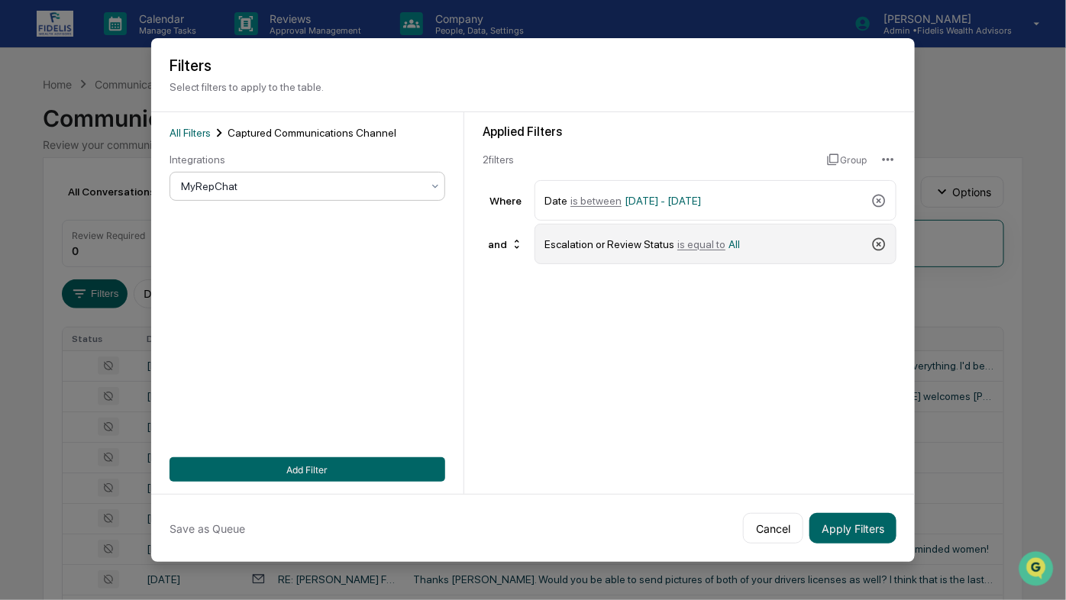
click at [884, 248] on icon at bounding box center [879, 244] width 13 height 13
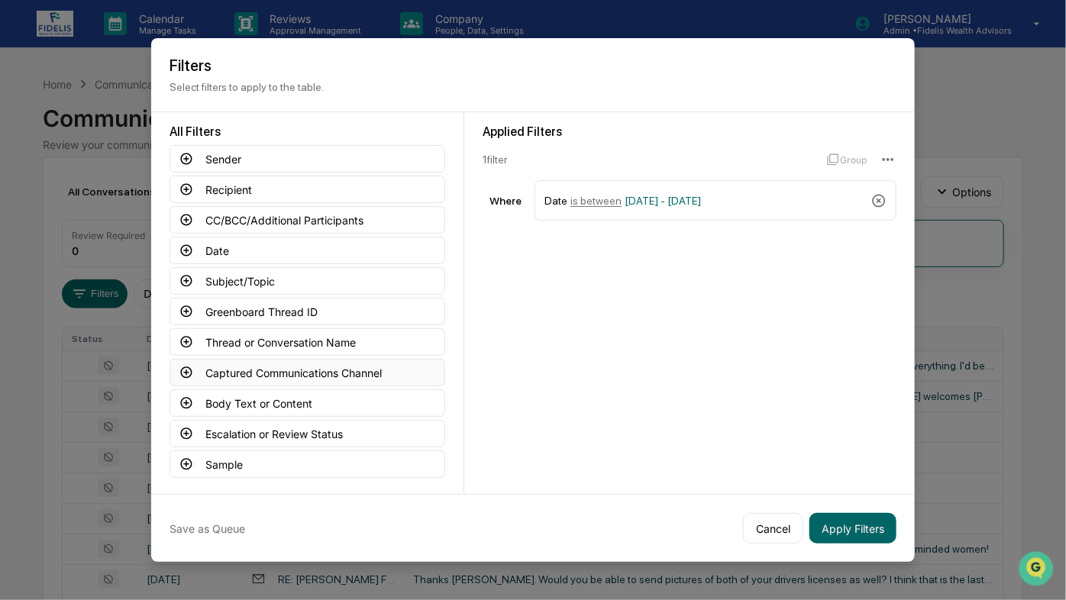
click at [183, 367] on icon at bounding box center [186, 372] width 11 height 11
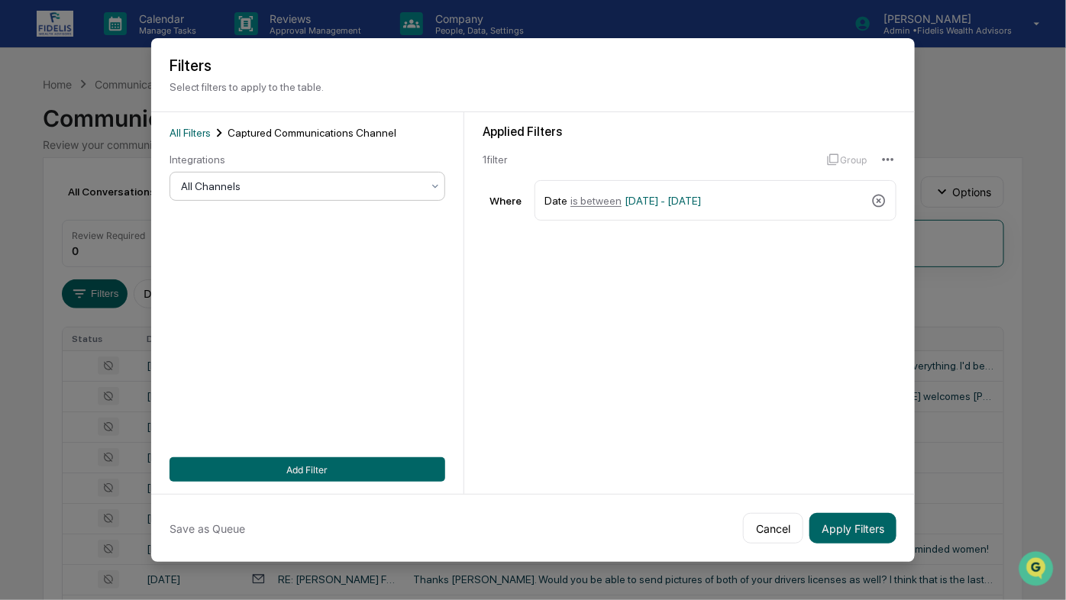
click at [209, 187] on div at bounding box center [301, 186] width 241 height 15
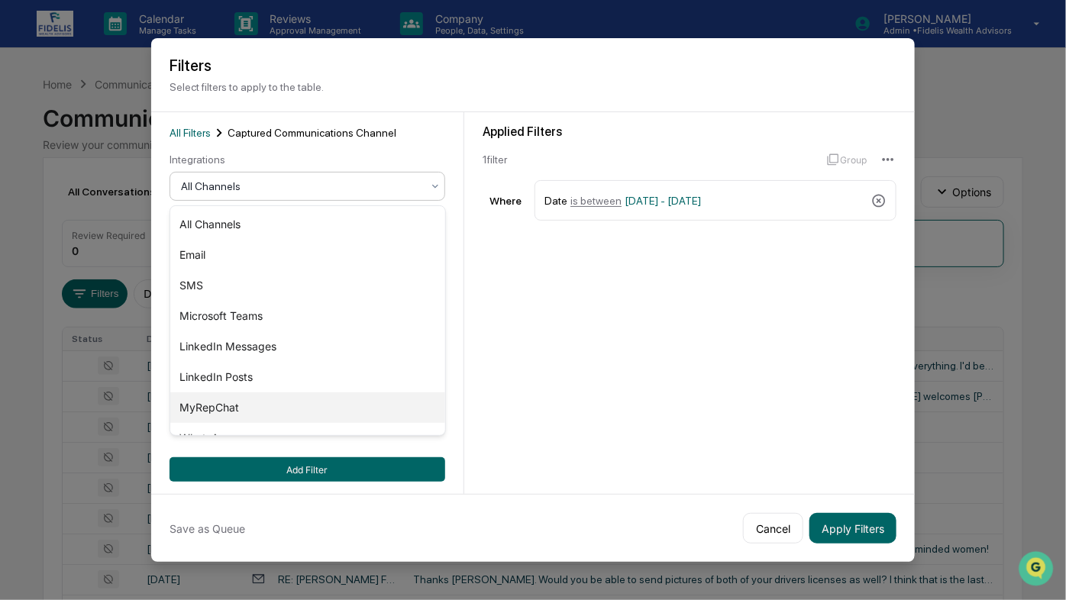
click at [218, 409] on div "MyRepChat" at bounding box center [307, 408] width 274 height 31
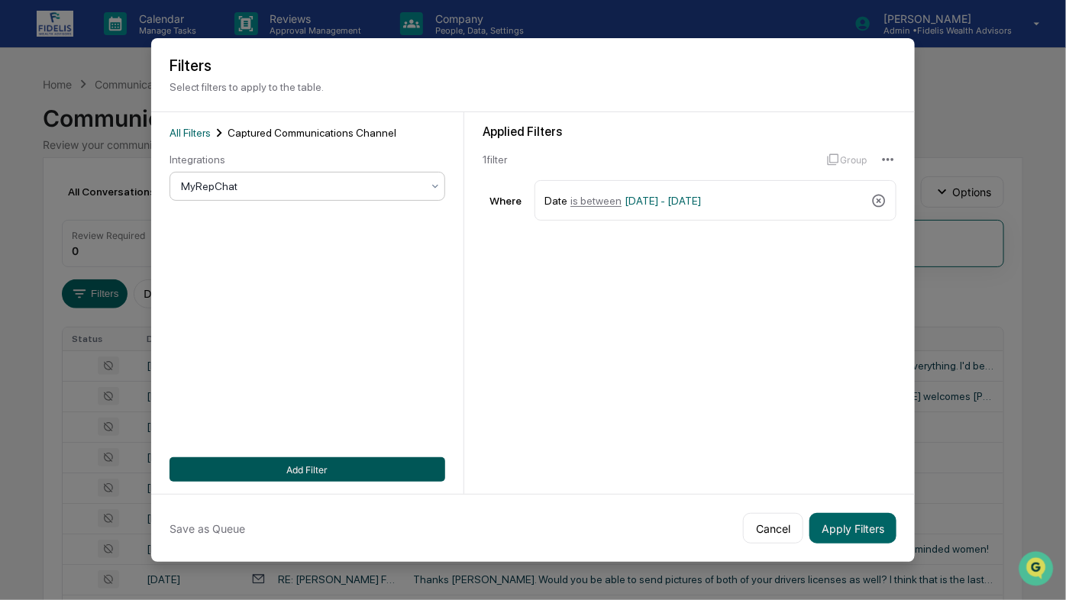
click at [296, 467] on button "Add Filter" at bounding box center [308, 470] width 276 height 24
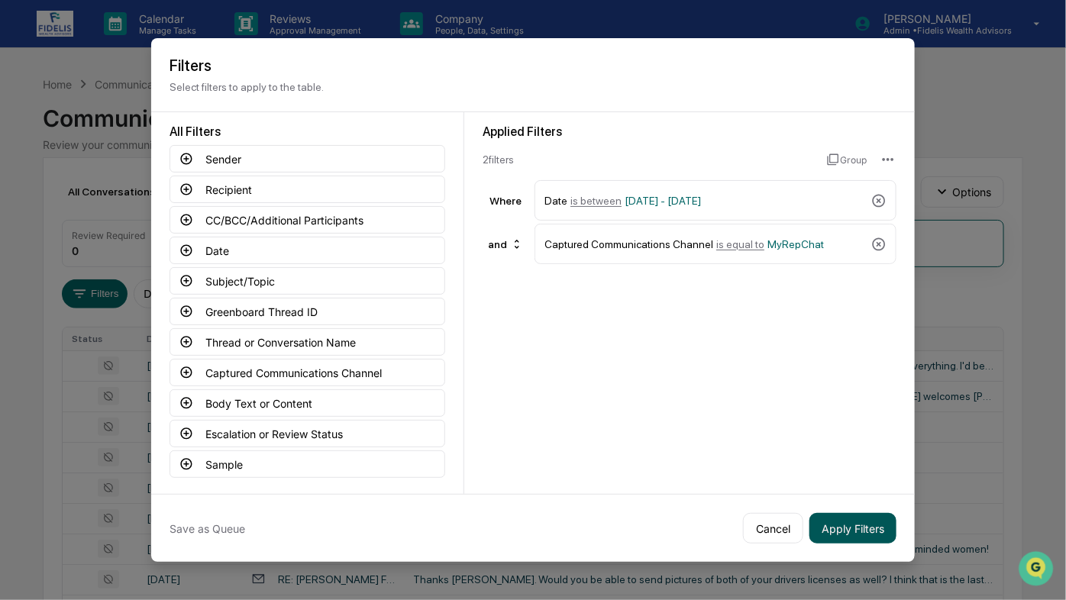
click at [864, 522] on button "Apply Filters" at bounding box center [853, 528] width 87 height 31
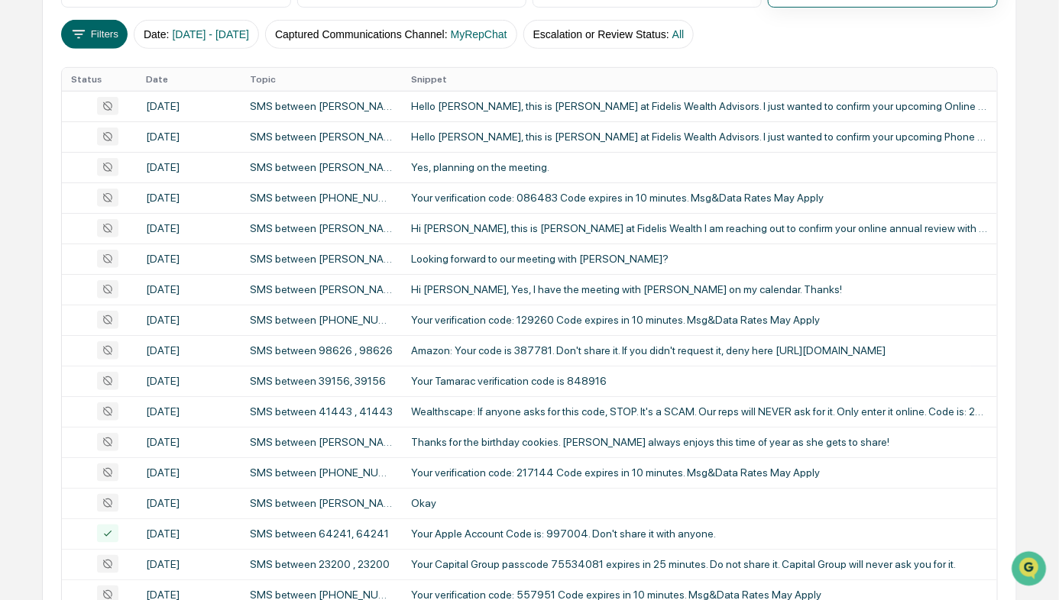
scroll to position [0, 0]
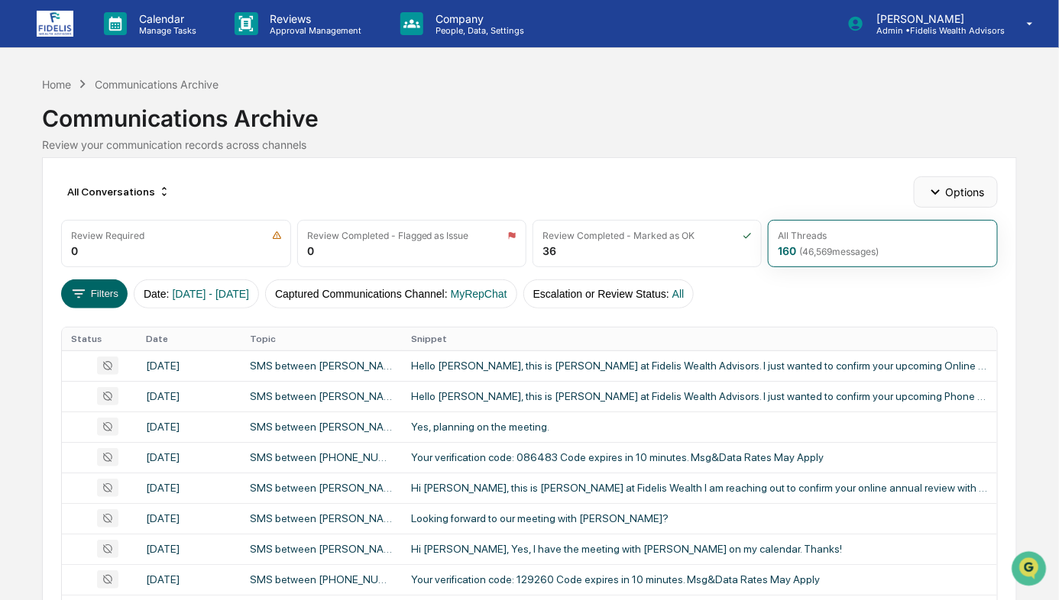
click at [953, 184] on button "Options" at bounding box center [955, 191] width 83 height 31
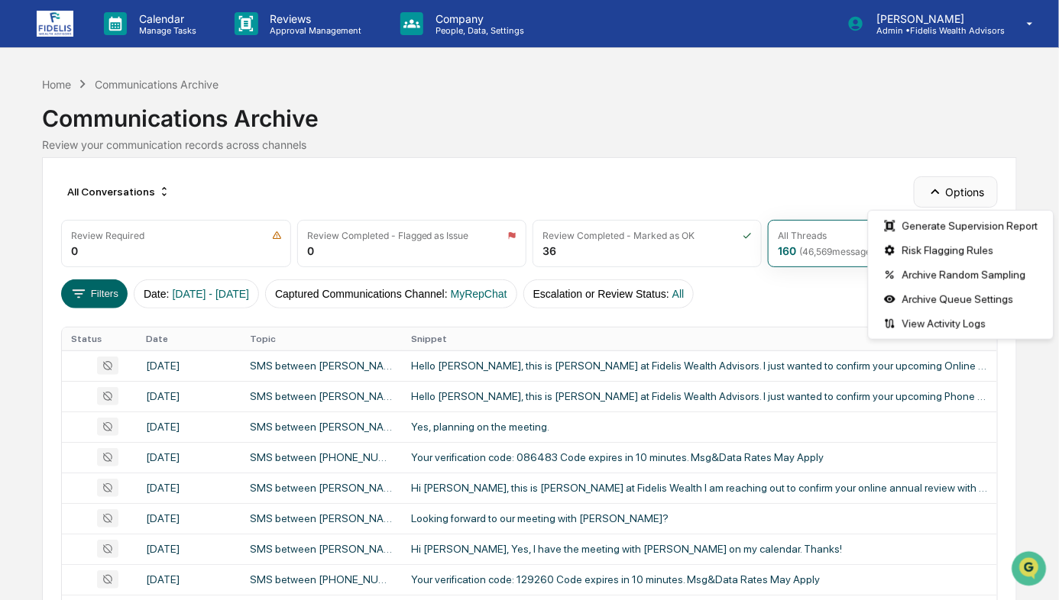
click at [953, 184] on button "Options" at bounding box center [955, 191] width 83 height 31
